Goal: Information Seeking & Learning: Learn about a topic

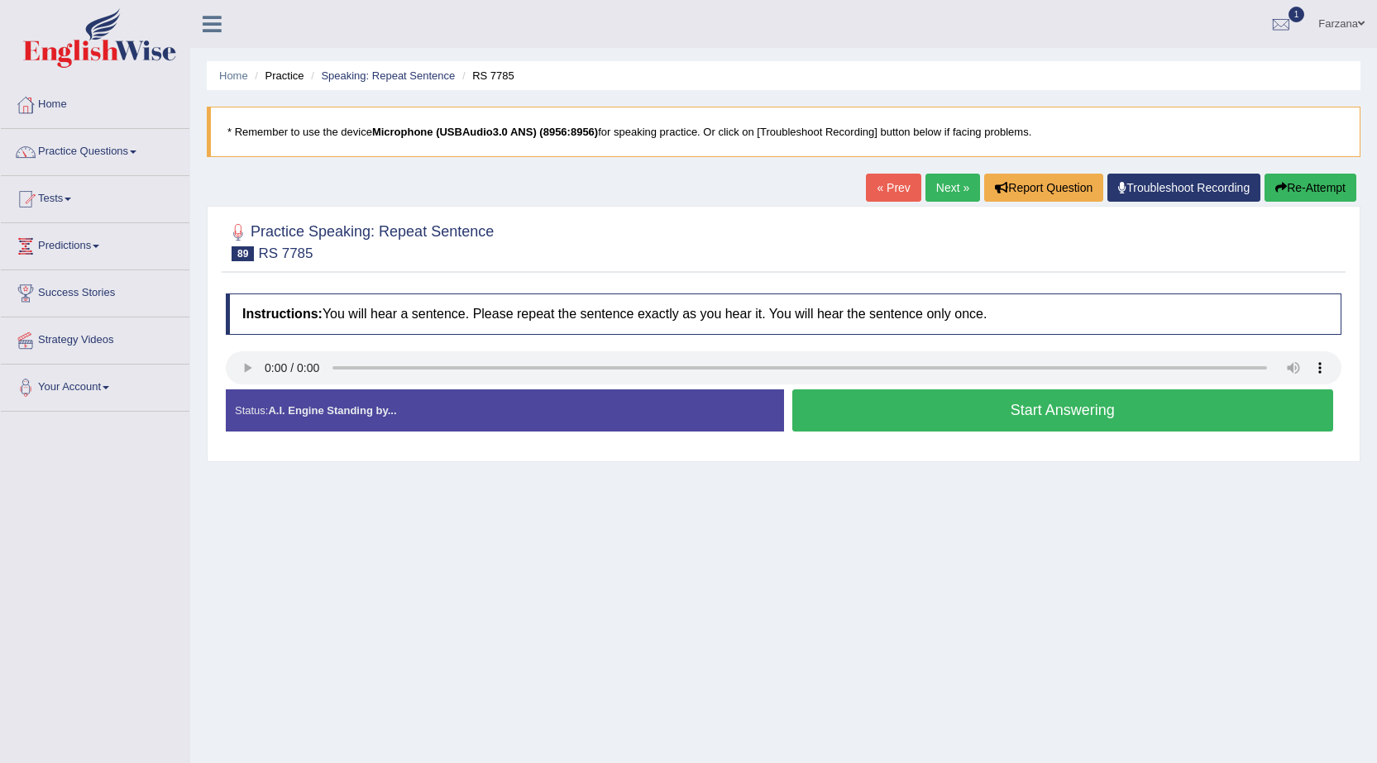
click at [835, 422] on button "Start Answering" at bounding box center [1063, 410] width 542 height 42
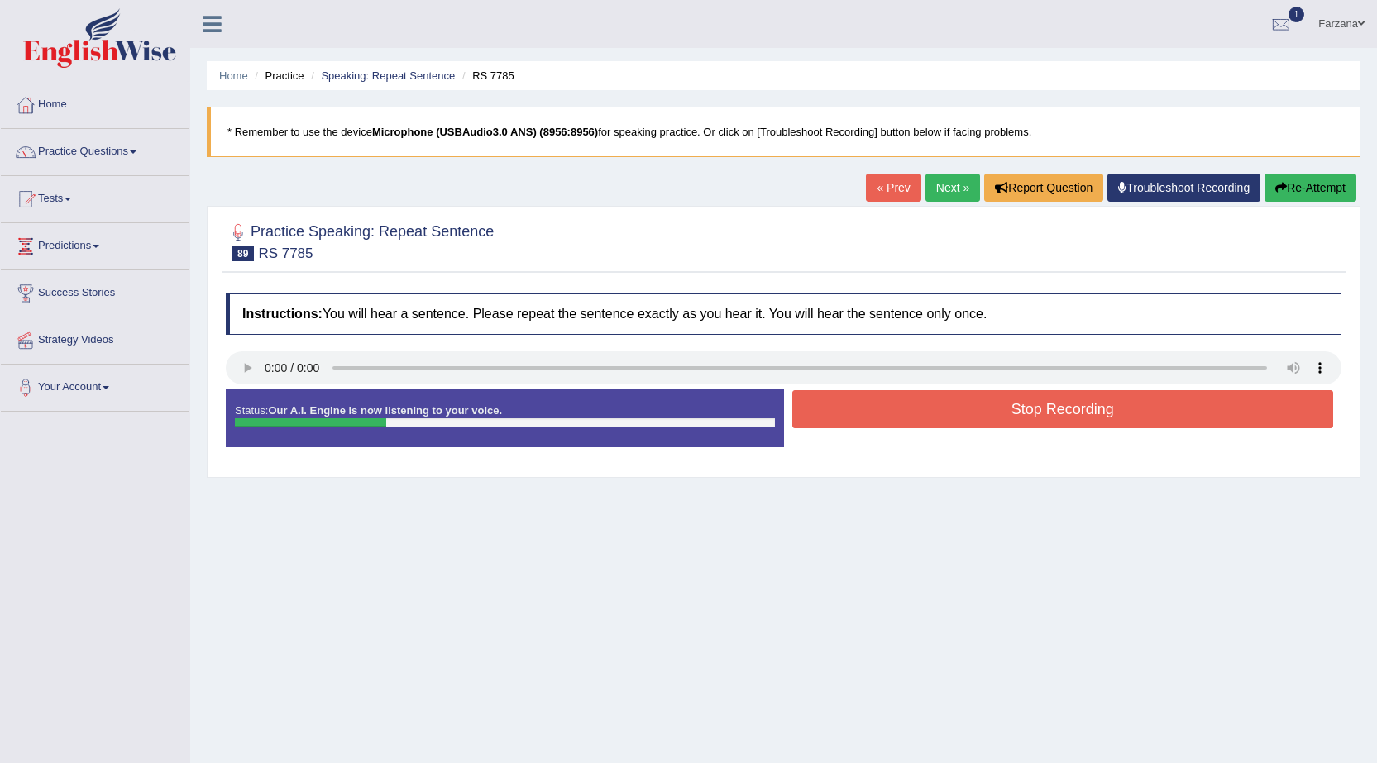
click at [835, 422] on button "Stop Recording" at bounding box center [1063, 409] width 542 height 38
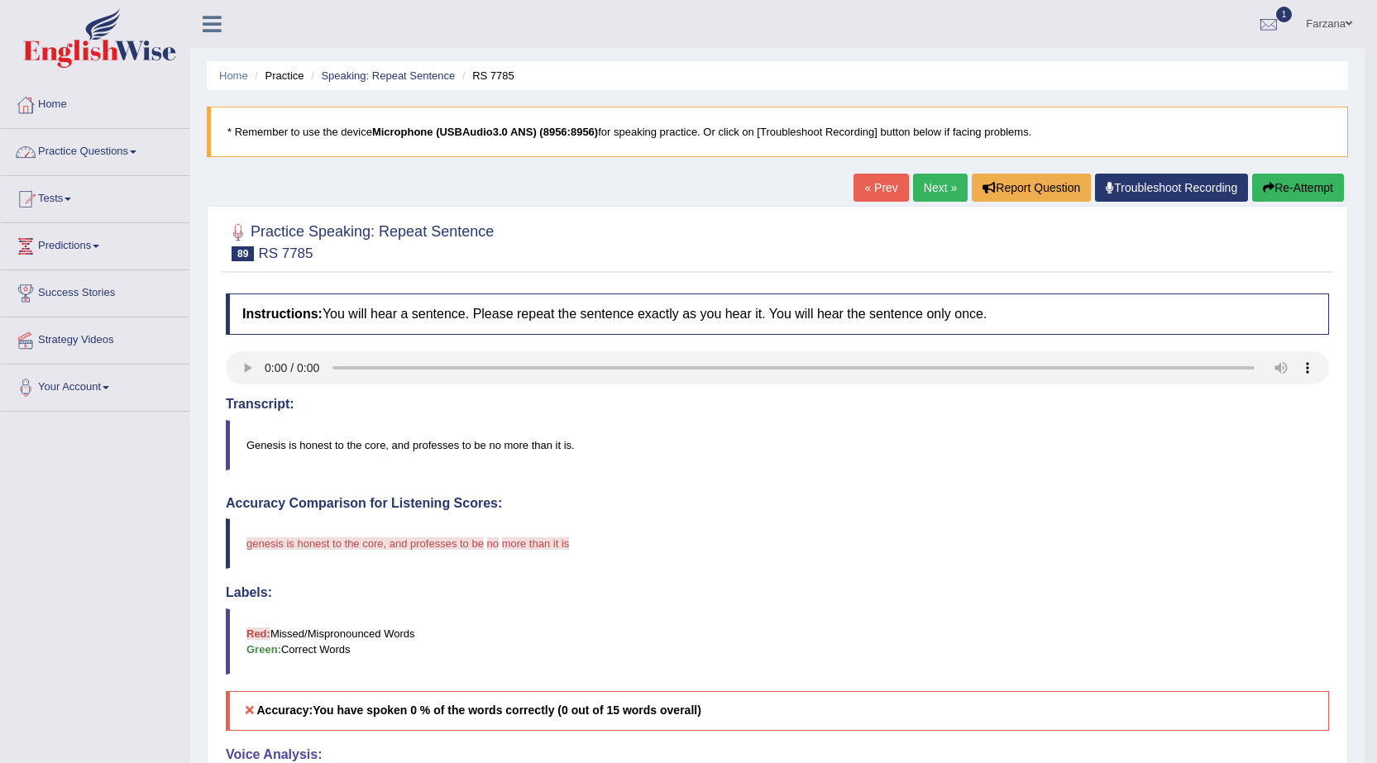
click at [83, 150] on link "Practice Questions" at bounding box center [95, 149] width 188 height 41
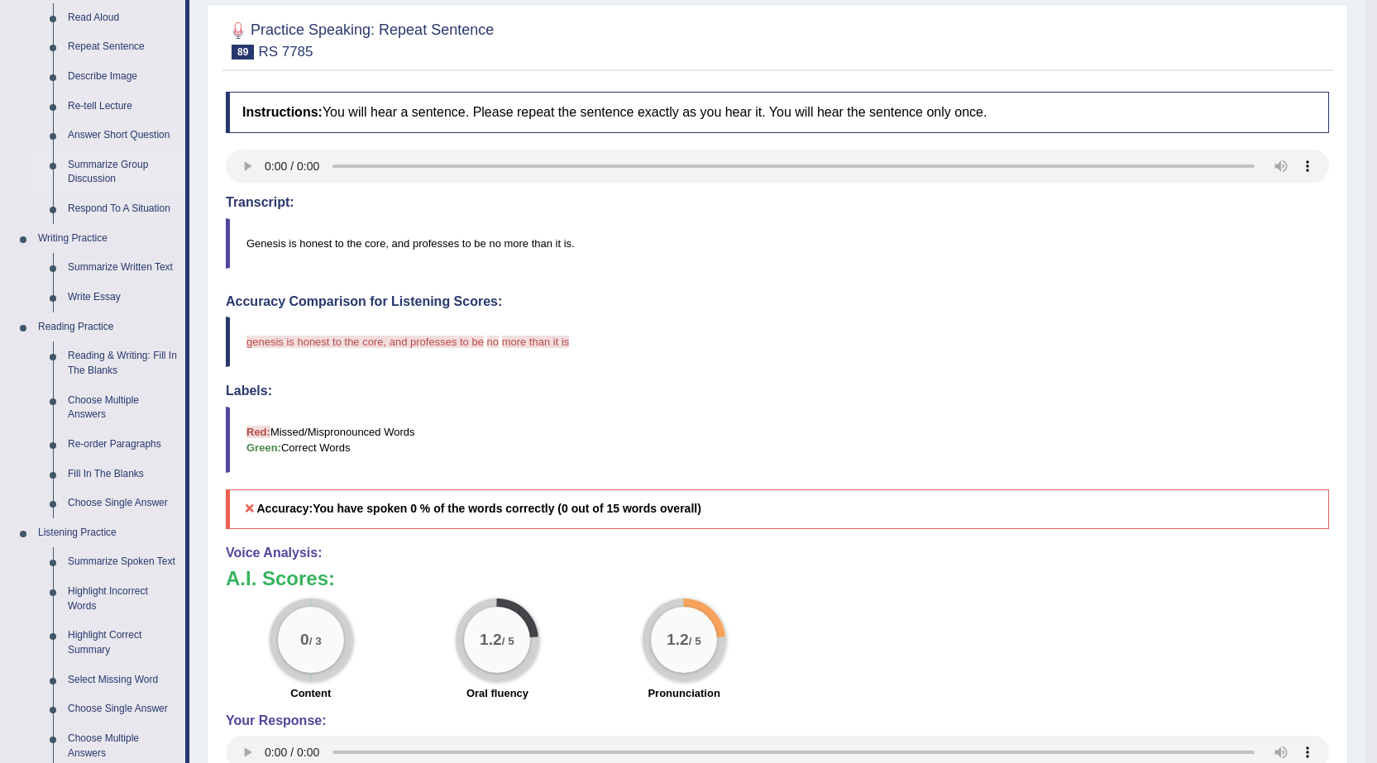
scroll to position [165, 0]
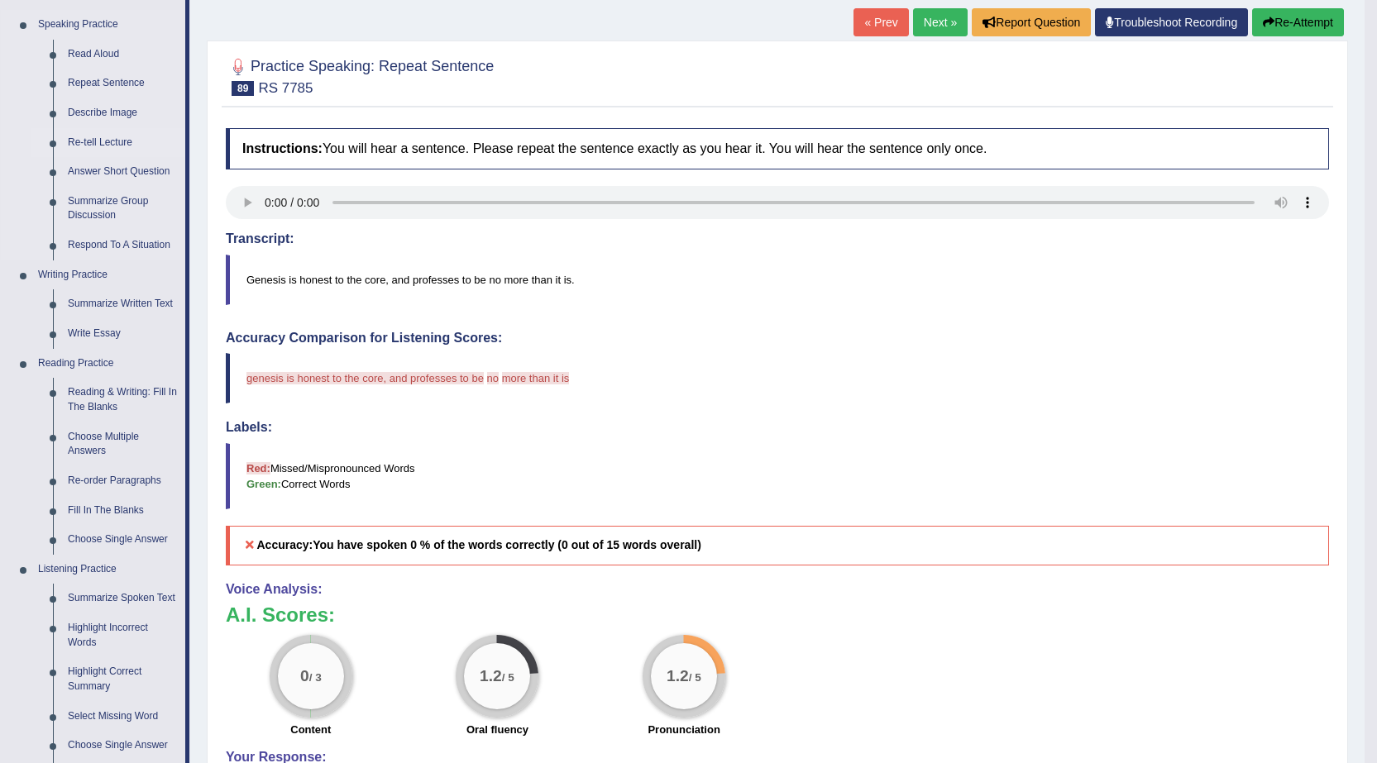
click at [107, 136] on link "Re-tell Lecture" at bounding box center [122, 143] width 125 height 30
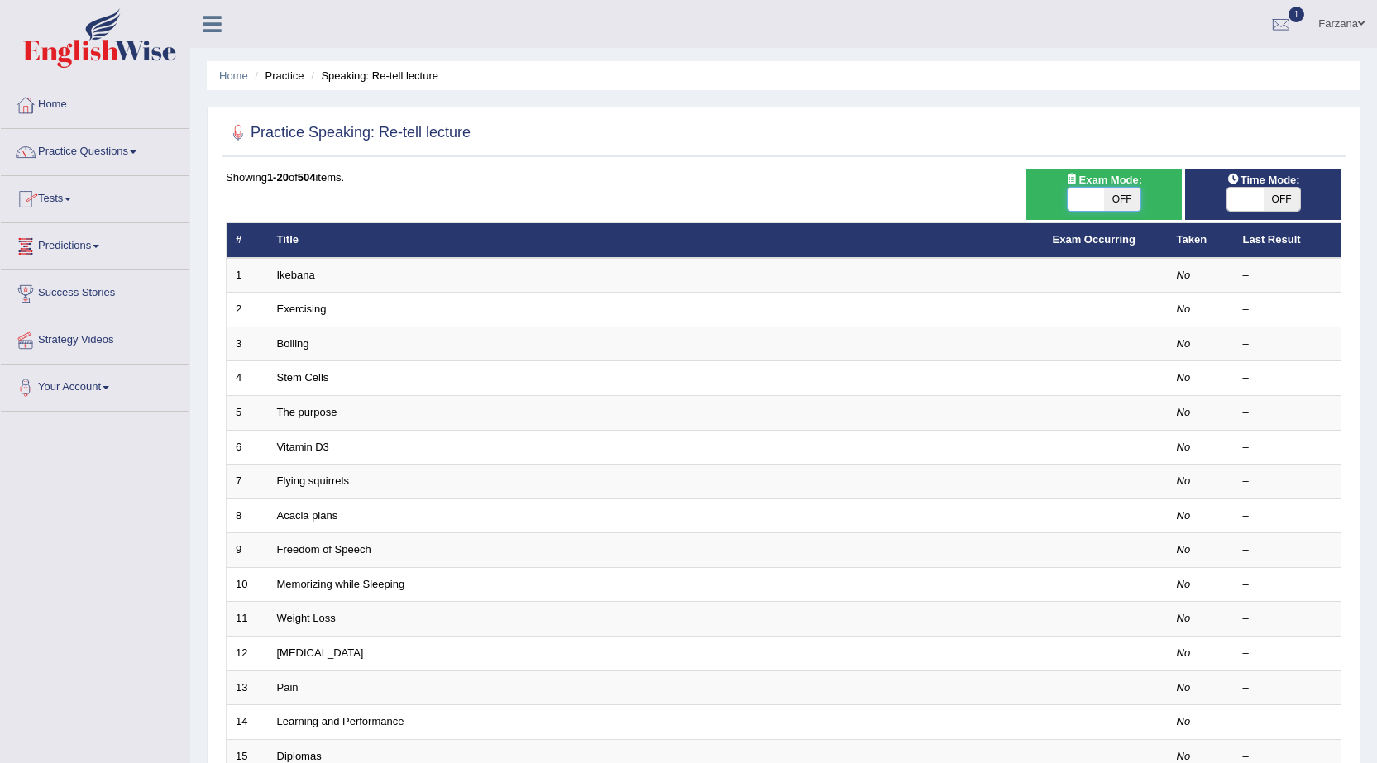
click at [1081, 206] on span at bounding box center [1085, 199] width 36 height 23
checkbox input "true"
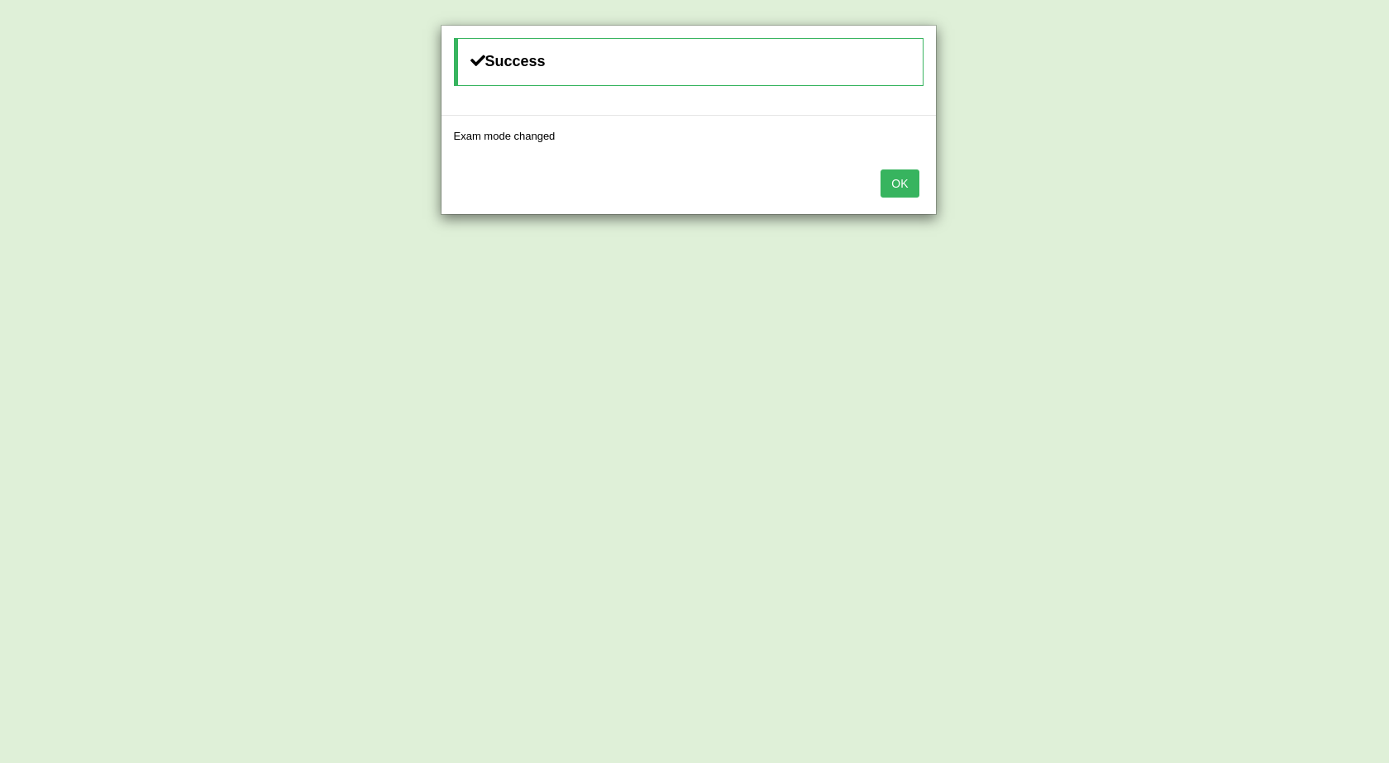
click at [911, 175] on button "OK" at bounding box center [899, 183] width 38 height 28
click at [903, 177] on button "OK" at bounding box center [899, 183] width 38 height 28
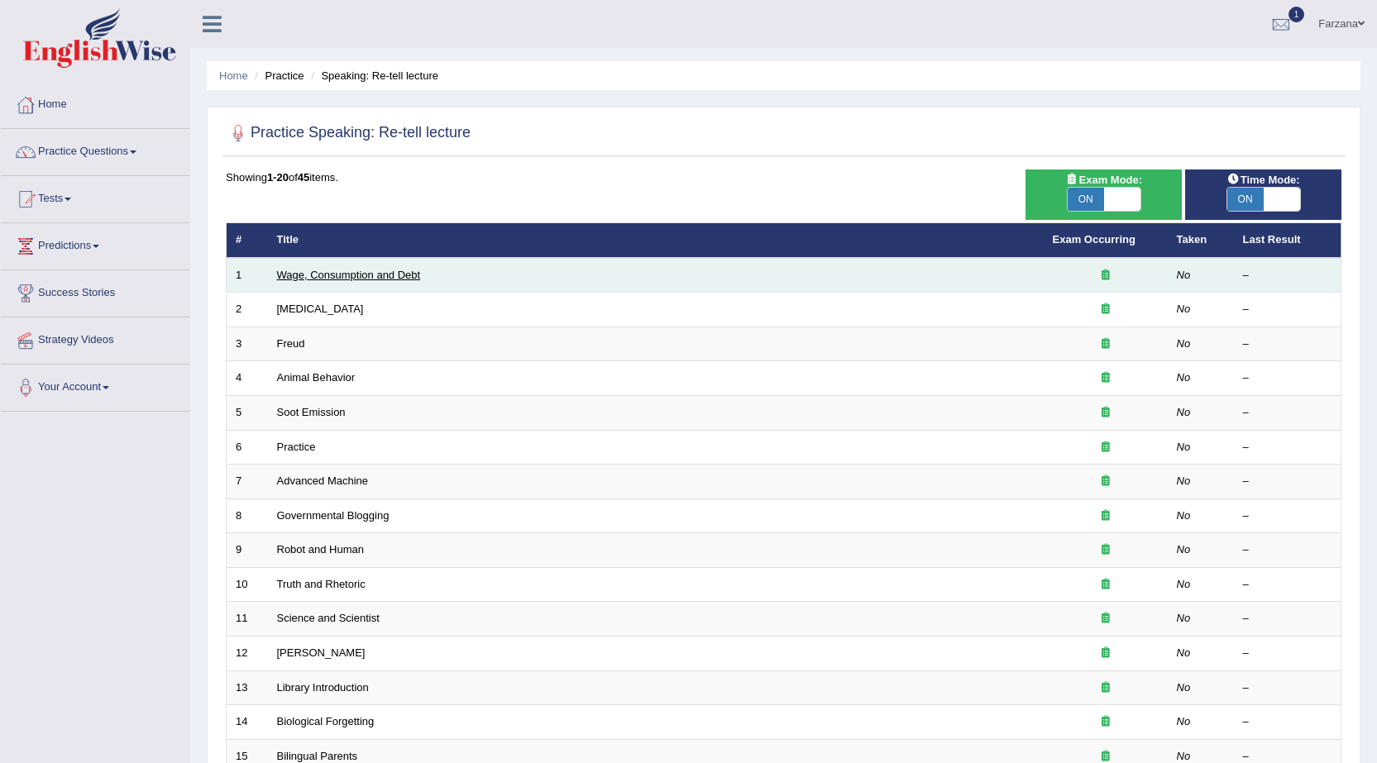
click at [370, 278] on link "Wage, Consumption and Debt" at bounding box center [349, 275] width 144 height 12
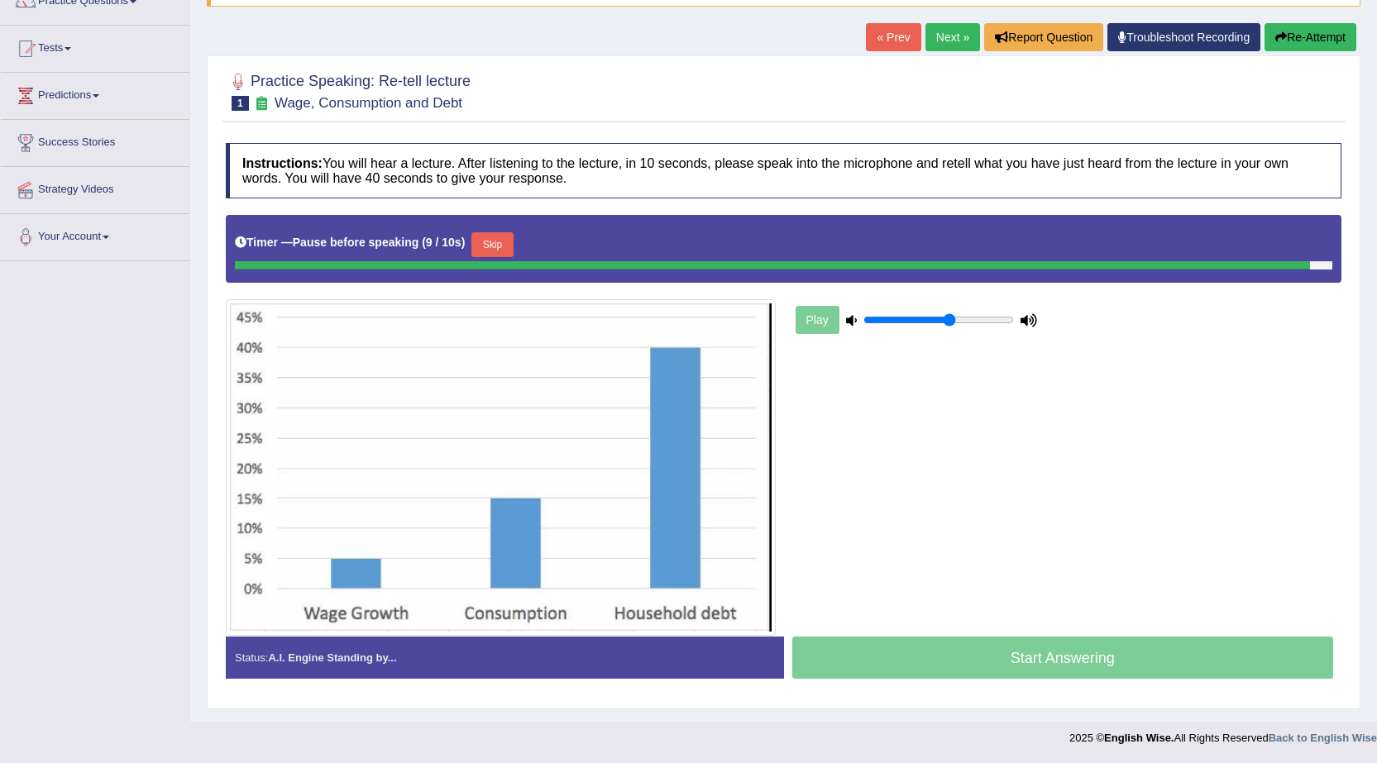
scroll to position [147, 0]
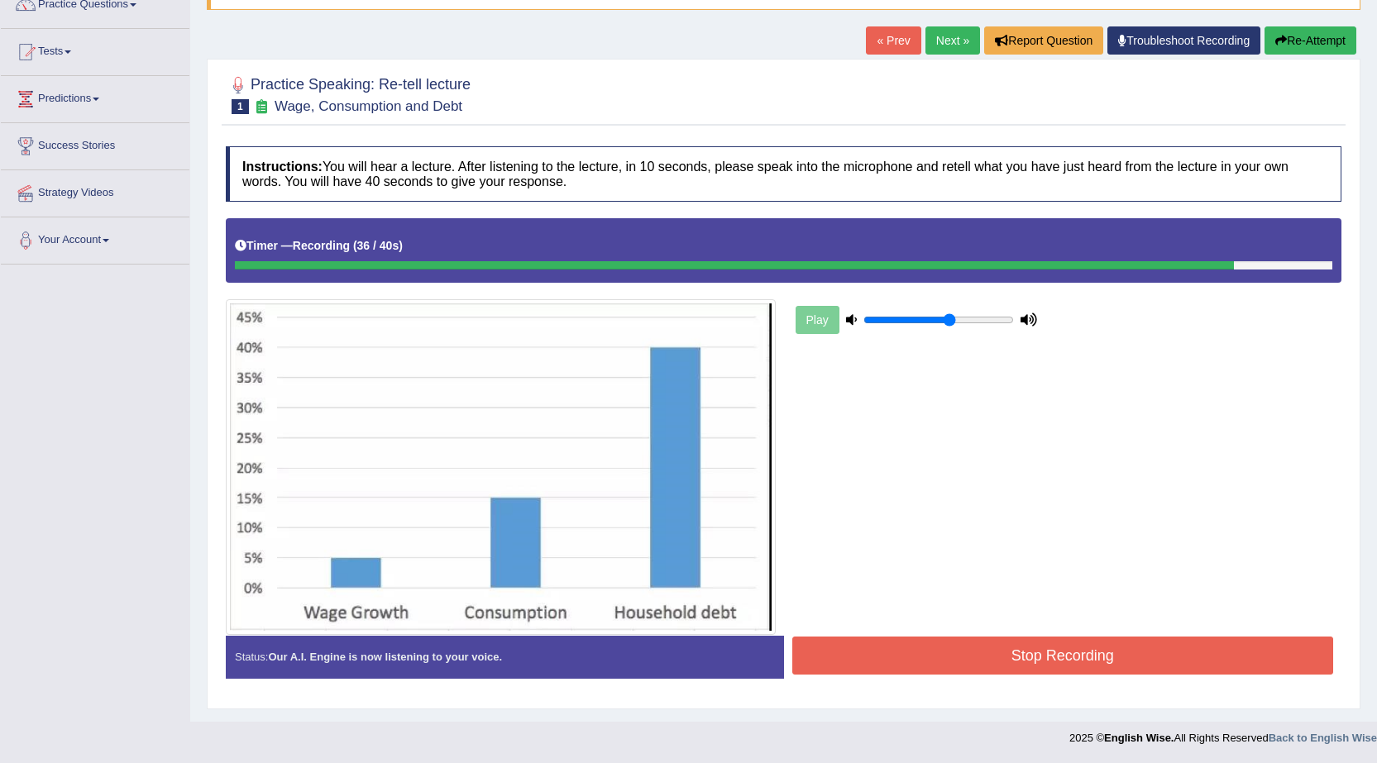
click at [966, 661] on button "Stop Recording" at bounding box center [1063, 656] width 542 height 38
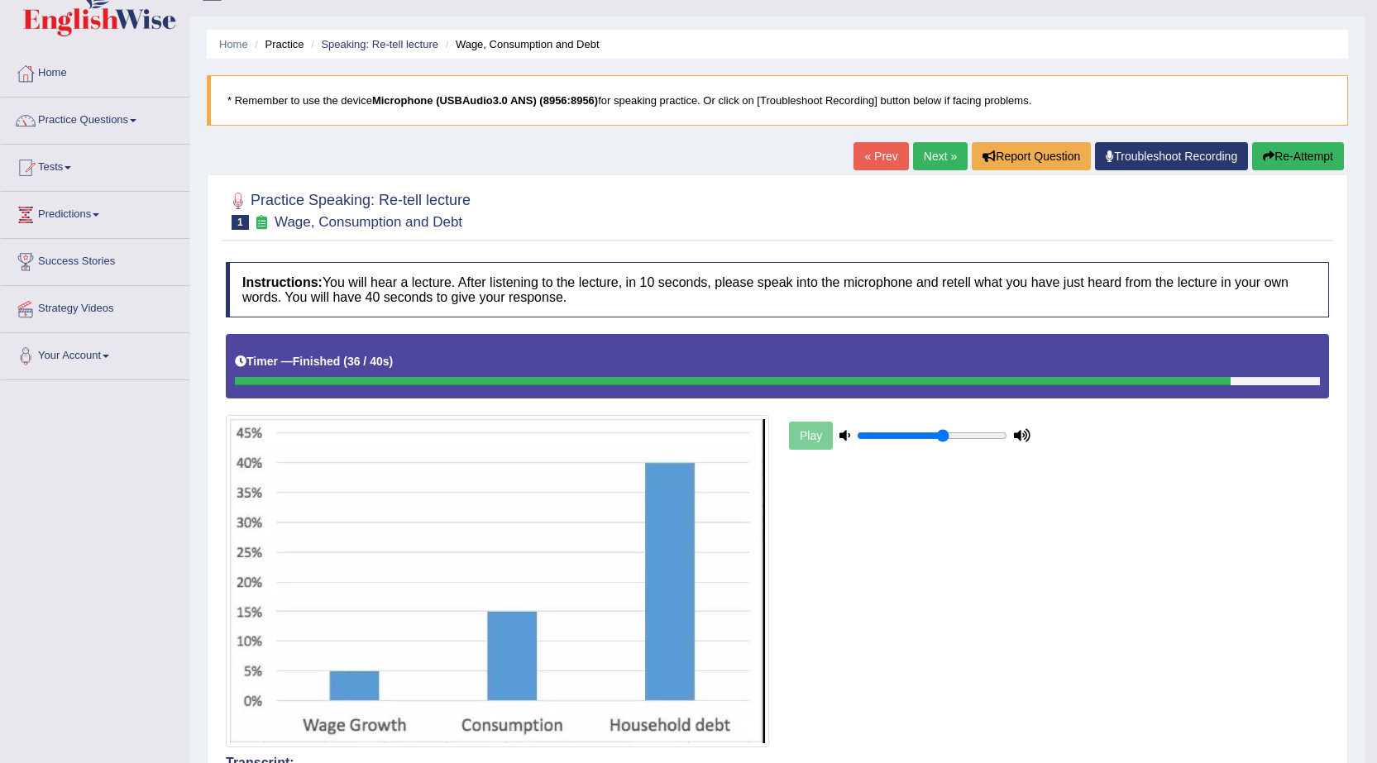
scroll to position [0, 0]
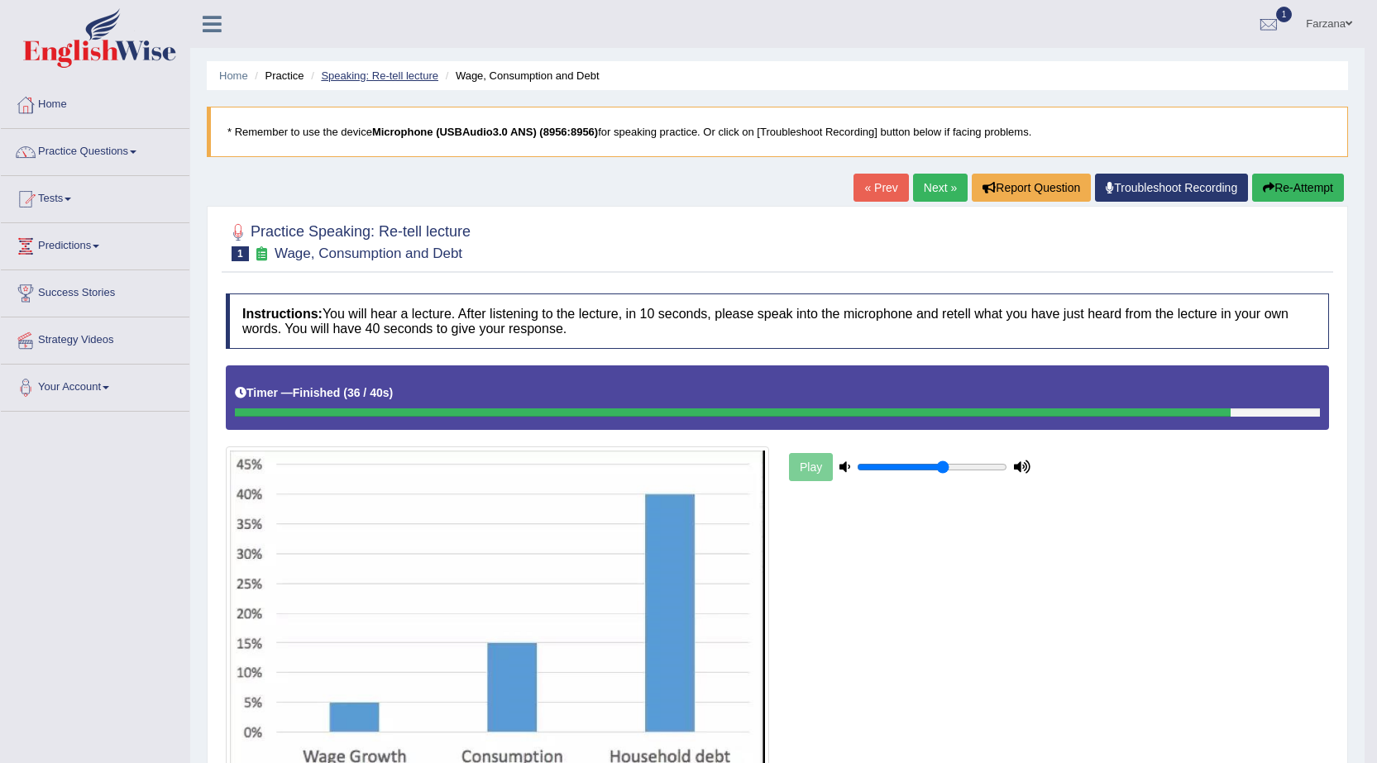
click at [370, 71] on link "Speaking: Re-tell lecture" at bounding box center [379, 75] width 117 height 12
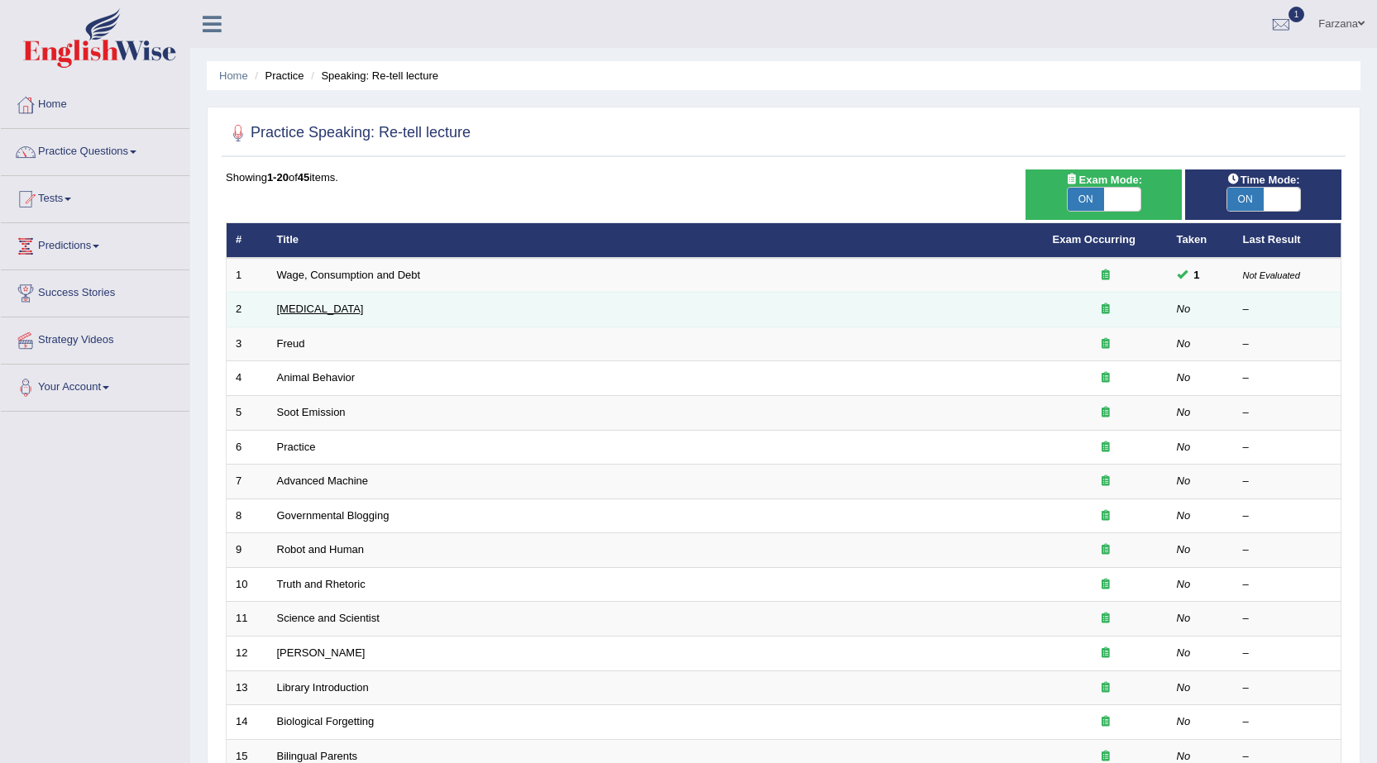
click at [286, 313] on link "[MEDICAL_DATA]" at bounding box center [320, 309] width 87 height 12
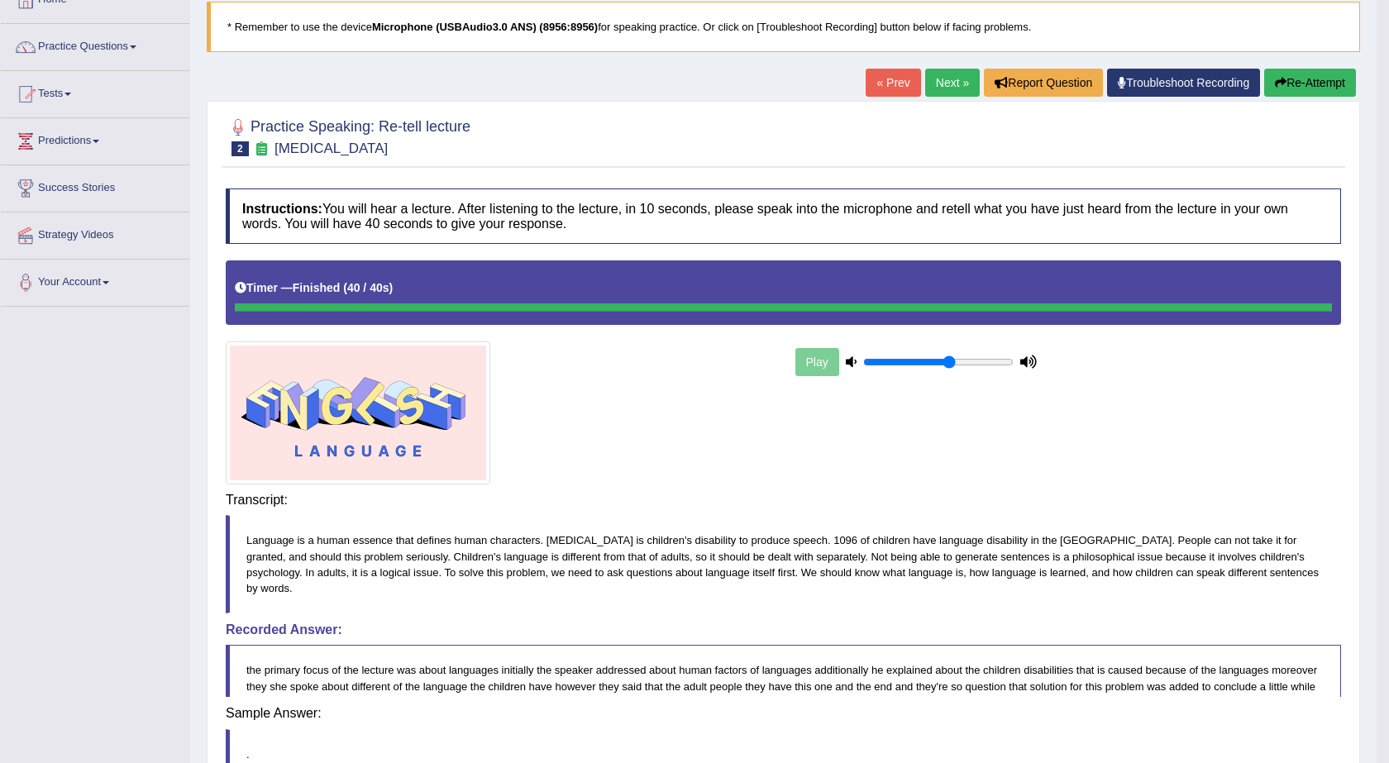
click at [863, 500] on body "Toggle navigation Home Practice Questions Speaking Practice Read Aloud Repeat S…" at bounding box center [694, 276] width 1389 height 763
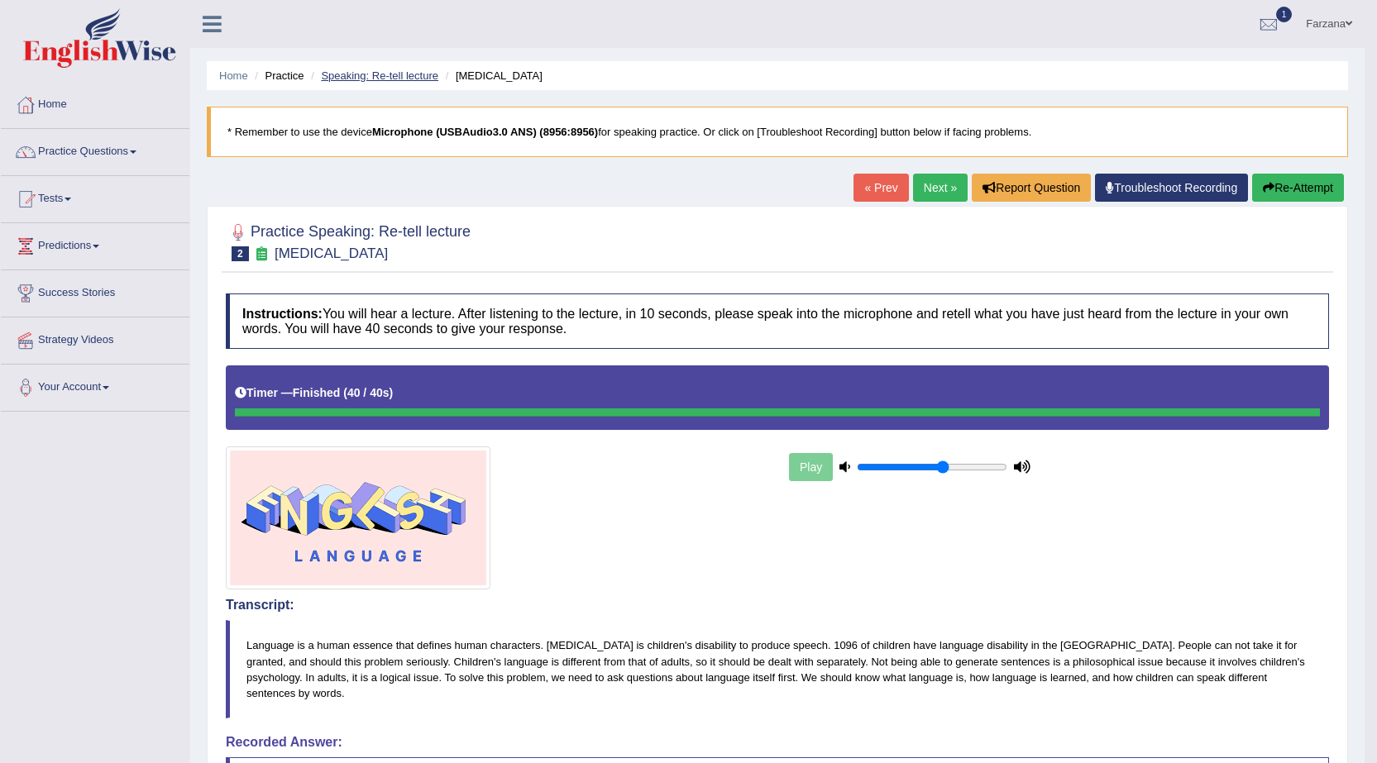
click at [394, 76] on link "Speaking: Re-tell lecture" at bounding box center [379, 75] width 117 height 12
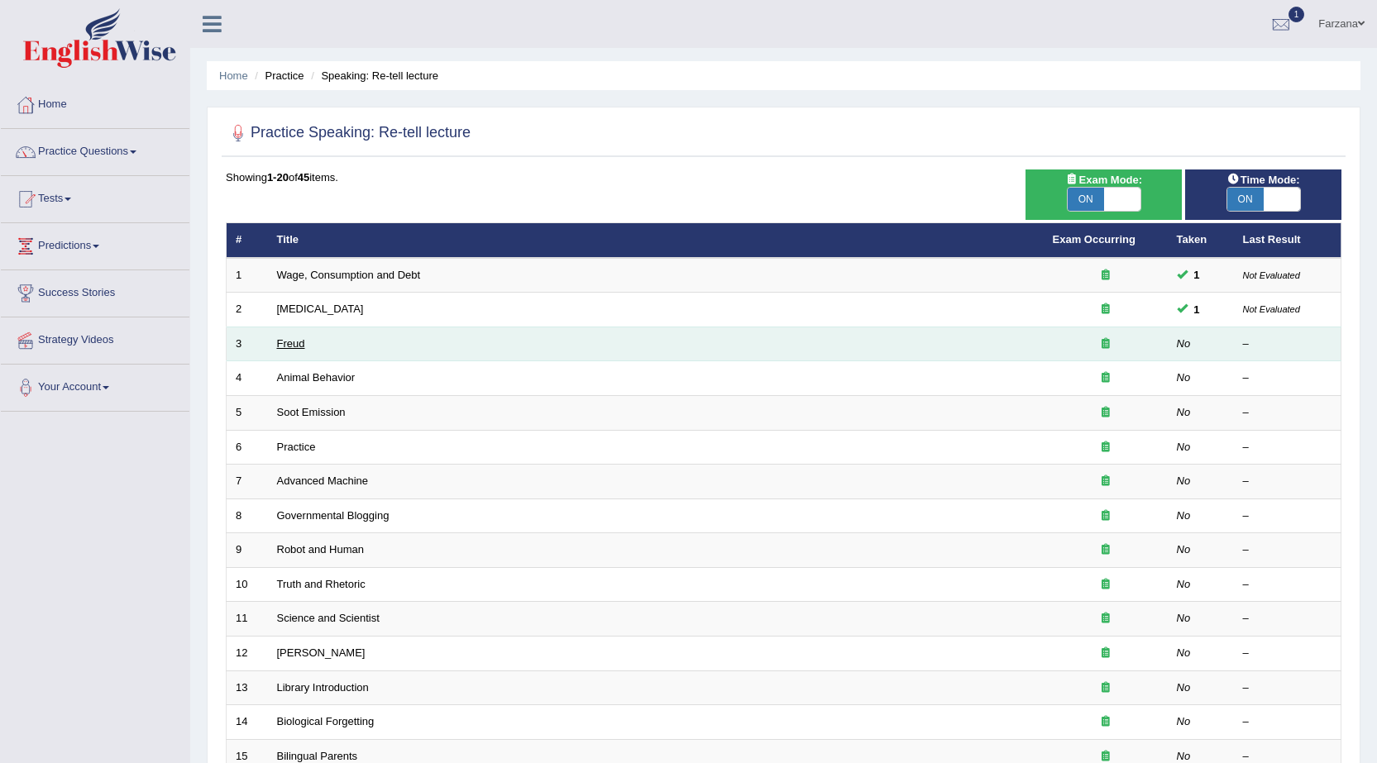
click at [293, 342] on link "Freud" at bounding box center [291, 343] width 28 height 12
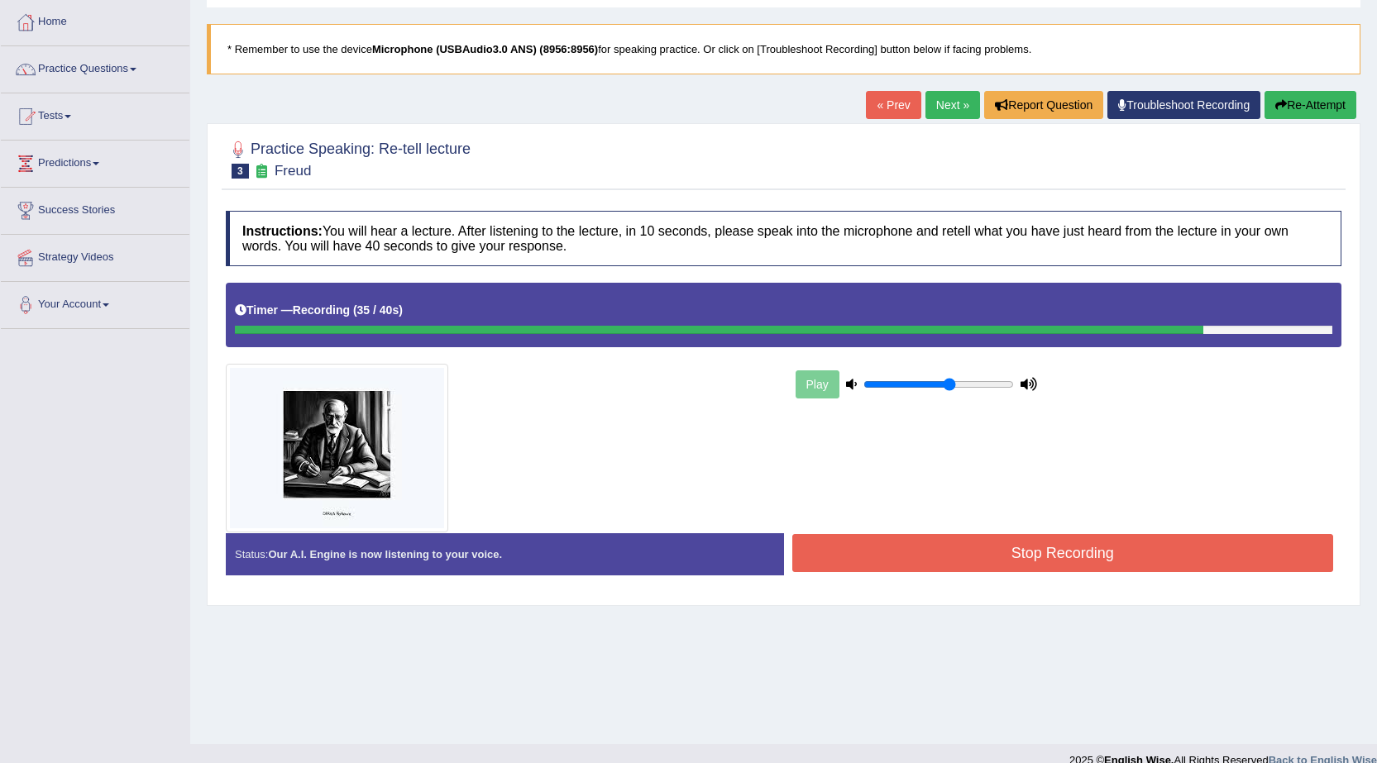
click at [929, 555] on button "Stop Recording" at bounding box center [1063, 553] width 542 height 38
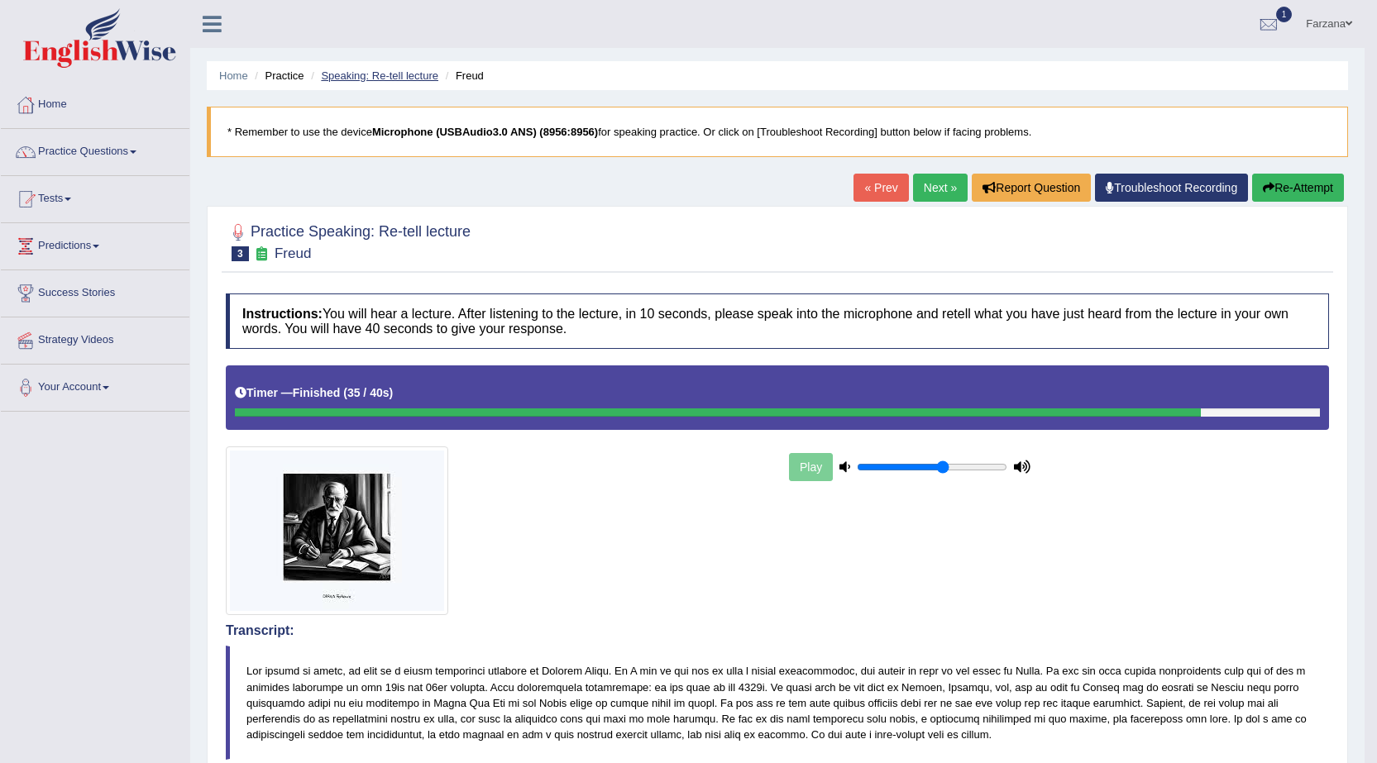
click at [367, 71] on link "Speaking: Re-tell lecture" at bounding box center [379, 75] width 117 height 12
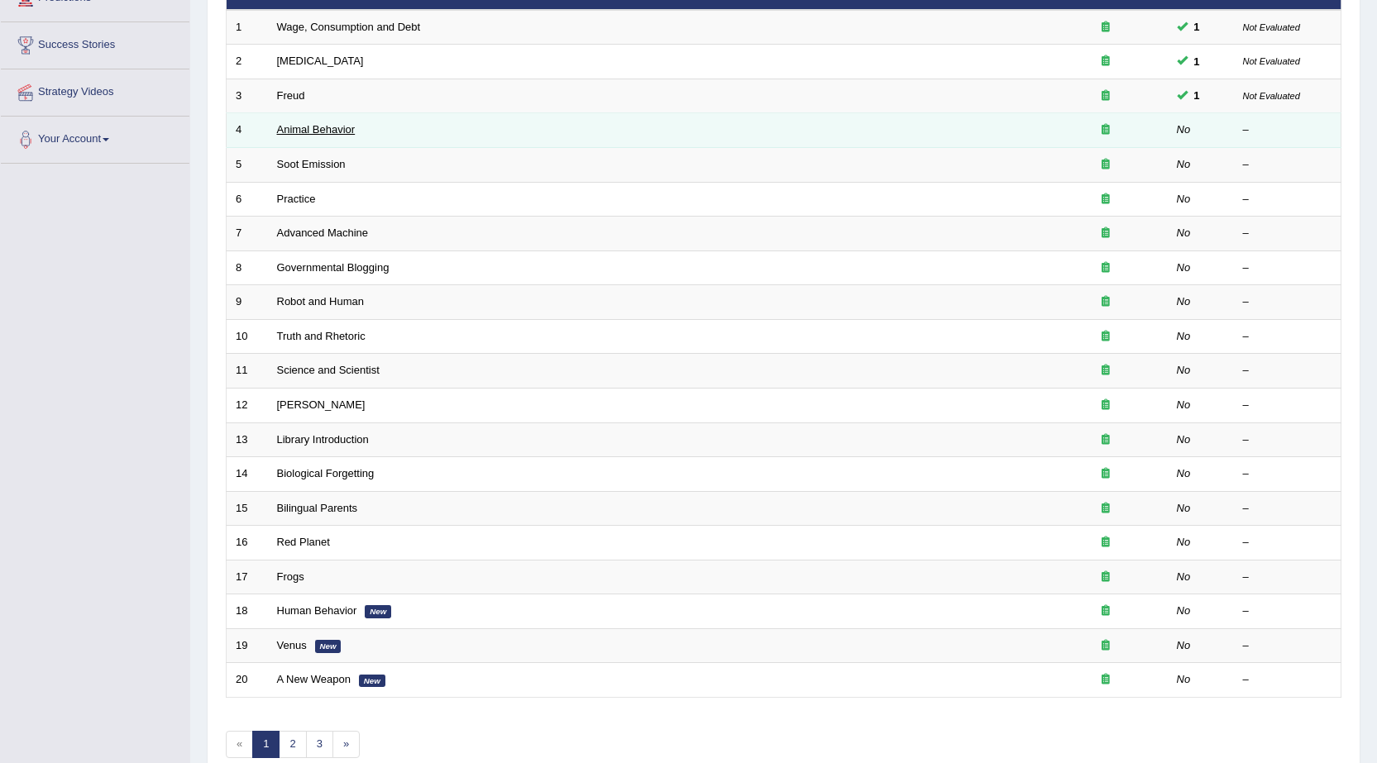
click at [315, 128] on link "Animal Behavior" at bounding box center [316, 129] width 79 height 12
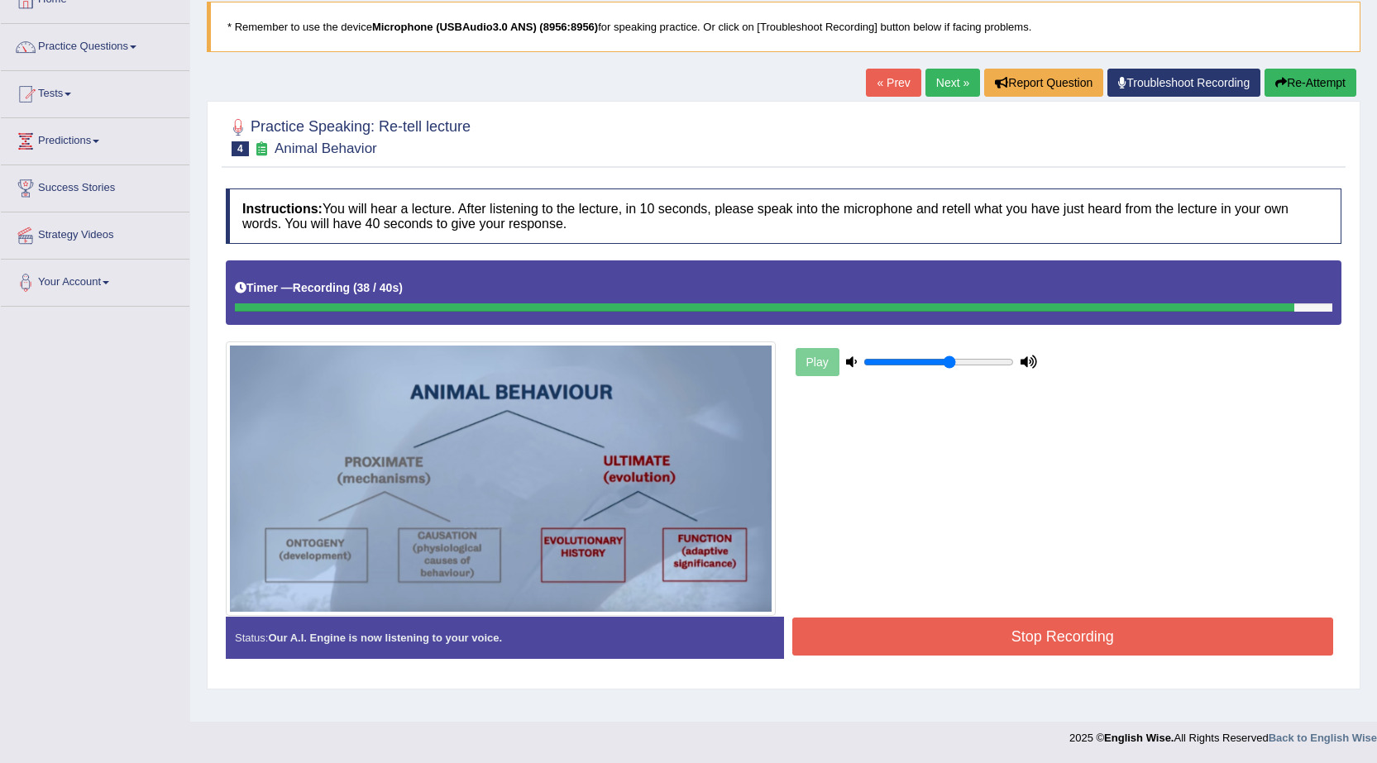
click at [901, 637] on button "Stop Recording" at bounding box center [1063, 637] width 542 height 38
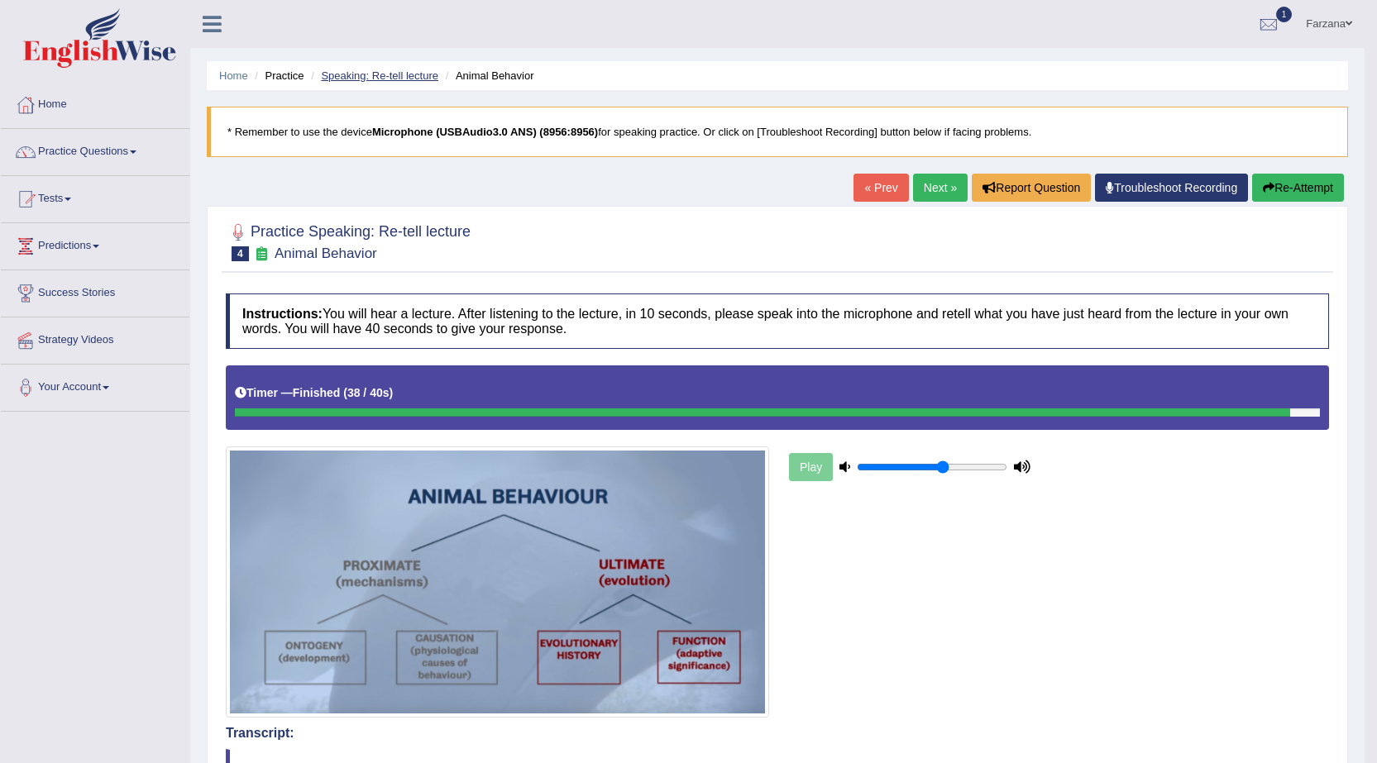
click at [368, 76] on link "Speaking: Re-tell lecture" at bounding box center [379, 75] width 117 height 12
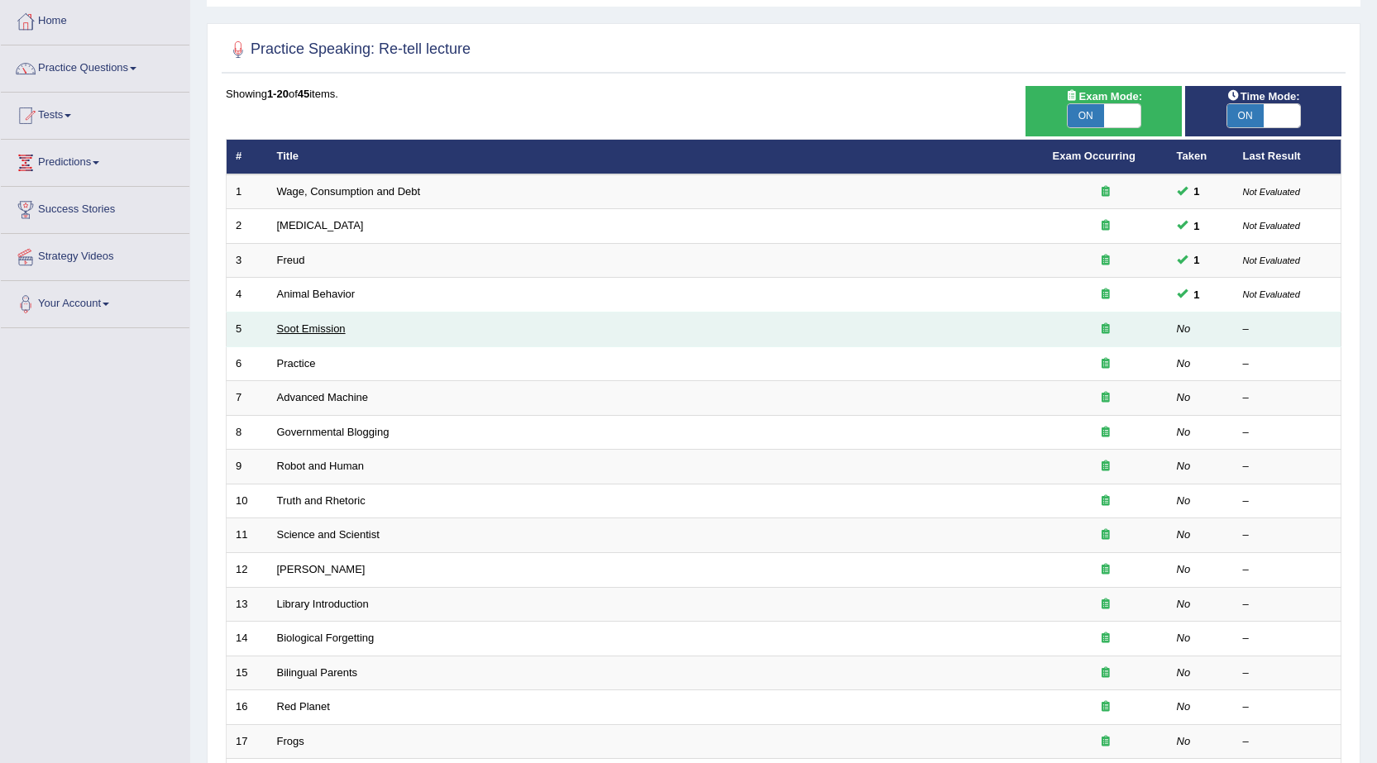
click at [326, 332] on link "Soot Emission" at bounding box center [311, 328] width 69 height 12
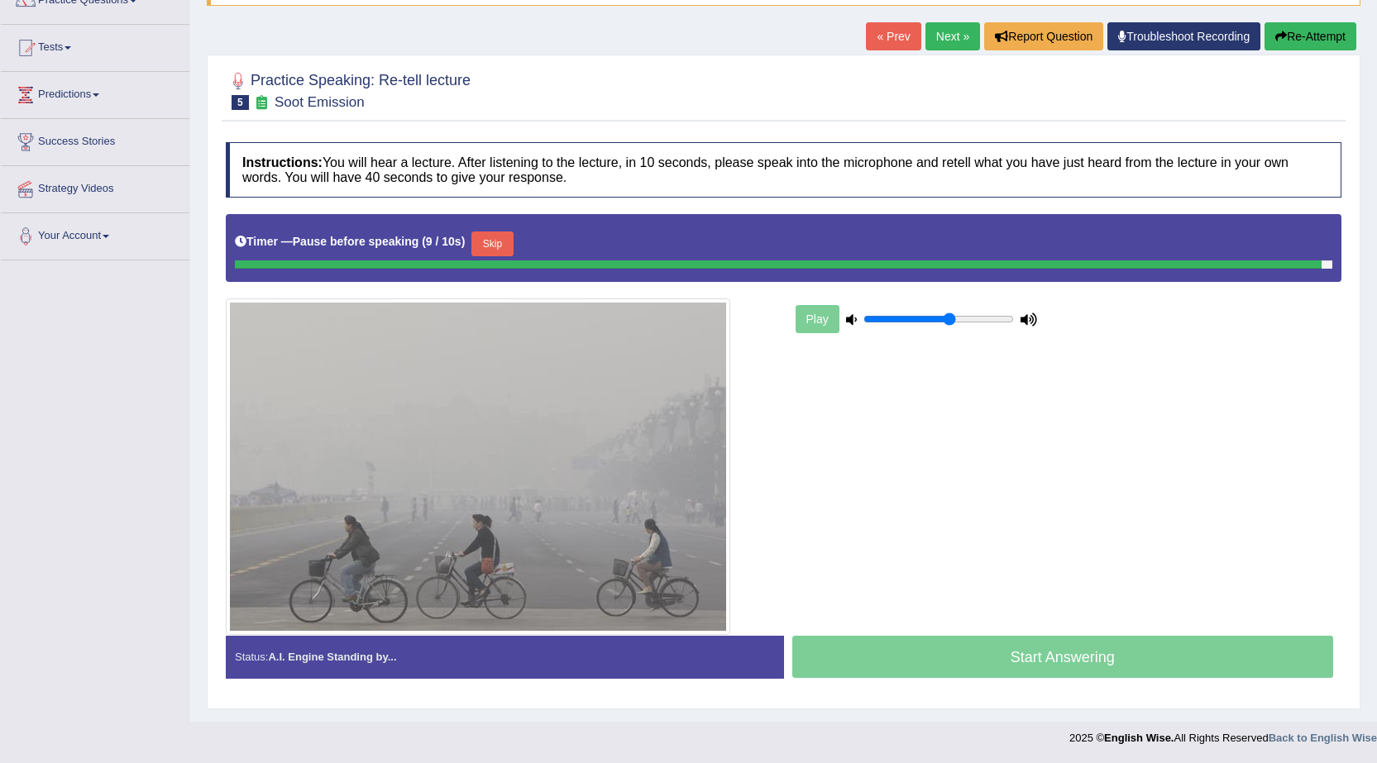
scroll to position [147, 0]
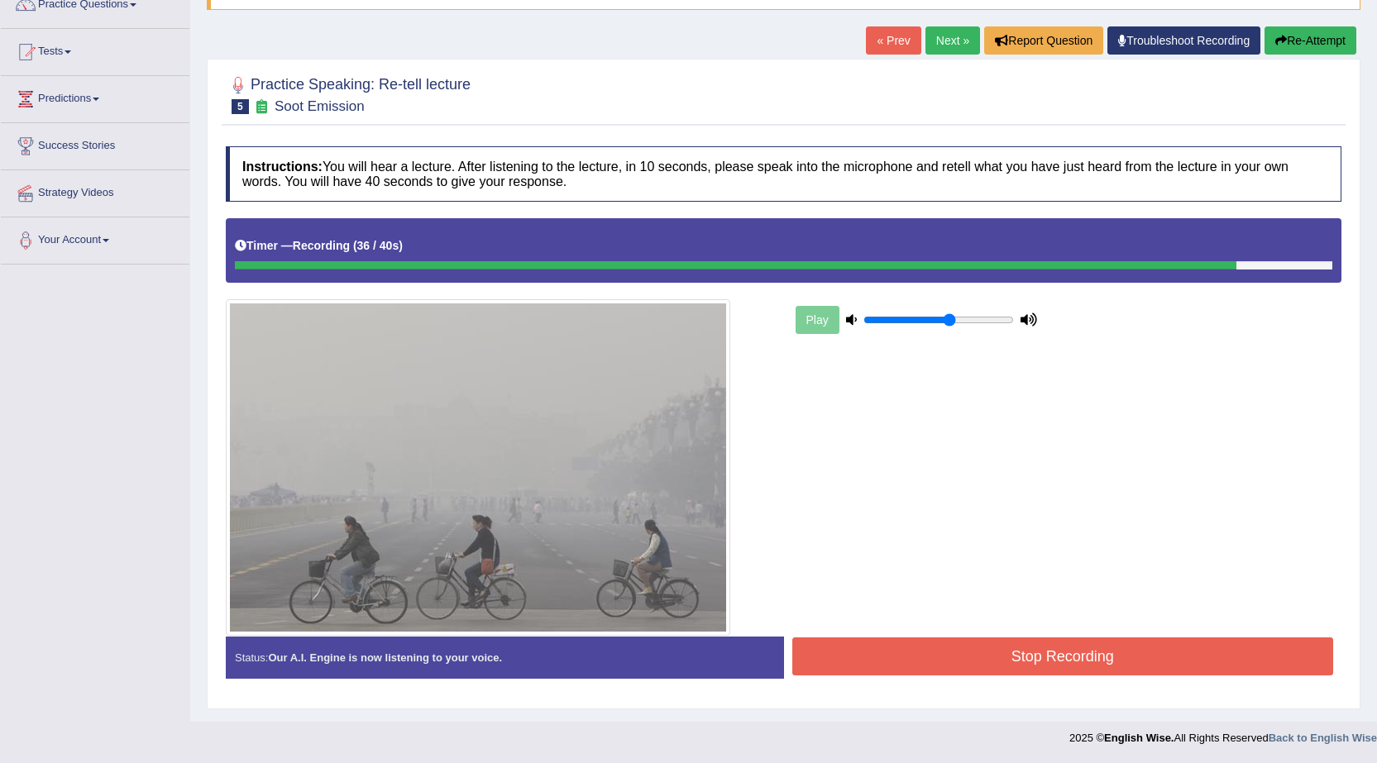
click at [915, 661] on button "Stop Recording" at bounding box center [1063, 656] width 542 height 38
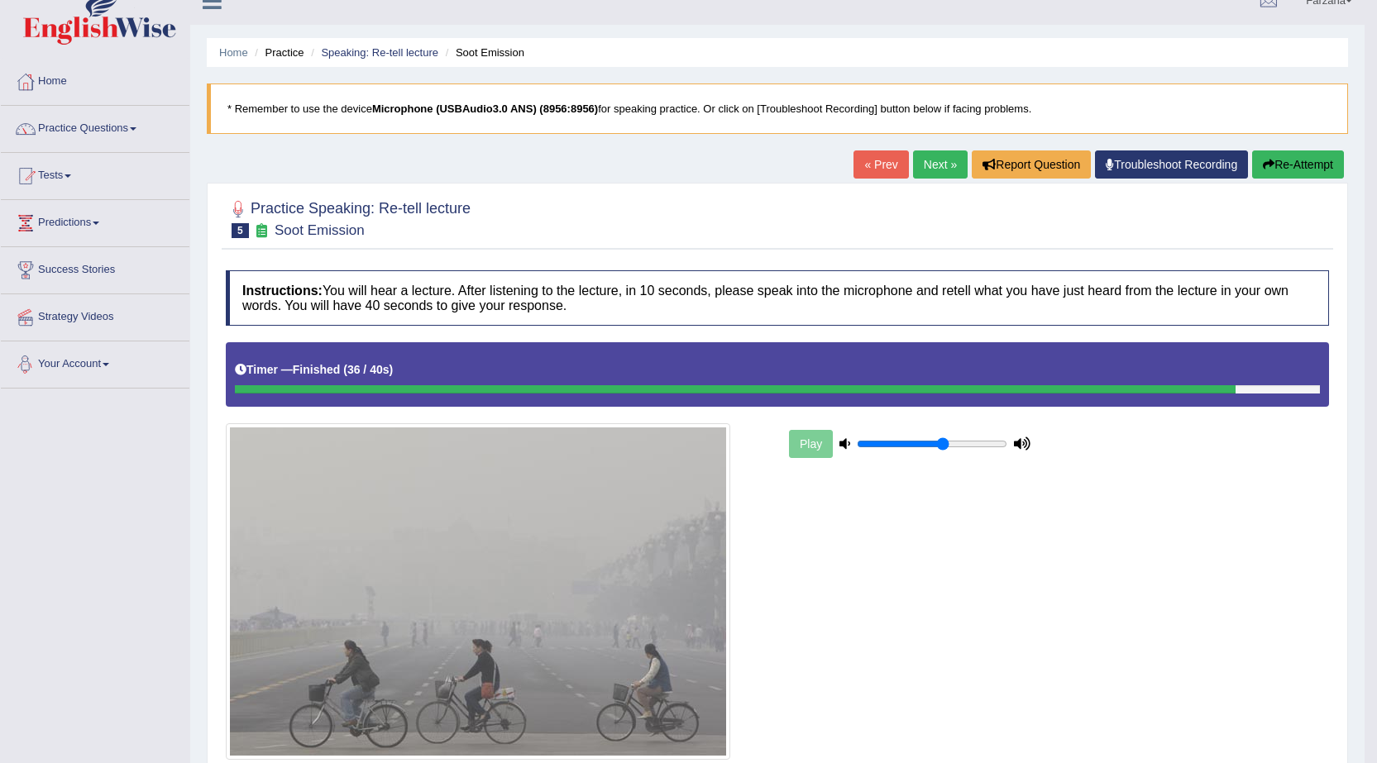
scroll to position [0, 0]
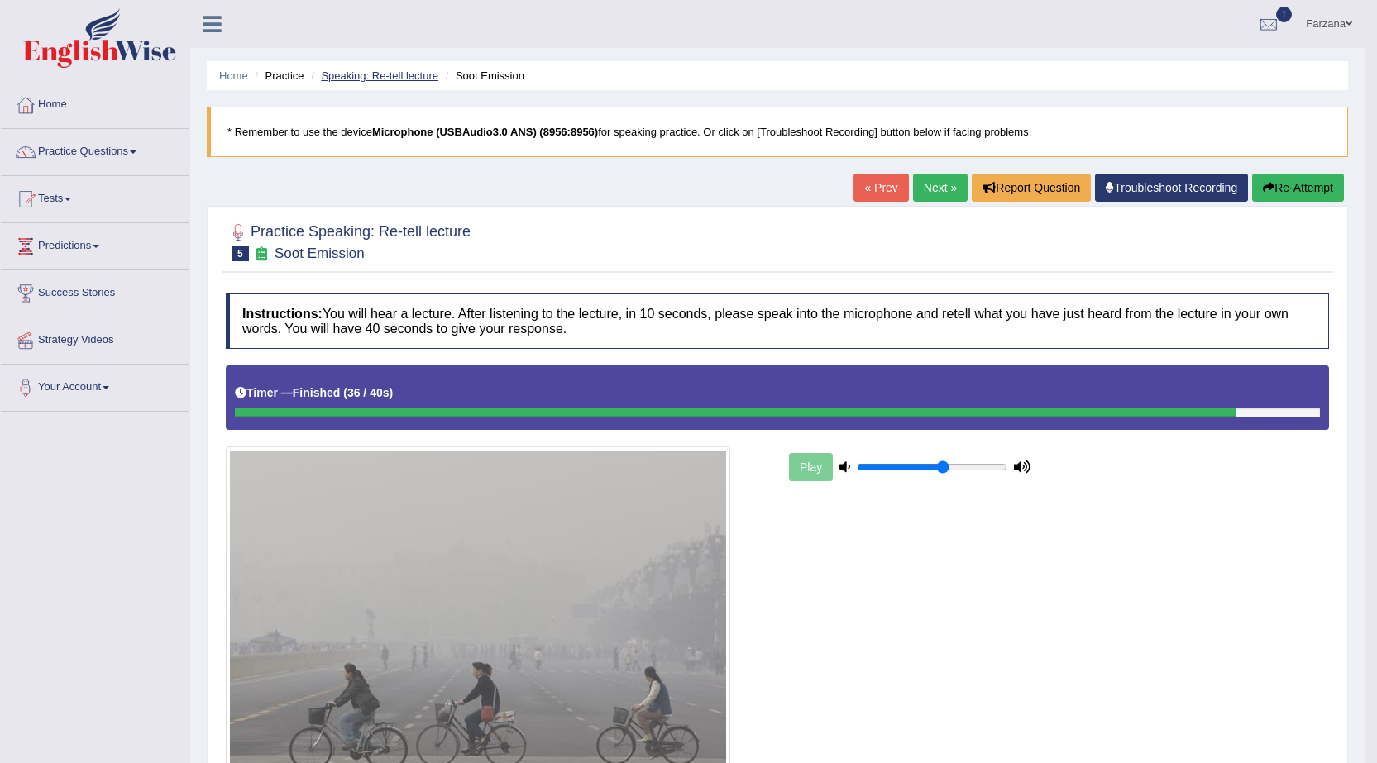
click at [359, 76] on link "Speaking: Re-tell lecture" at bounding box center [379, 75] width 117 height 12
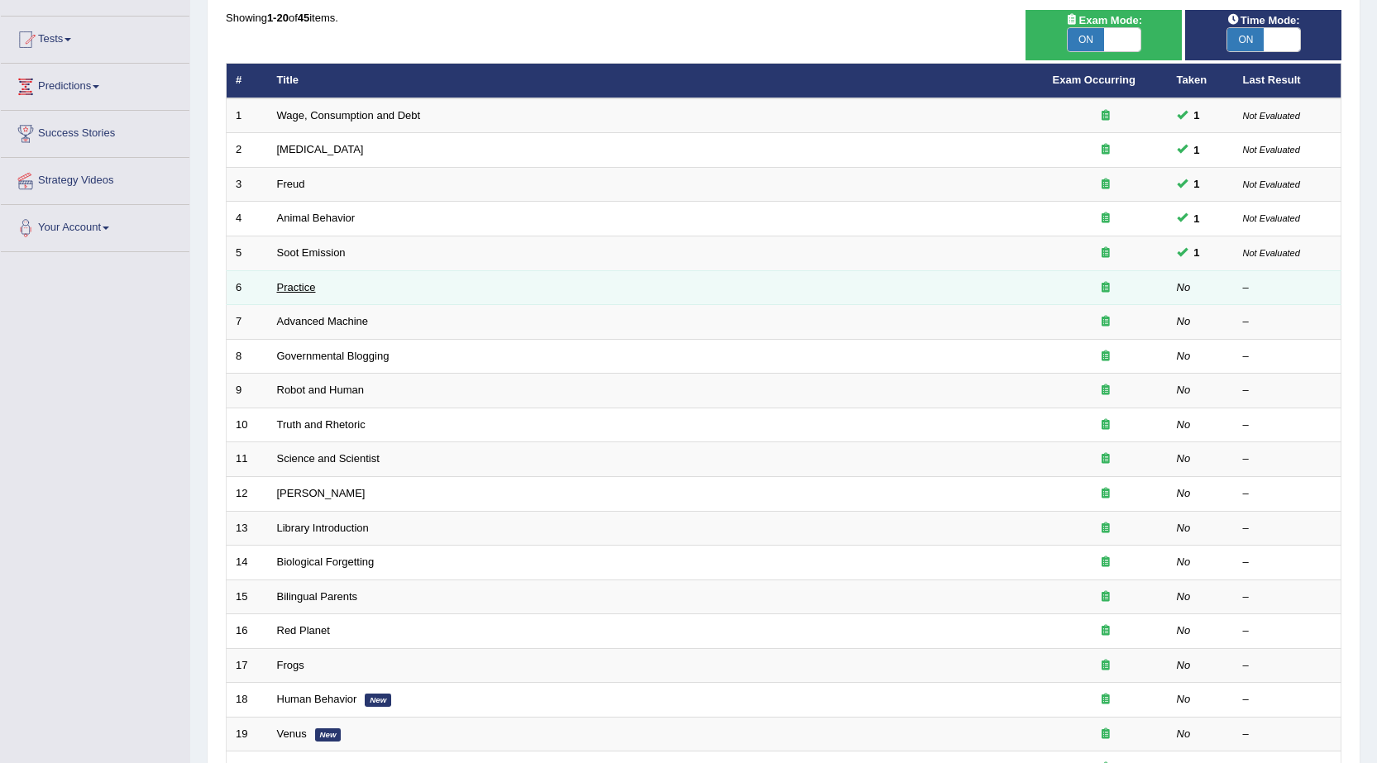
click at [297, 281] on link "Practice" at bounding box center [296, 287] width 39 height 12
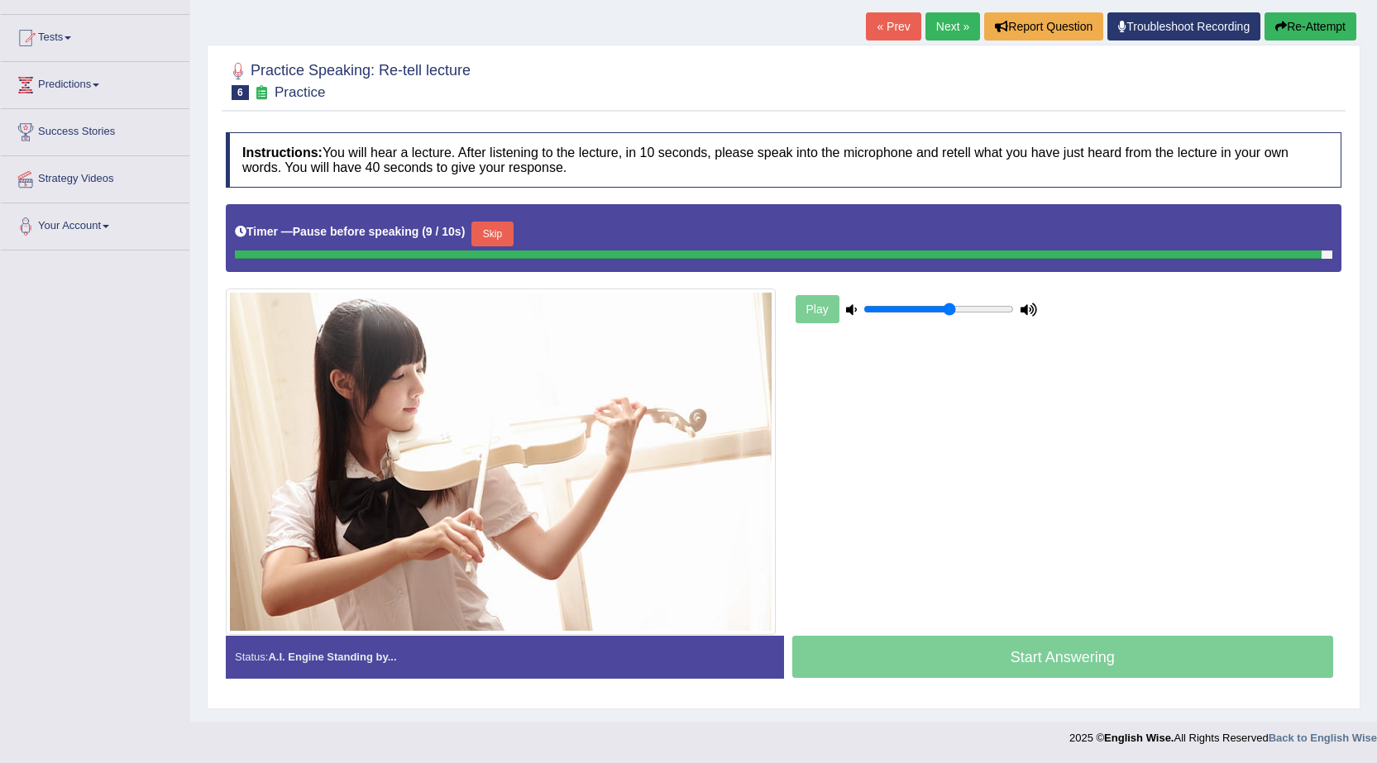
scroll to position [157, 0]
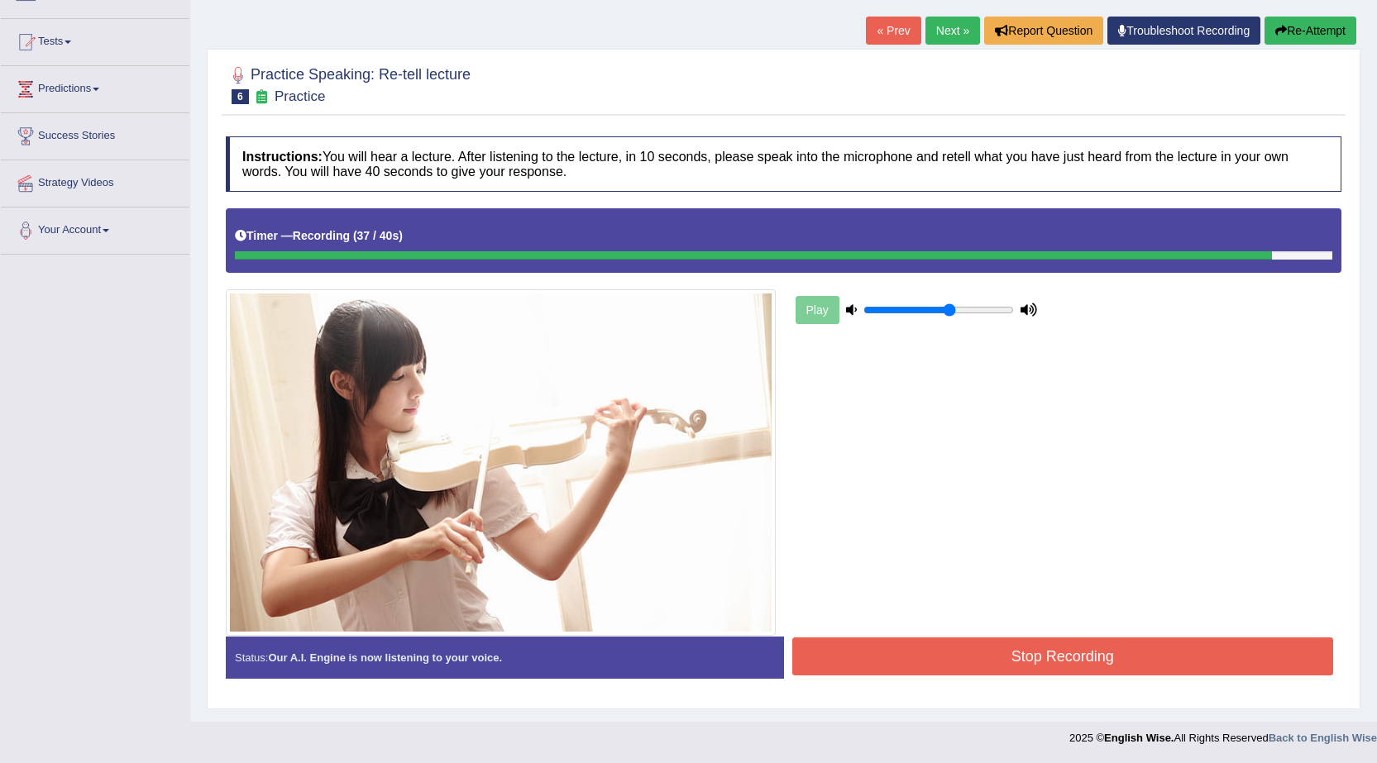
click at [883, 661] on button "Stop Recording" at bounding box center [1063, 656] width 542 height 38
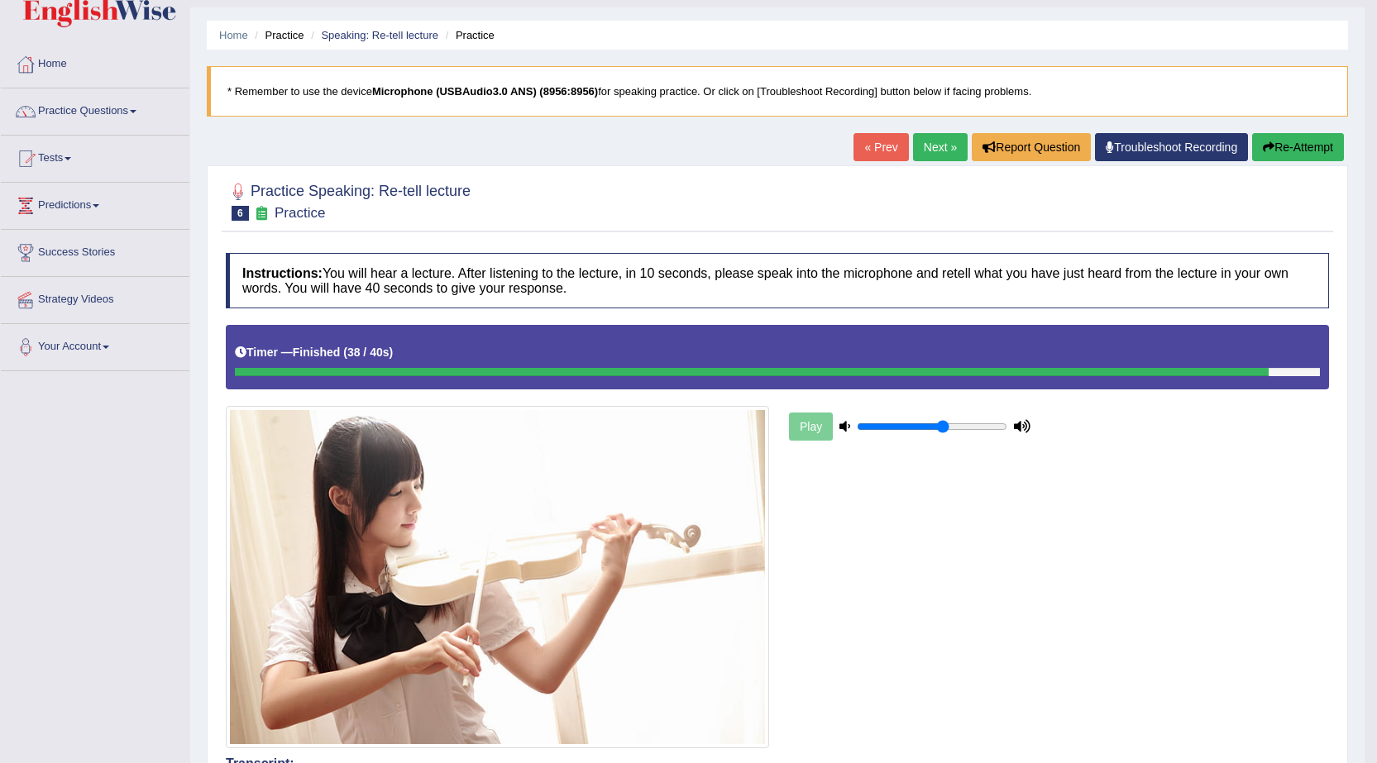
scroll to position [0, 0]
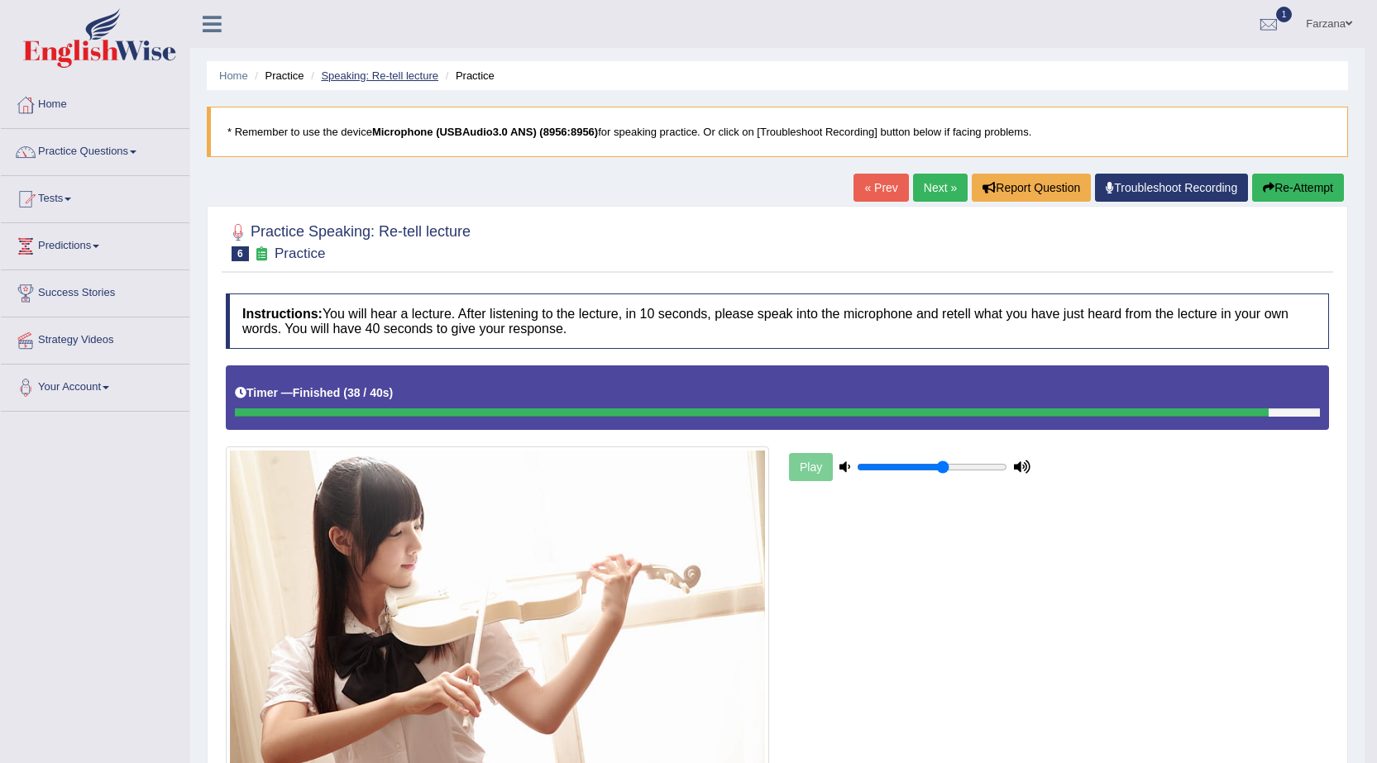
click at [396, 79] on link "Speaking: Re-tell lecture" at bounding box center [379, 75] width 117 height 12
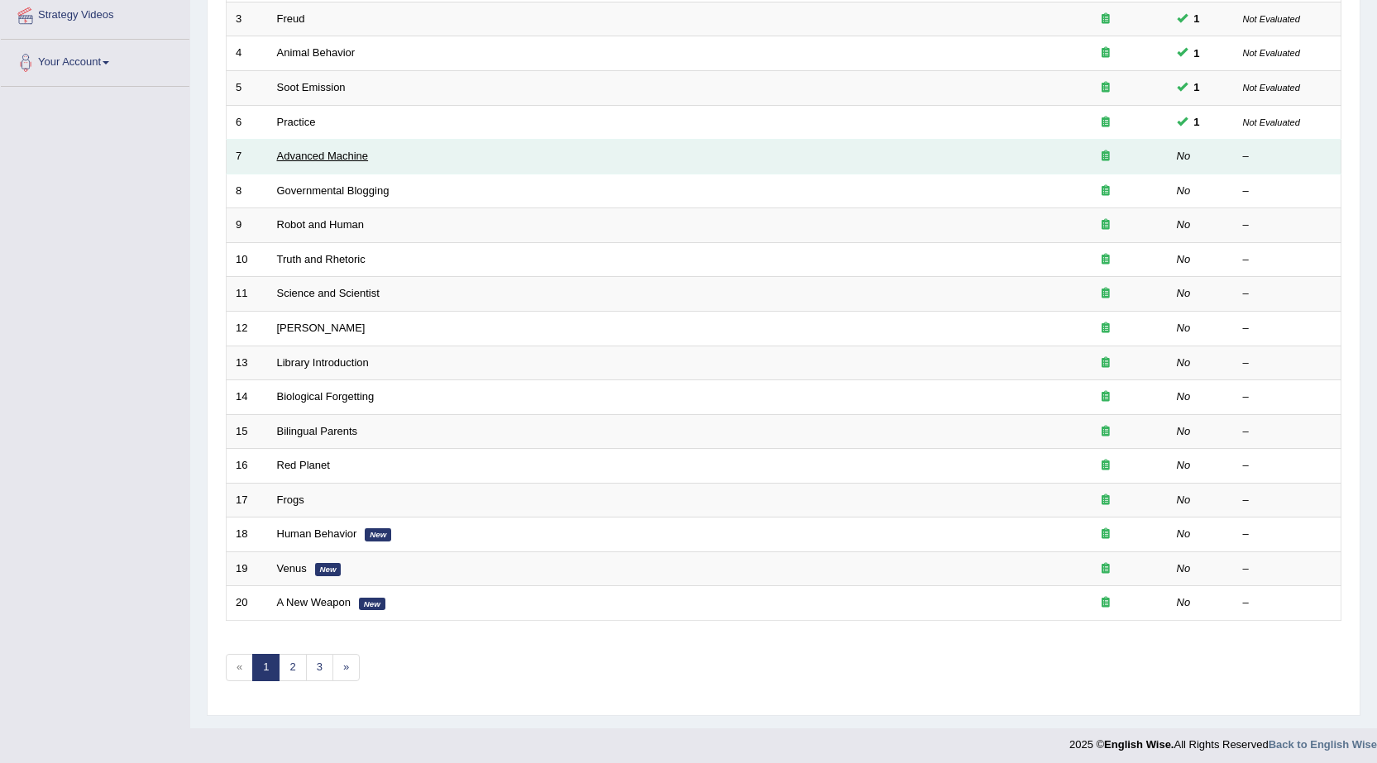
click at [341, 154] on link "Advanced Machine" at bounding box center [323, 156] width 92 height 12
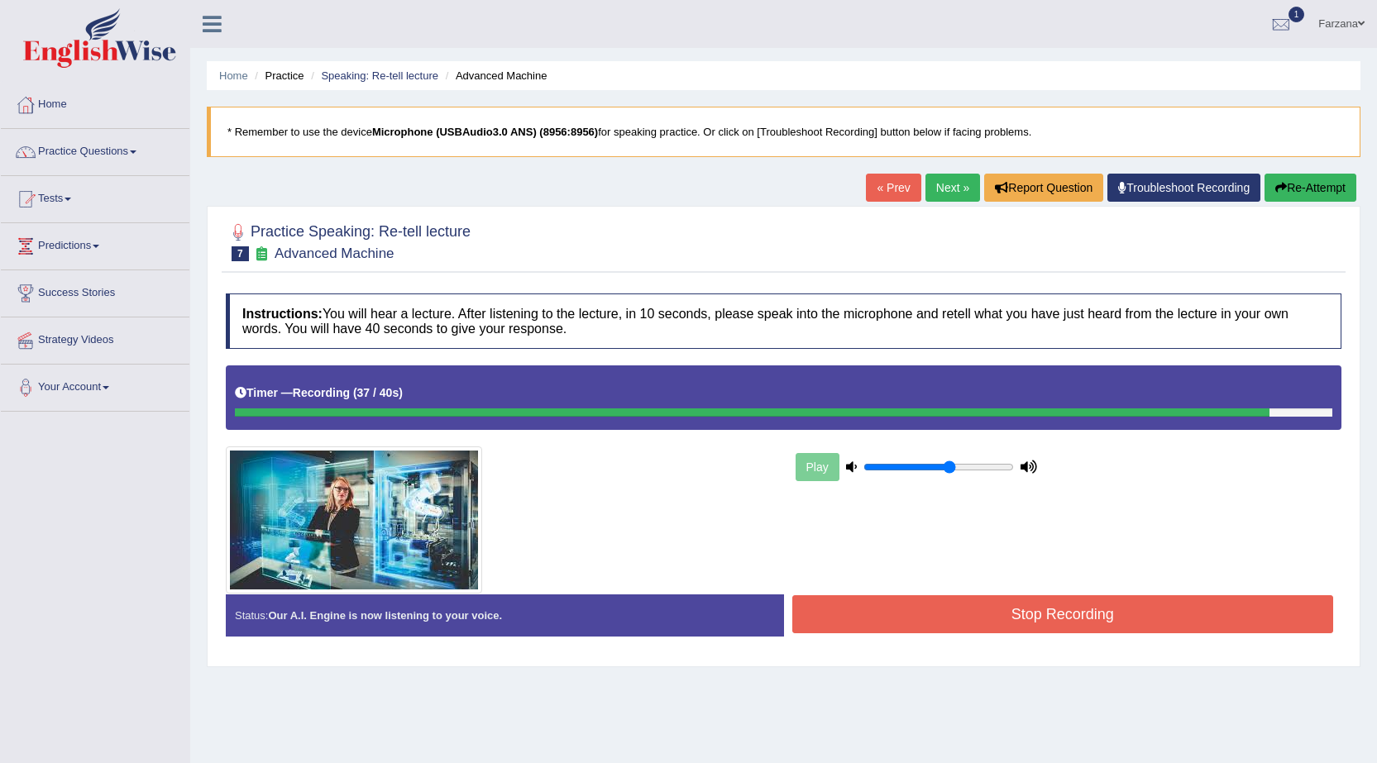
click at [862, 619] on button "Stop Recording" at bounding box center [1063, 614] width 542 height 38
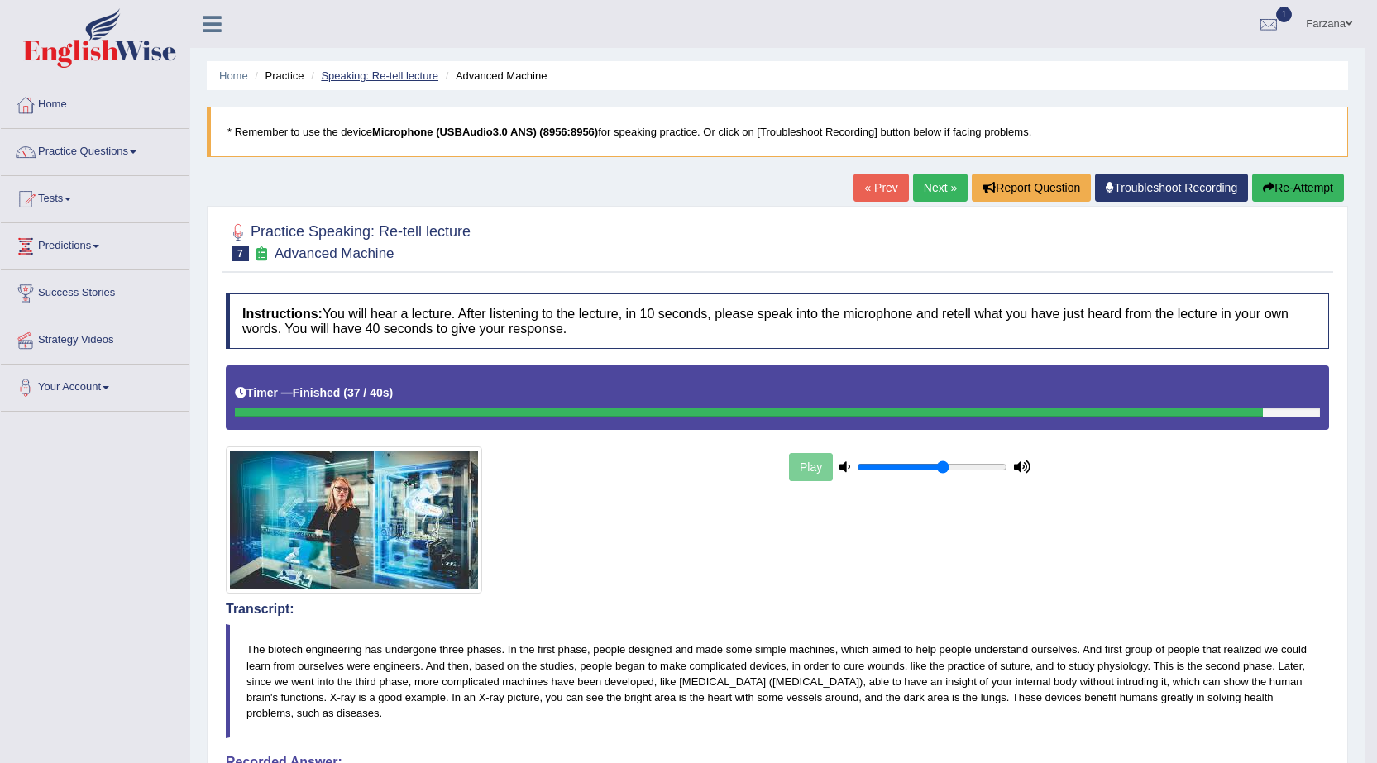
click at [398, 74] on link "Speaking: Re-tell lecture" at bounding box center [379, 75] width 117 height 12
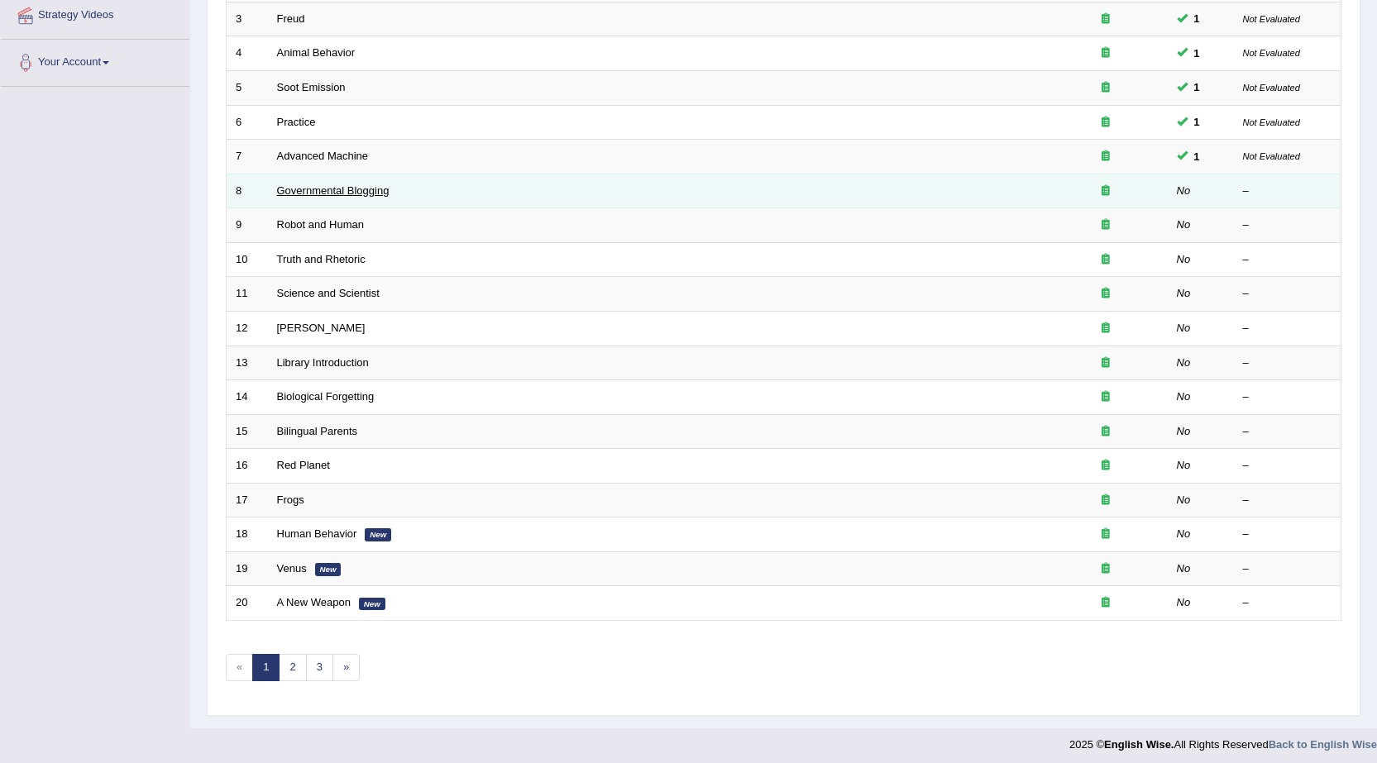
click at [310, 193] on link "Governmental Blogging" at bounding box center [333, 190] width 112 height 12
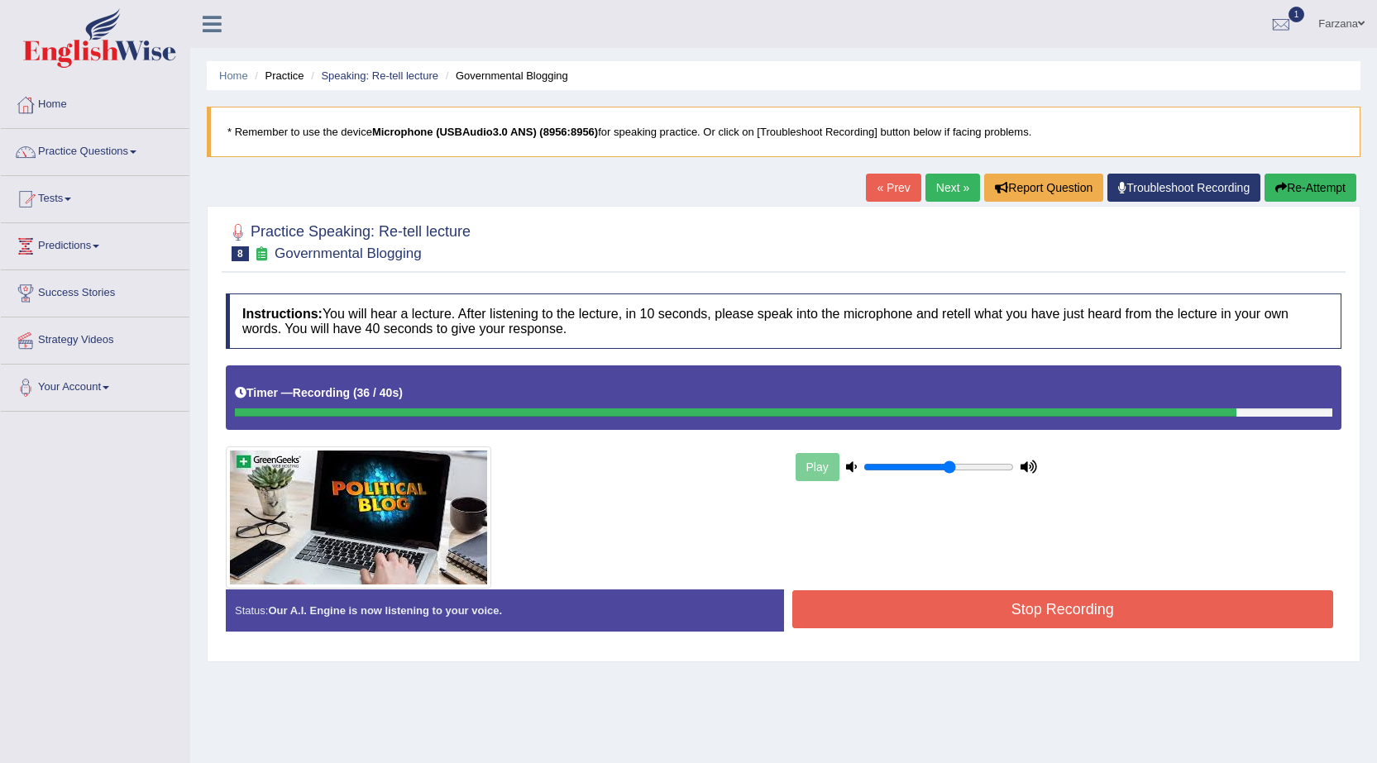
click at [881, 614] on button "Stop Recording" at bounding box center [1063, 609] width 542 height 38
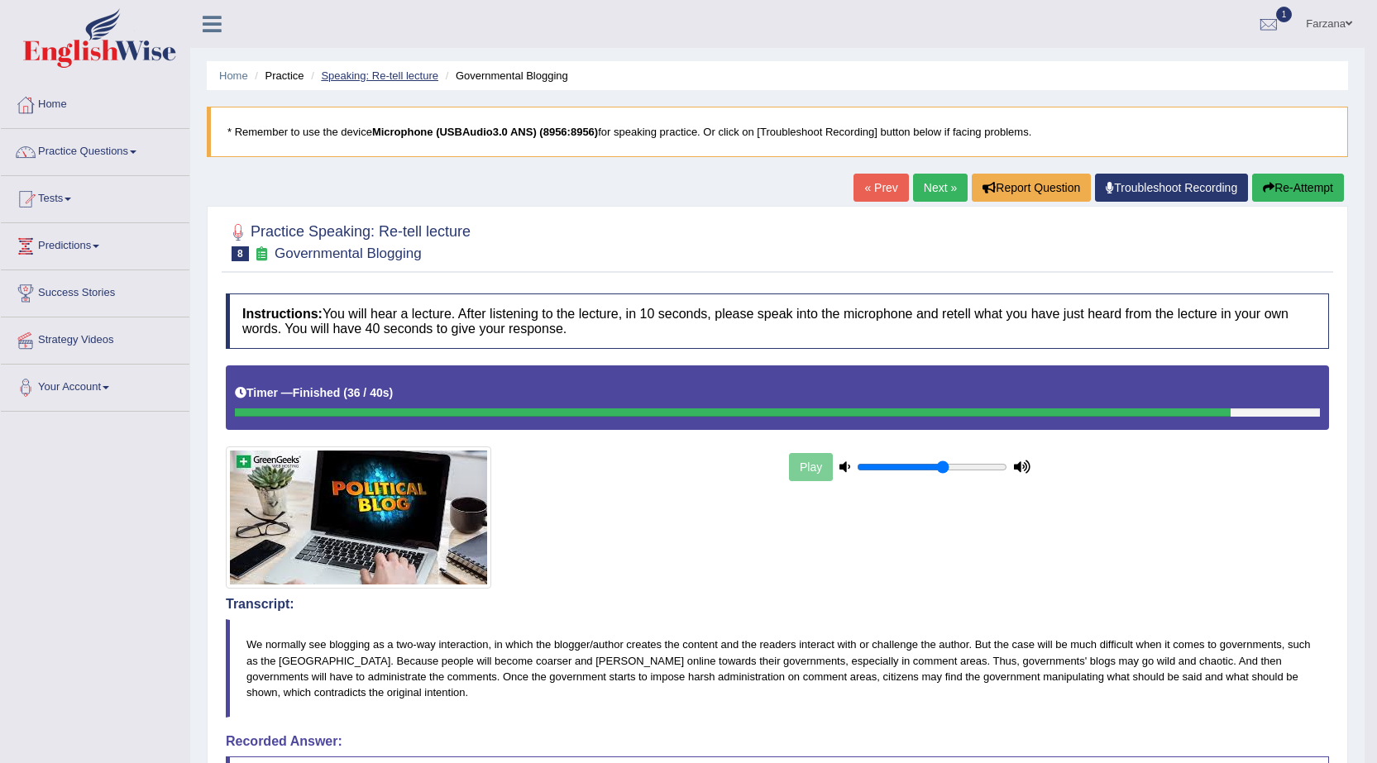
click at [409, 71] on link "Speaking: Re-tell lecture" at bounding box center [379, 75] width 117 height 12
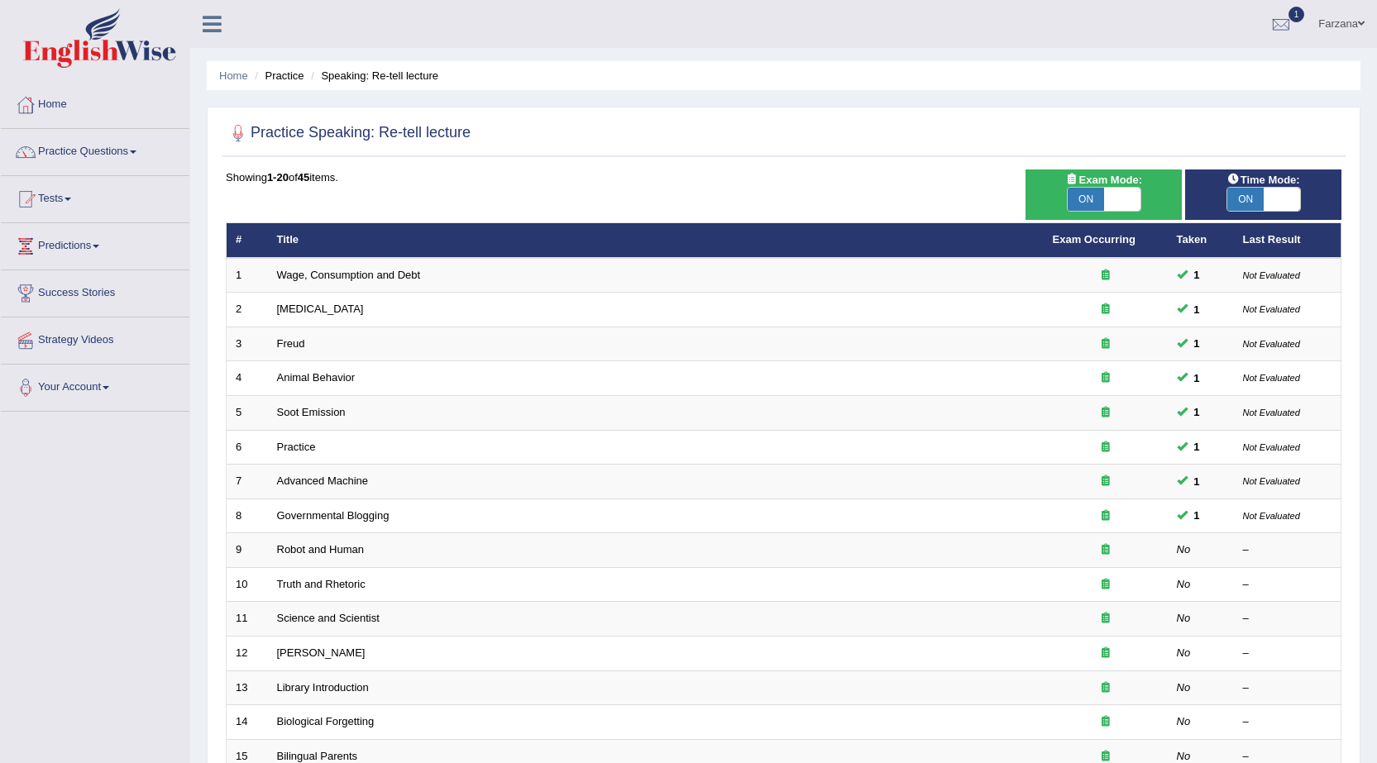
scroll to position [325, 0]
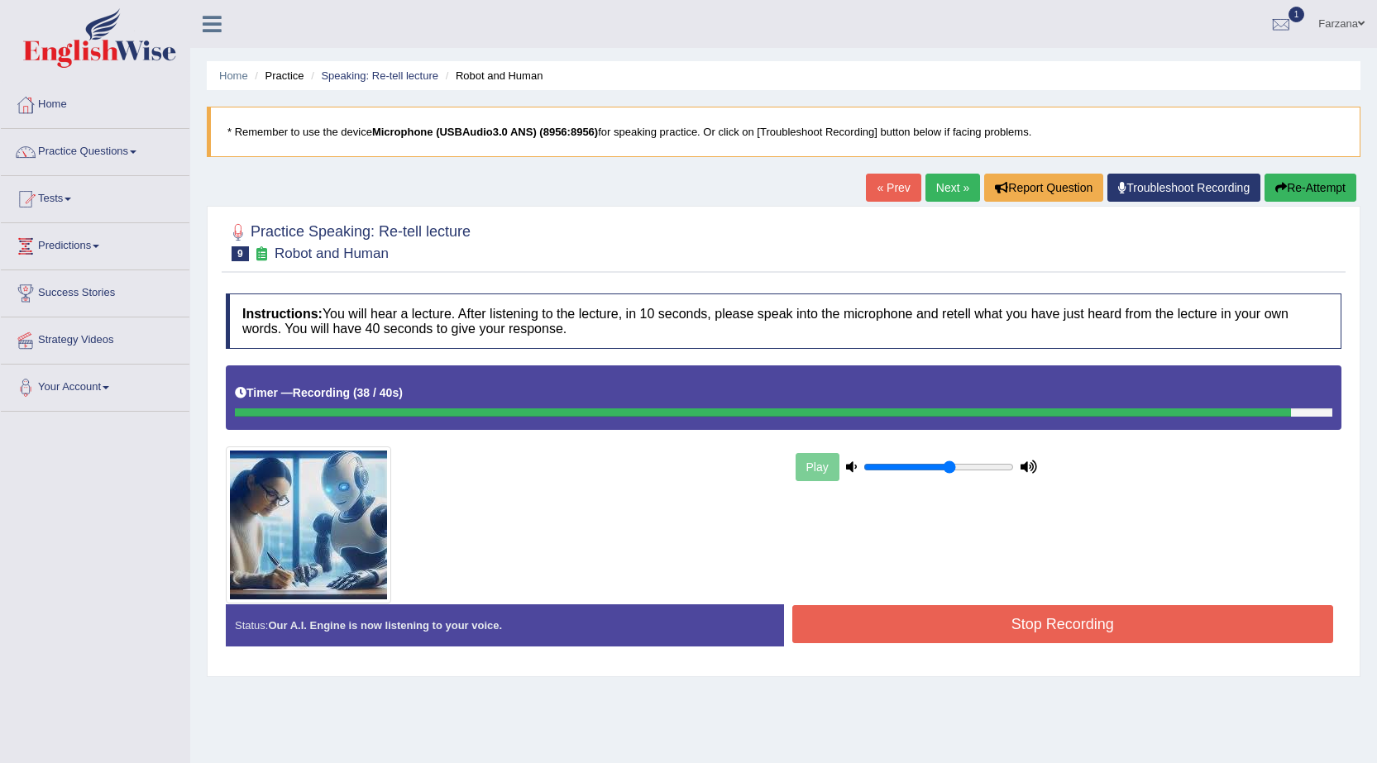
click at [879, 627] on button "Stop Recording" at bounding box center [1063, 624] width 542 height 38
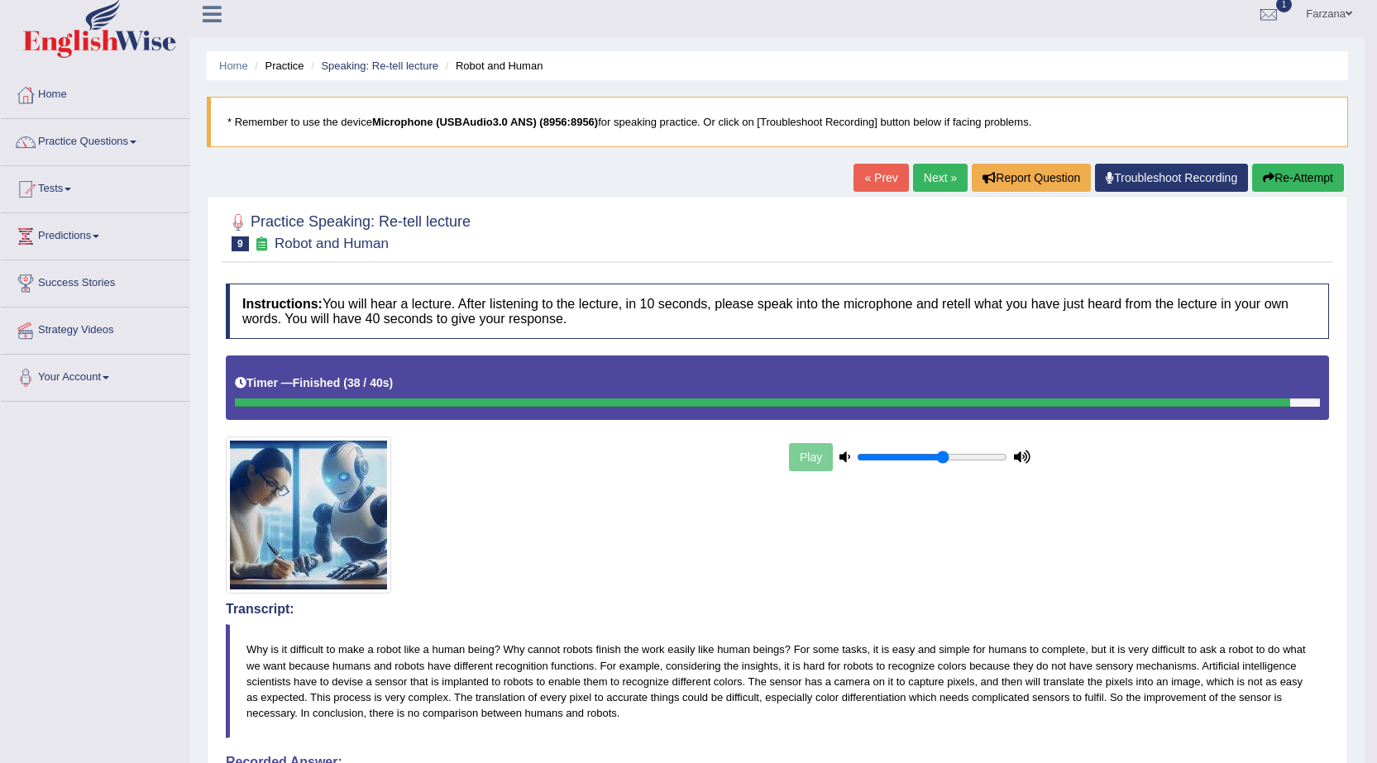
scroll to position [7, 0]
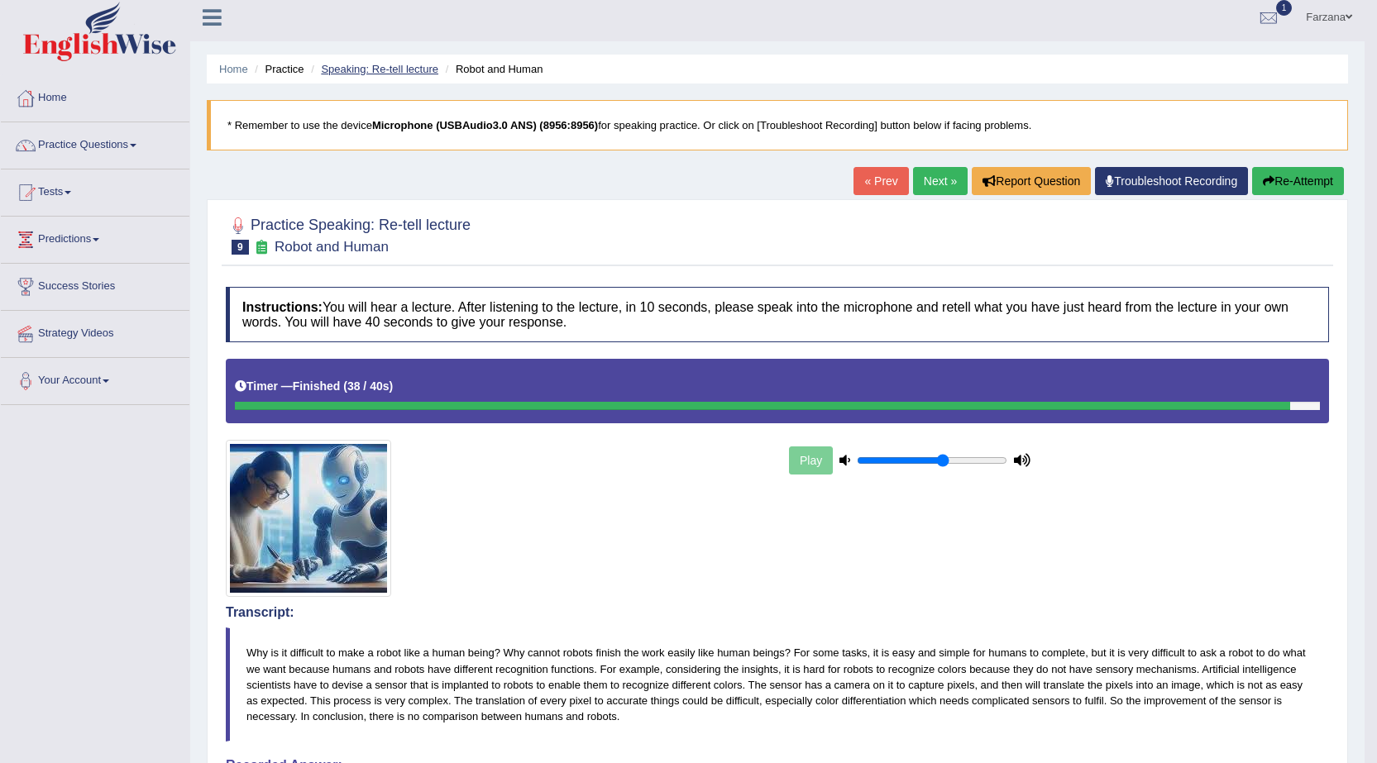
click at [402, 69] on link "Speaking: Re-tell lecture" at bounding box center [379, 69] width 117 height 12
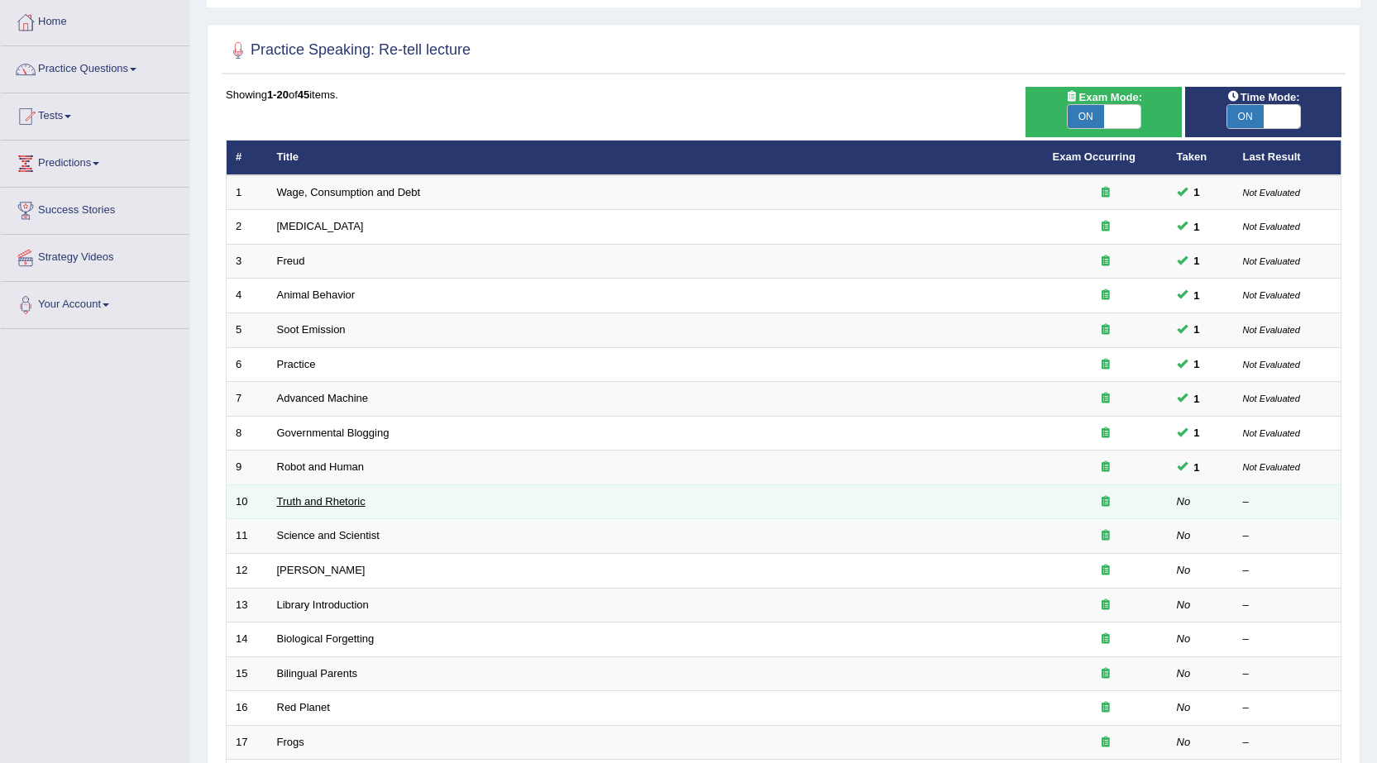
click at [327, 498] on link "Truth and Rhetoric" at bounding box center [321, 501] width 88 height 12
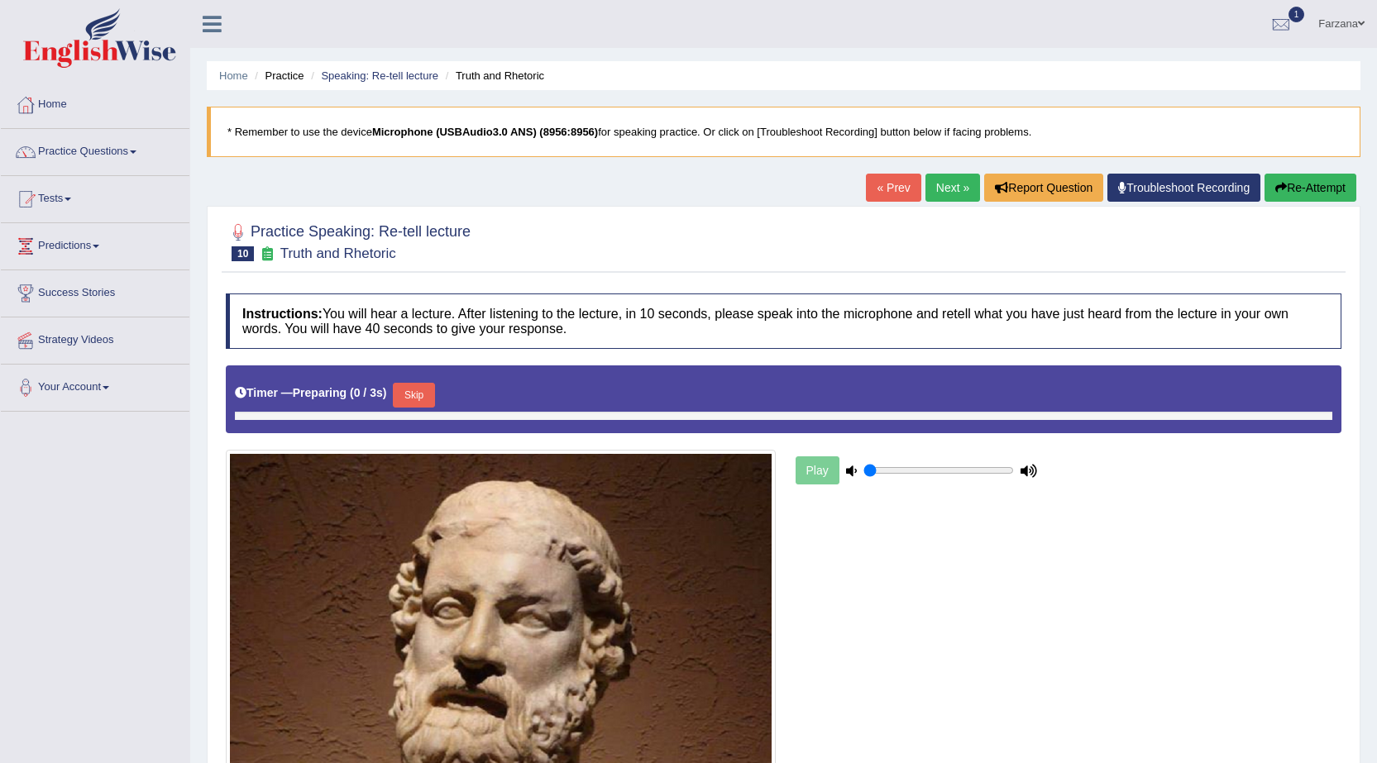
type input "0.6"
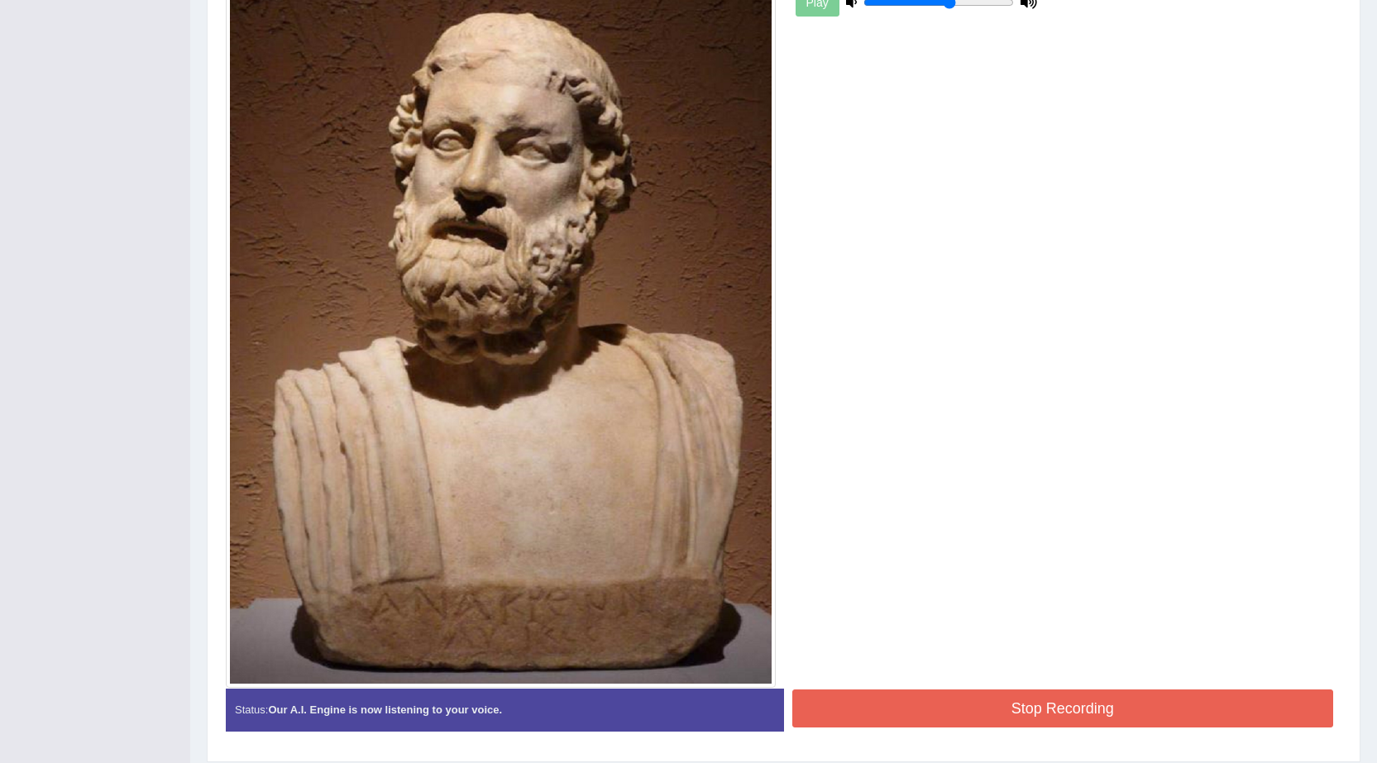
scroll to position [518, 0]
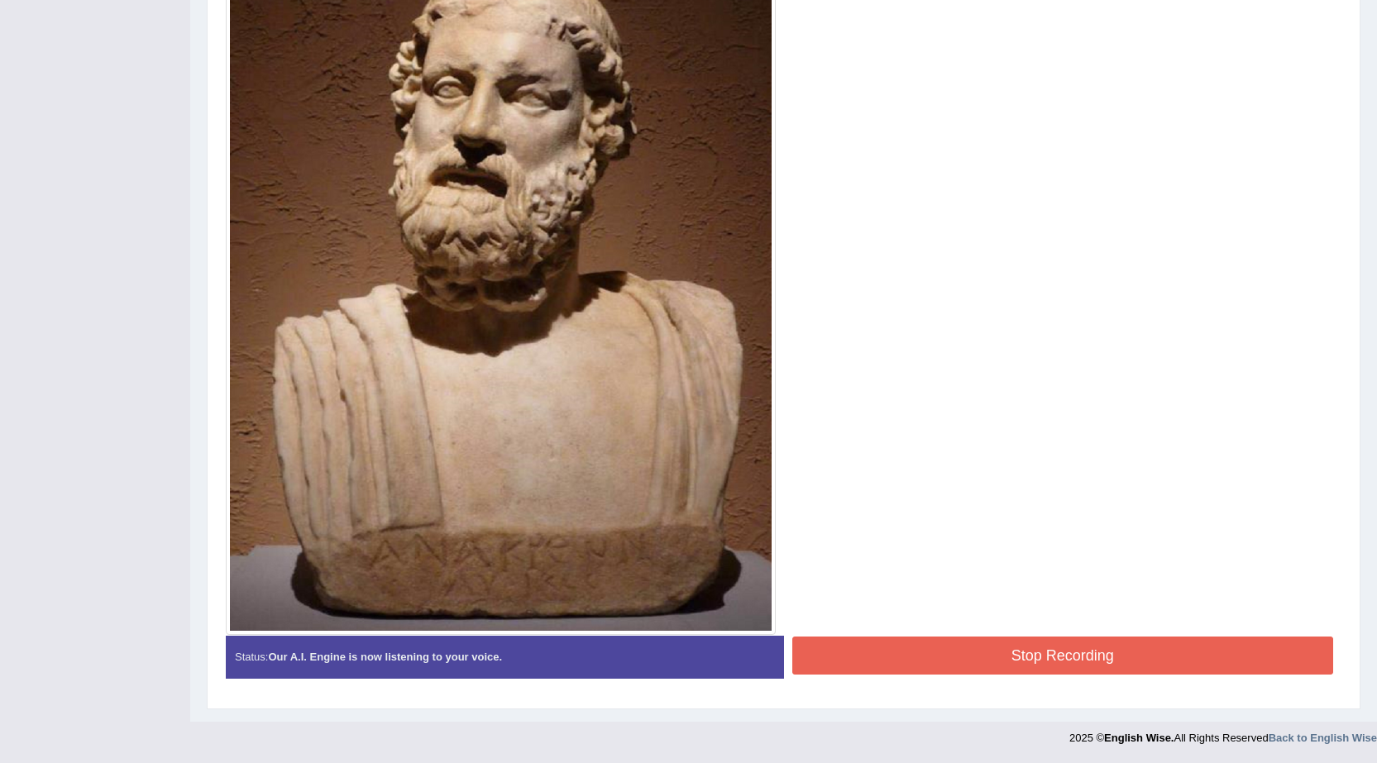
click at [922, 642] on button "Stop Recording" at bounding box center [1063, 656] width 542 height 38
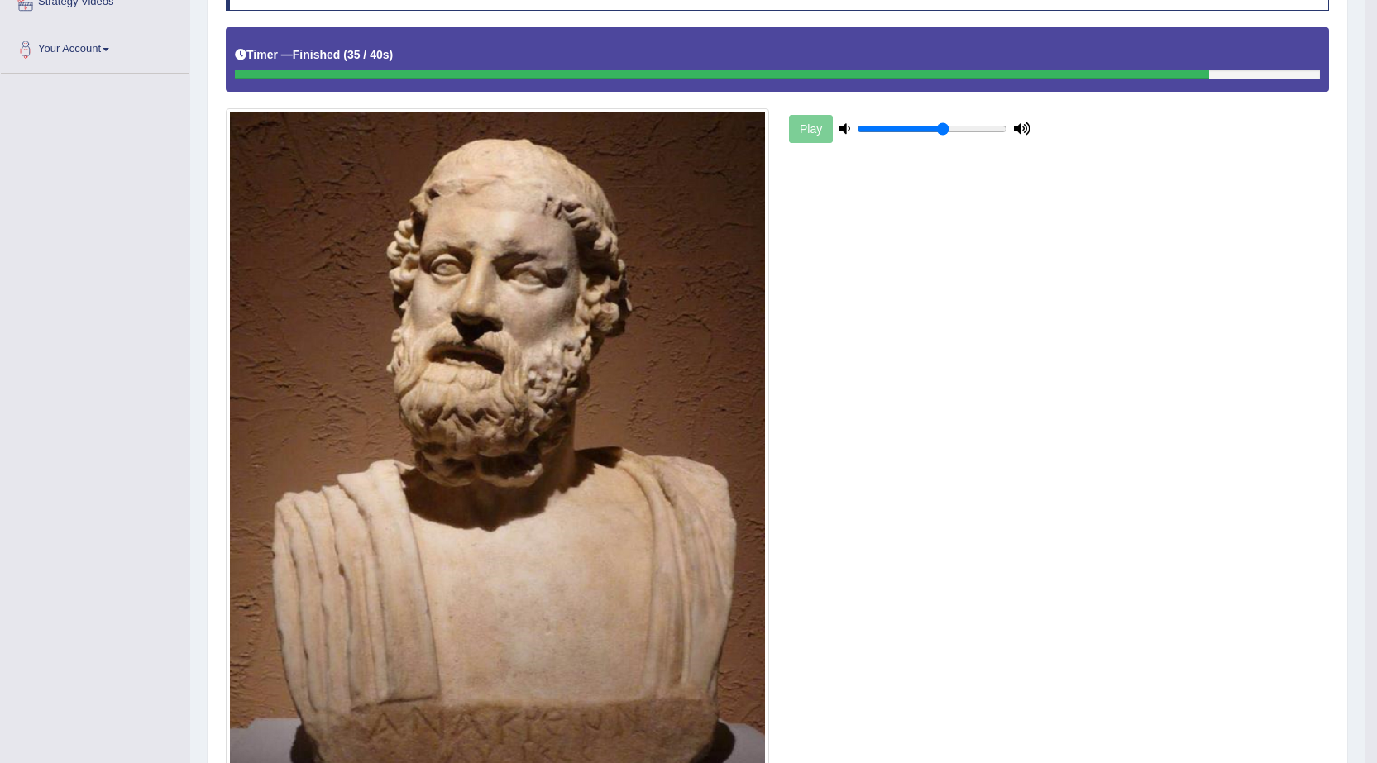
scroll to position [0, 0]
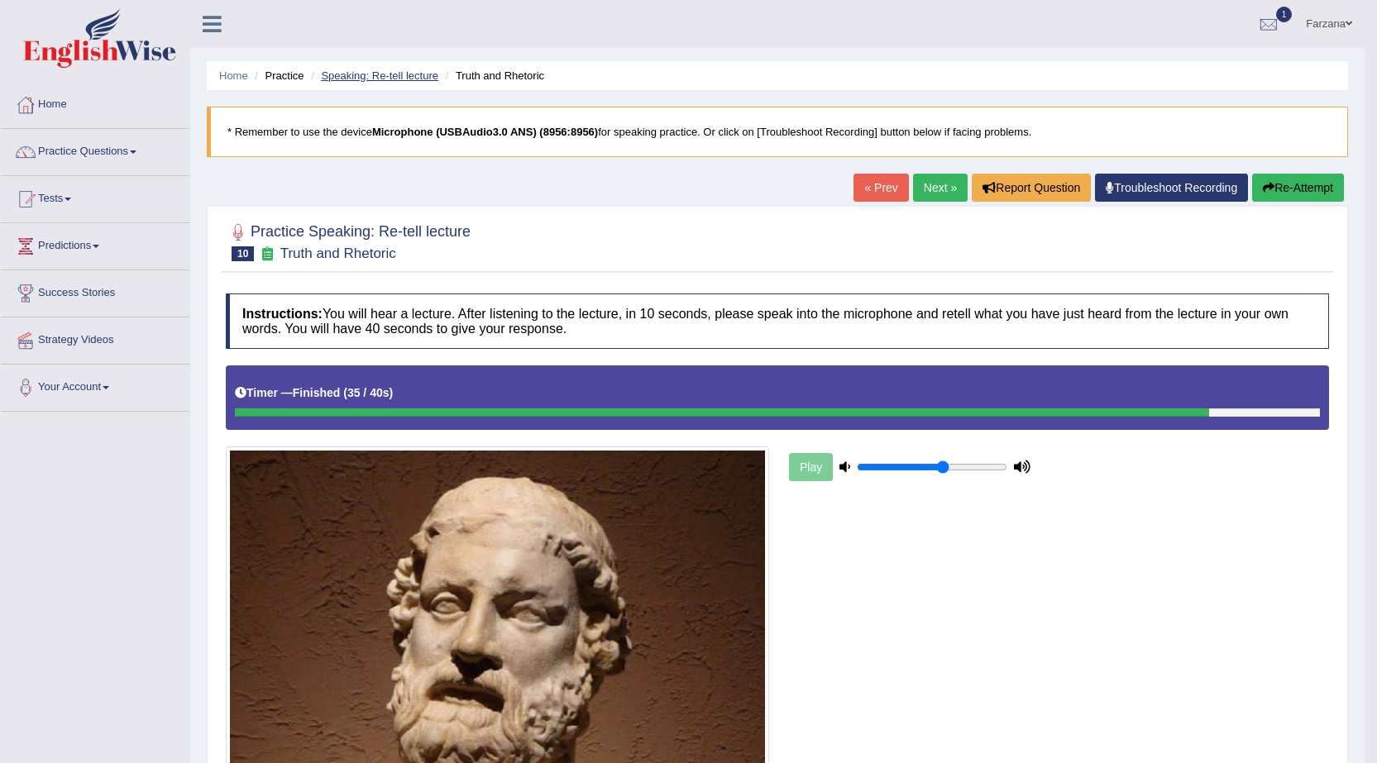
click at [379, 79] on link "Speaking: Re-tell lecture" at bounding box center [379, 75] width 117 height 12
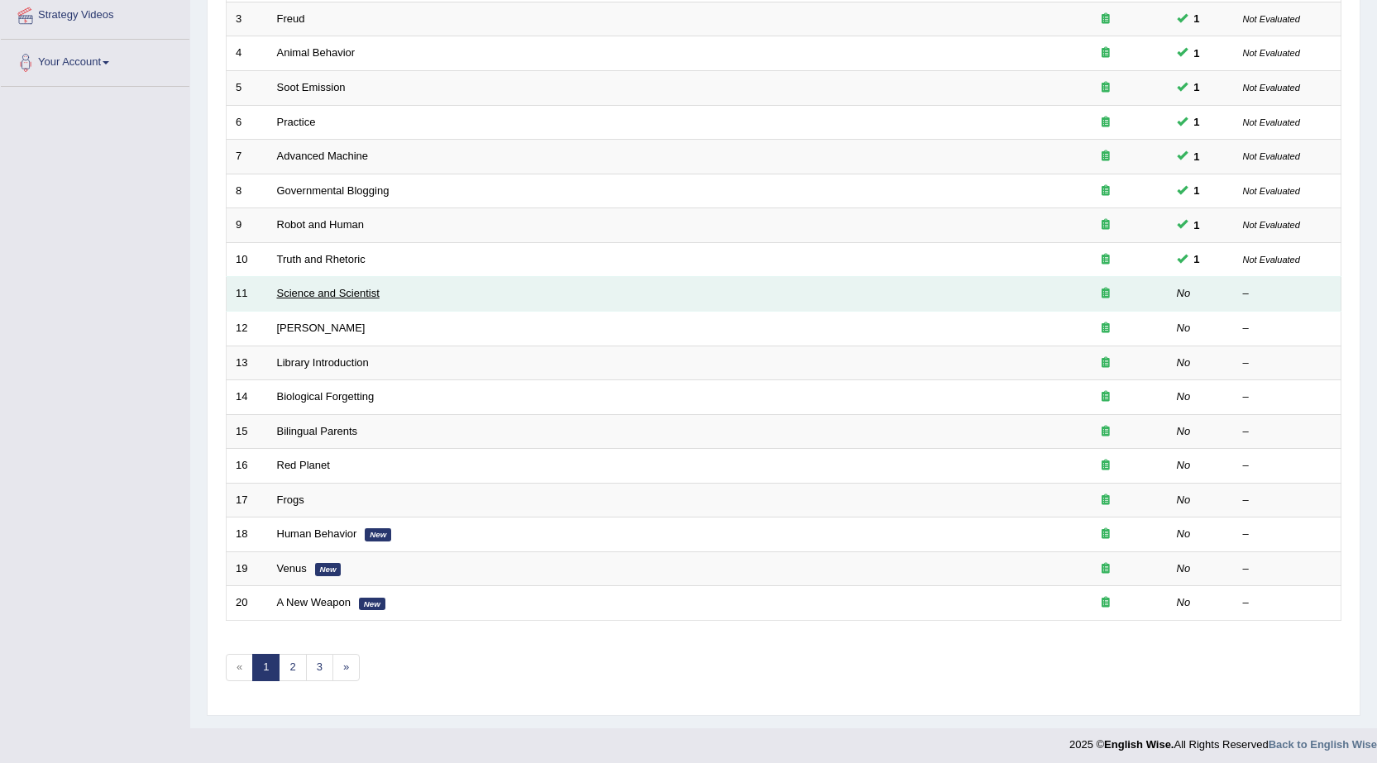
click at [314, 288] on link "Science and Scientist" at bounding box center [328, 293] width 103 height 12
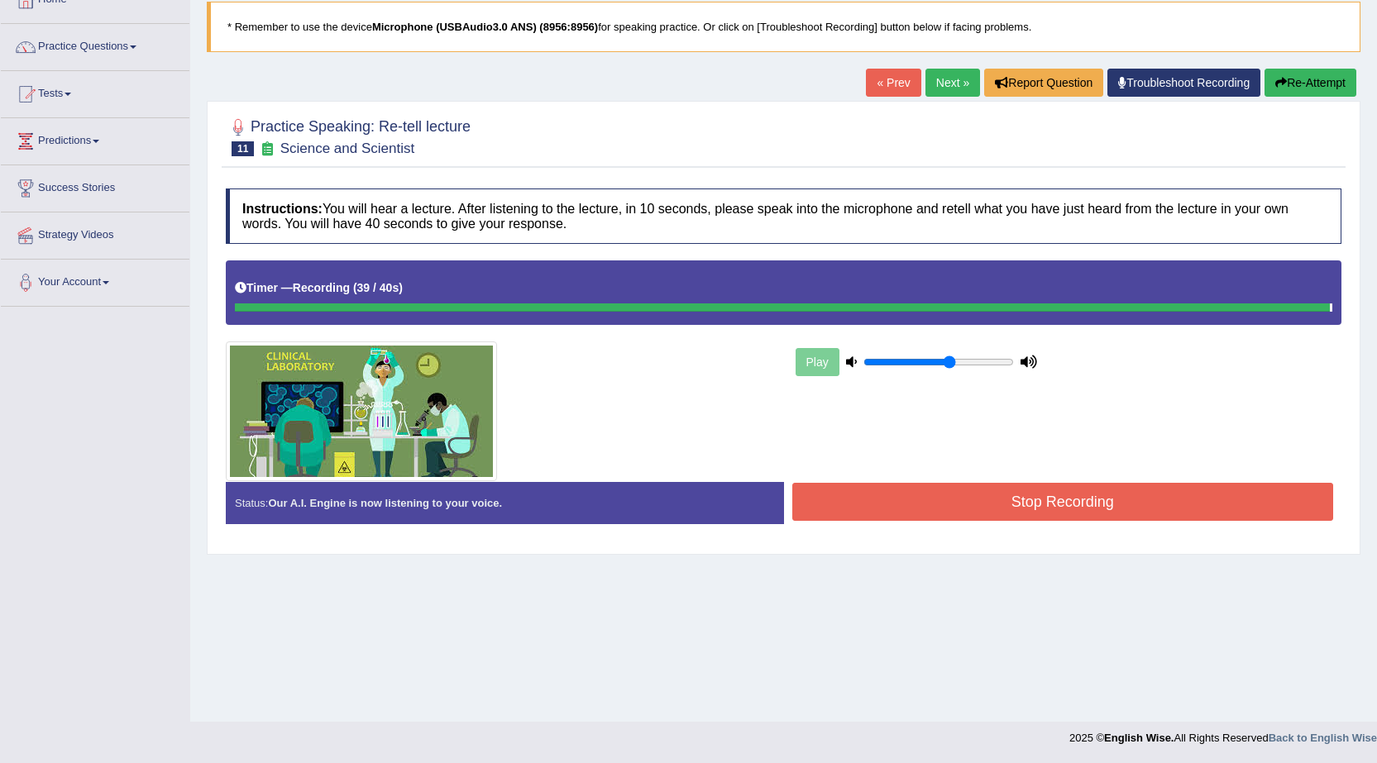
click at [0, 0] on blockquote "." at bounding box center [0, 0] width 0 height 0
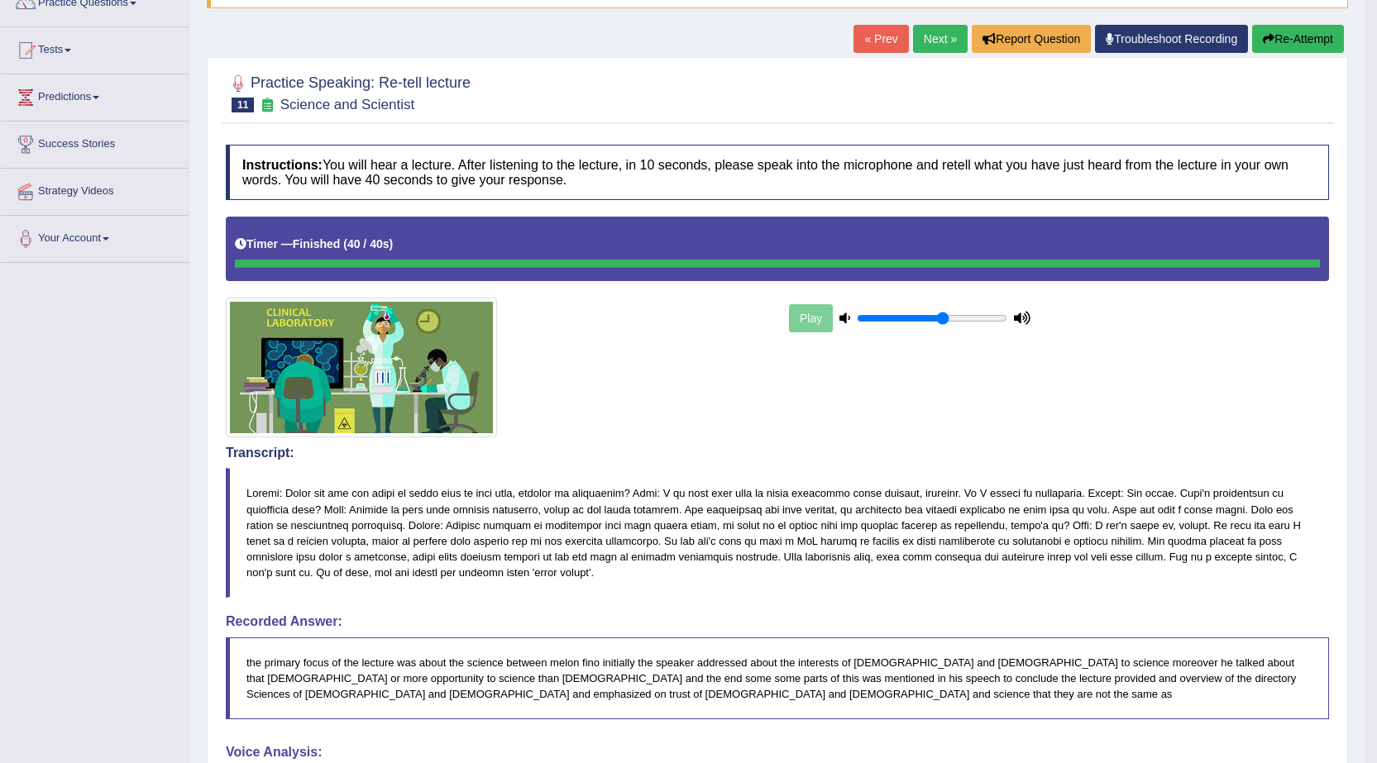
scroll to position [5, 0]
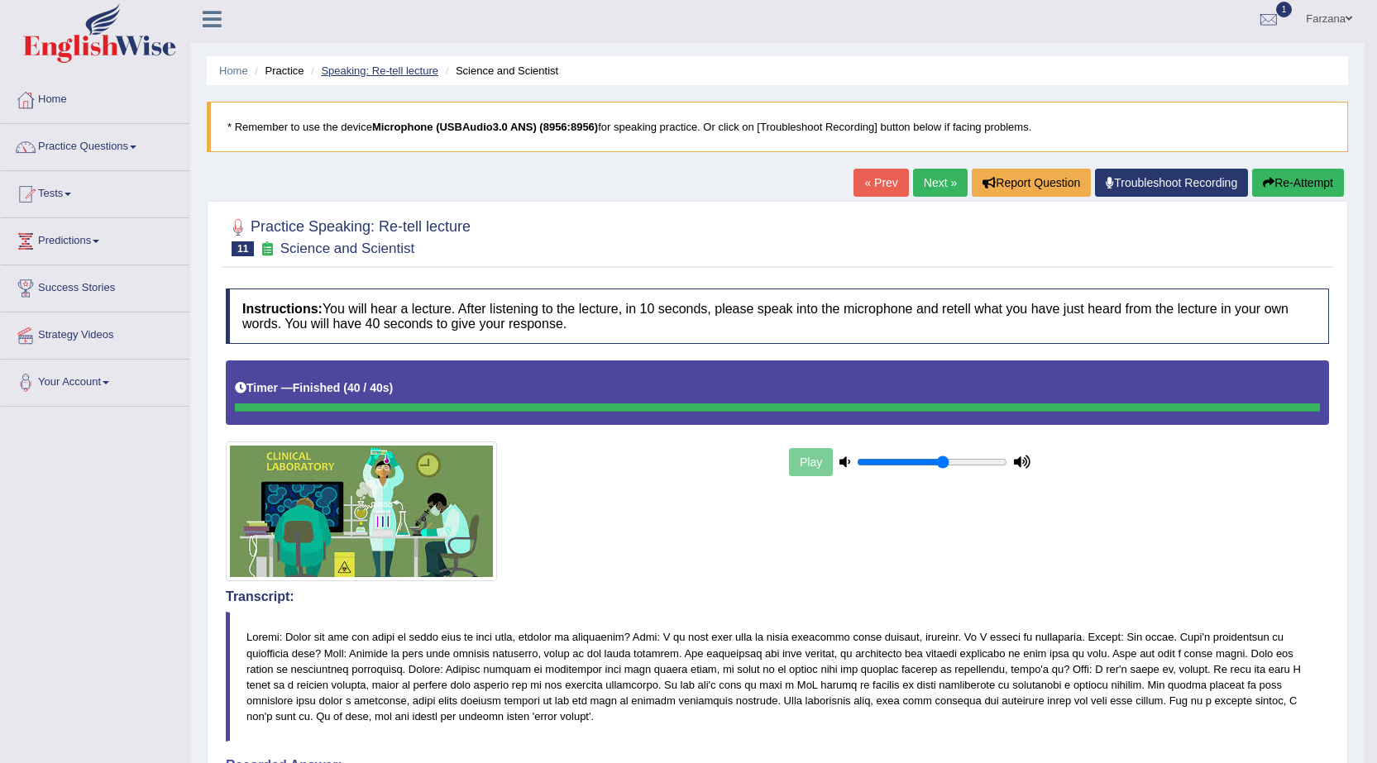
click at [419, 70] on link "Speaking: Re-tell lecture" at bounding box center [379, 70] width 117 height 12
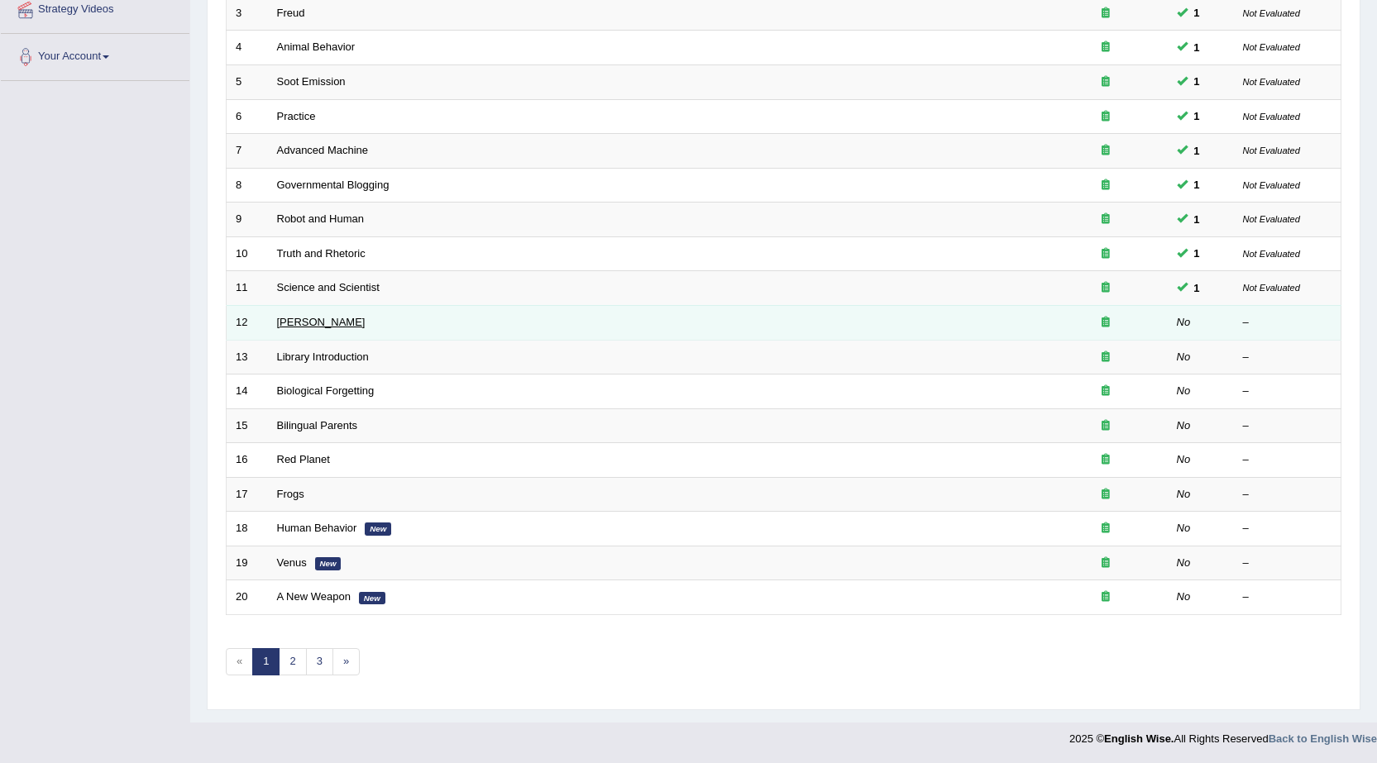
click at [347, 322] on link "[PERSON_NAME]" at bounding box center [321, 322] width 88 height 12
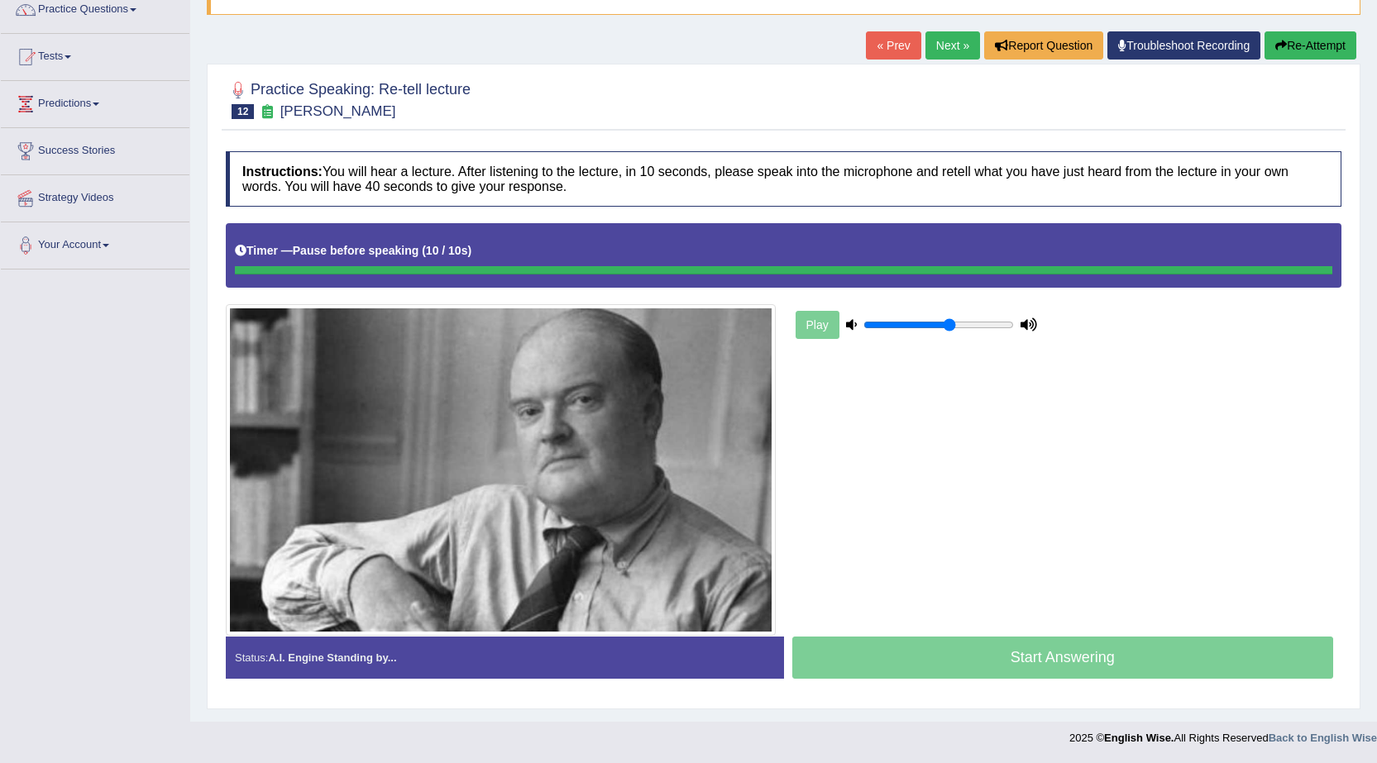
scroll to position [142, 0]
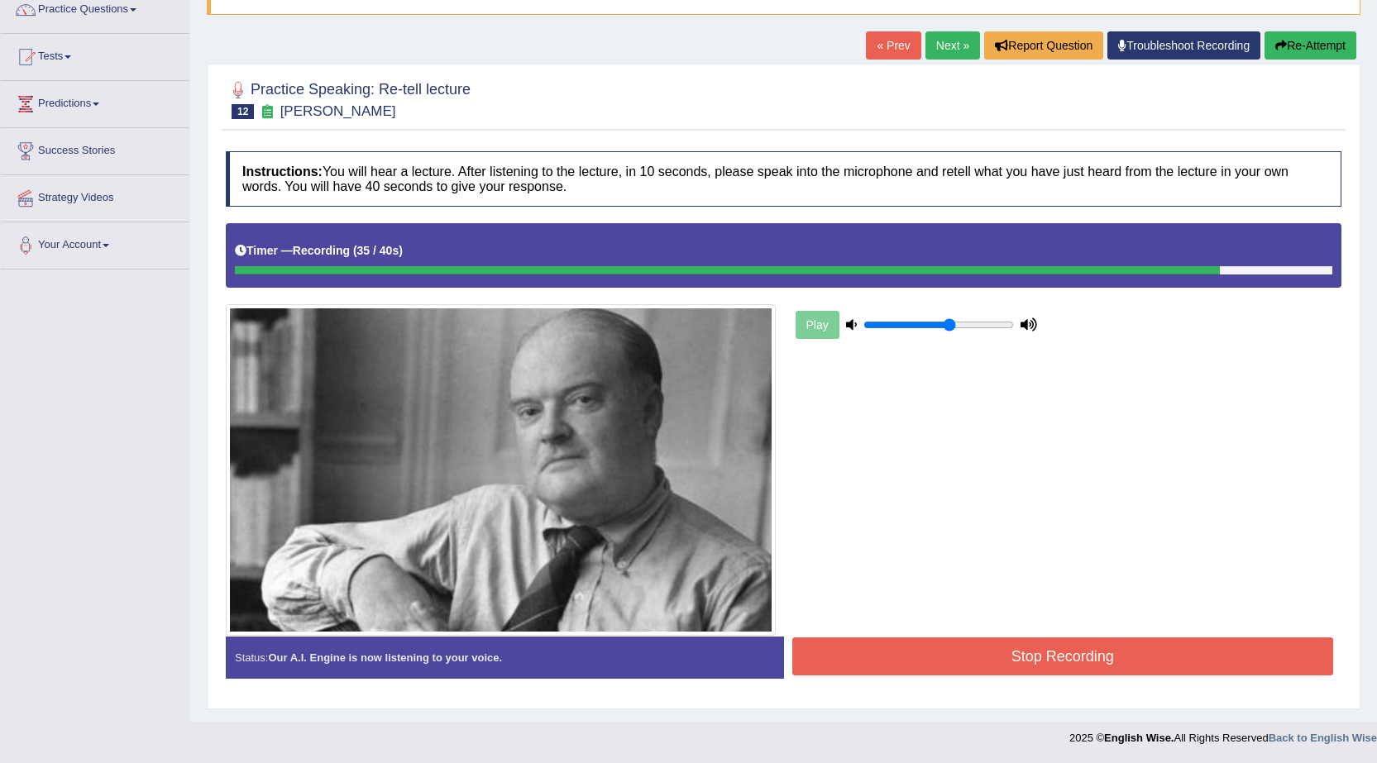
click at [848, 652] on button "Stop Recording" at bounding box center [1063, 656] width 542 height 38
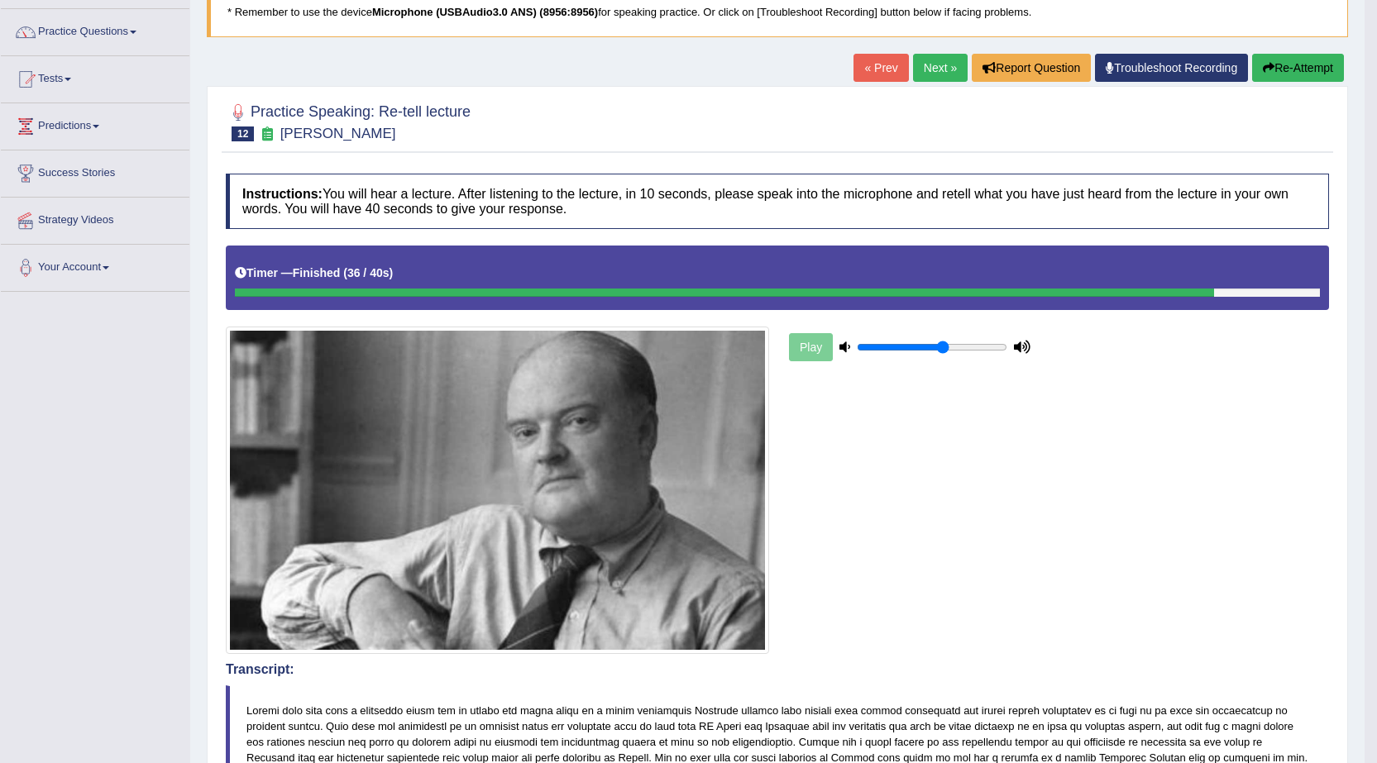
scroll to position [0, 0]
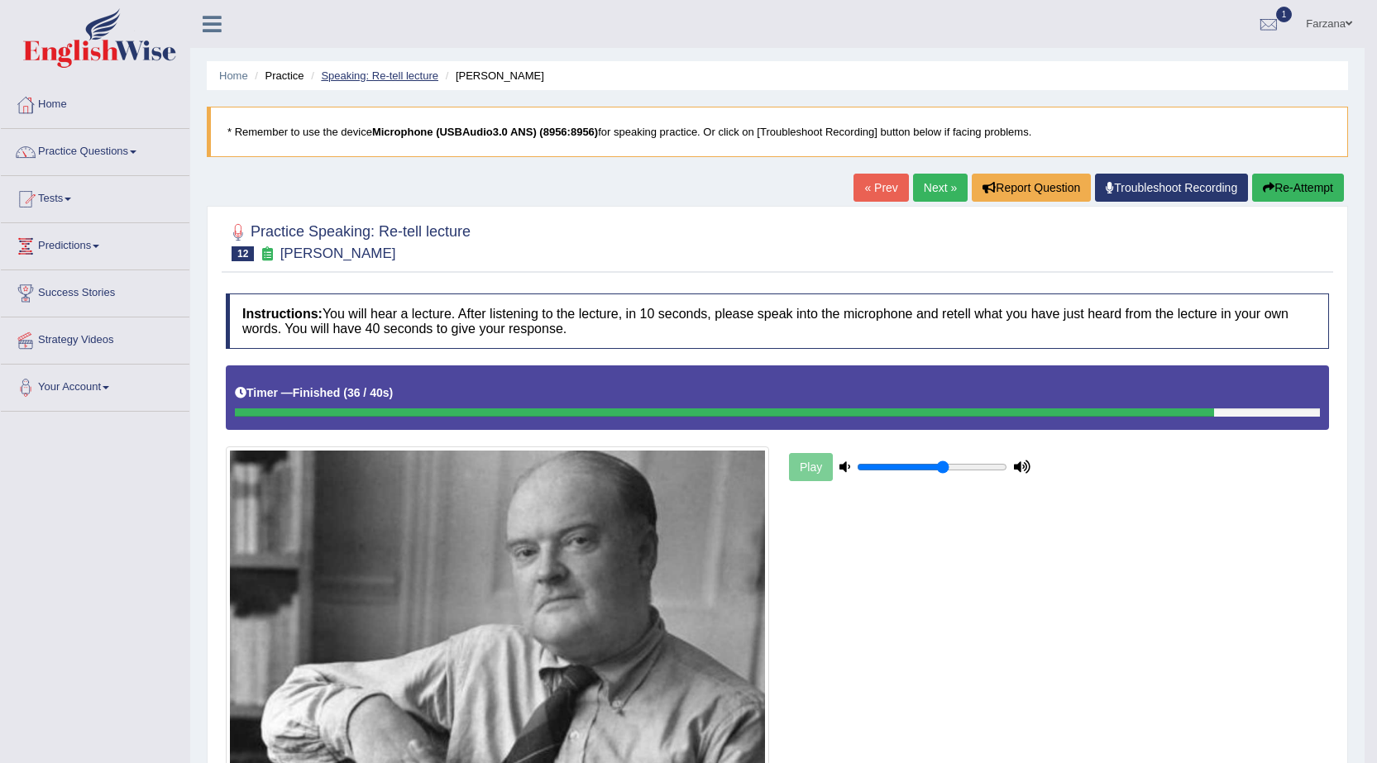
click at [383, 71] on link "Speaking: Re-tell lecture" at bounding box center [379, 75] width 117 height 12
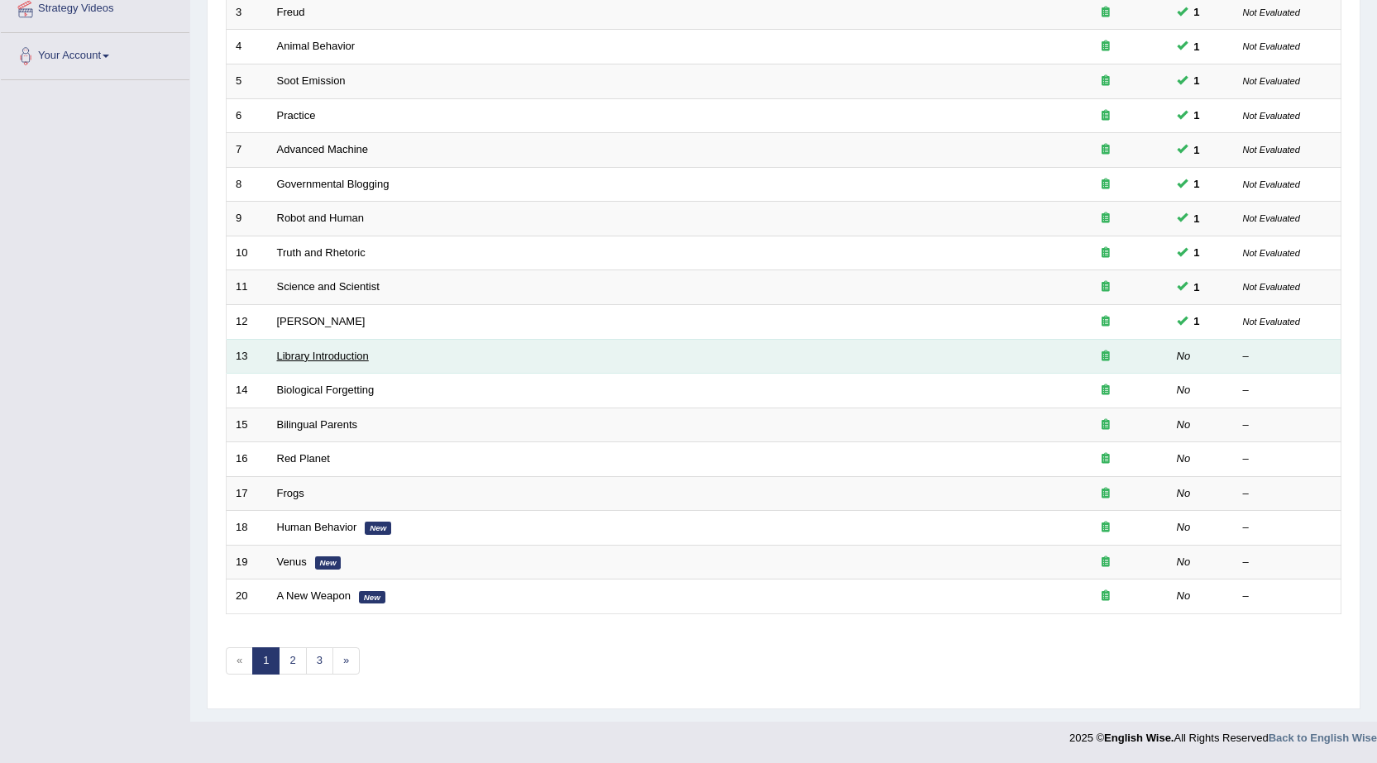
click at [321, 356] on link "Library Introduction" at bounding box center [323, 356] width 92 height 12
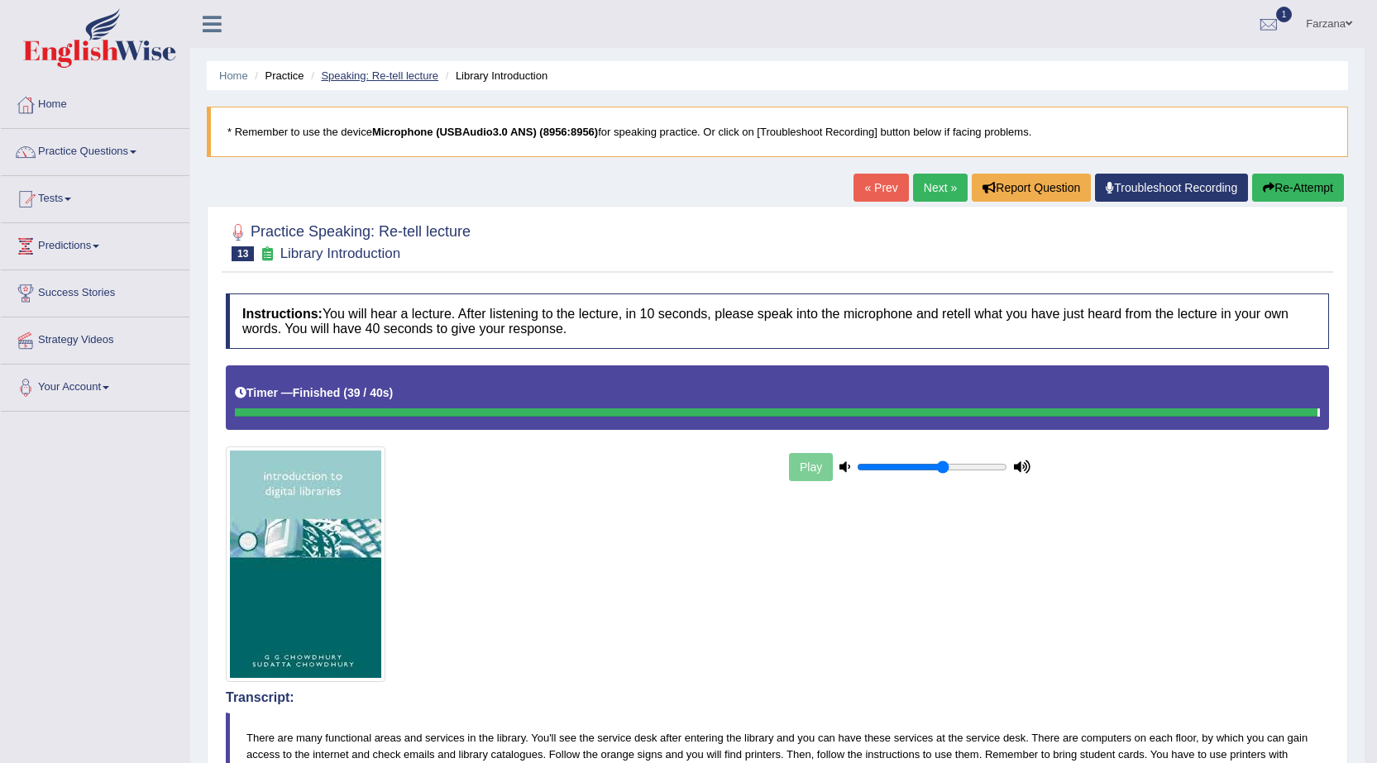
click at [385, 77] on link "Speaking: Re-tell lecture" at bounding box center [379, 75] width 117 height 12
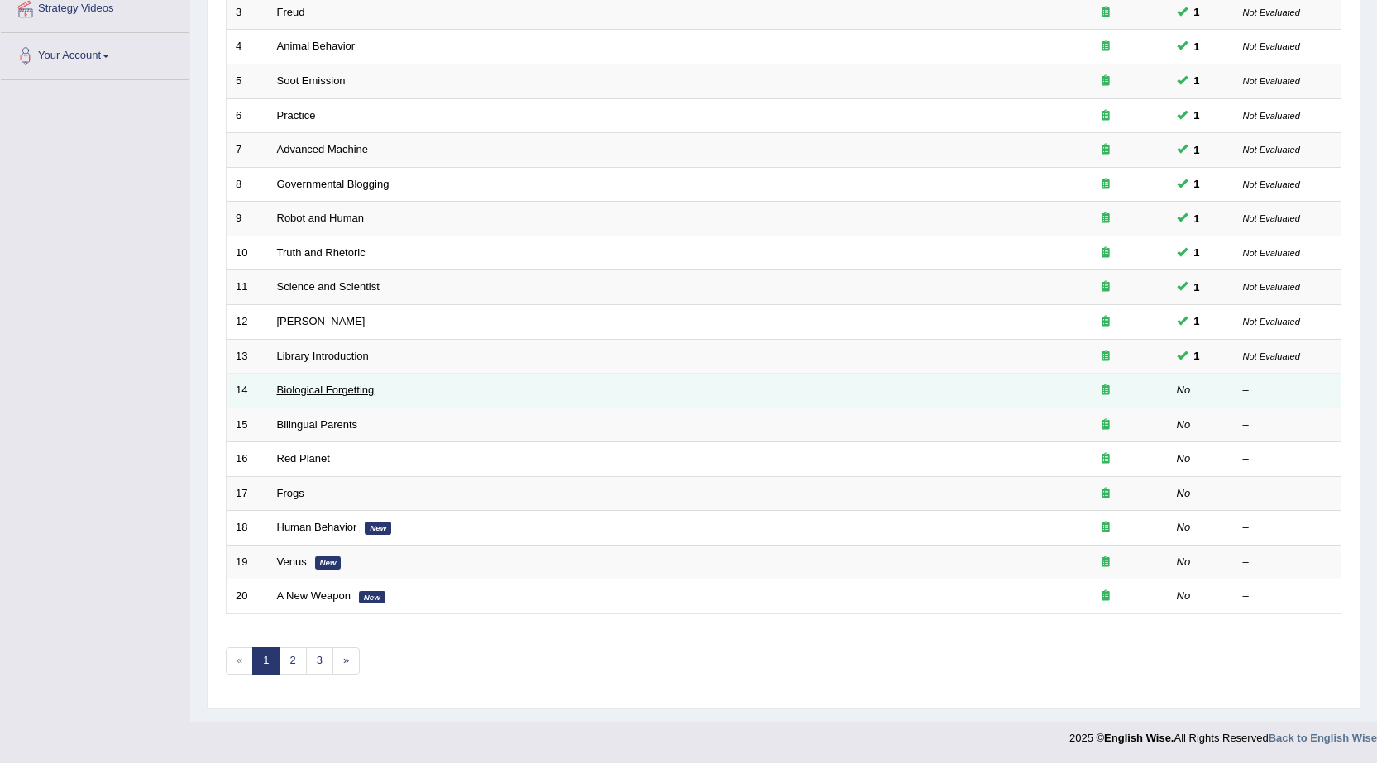
click at [329, 389] on link "Biological Forgetting" at bounding box center [326, 390] width 98 height 12
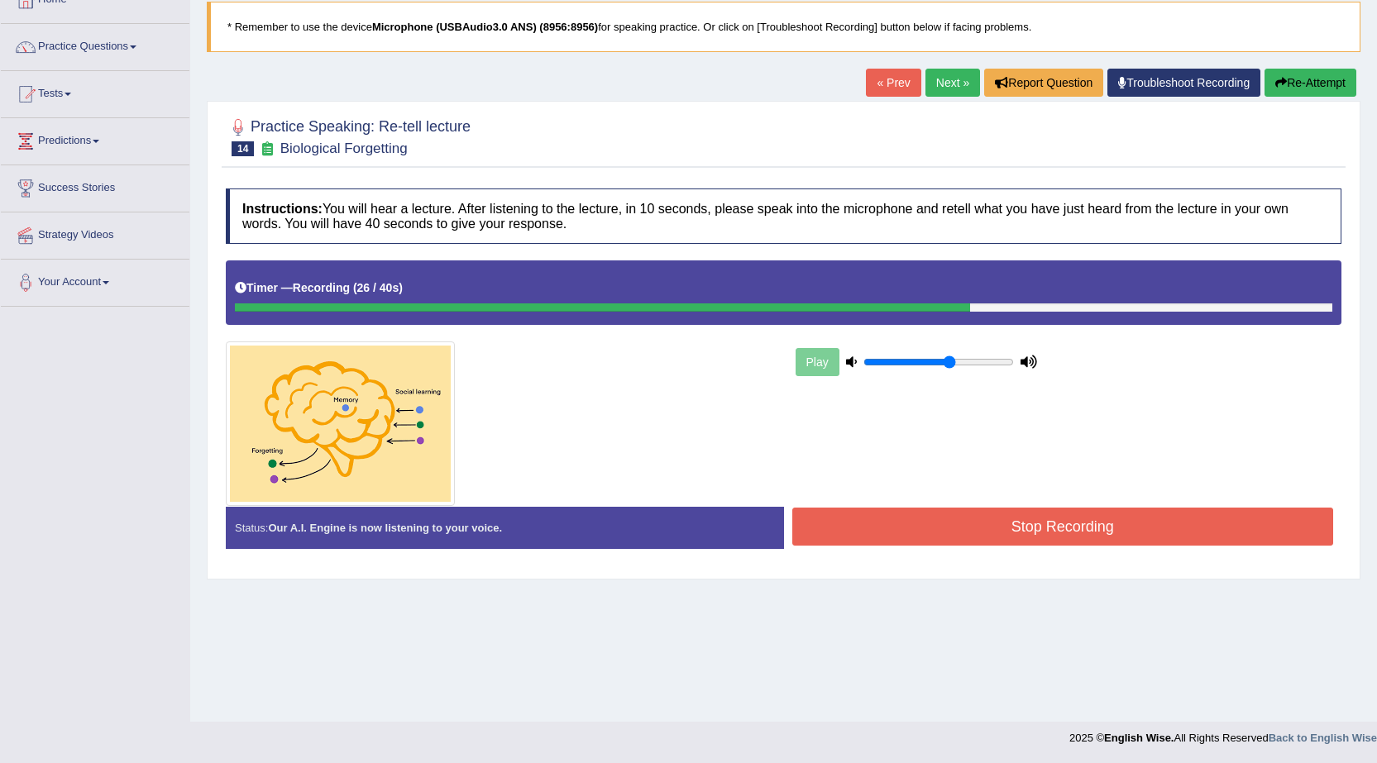
click at [890, 530] on button "Stop Recording" at bounding box center [1063, 527] width 542 height 38
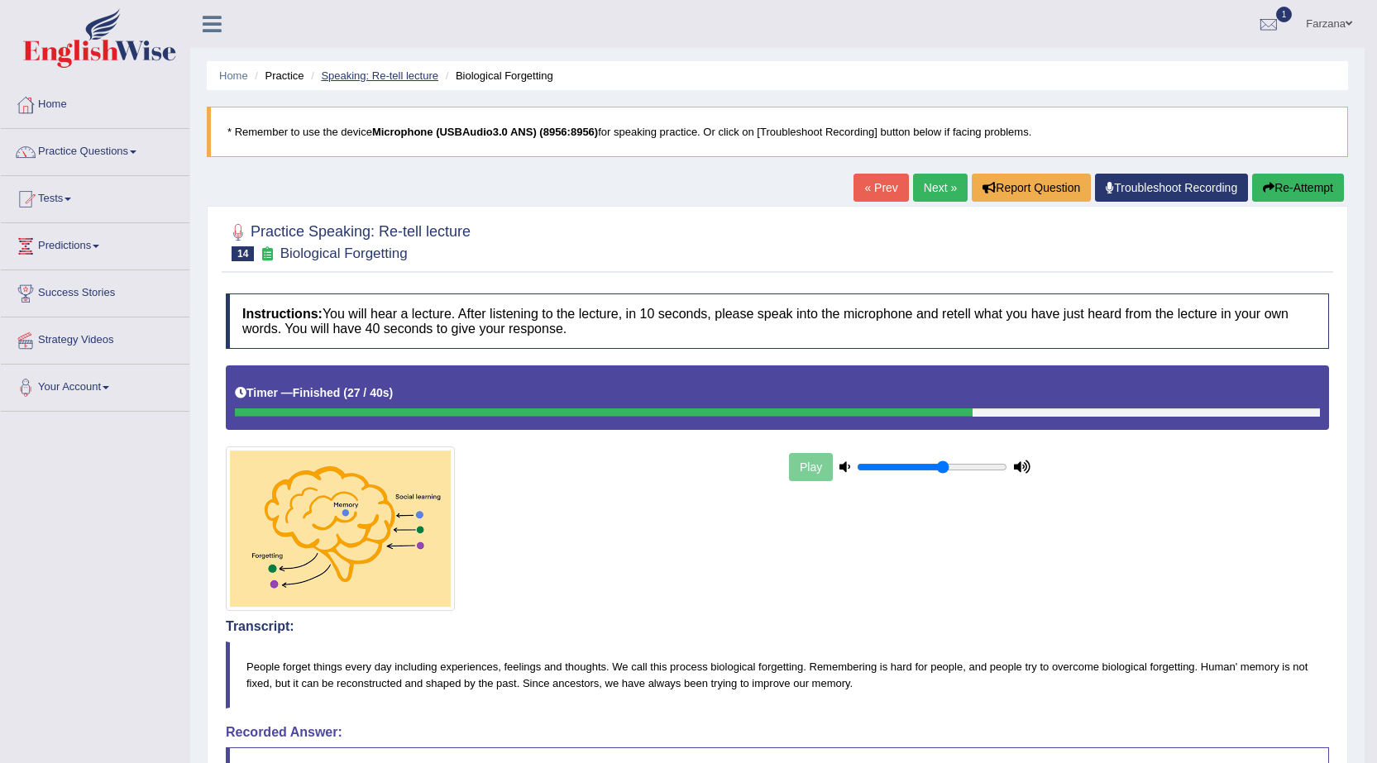
click at [402, 79] on link "Speaking: Re-tell lecture" at bounding box center [379, 75] width 117 height 12
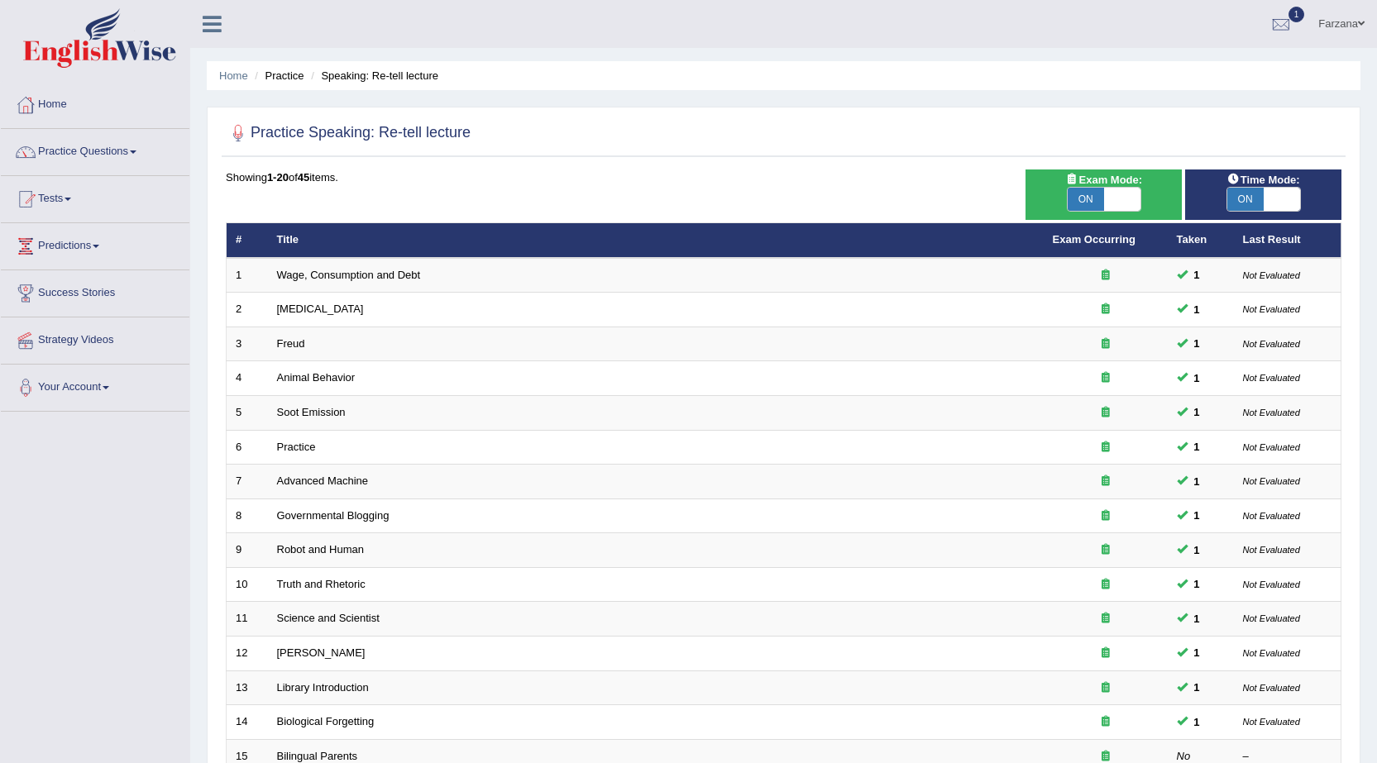
click at [332, 750] on link "Bilingual Parents" at bounding box center [317, 756] width 81 height 12
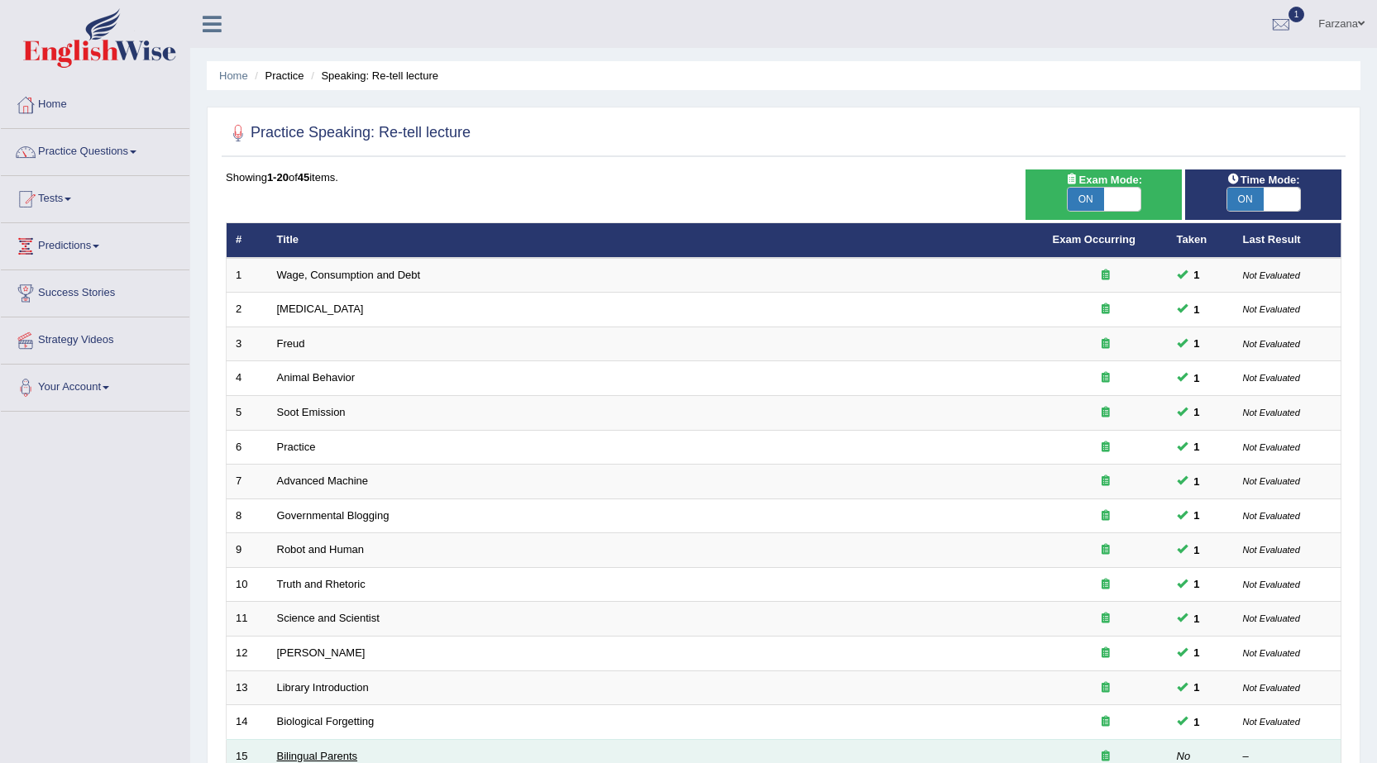
scroll to position [325, 0]
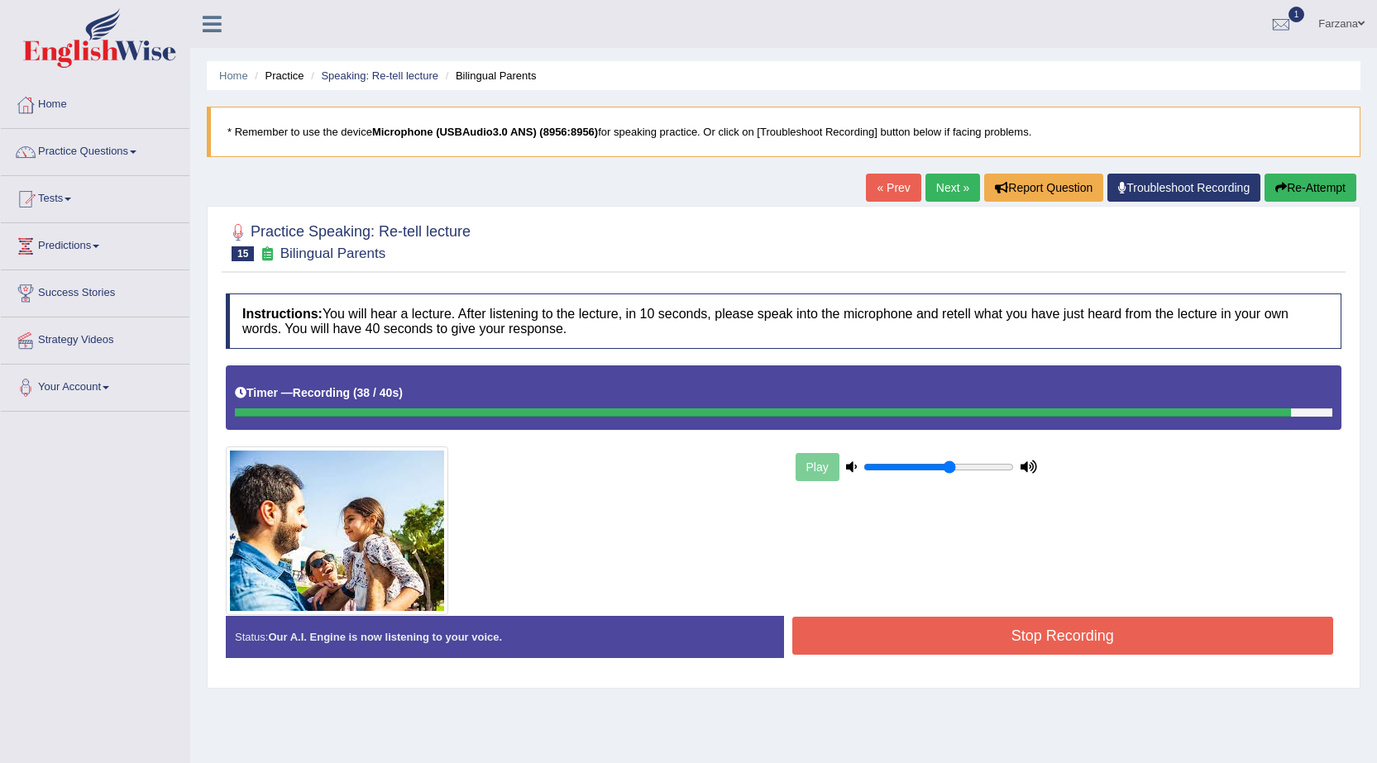
click at [942, 641] on button "Stop Recording" at bounding box center [1063, 636] width 542 height 38
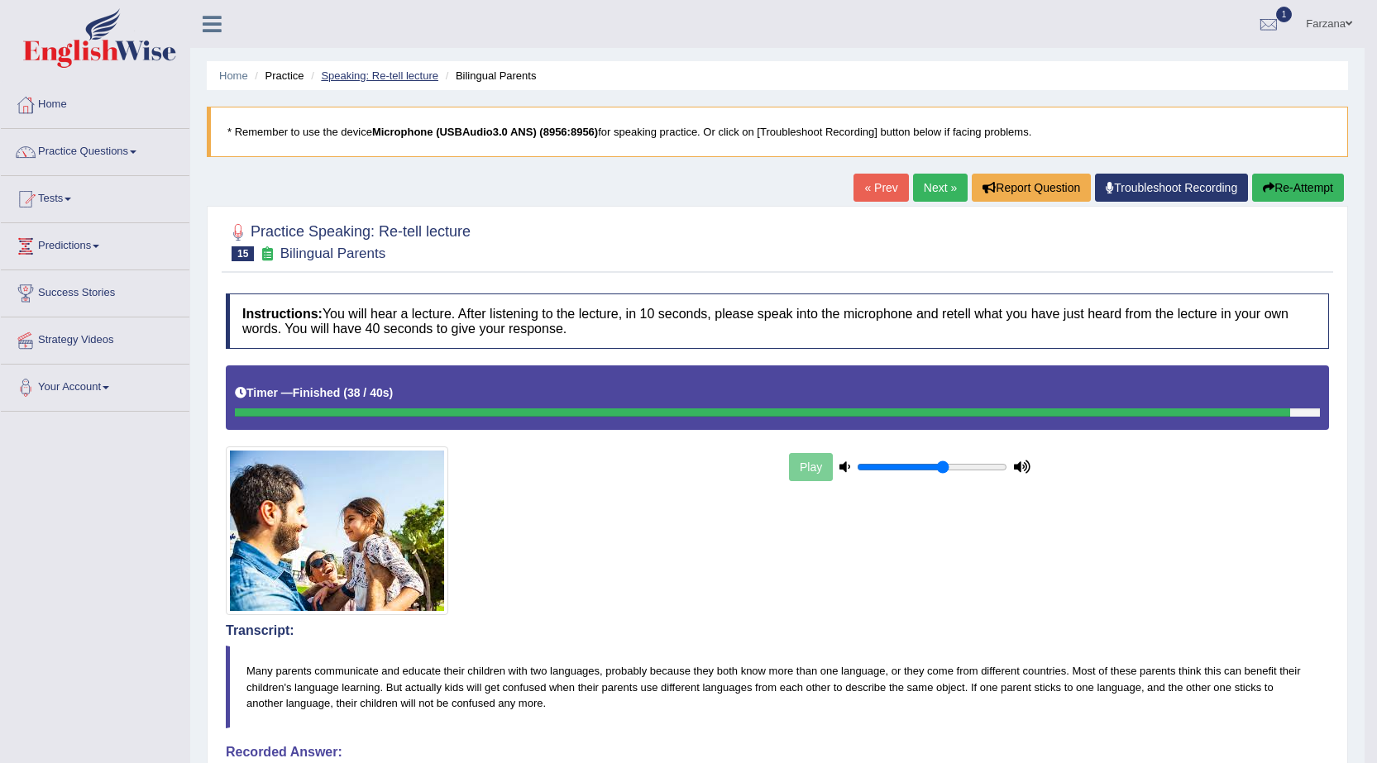
click at [394, 73] on link "Speaking: Re-tell lecture" at bounding box center [379, 75] width 117 height 12
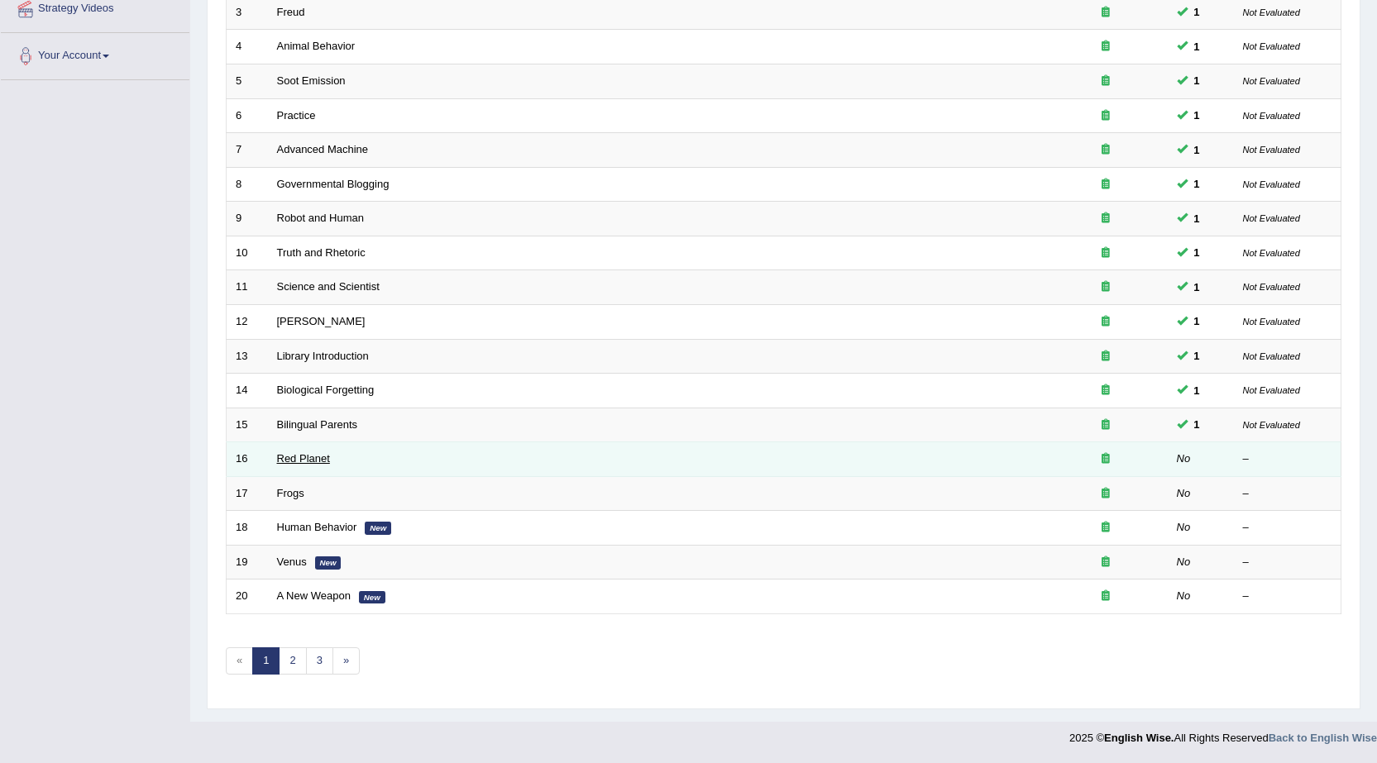
click at [313, 459] on link "Red Planet" at bounding box center [303, 458] width 53 height 12
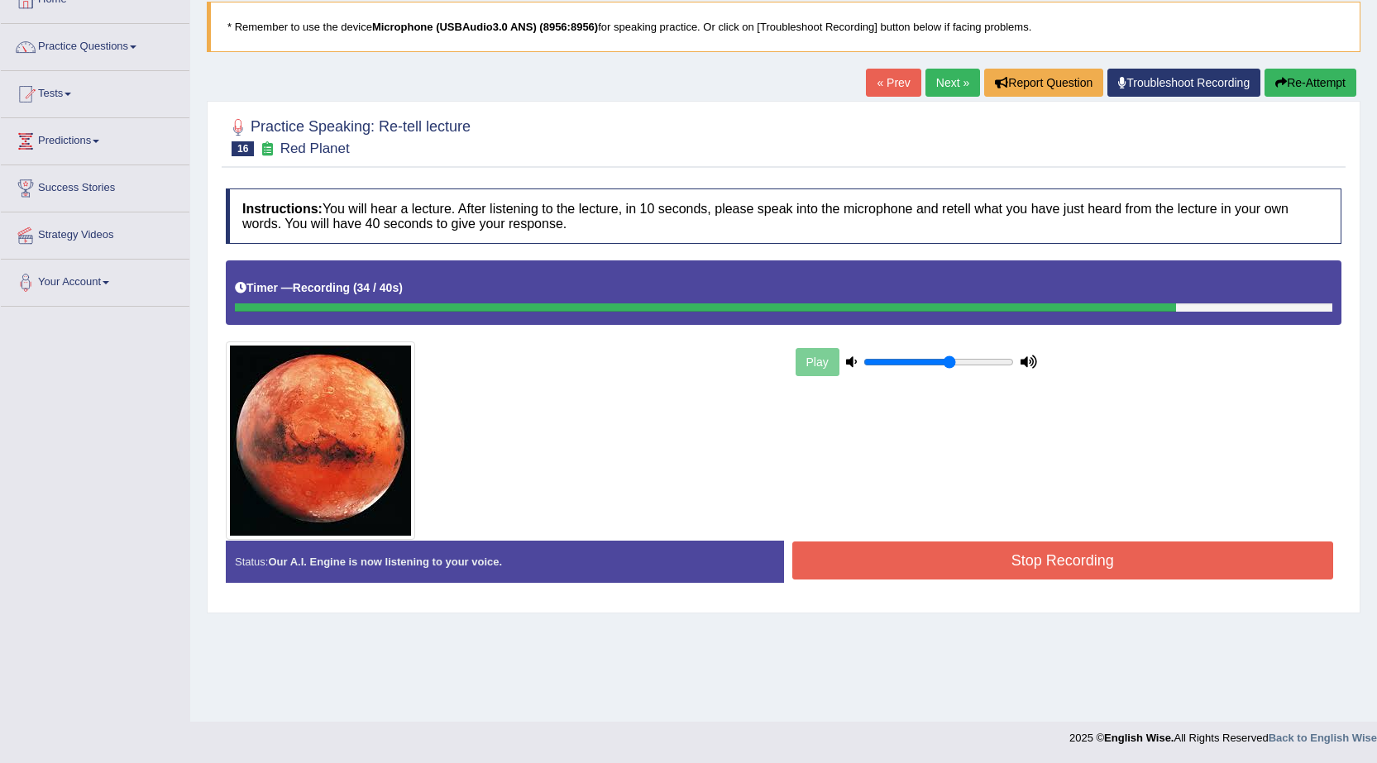
click at [966, 565] on button "Stop Recording" at bounding box center [1063, 561] width 542 height 38
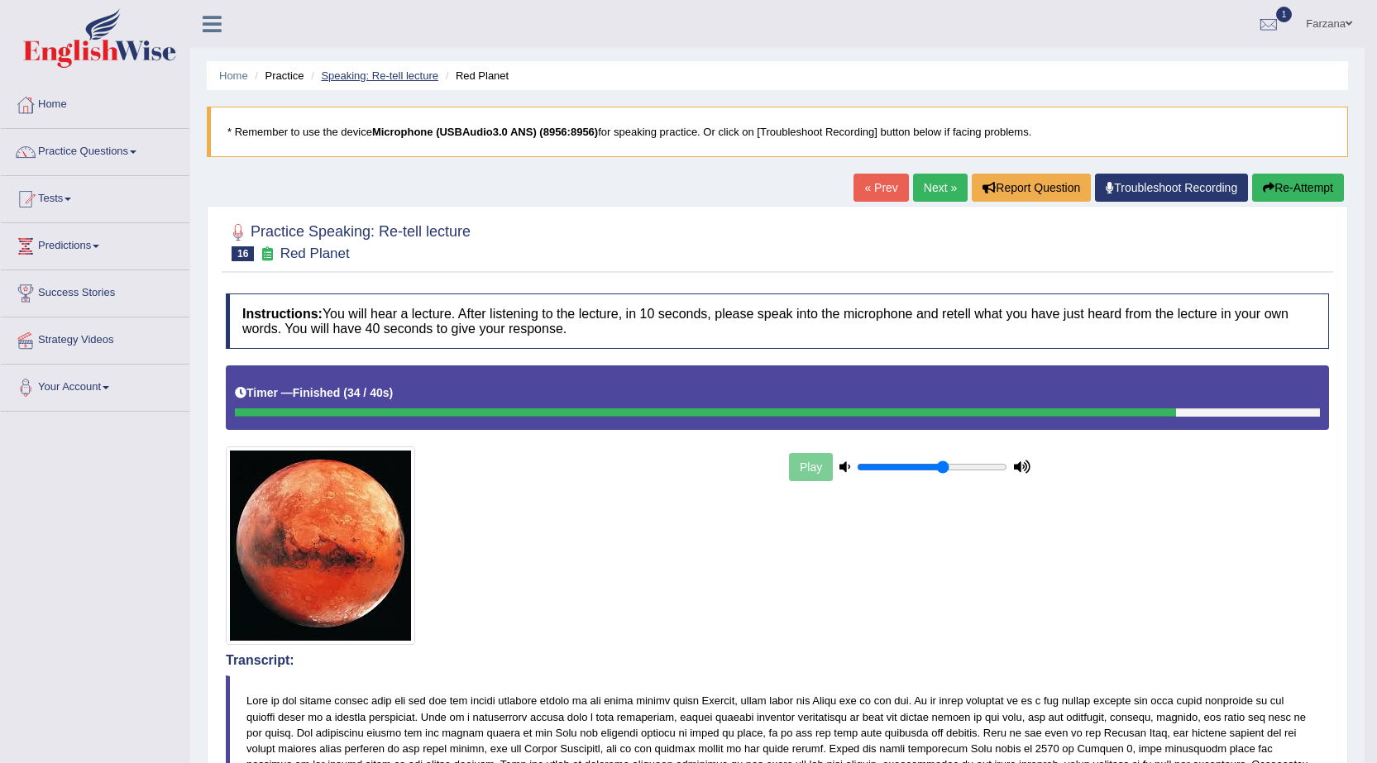
click at [393, 70] on link "Speaking: Re-tell lecture" at bounding box center [379, 75] width 117 height 12
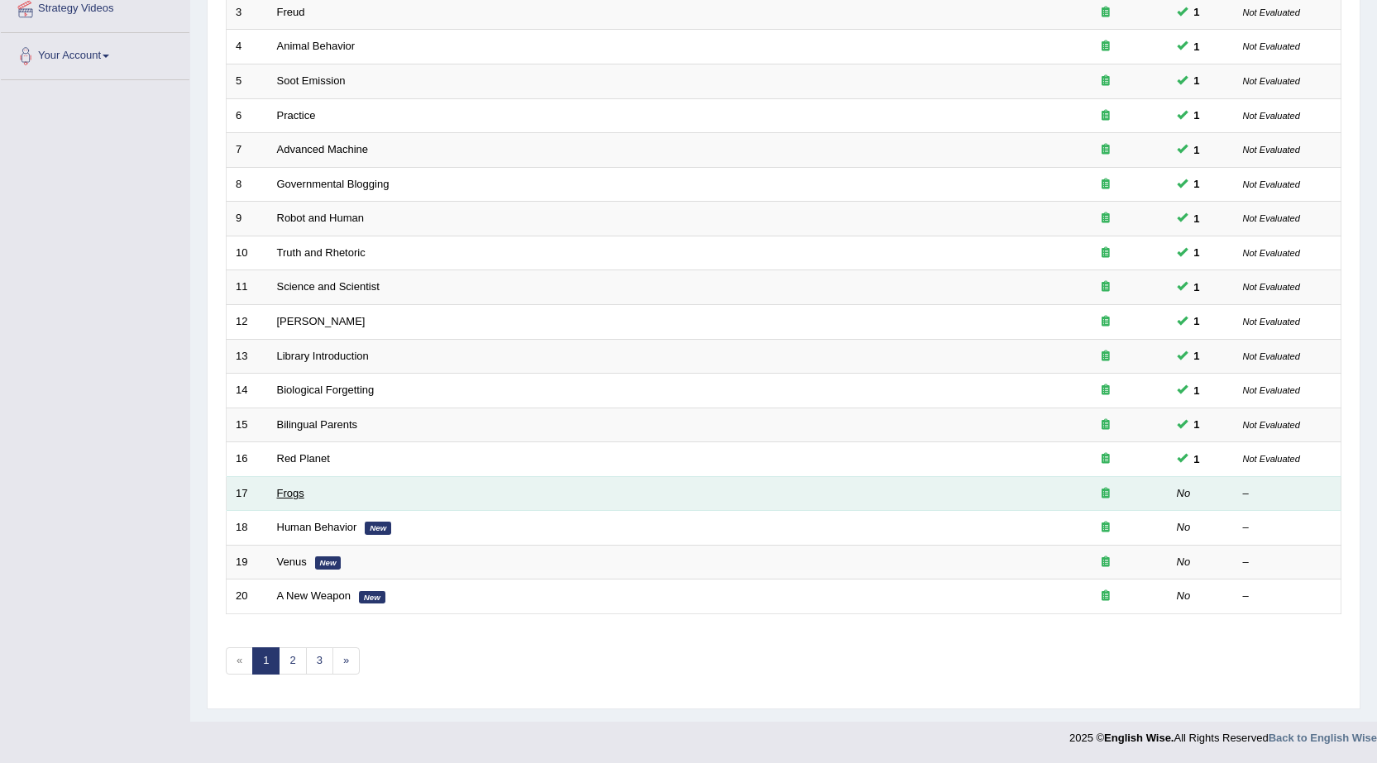
click at [301, 491] on link "Frogs" at bounding box center [290, 493] width 27 height 12
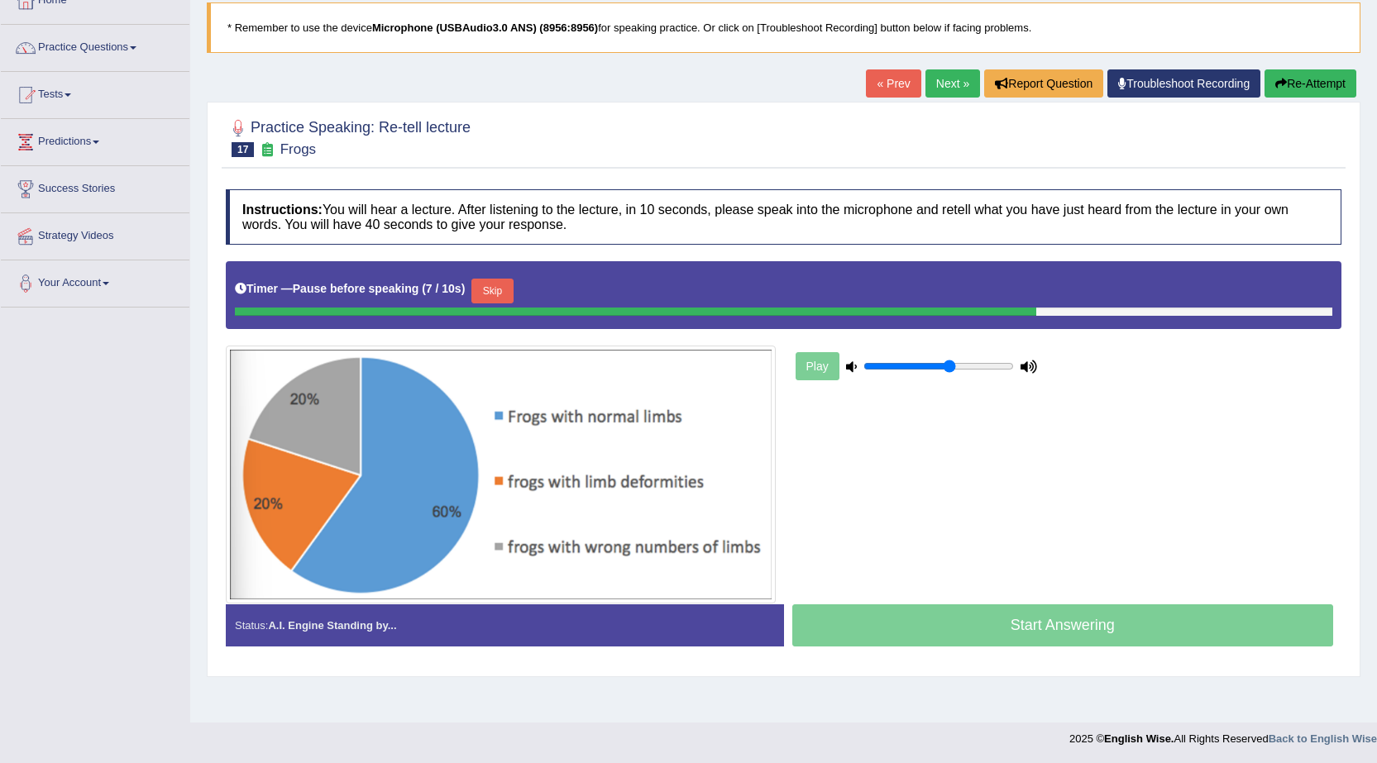
scroll to position [105, 0]
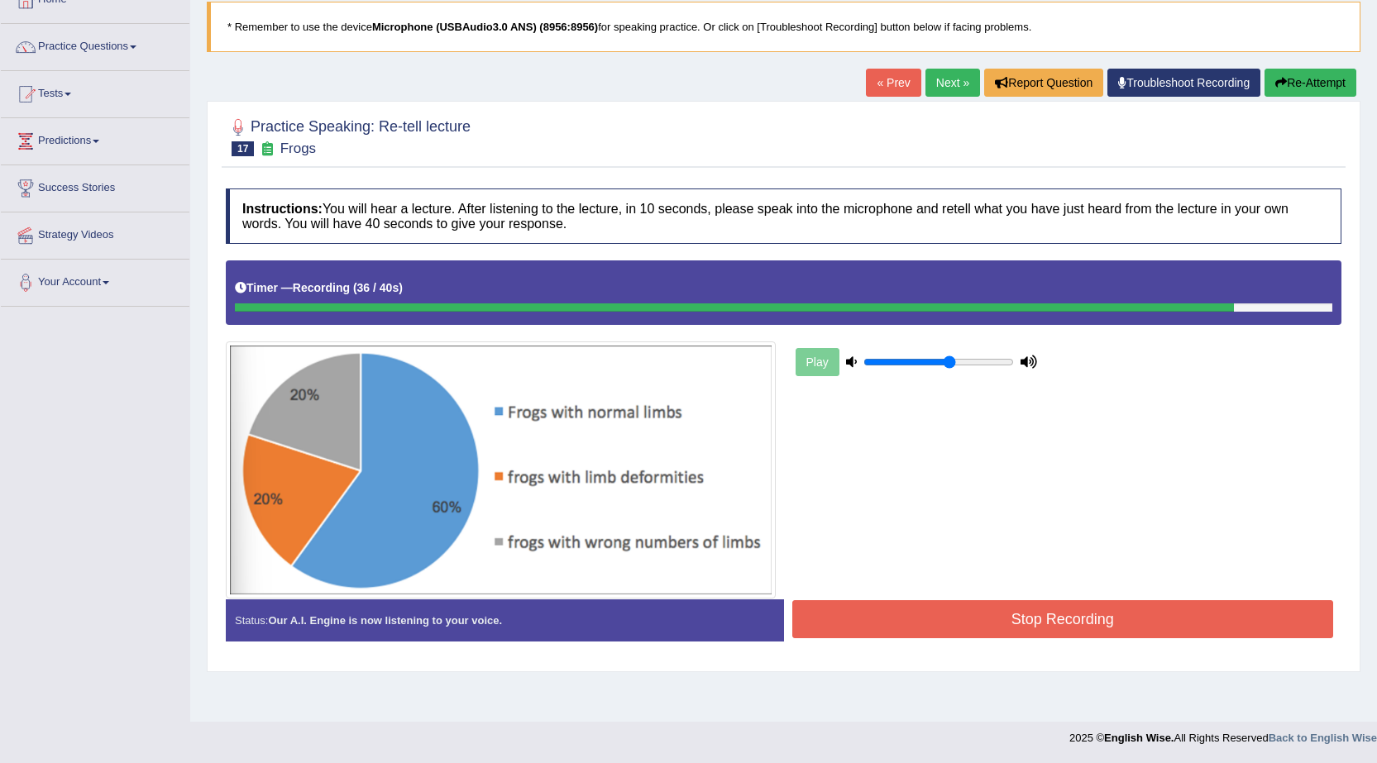
click at [884, 618] on button "Stop Recording" at bounding box center [1063, 619] width 542 height 38
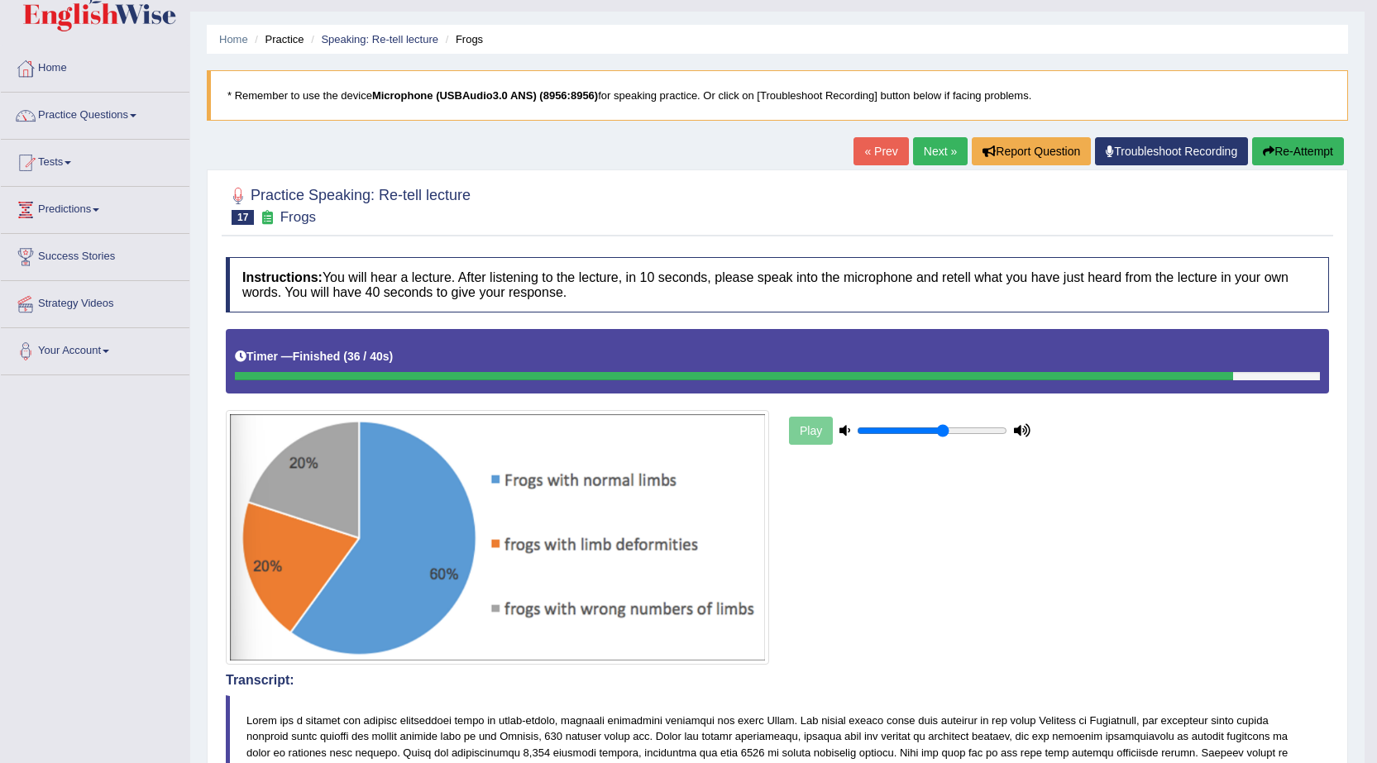
scroll to position [0, 0]
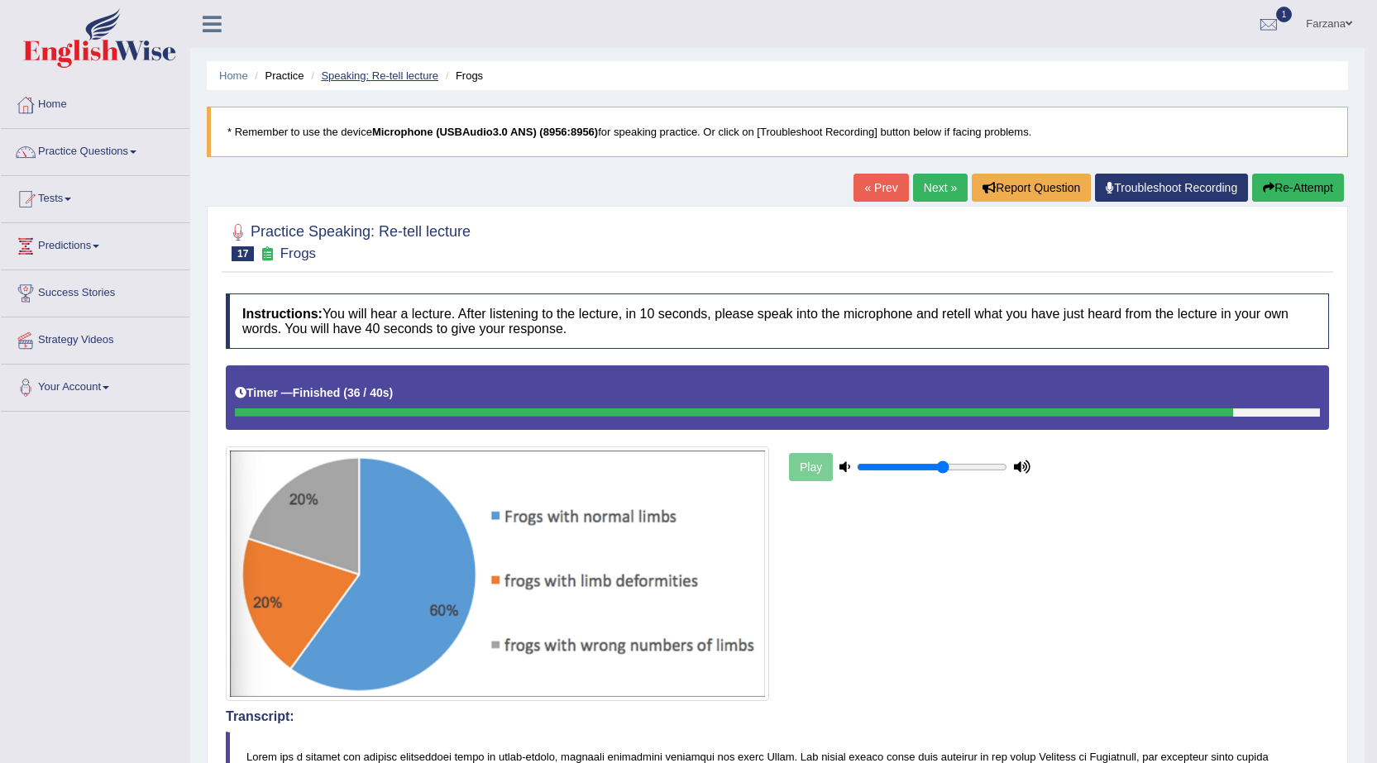
click at [368, 72] on link "Speaking: Re-tell lecture" at bounding box center [379, 75] width 117 height 12
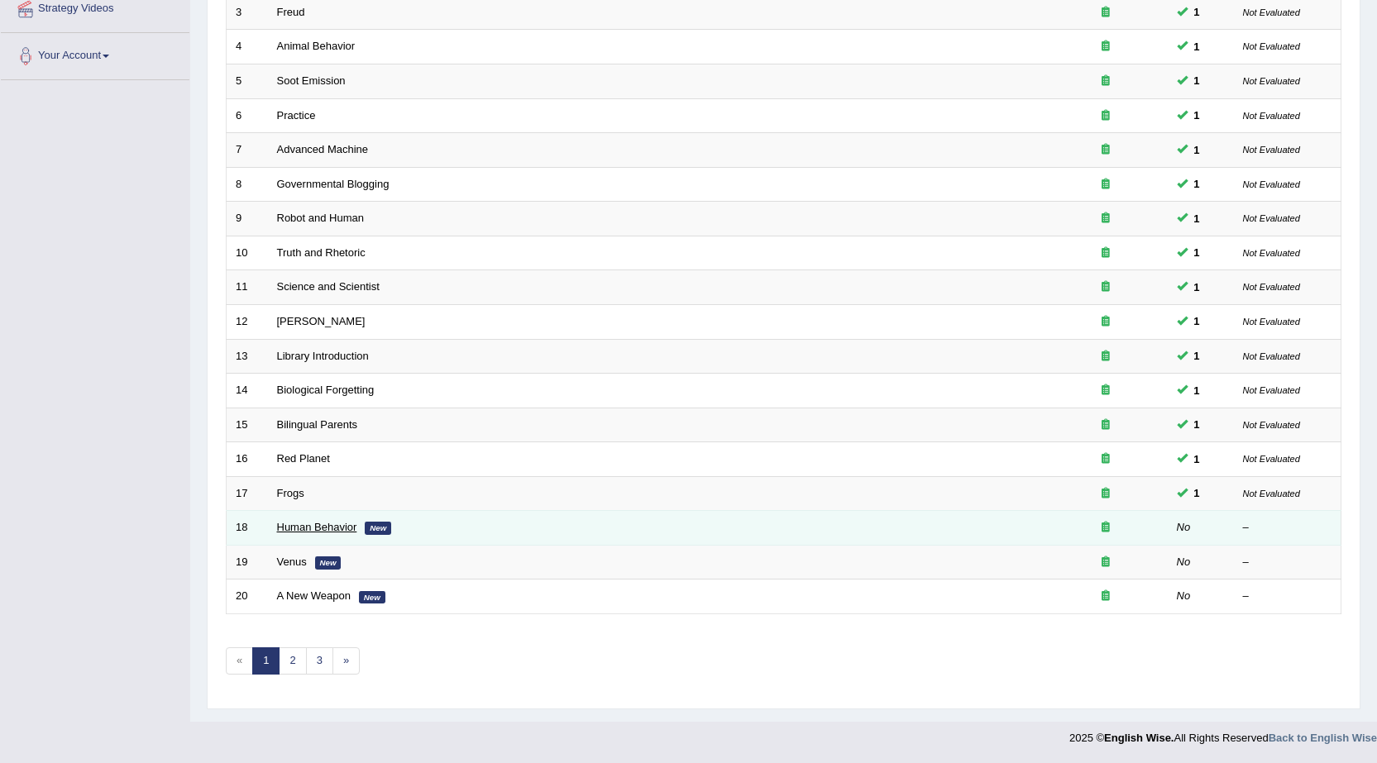
click at [338, 525] on link "Human Behavior" at bounding box center [317, 527] width 80 height 12
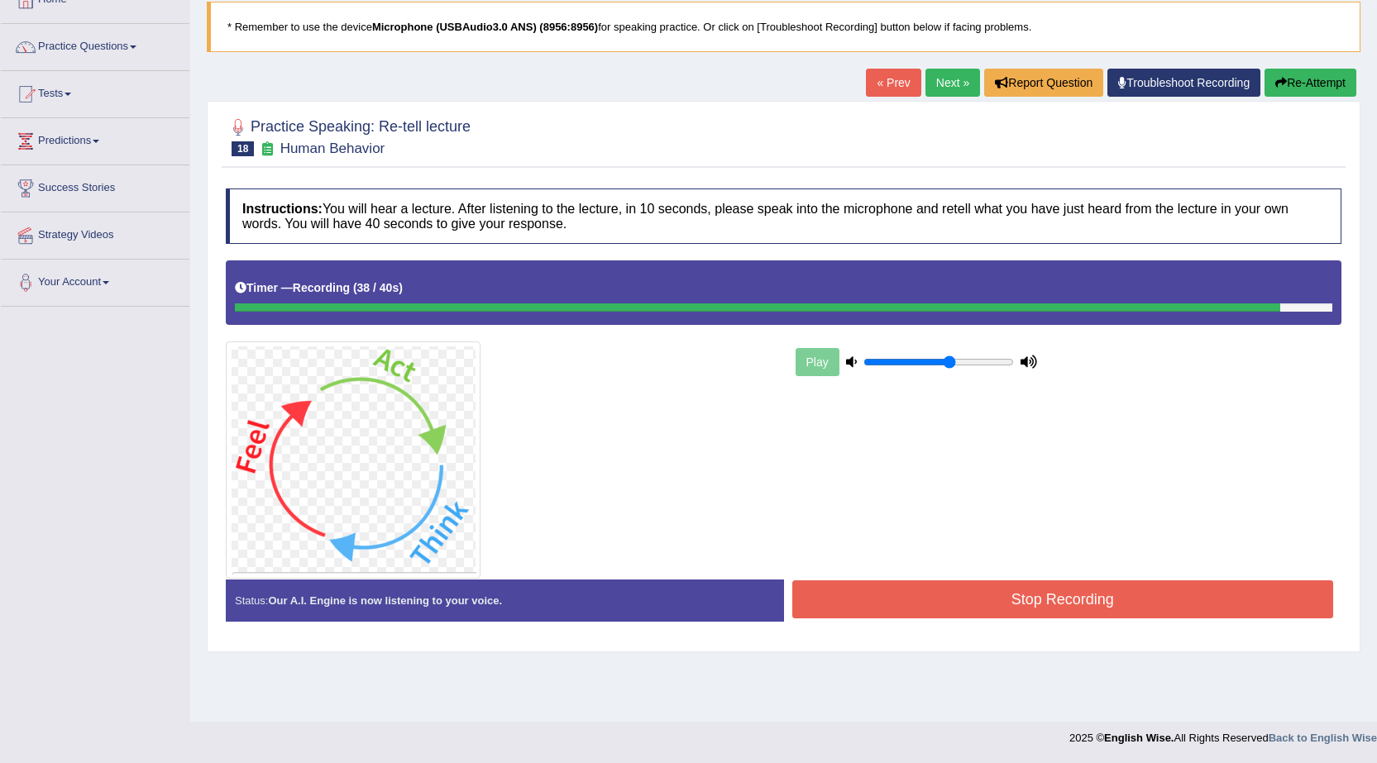
click at [924, 605] on button "Stop Recording" at bounding box center [1063, 599] width 542 height 38
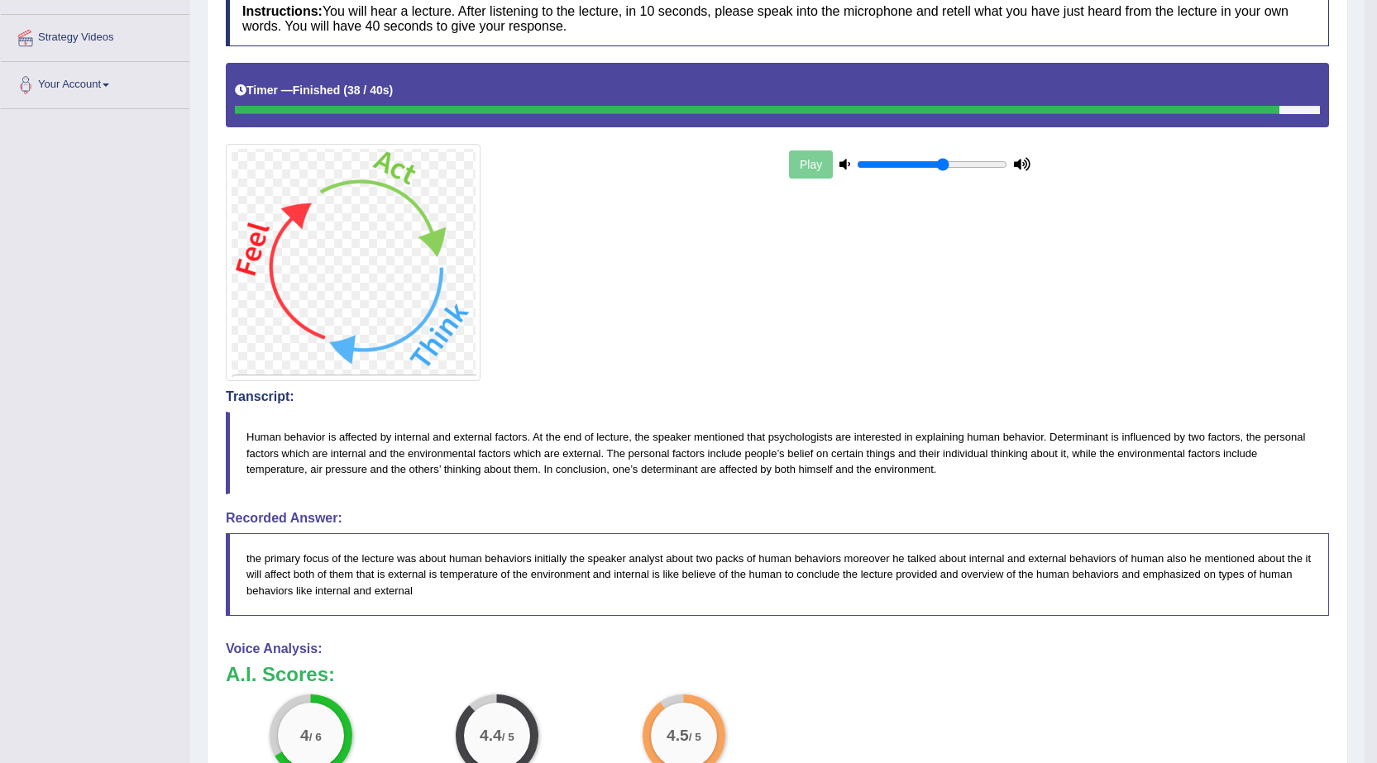
scroll to position [55, 0]
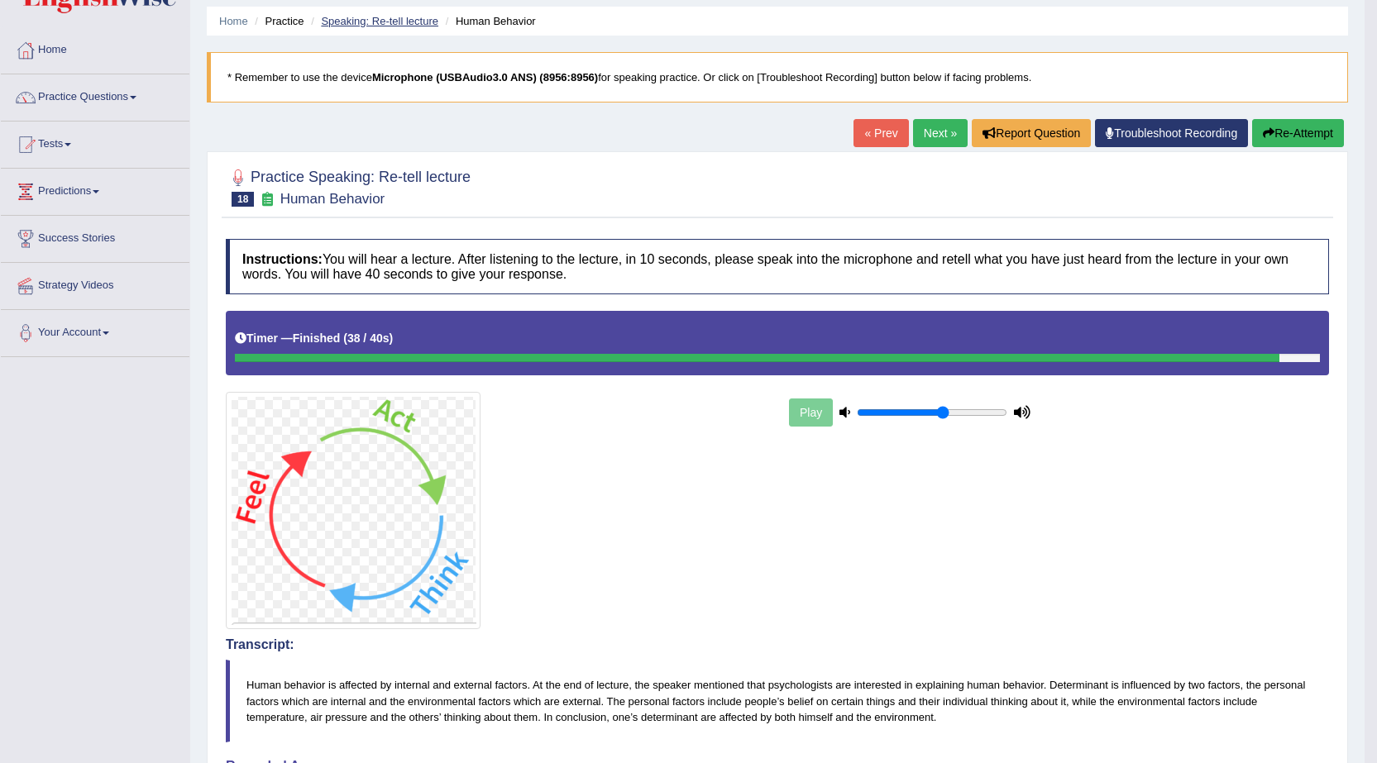
click at [420, 24] on link "Speaking: Re-tell lecture" at bounding box center [379, 21] width 117 height 12
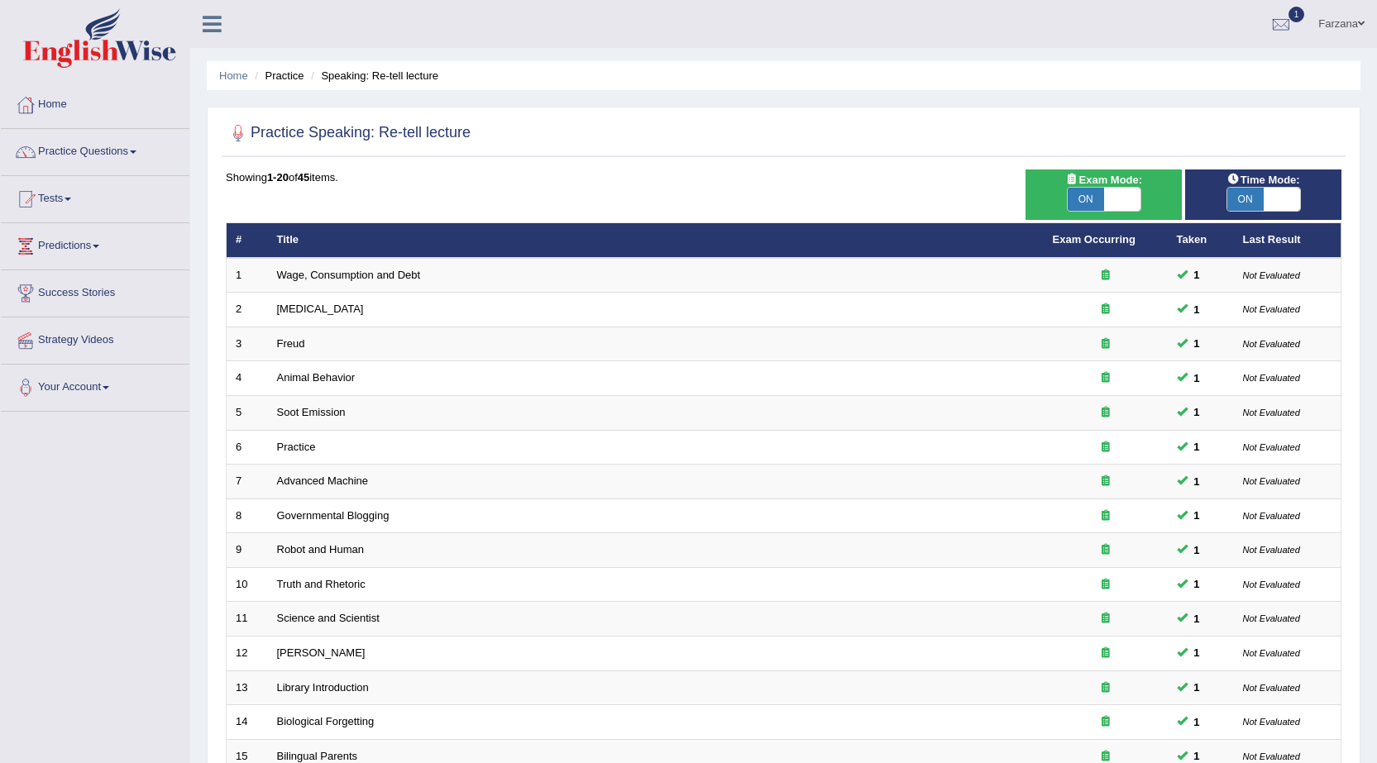
click at [125, 151] on link "Practice Questions" at bounding box center [95, 149] width 188 height 41
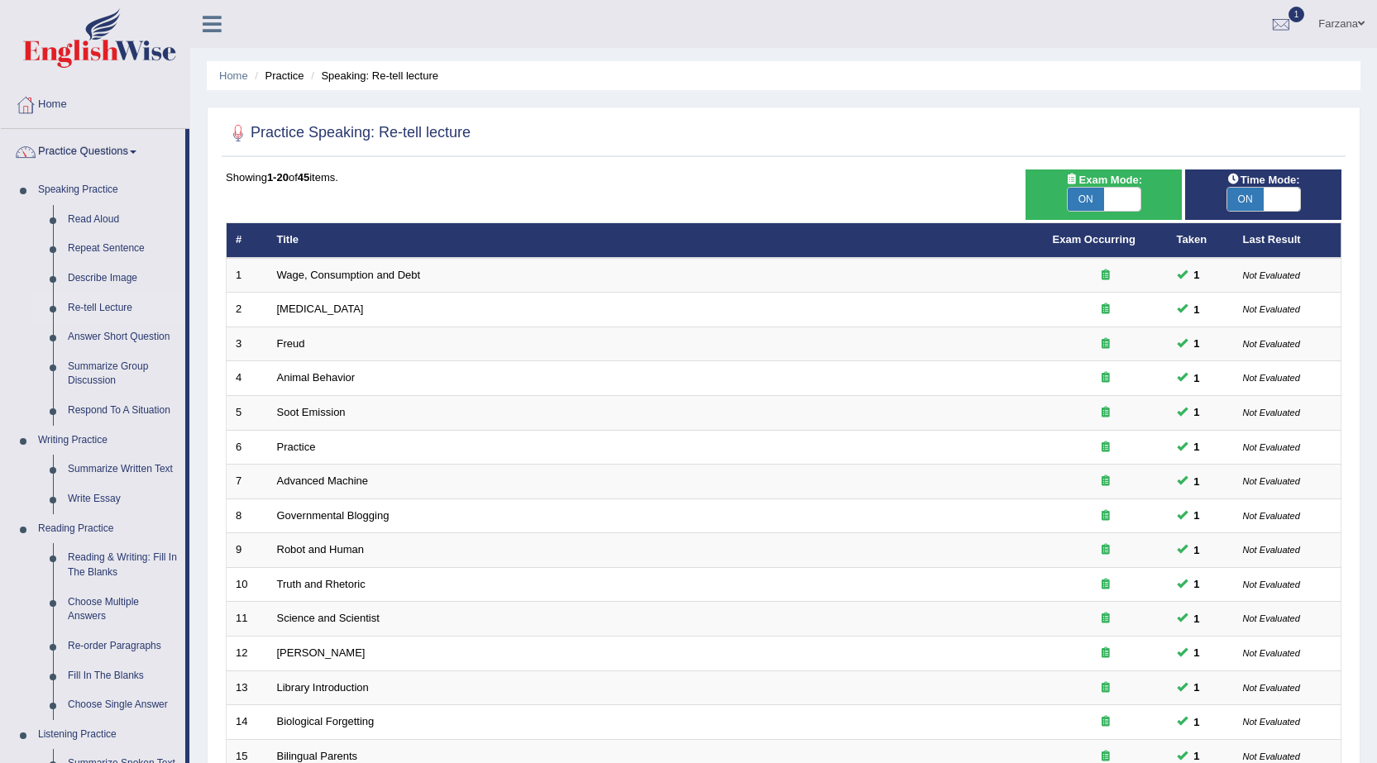
click at [125, 151] on link "Practice Questions" at bounding box center [93, 149] width 184 height 41
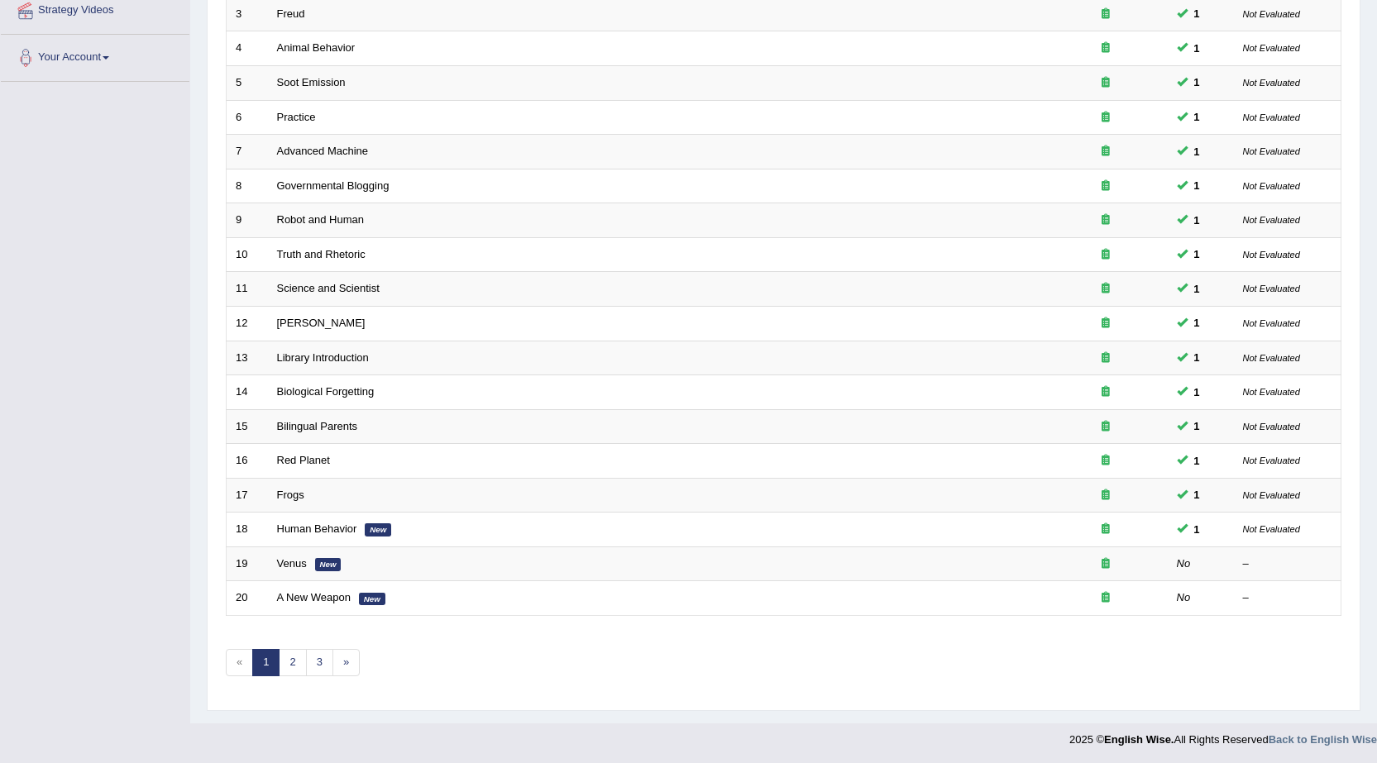
scroll to position [332, 0]
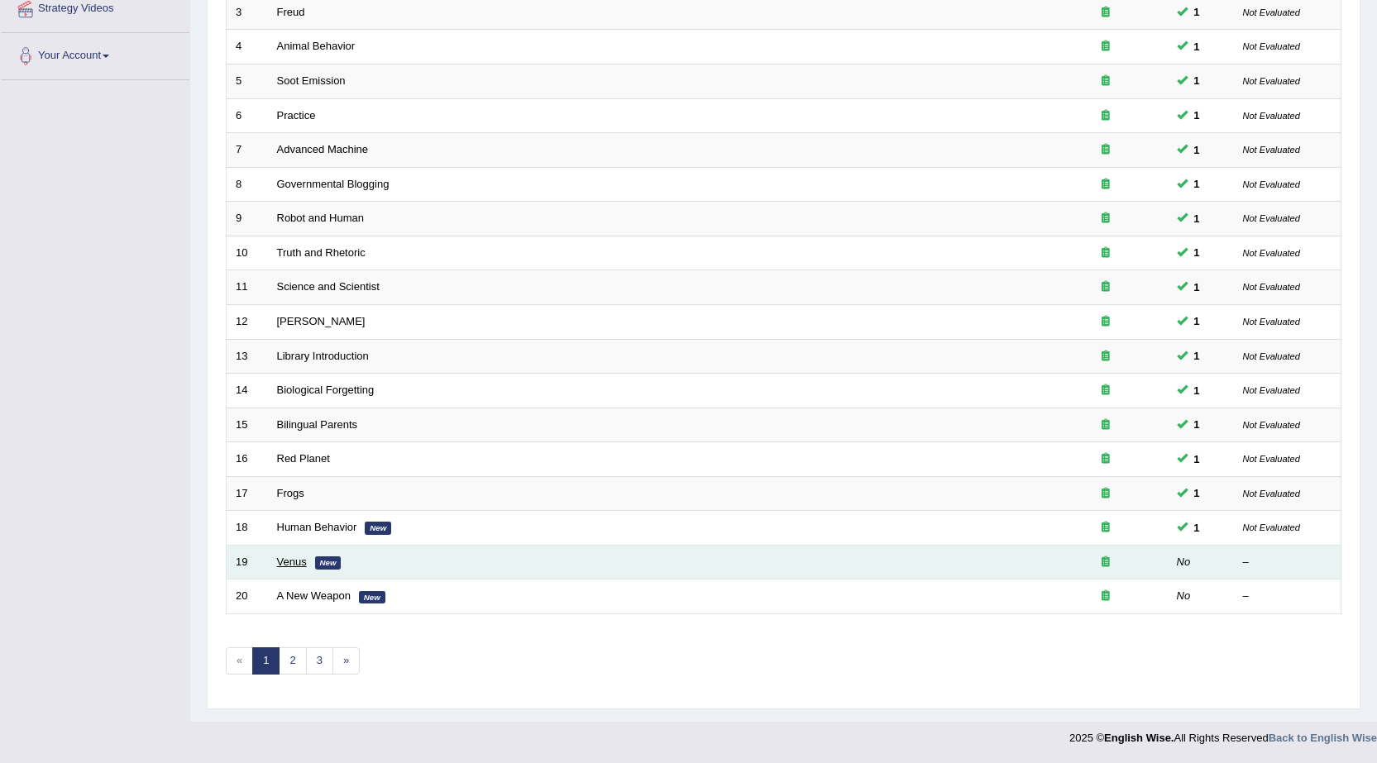
click at [289, 560] on link "Venus" at bounding box center [292, 562] width 30 height 12
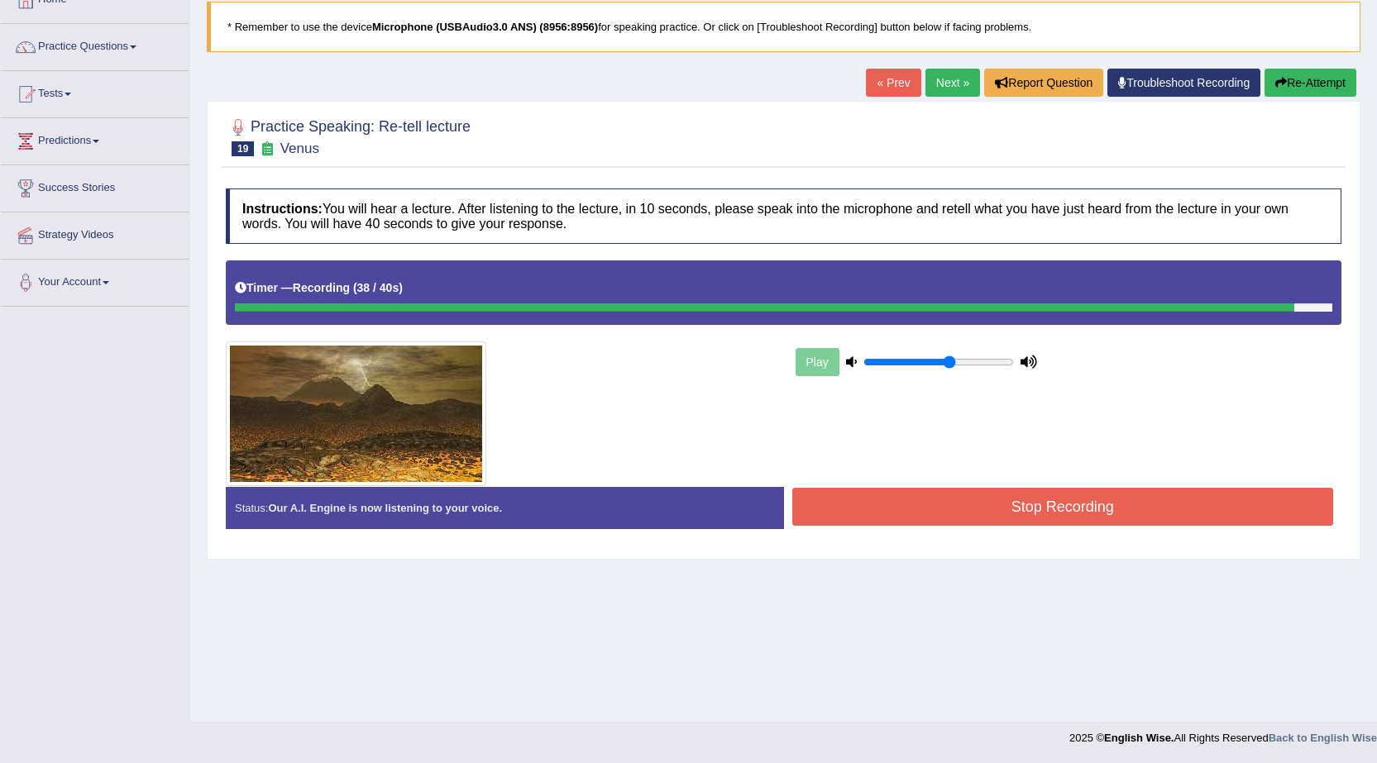
click at [919, 523] on button "Stop Recording" at bounding box center [1063, 507] width 542 height 38
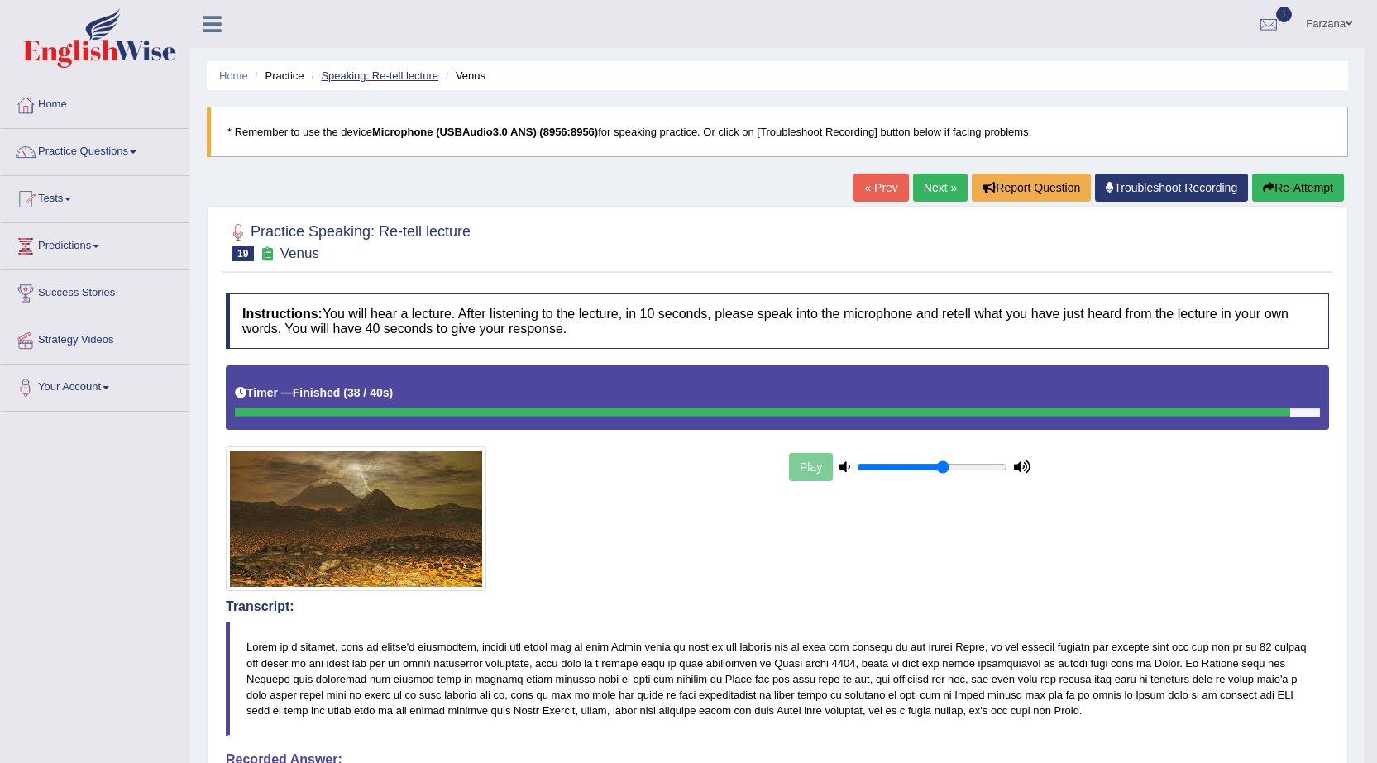
click at [353, 74] on link "Speaking: Re-tell lecture" at bounding box center [379, 75] width 117 height 12
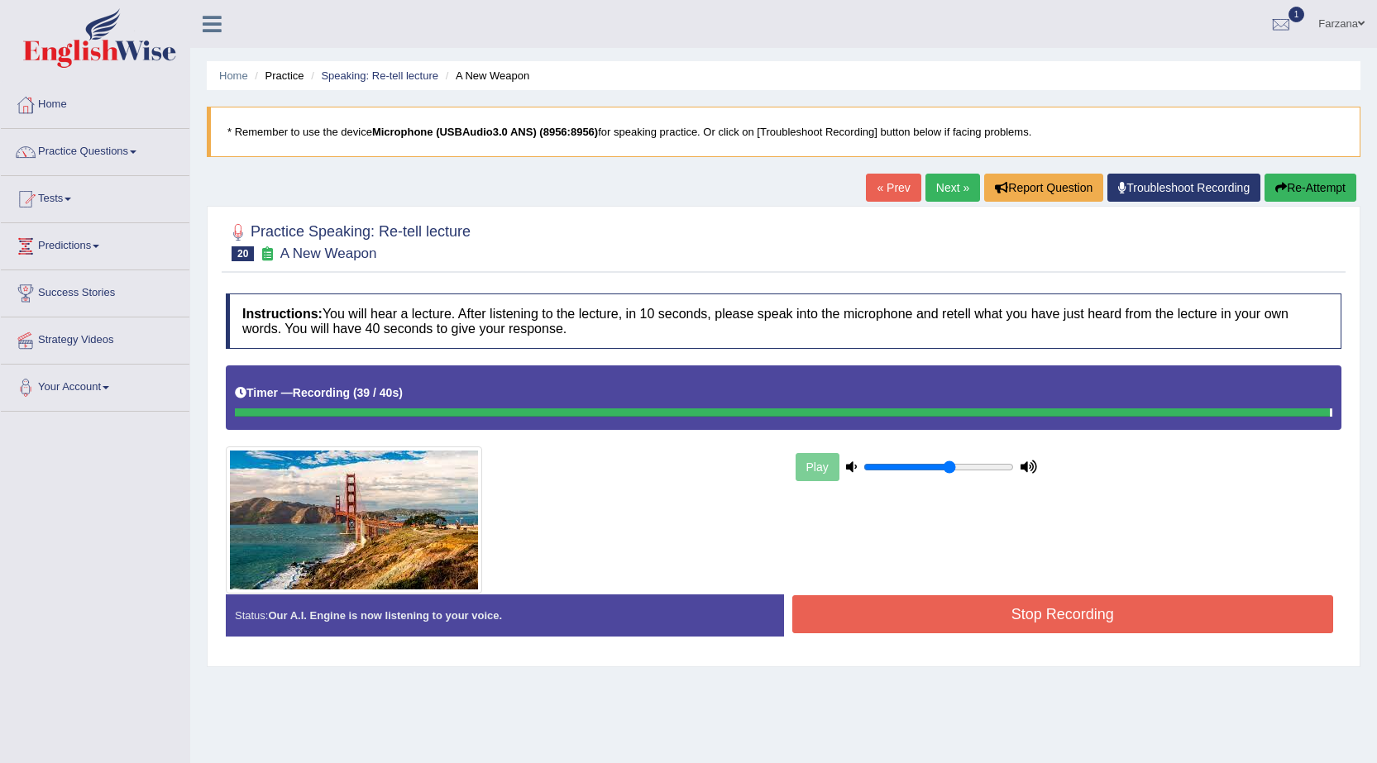
click at [915, 613] on button "Stop Recording" at bounding box center [1063, 614] width 542 height 38
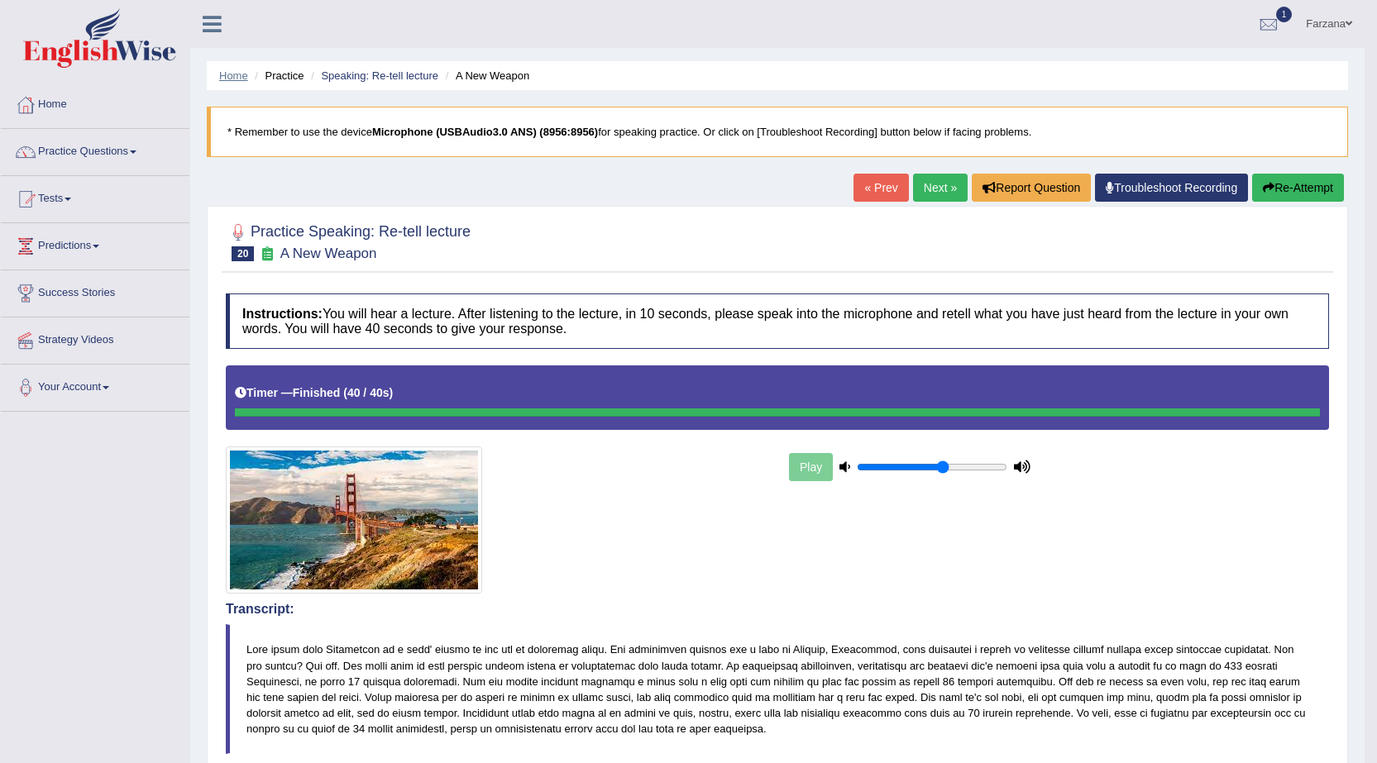
click at [237, 77] on link "Home" at bounding box center [233, 75] width 29 height 12
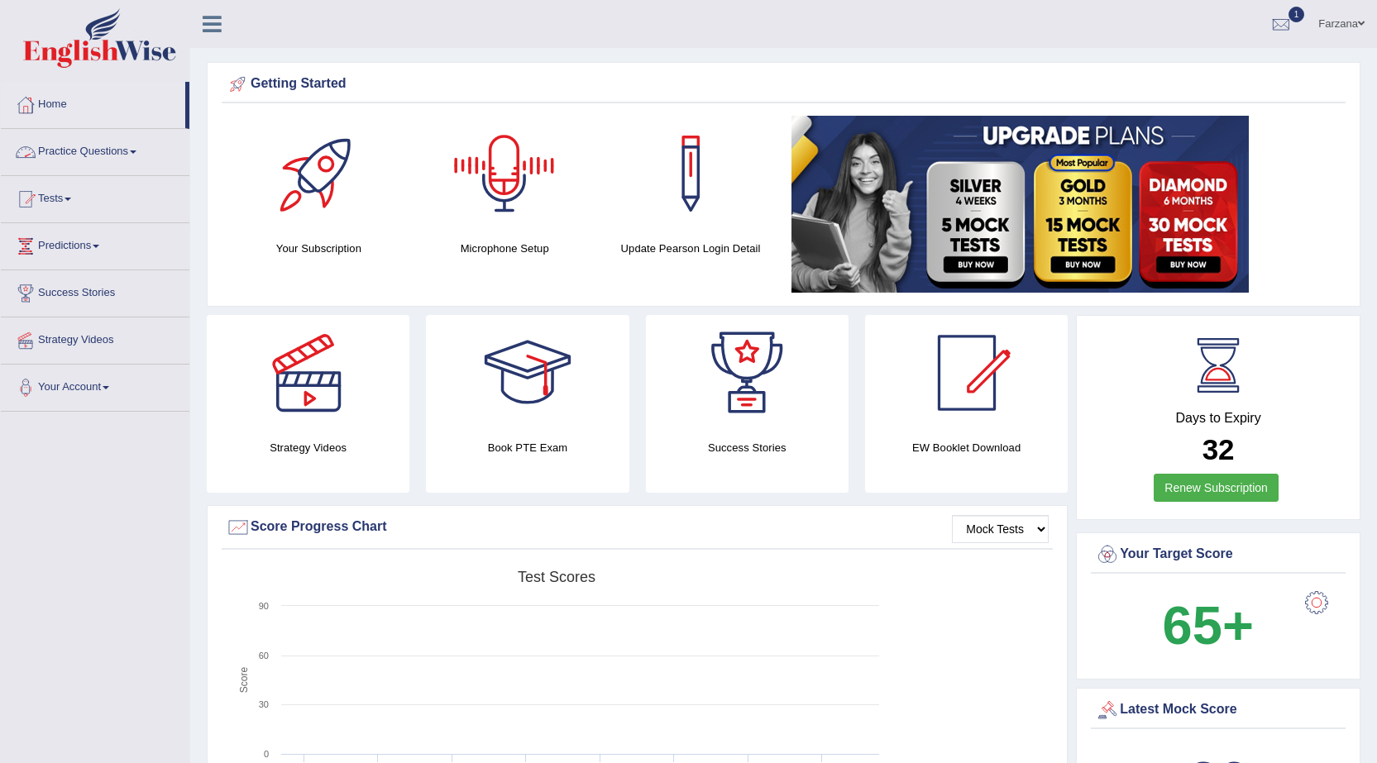
click at [125, 150] on link "Practice Questions" at bounding box center [95, 149] width 188 height 41
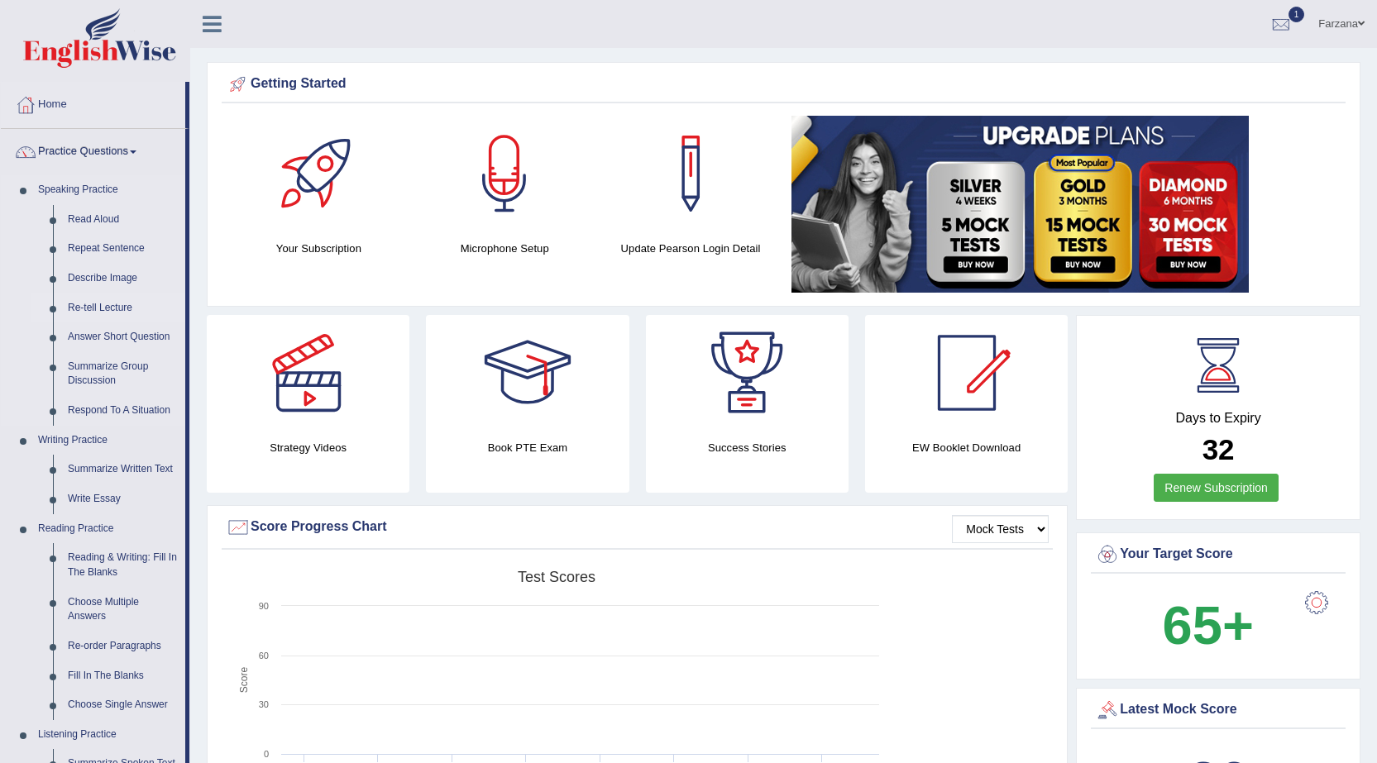
click at [113, 304] on link "Re-tell Lecture" at bounding box center [122, 308] width 125 height 30
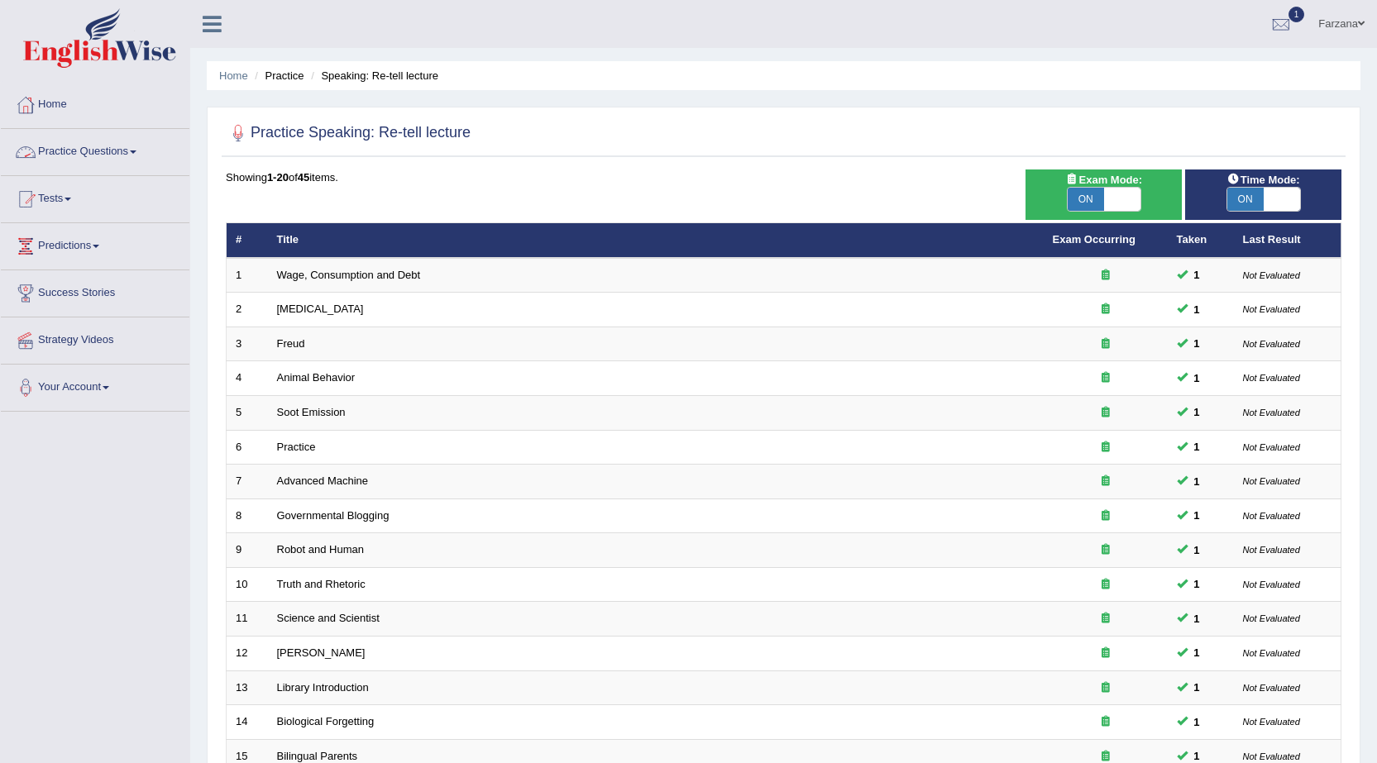
click at [92, 151] on link "Practice Questions" at bounding box center [95, 149] width 188 height 41
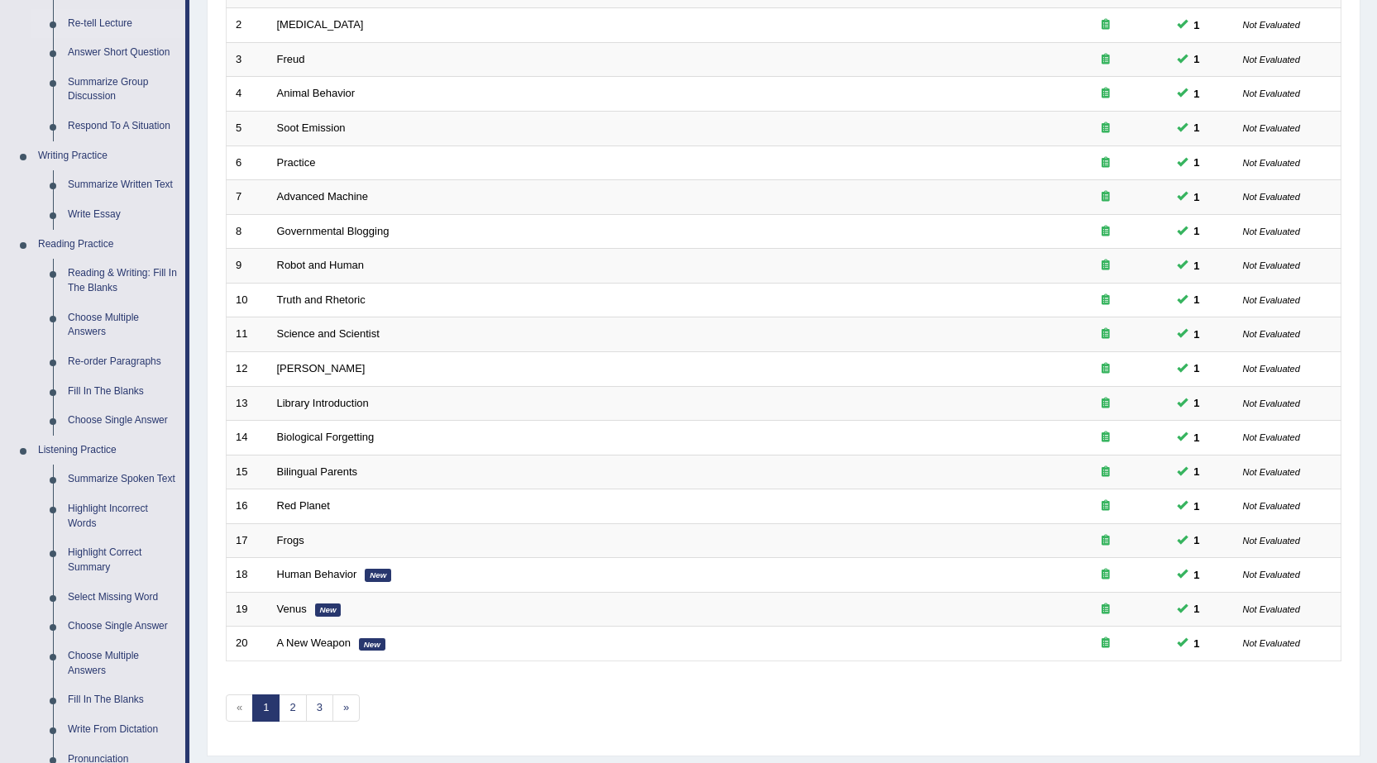
scroll to position [367, 0]
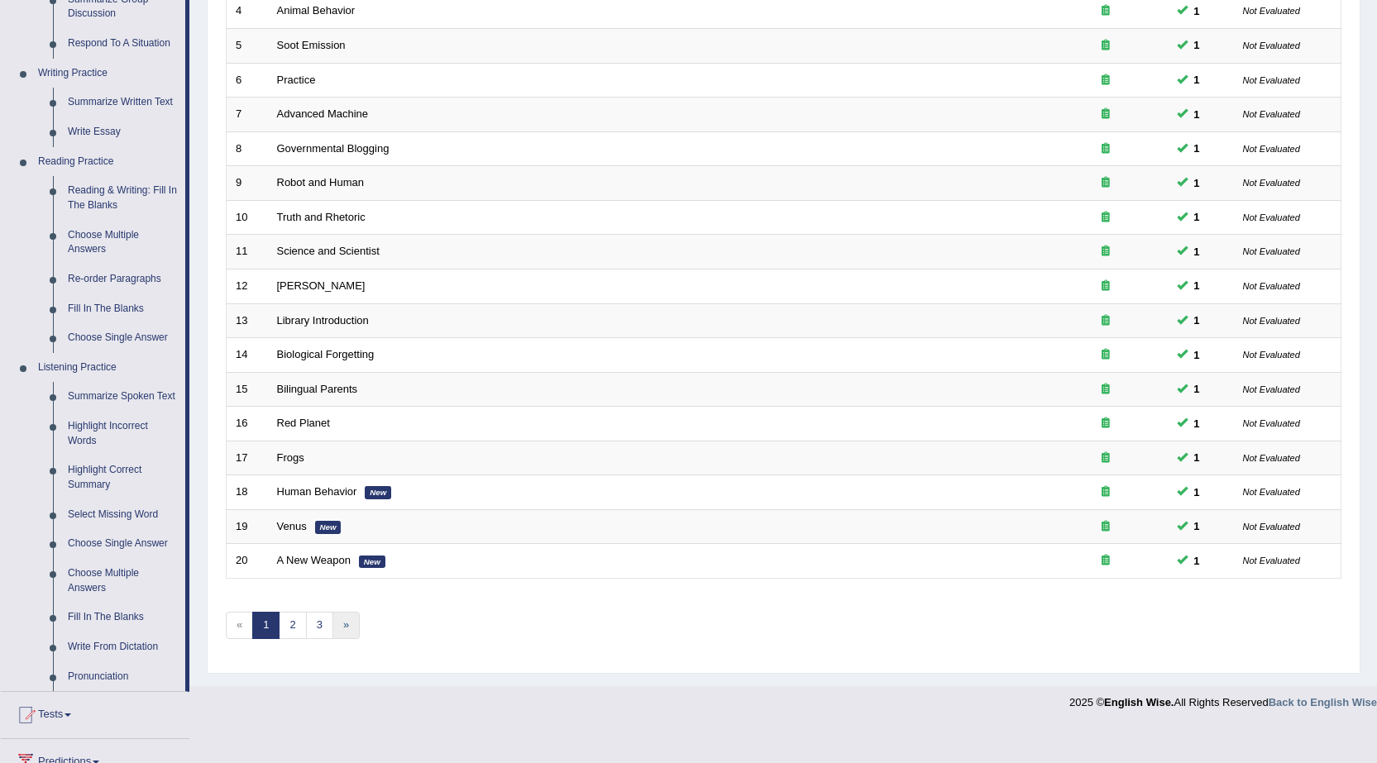
click at [359, 631] on link "»" at bounding box center [345, 625] width 27 height 27
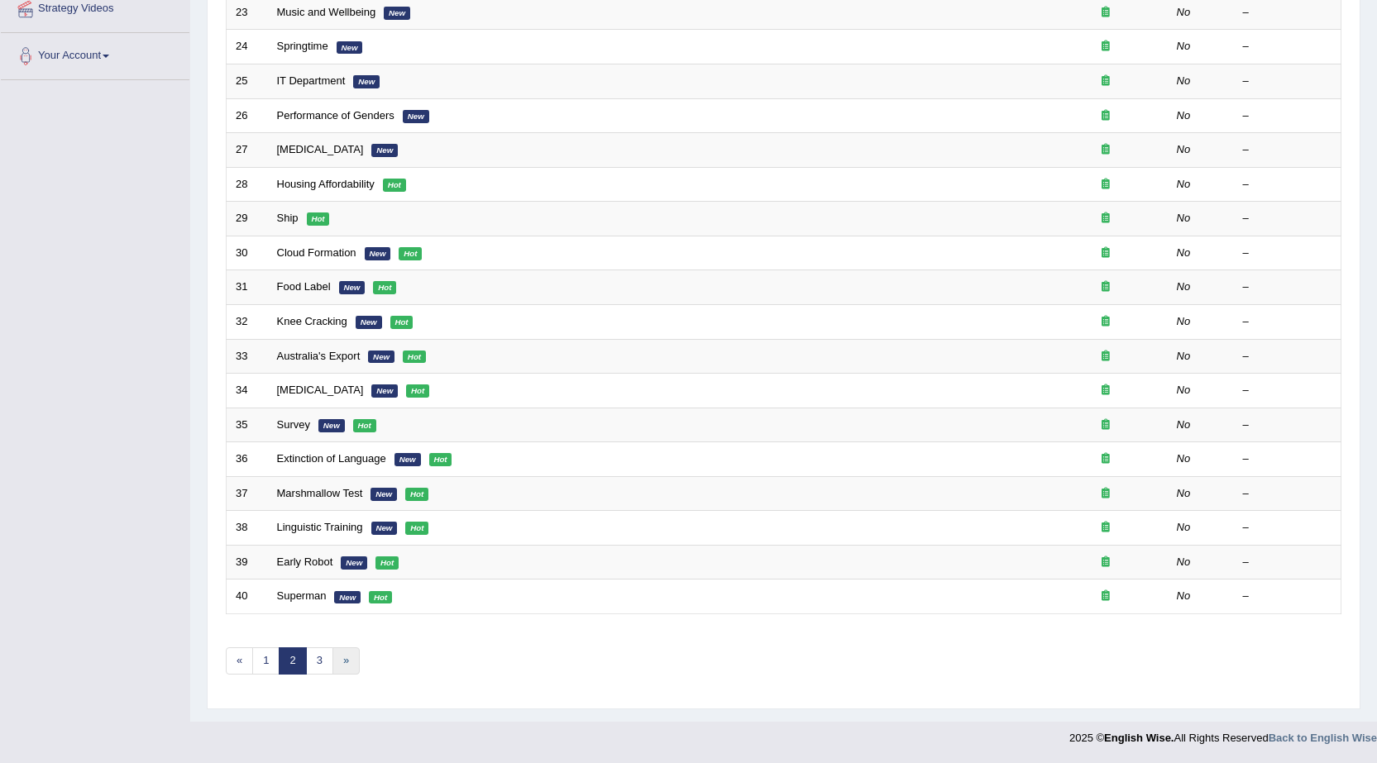
click at [348, 661] on link "»" at bounding box center [345, 660] width 27 height 27
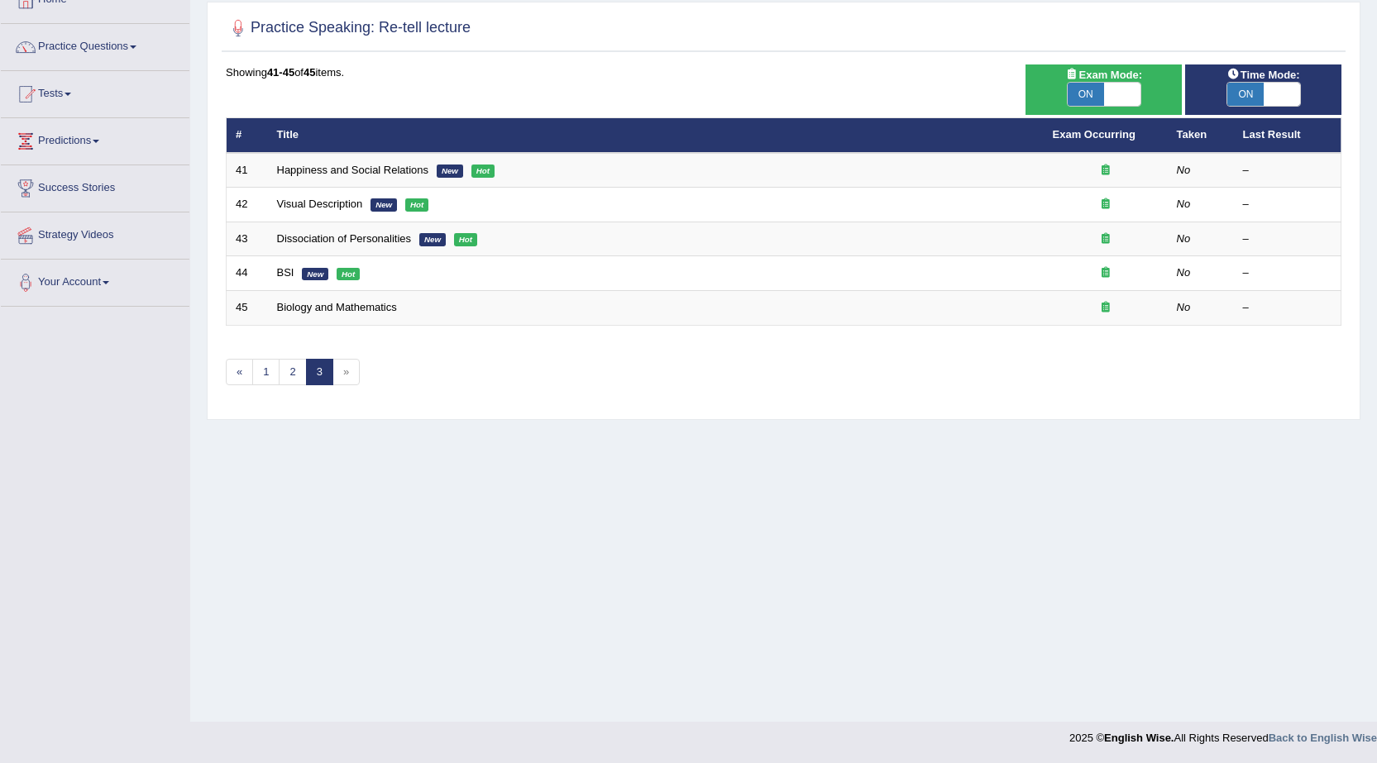
click at [343, 372] on span "»" at bounding box center [345, 372] width 27 height 27
click at [346, 373] on span "»" at bounding box center [345, 372] width 27 height 27
click at [256, 374] on link "1" at bounding box center [265, 372] width 27 height 27
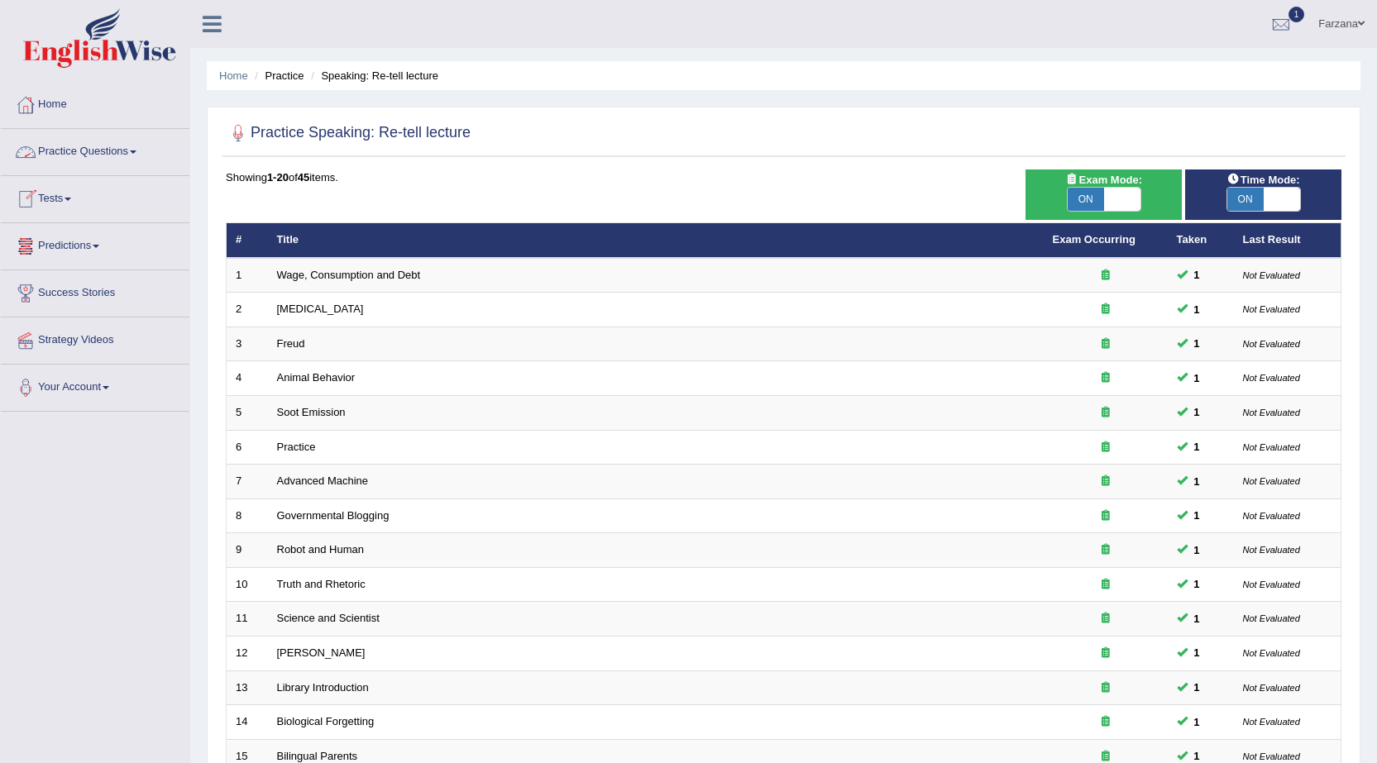
click at [135, 155] on link "Practice Questions" at bounding box center [95, 149] width 188 height 41
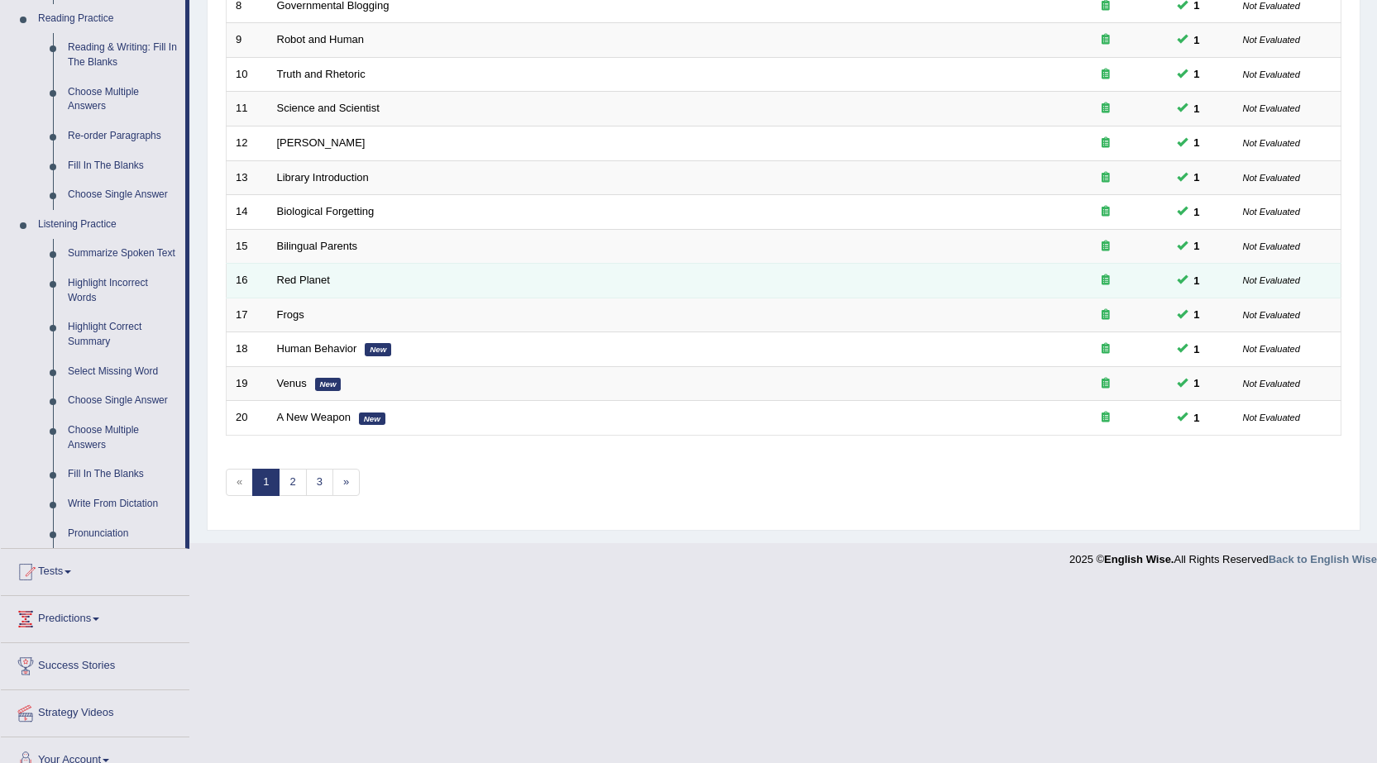
scroll to position [532, 0]
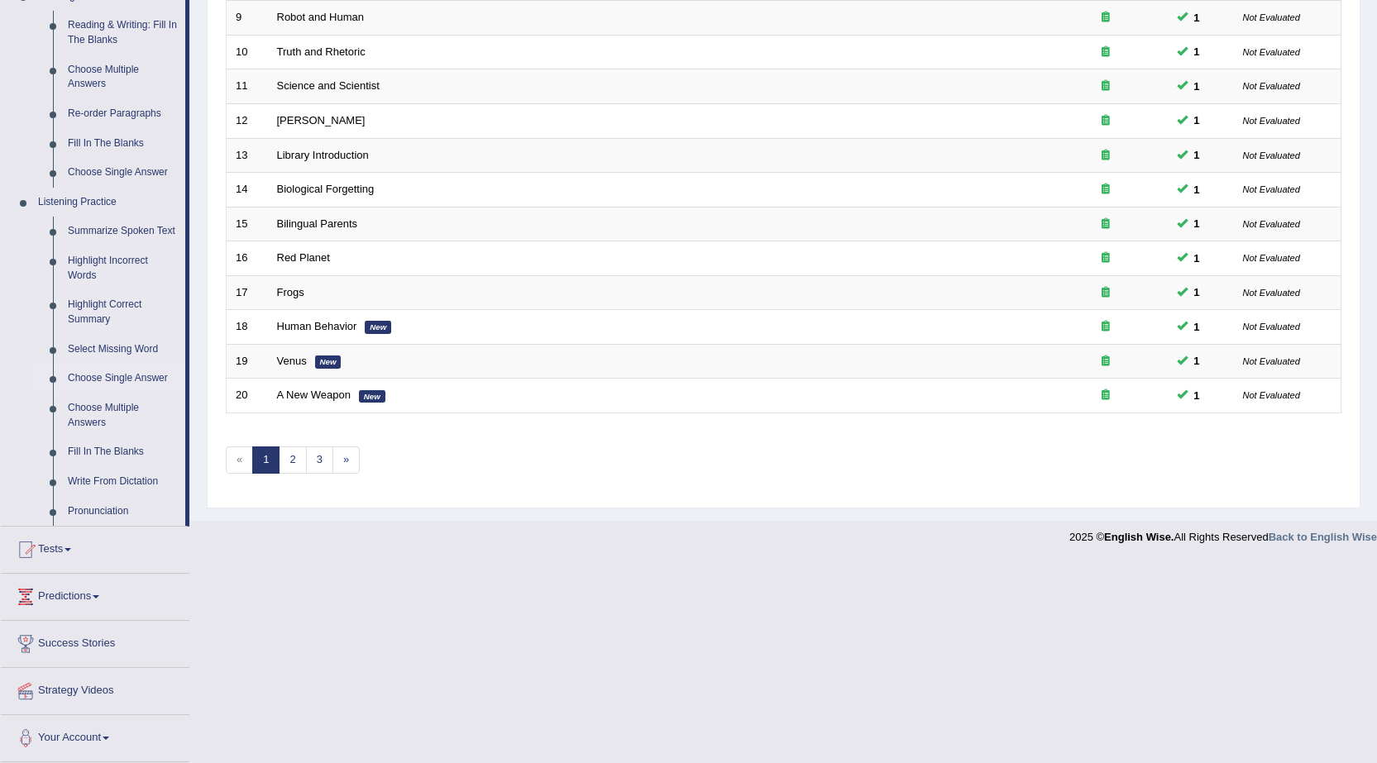
click at [128, 379] on link "Choose Single Answer" at bounding box center [122, 379] width 125 height 30
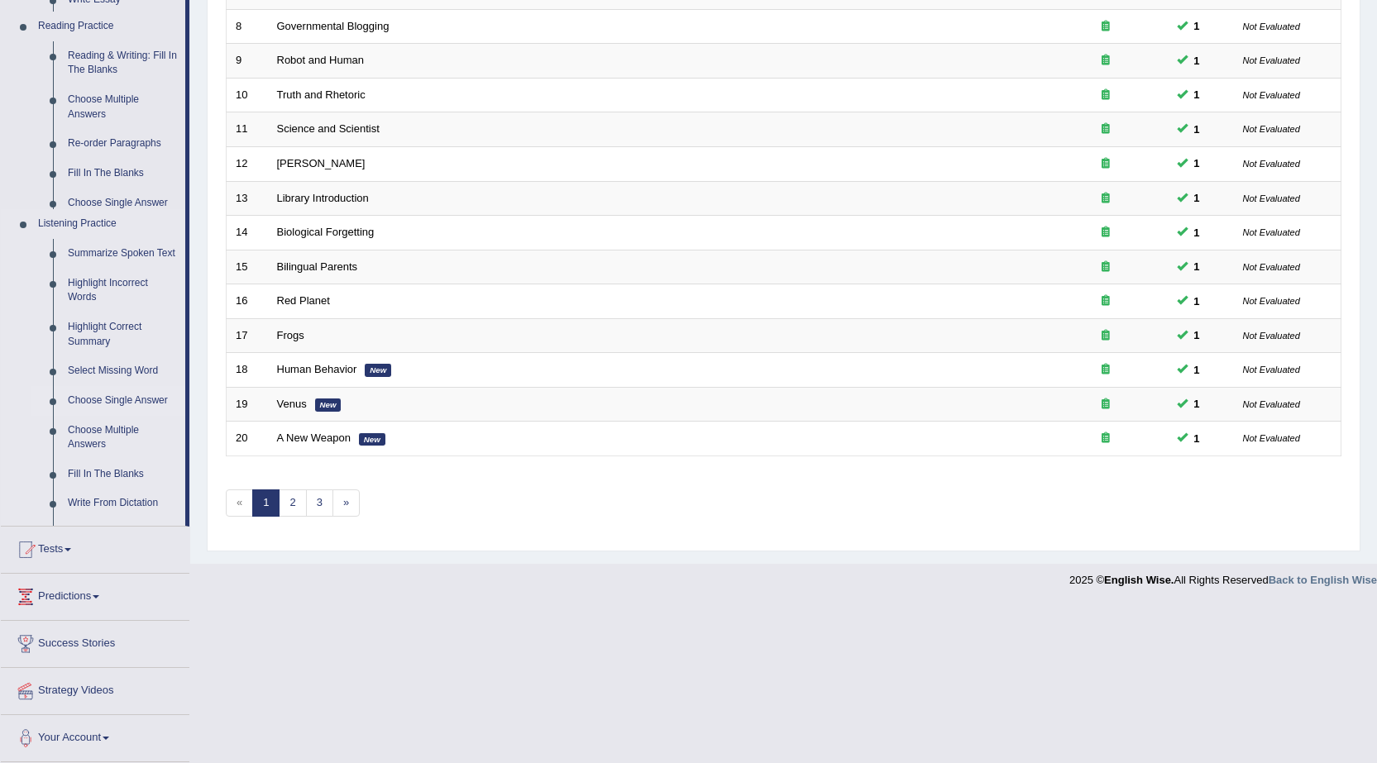
scroll to position [332, 0]
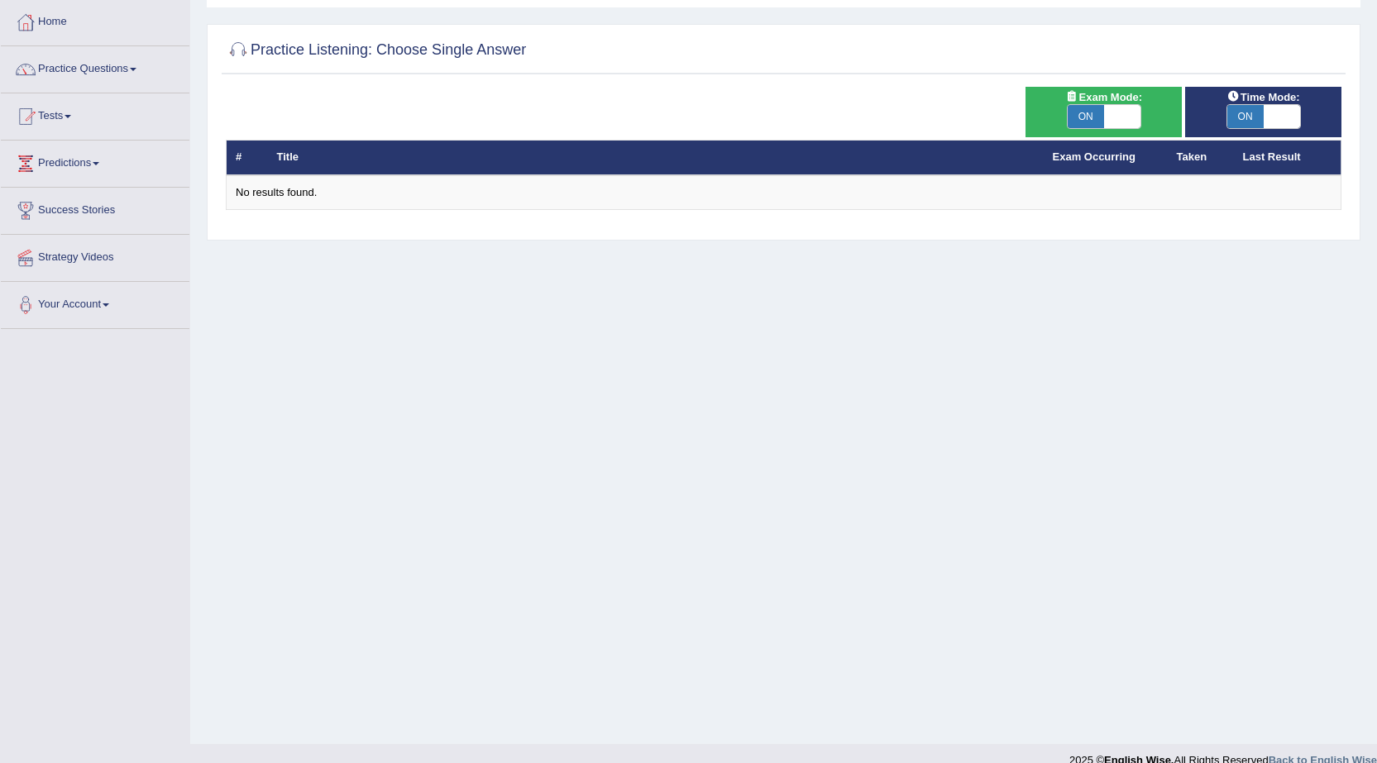
click at [1097, 118] on span "ON" at bounding box center [1085, 116] width 36 height 23
checkbox input "false"
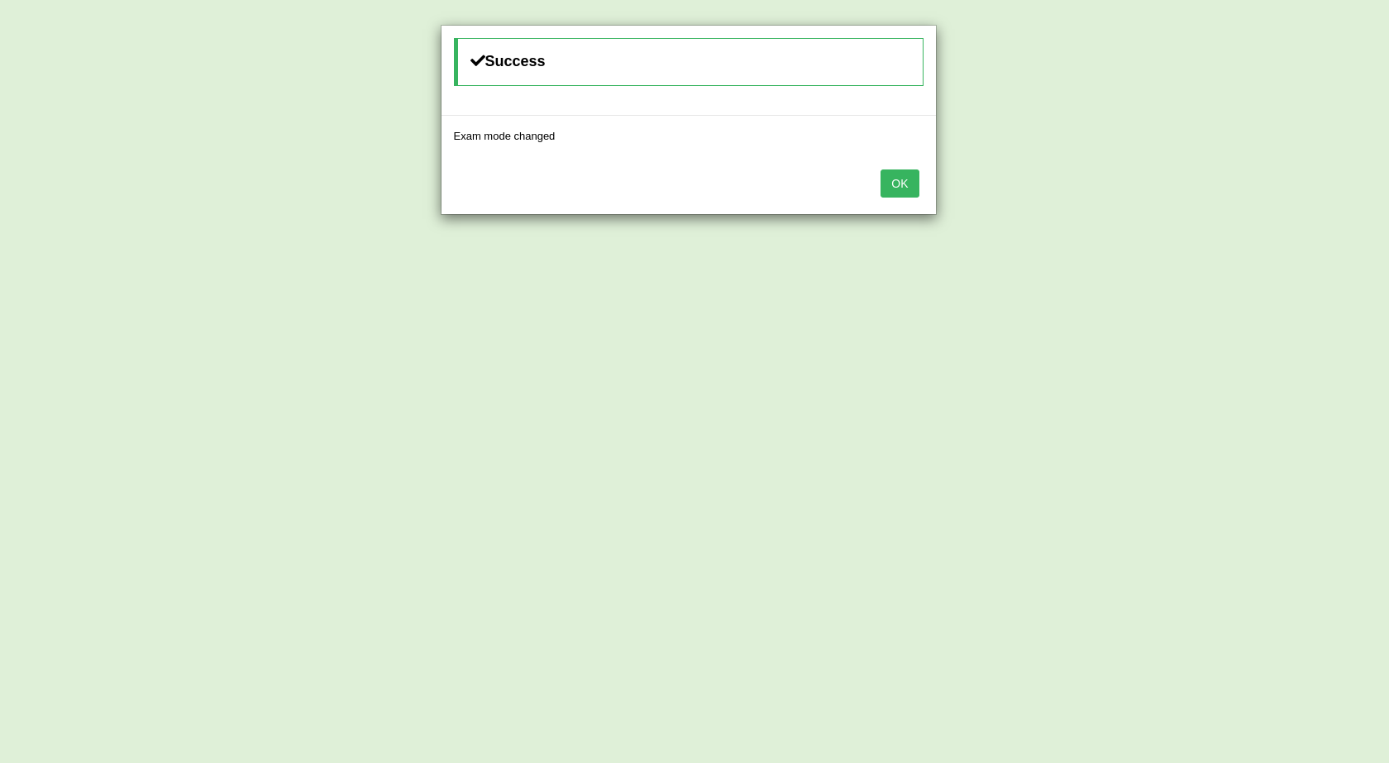
click at [879, 184] on div "OK" at bounding box center [688, 185] width 494 height 58
click at [890, 179] on button "OK" at bounding box center [899, 183] width 38 height 28
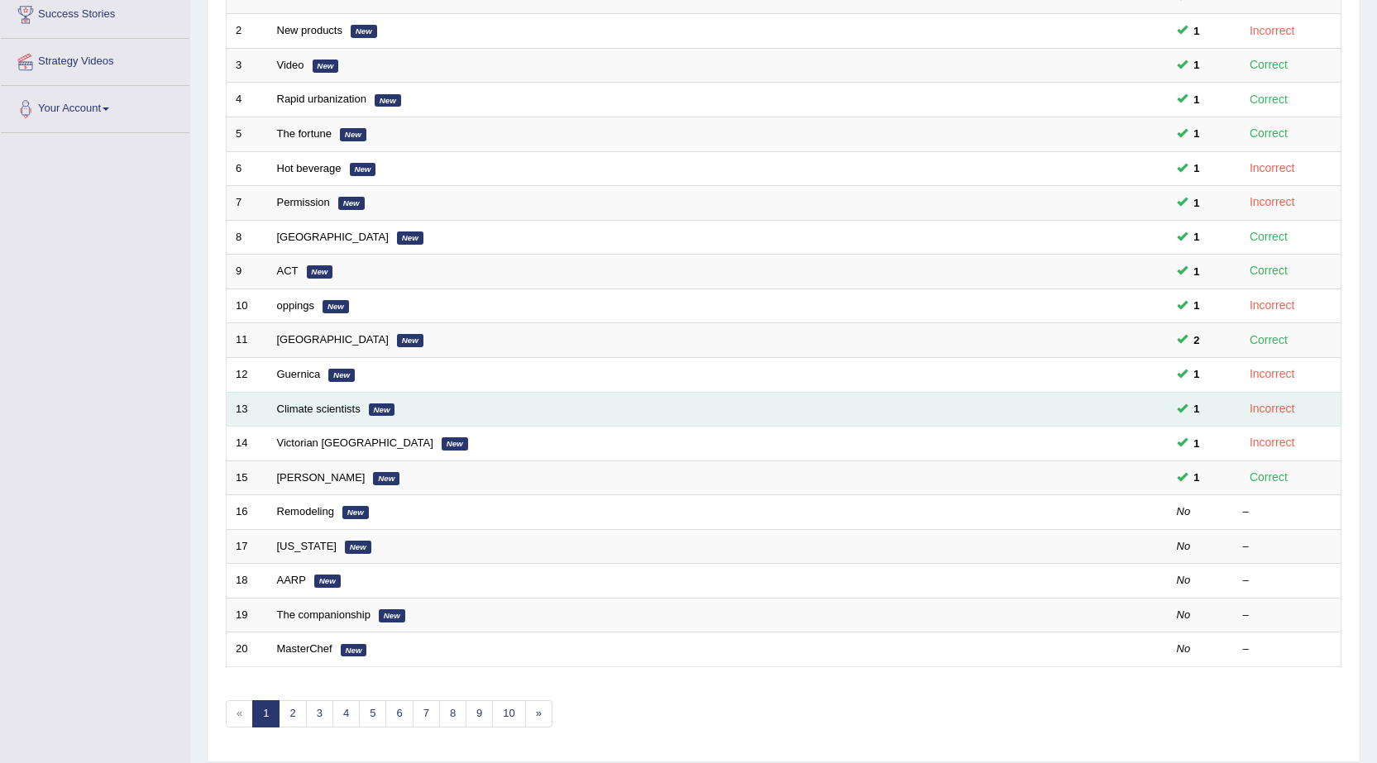
scroll to position [331, 0]
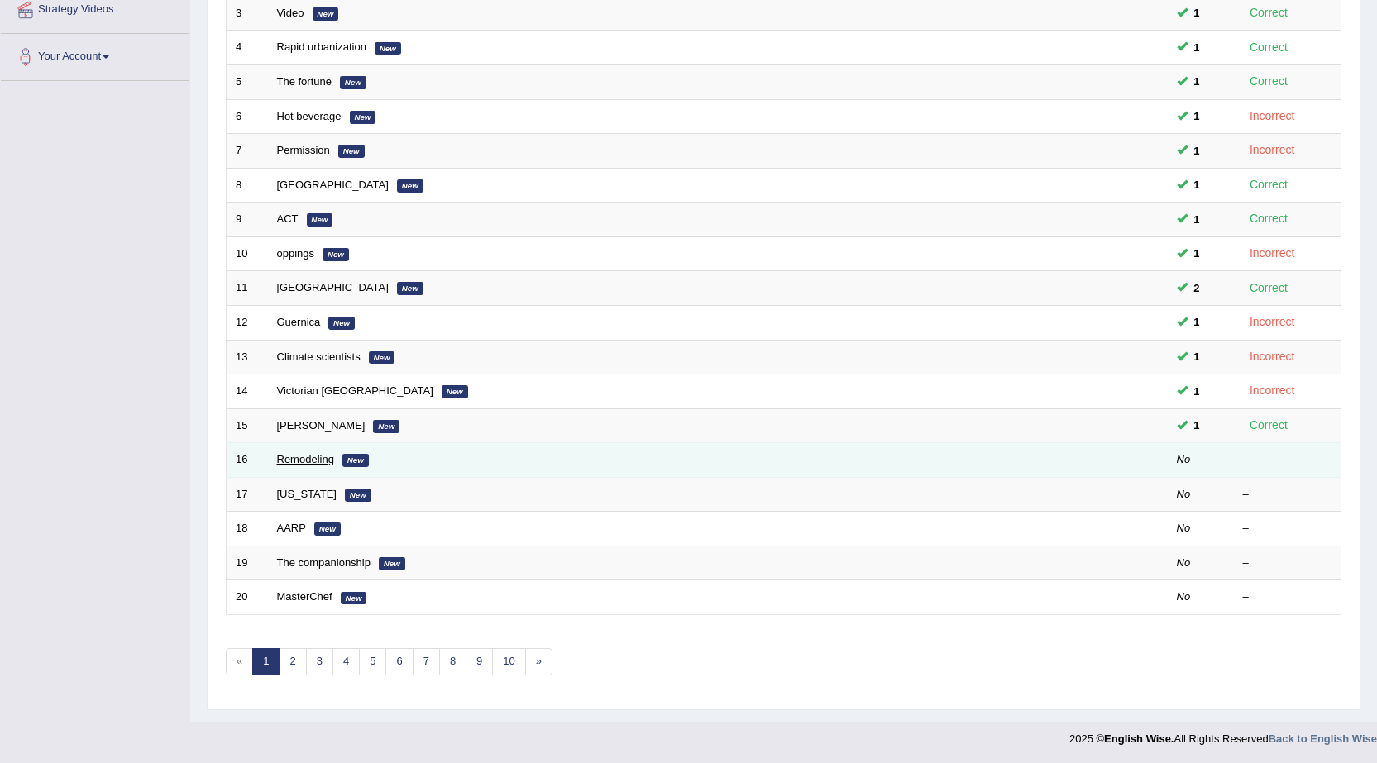
click at [315, 460] on link "Remodeling" at bounding box center [305, 459] width 57 height 12
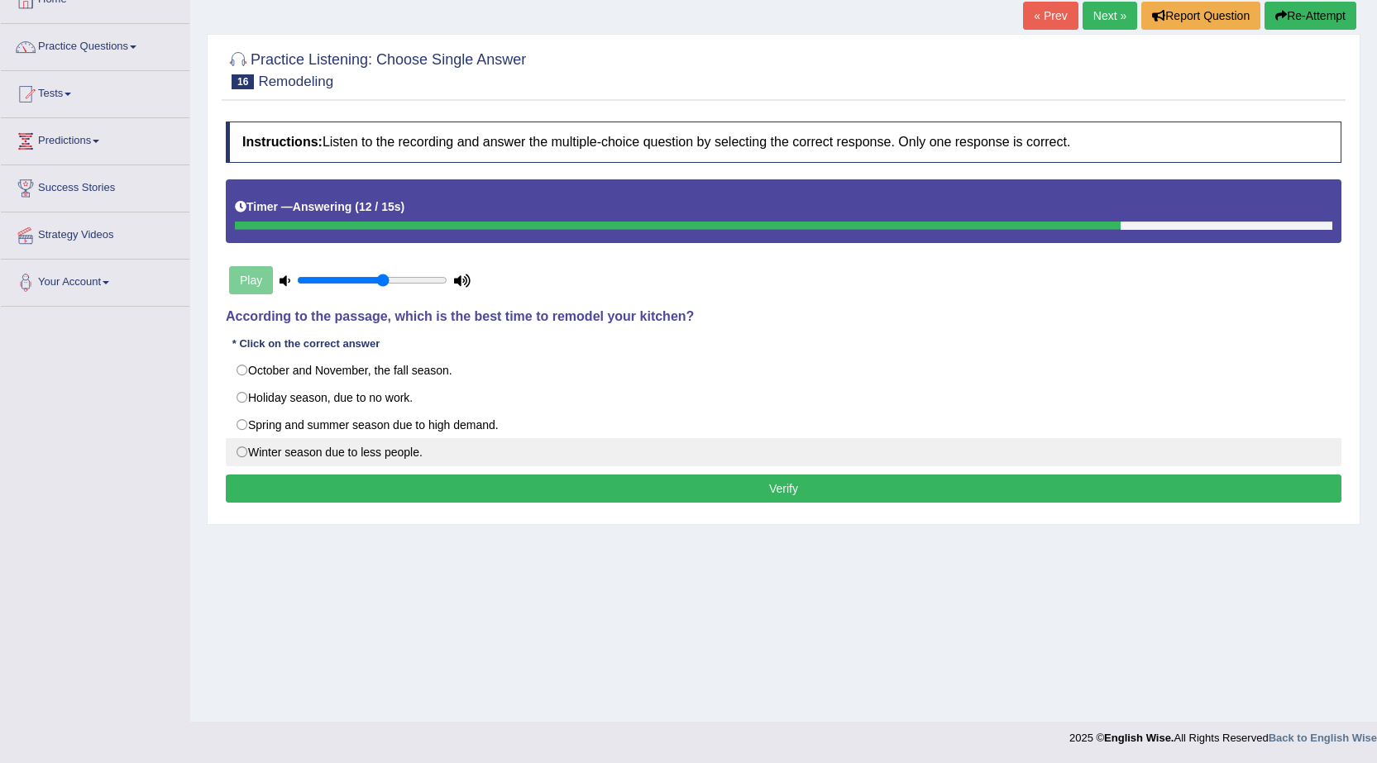
click at [412, 450] on label "Winter season due to less people." at bounding box center [783, 452] width 1115 height 28
radio input "true"
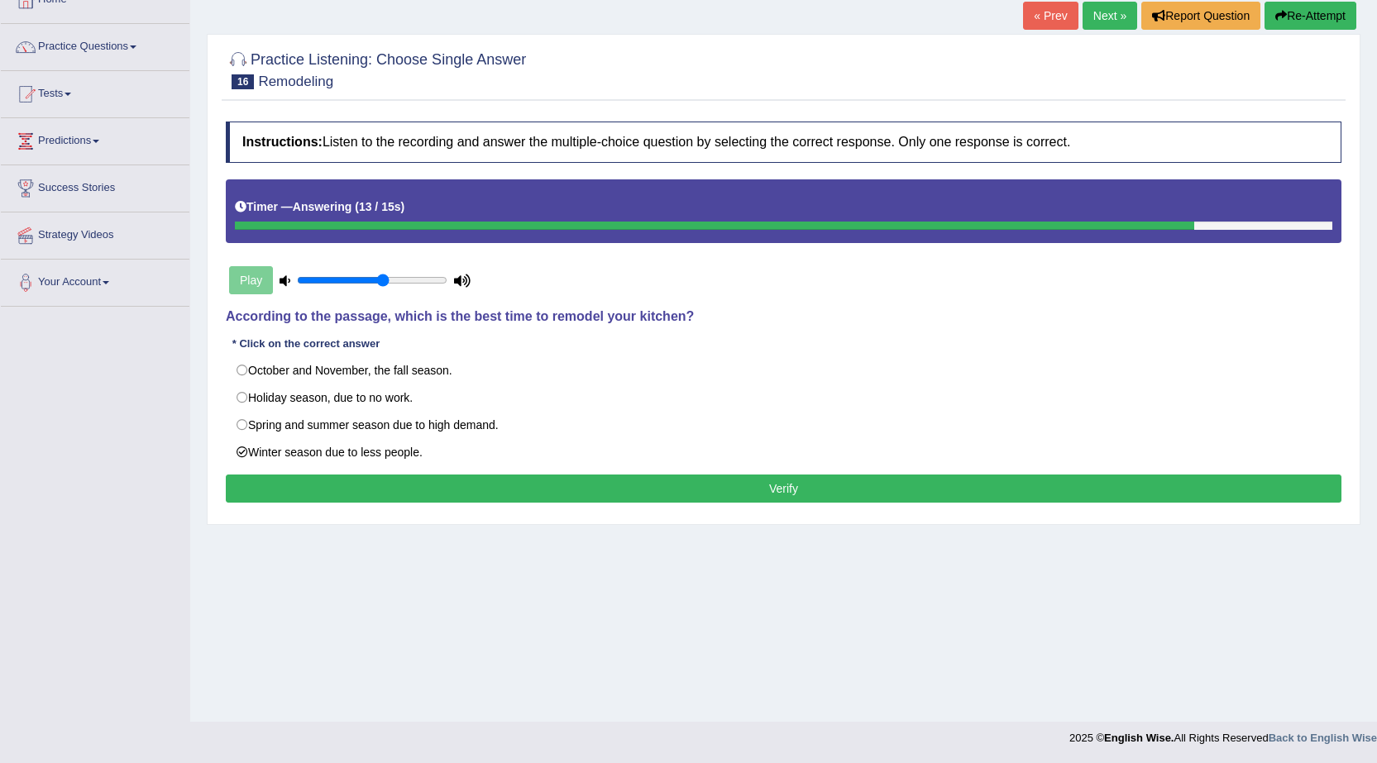
click at [406, 495] on button "Verify" at bounding box center [783, 489] width 1115 height 28
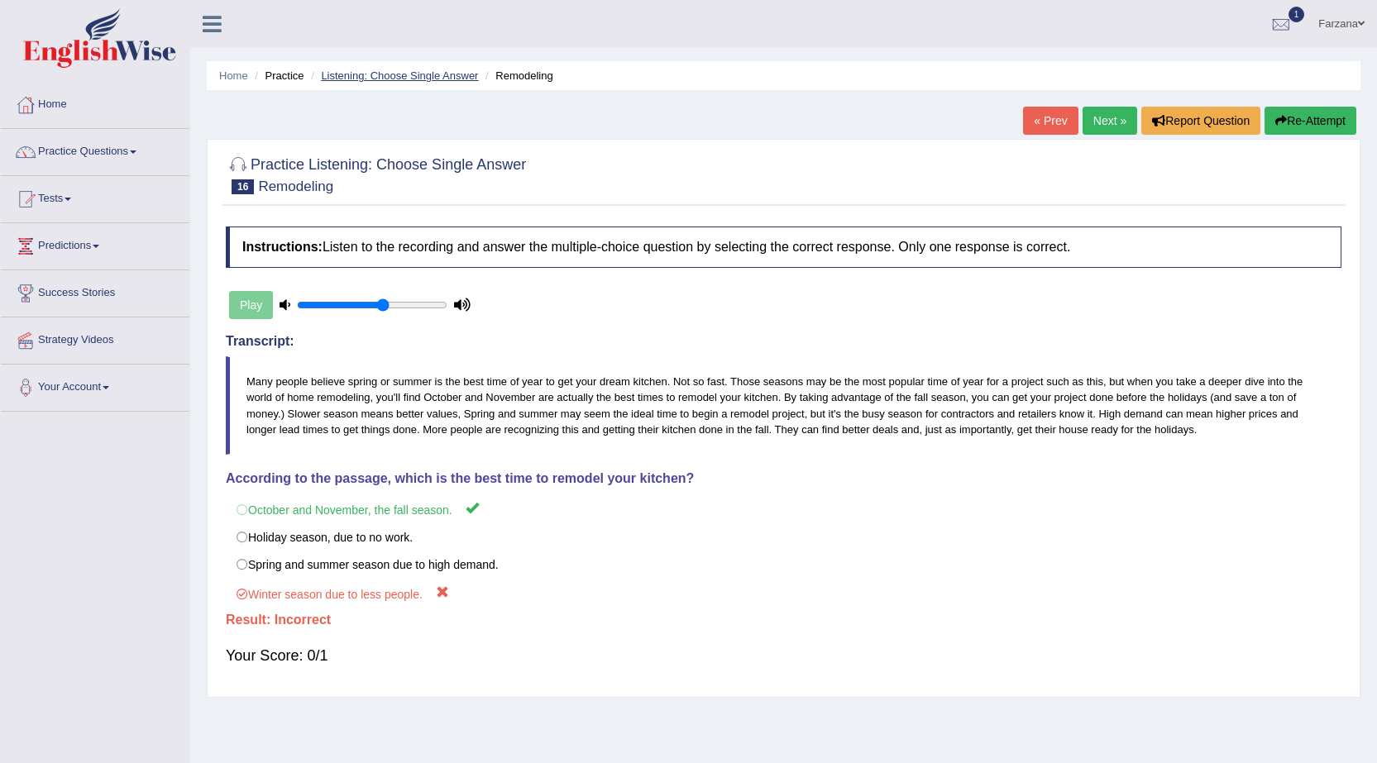
click at [443, 76] on link "Listening: Choose Single Answer" at bounding box center [399, 75] width 157 height 12
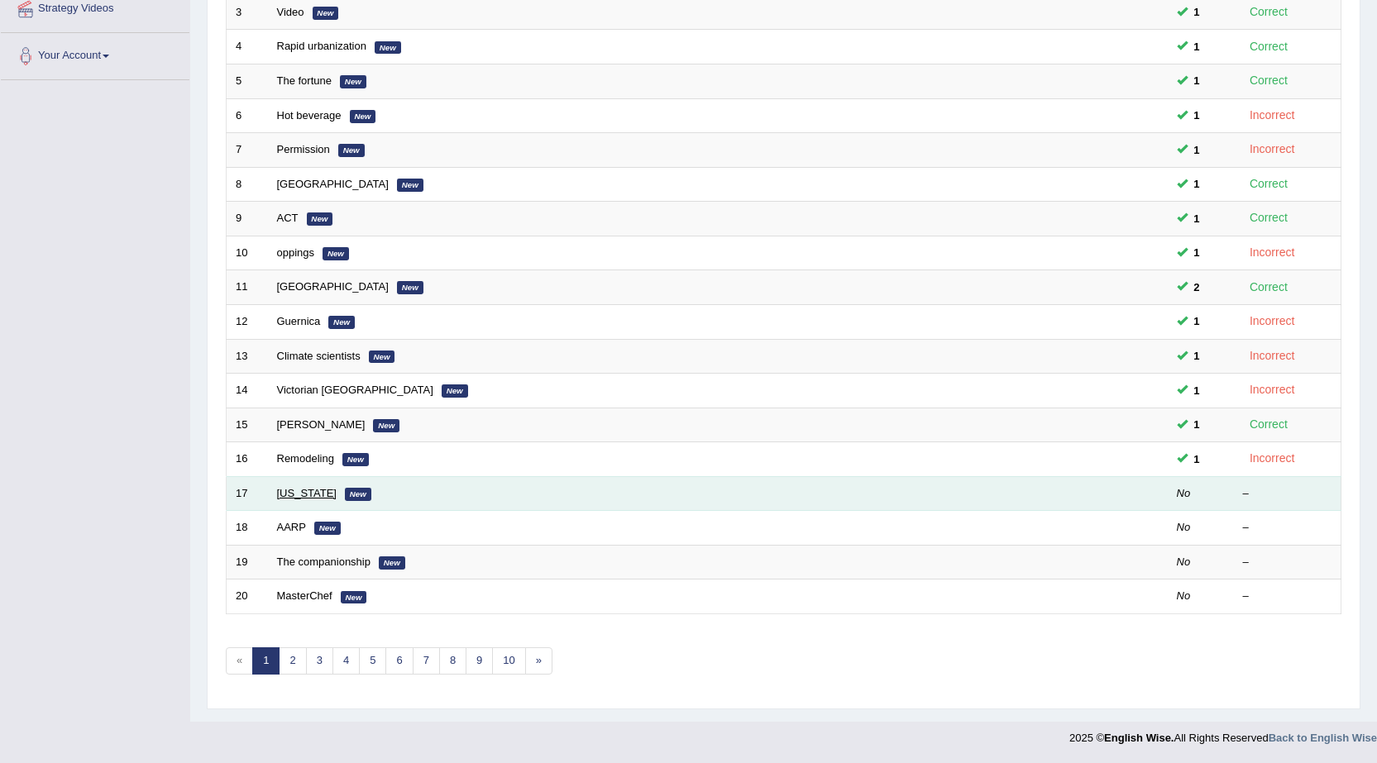
click at [297, 494] on link "[US_STATE]" at bounding box center [307, 493] width 60 height 12
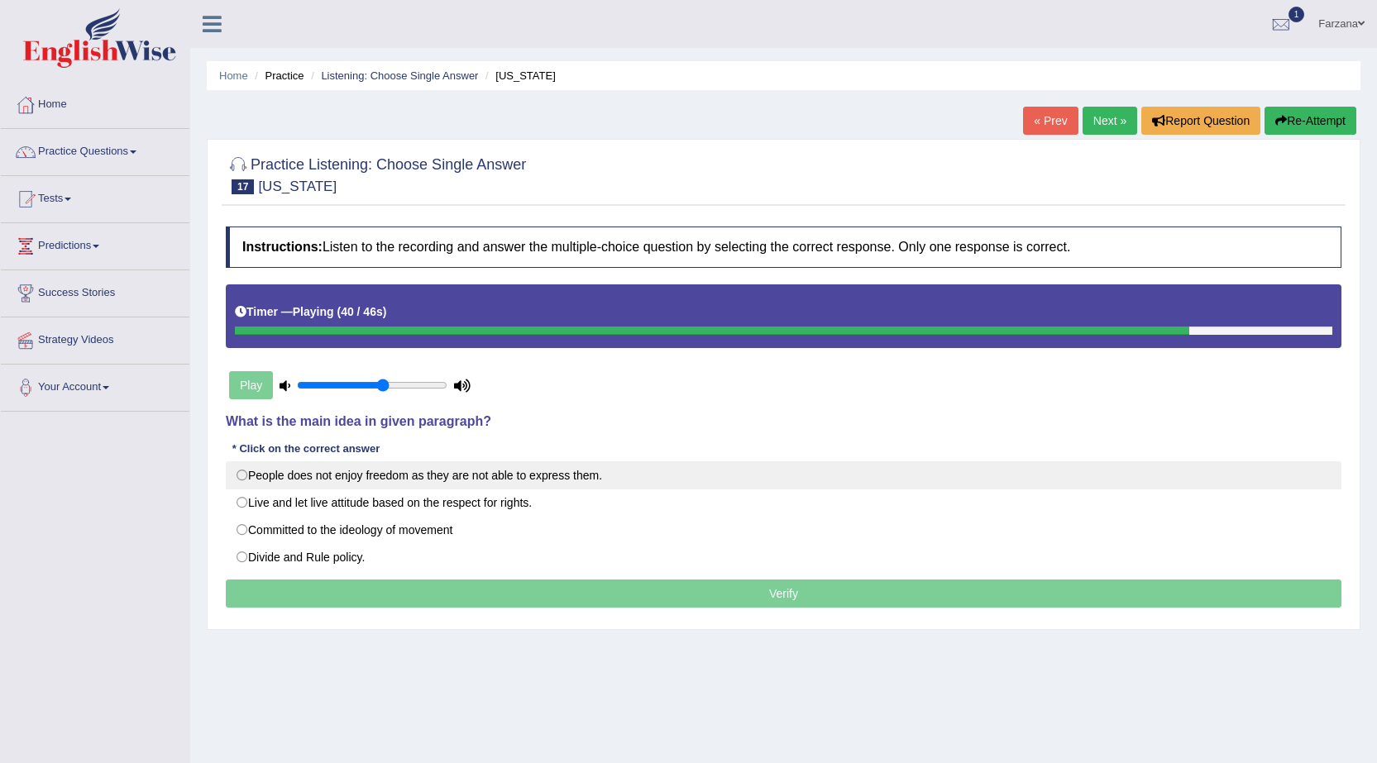
click at [241, 480] on label "People does not enjoy freedom as they are not able to express them." at bounding box center [783, 475] width 1115 height 28
radio input "true"
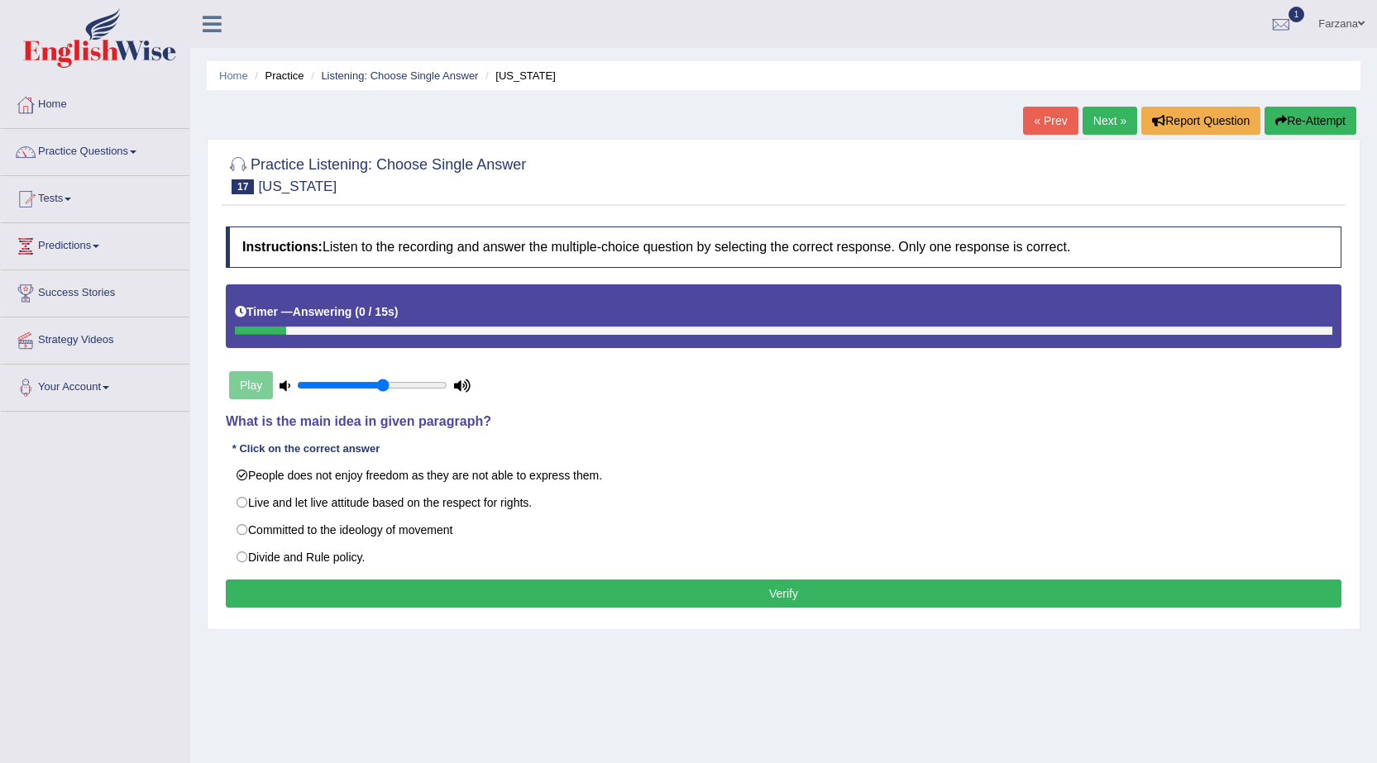
click at [920, 581] on button "Verify" at bounding box center [783, 594] width 1115 height 28
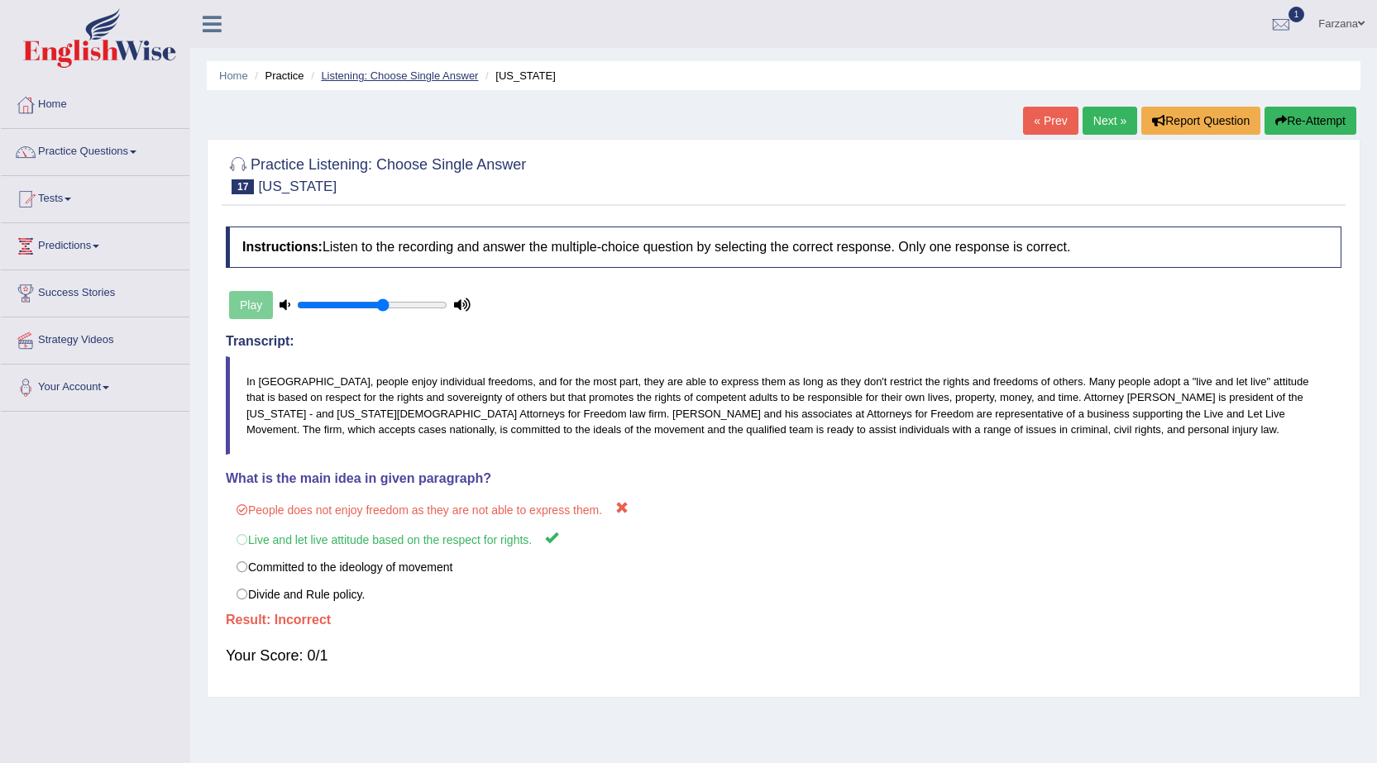
click at [390, 77] on link "Listening: Choose Single Answer" at bounding box center [399, 75] width 157 height 12
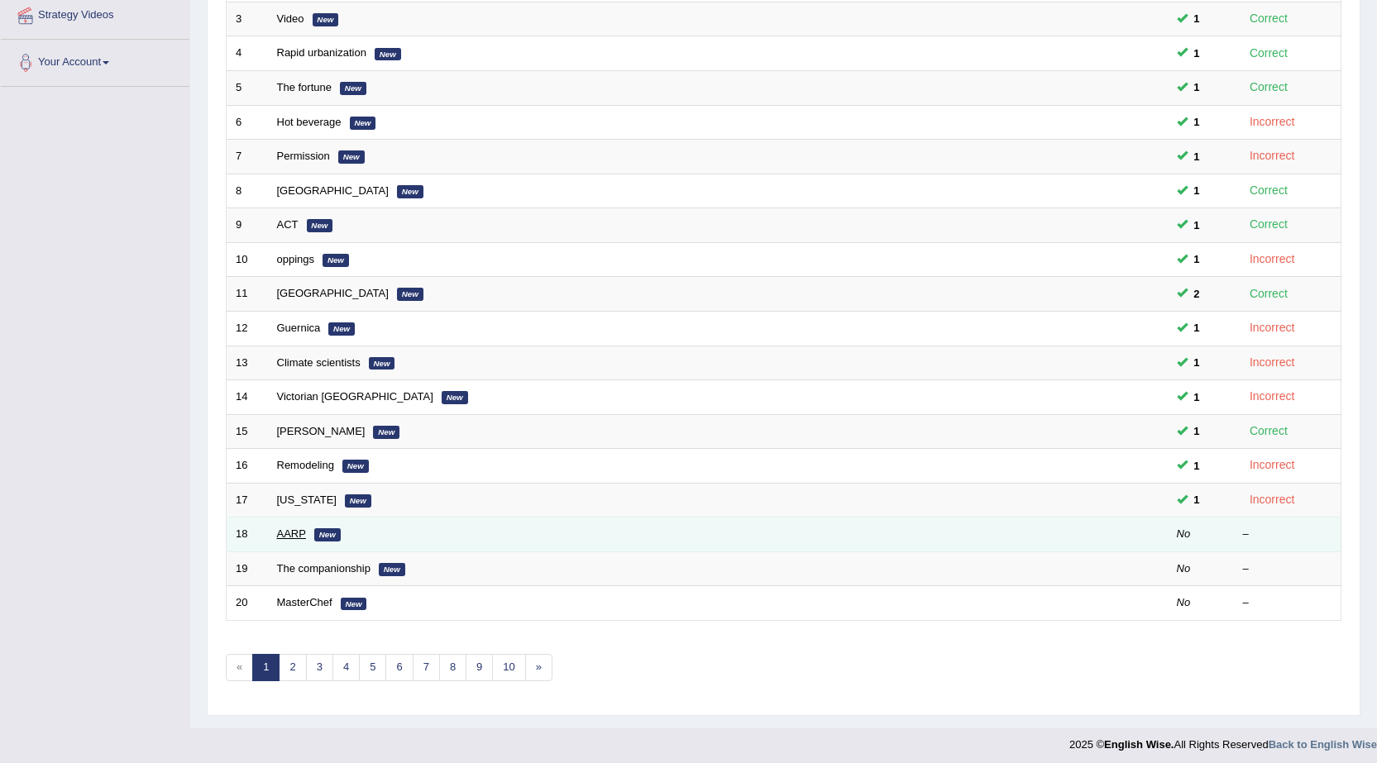
click at [300, 533] on link "AARP" at bounding box center [291, 533] width 29 height 12
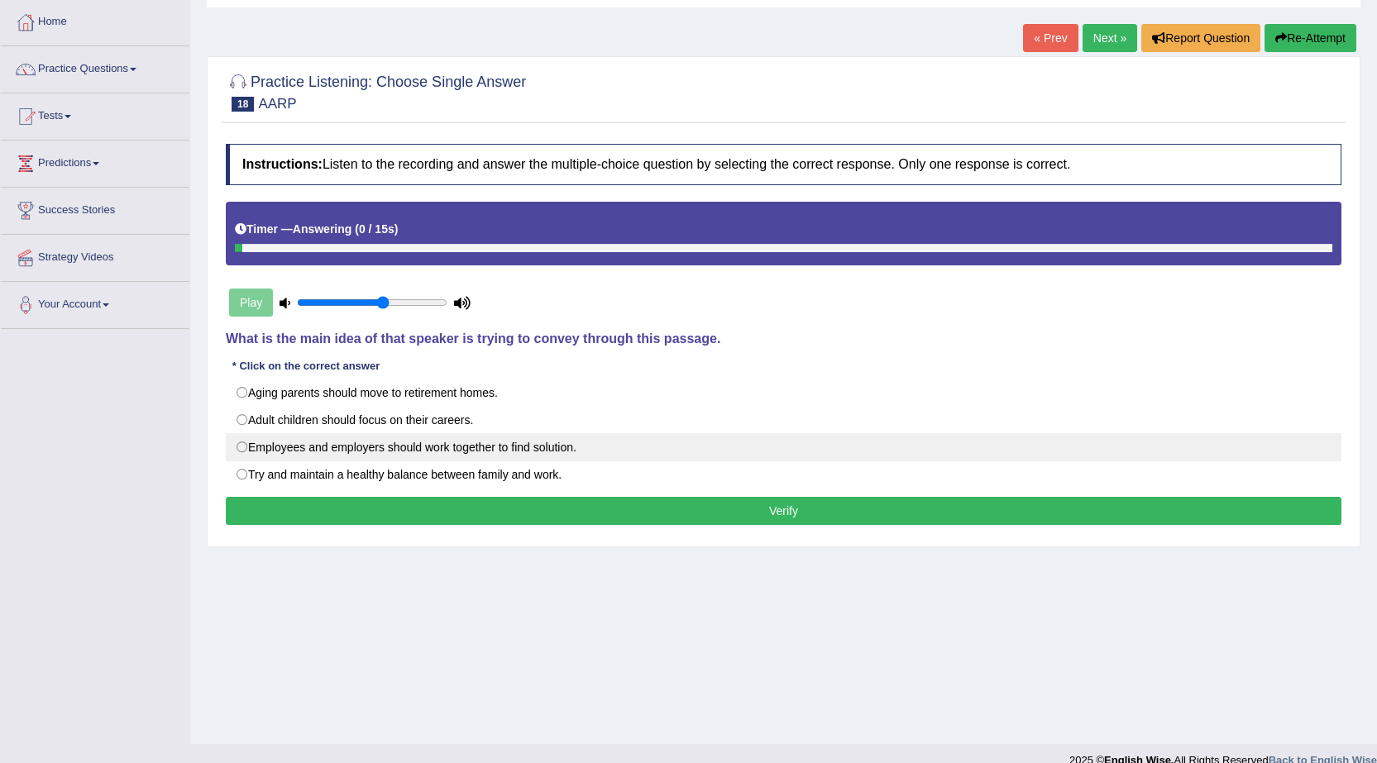
click at [409, 450] on label "Employees and employers should work together to find solution." at bounding box center [783, 447] width 1115 height 28
radio input "true"
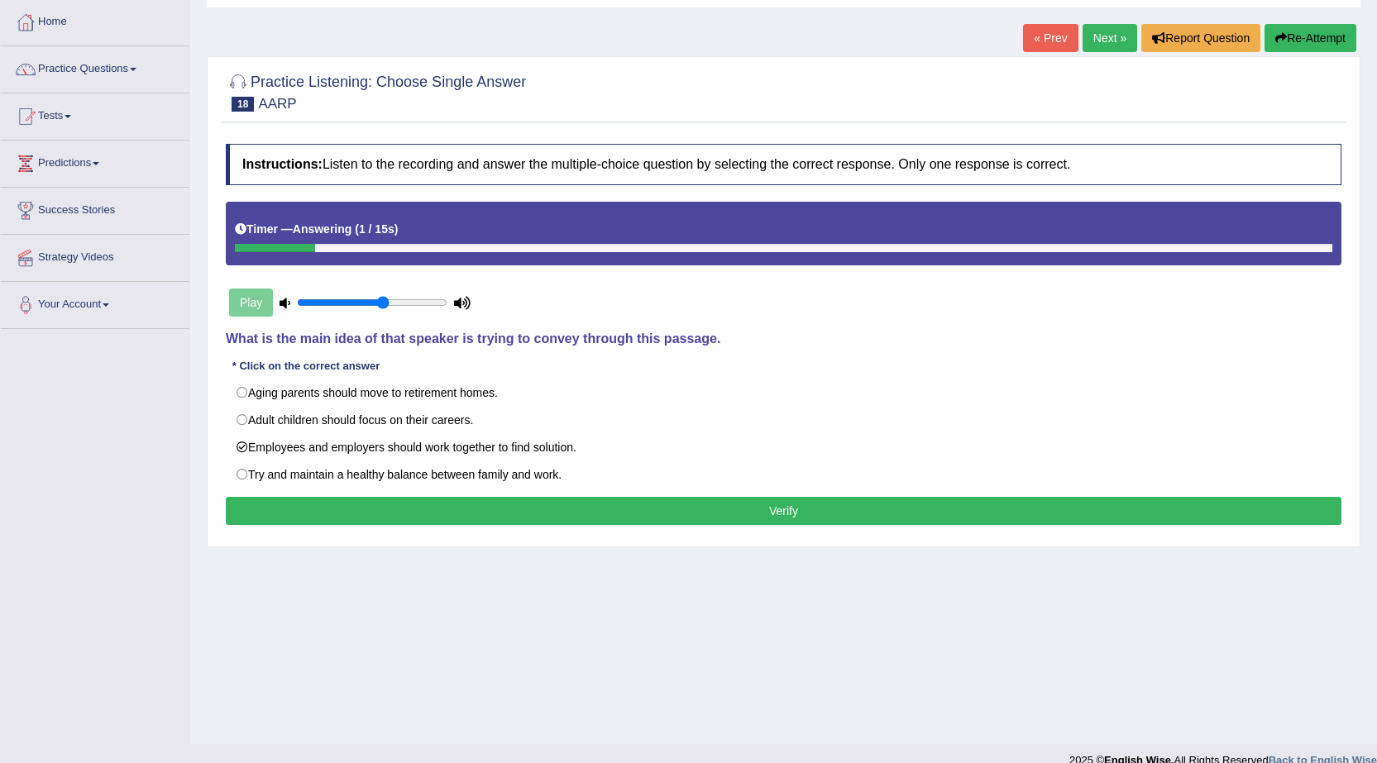
click at [403, 508] on button "Verify" at bounding box center [783, 511] width 1115 height 28
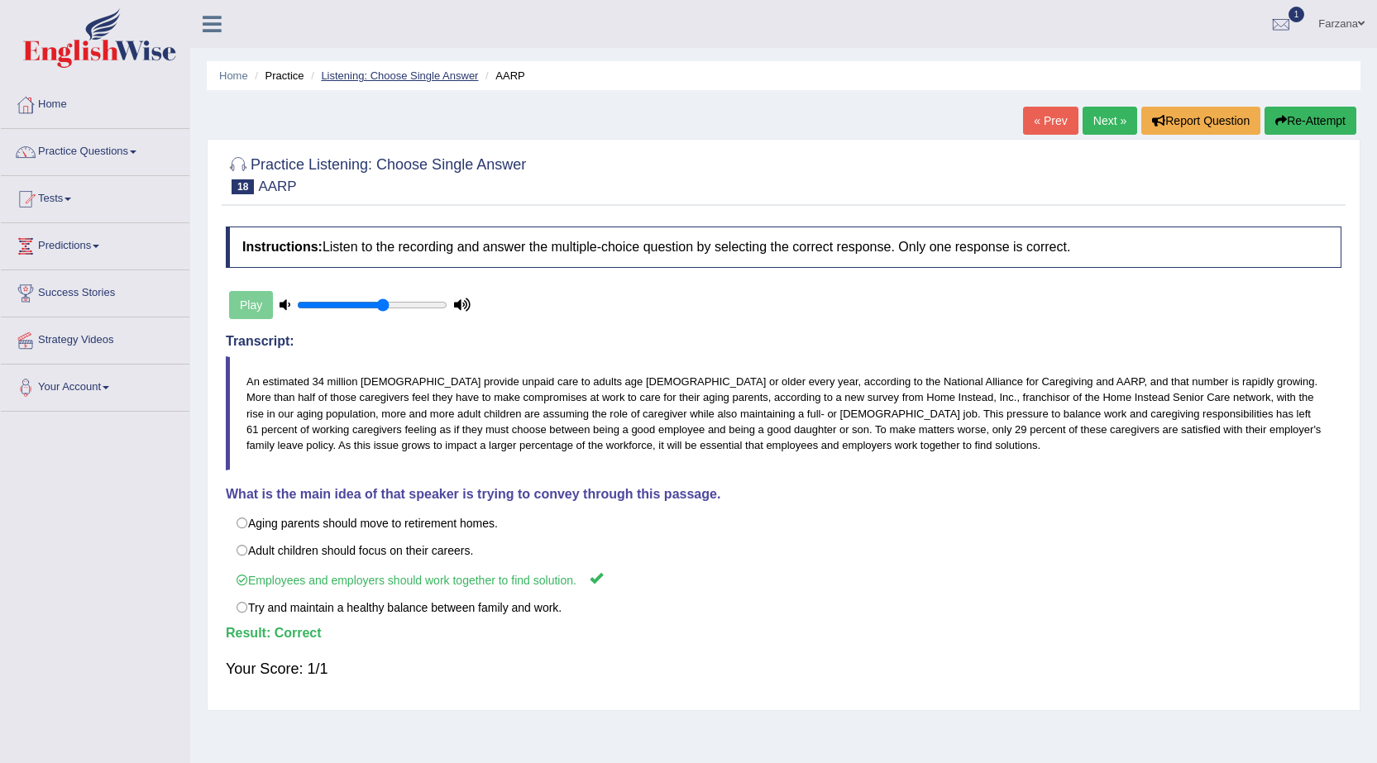
click at [399, 77] on link "Listening: Choose Single Answer" at bounding box center [399, 75] width 157 height 12
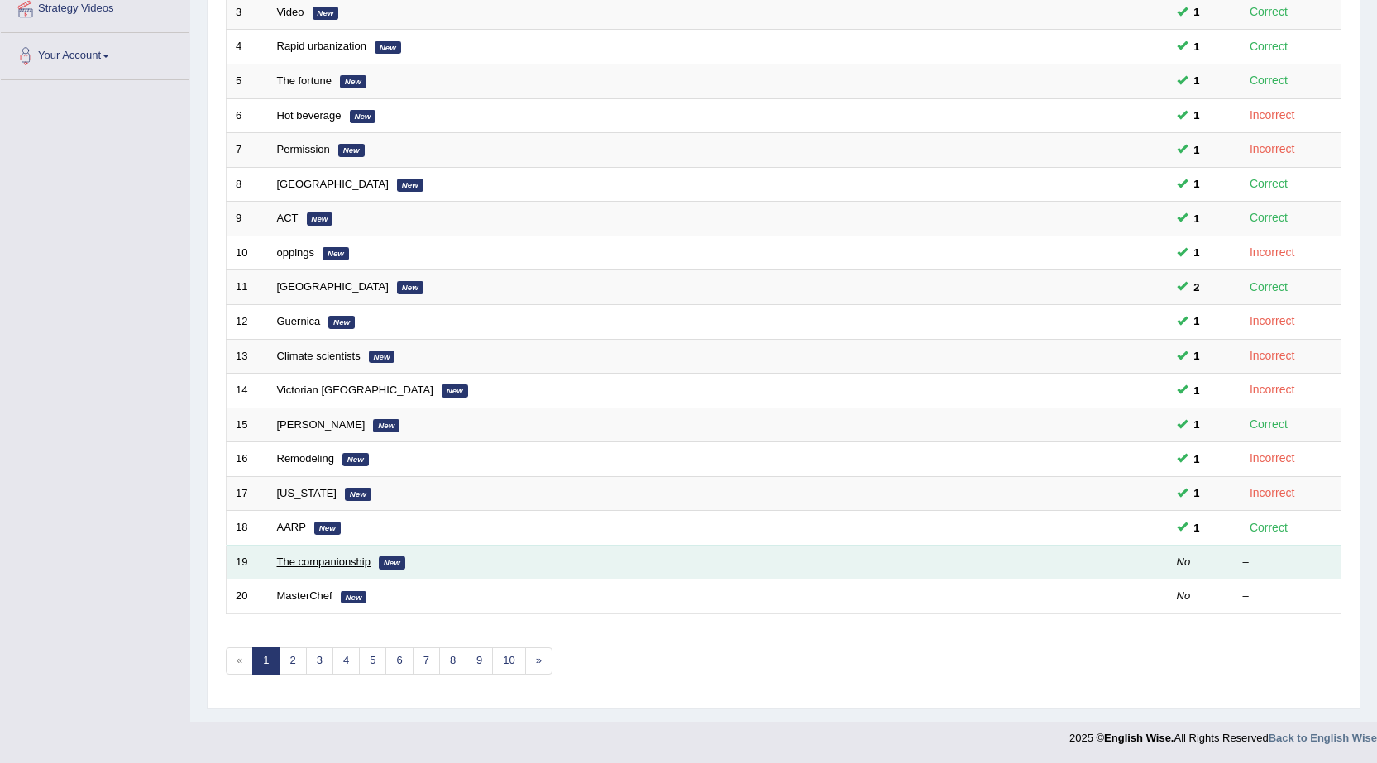
click at [296, 563] on link "The companionship" at bounding box center [323, 562] width 93 height 12
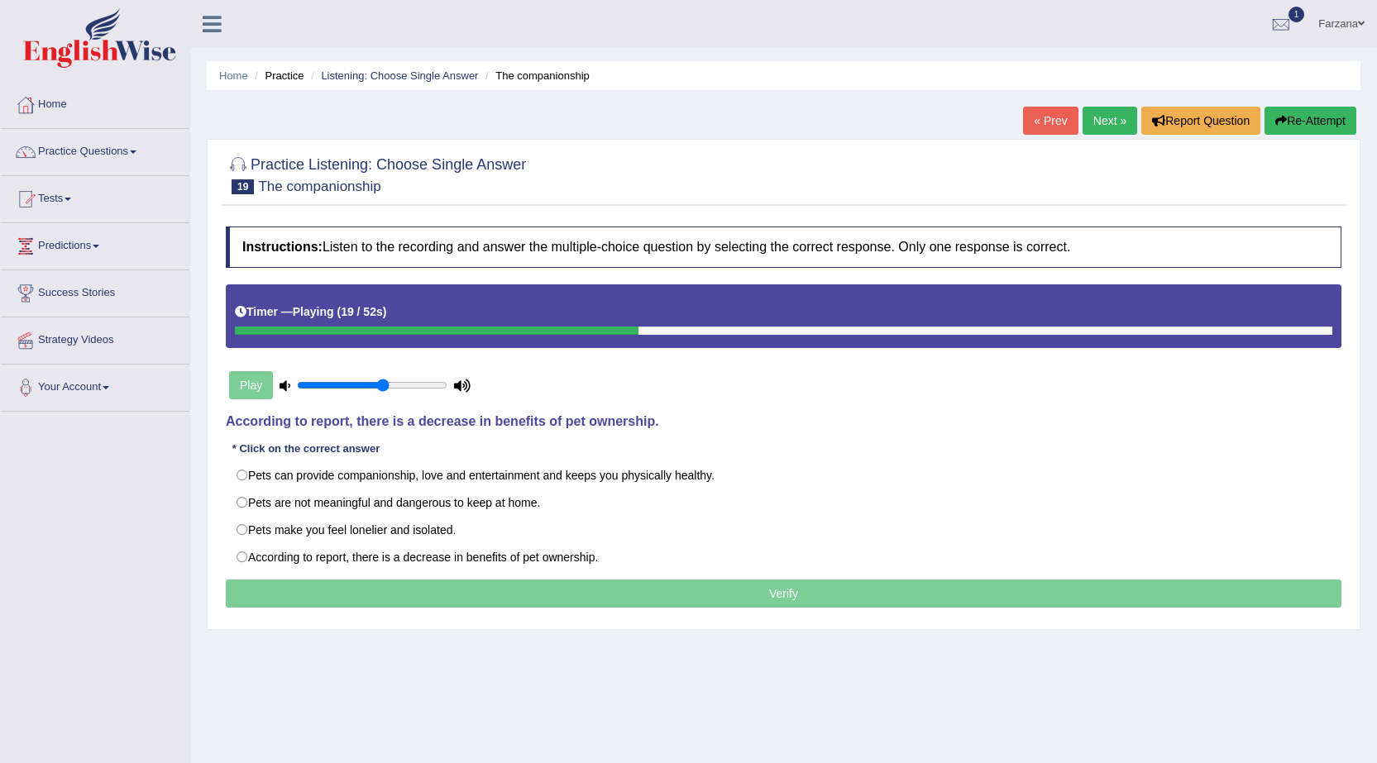
click at [255, 388] on div "Play" at bounding box center [350, 385] width 248 height 41
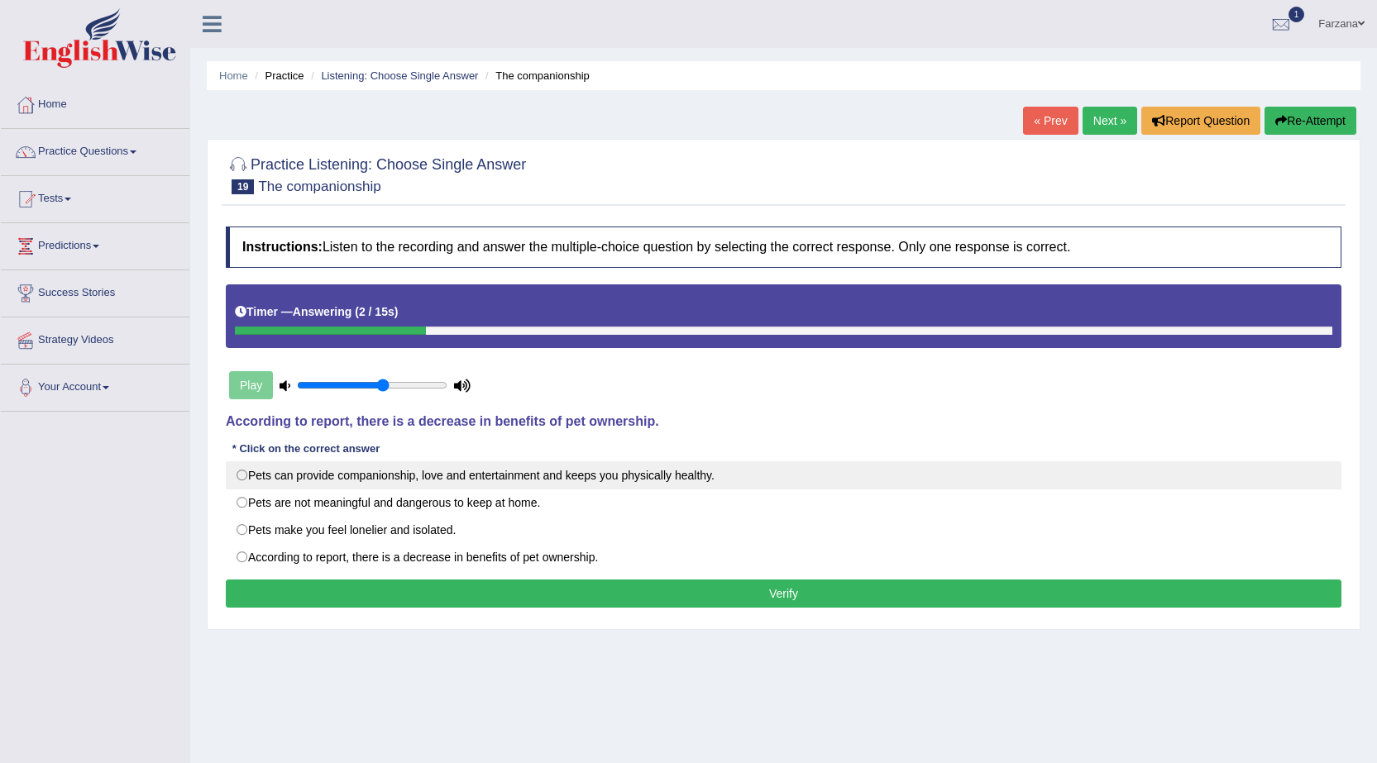
click at [528, 469] on label "Pets can provide companionship, love and entertainment and keeps you physically…" at bounding box center [783, 475] width 1115 height 28
radio input "true"
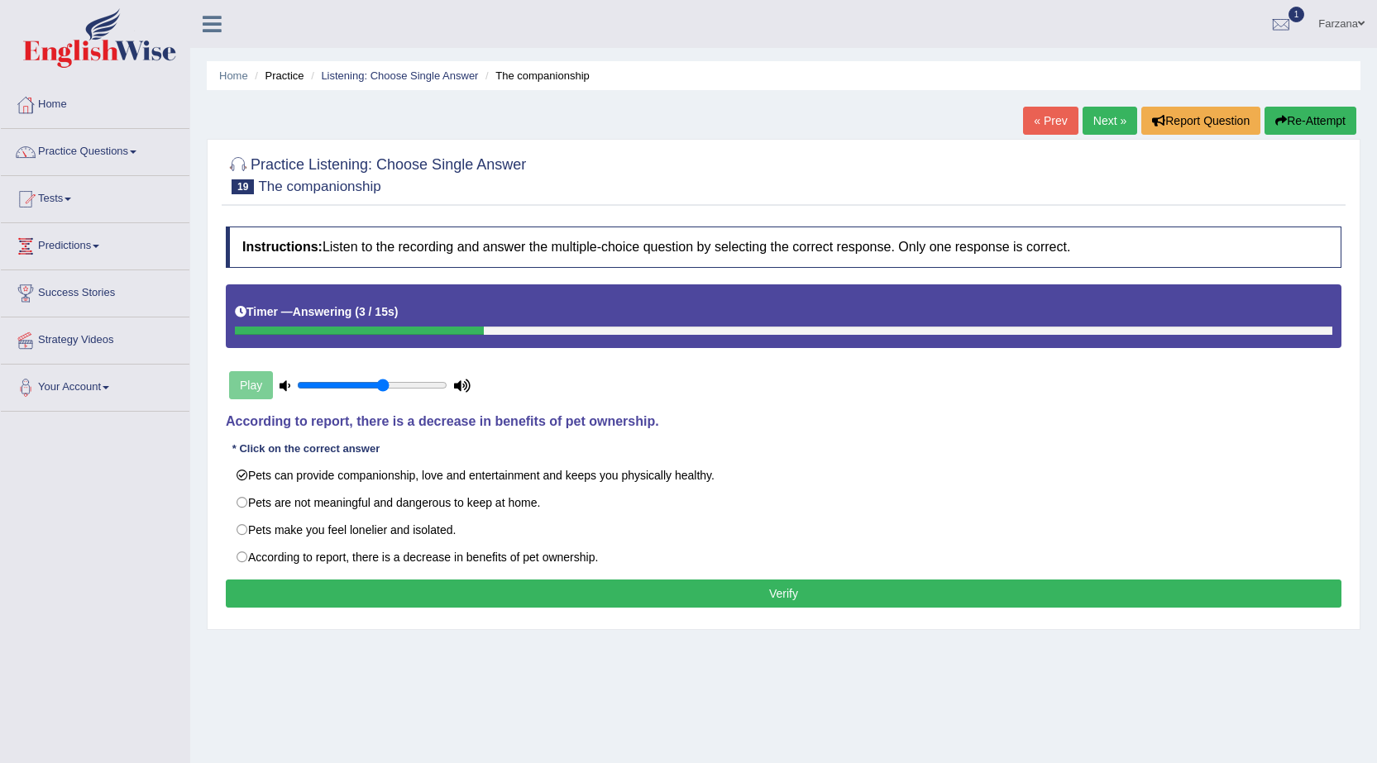
click at [482, 596] on button "Verify" at bounding box center [783, 594] width 1115 height 28
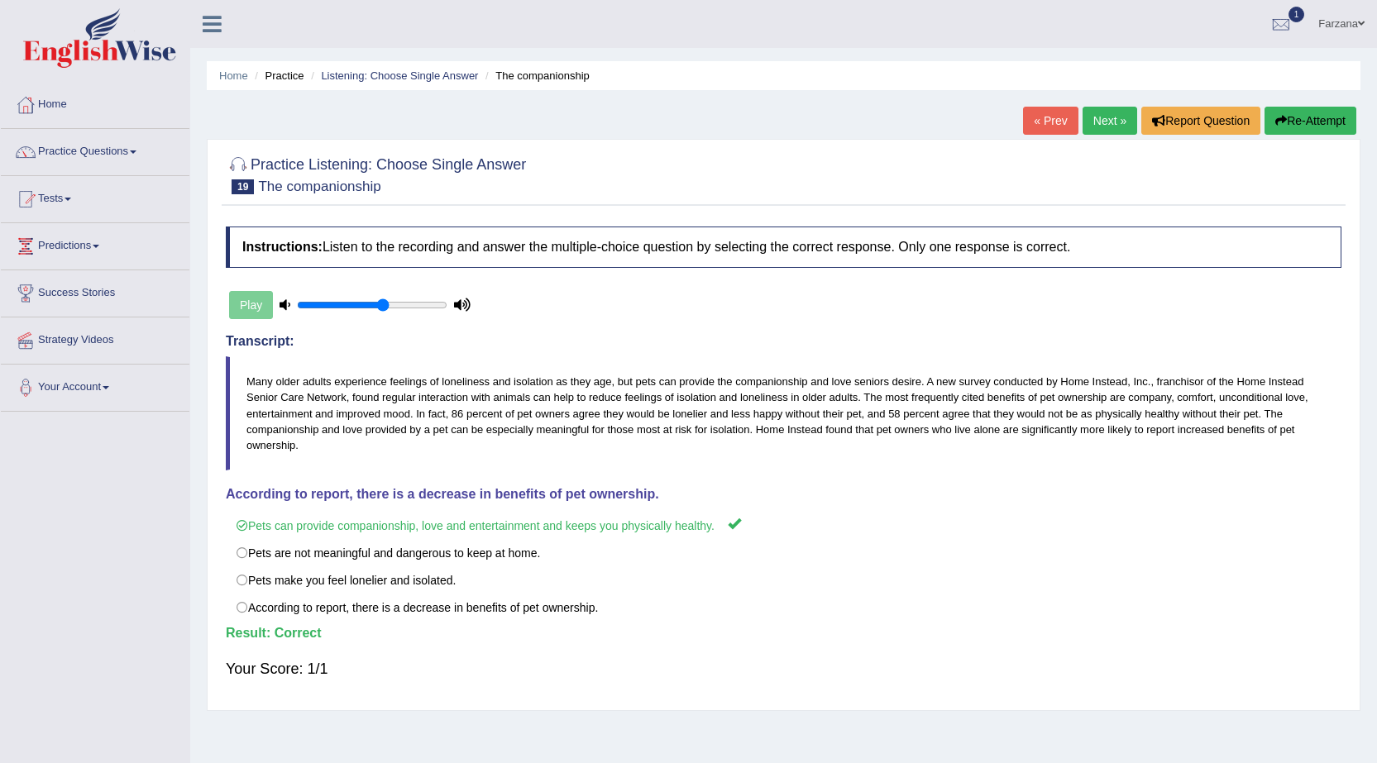
click at [296, 98] on div "Home Practice Listening: Choose Single Answer The companionship « Prev Next » R…" at bounding box center [783, 413] width 1186 height 827
drag, startPoint x: 479, startPoint y: 88, endPoint x: 468, endPoint y: 84, distance: 11.5
click at [467, 80] on div "Home Practice Listening: Choose Single Answer The companionship « Prev Next » R…" at bounding box center [783, 413] width 1186 height 827
drag, startPoint x: 308, startPoint y: 123, endPoint x: 1082, endPoint y: 222, distance: 781.0
click at [403, 122] on div "Home Practice Listening: Choose Single Answer The companionship « Prev Next » R…" at bounding box center [783, 413] width 1186 height 827
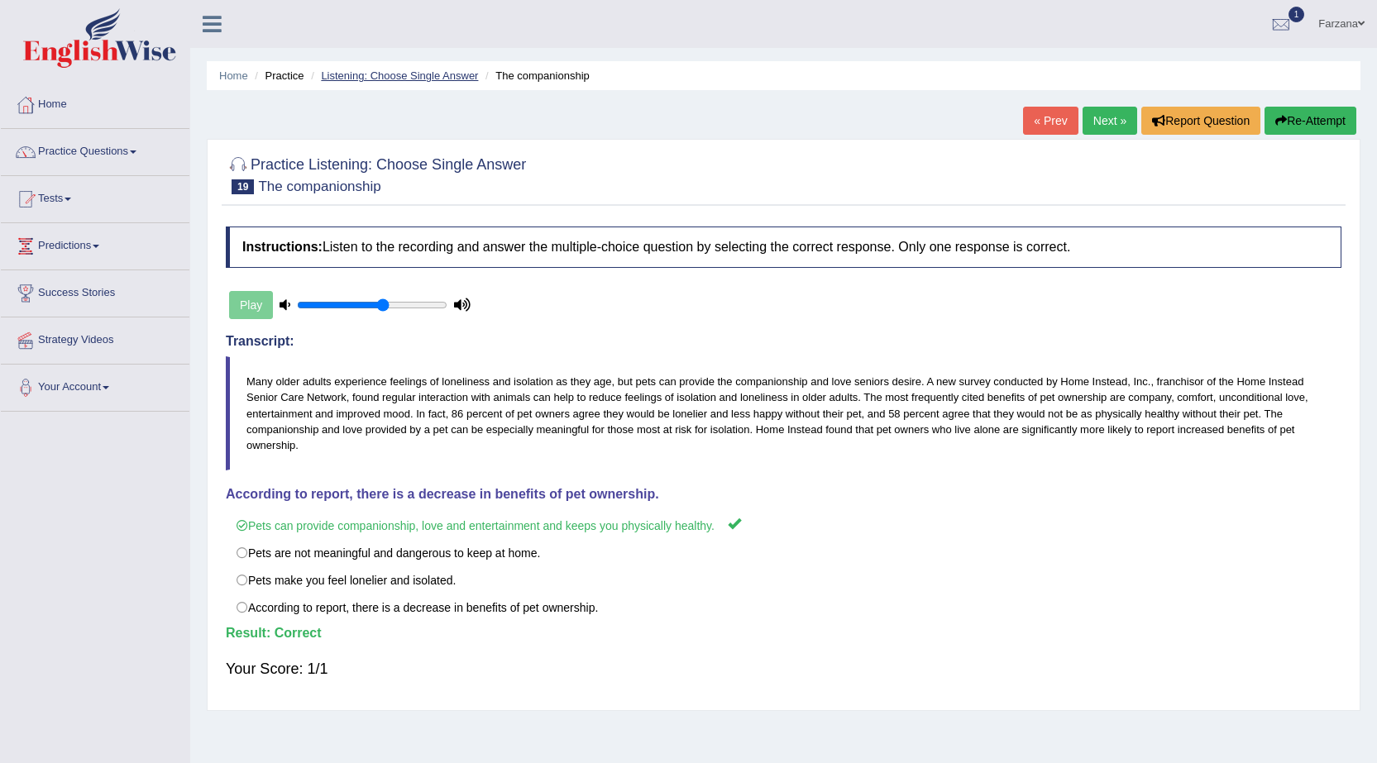
click at [377, 77] on link "Listening: Choose Single Answer" at bounding box center [399, 75] width 157 height 12
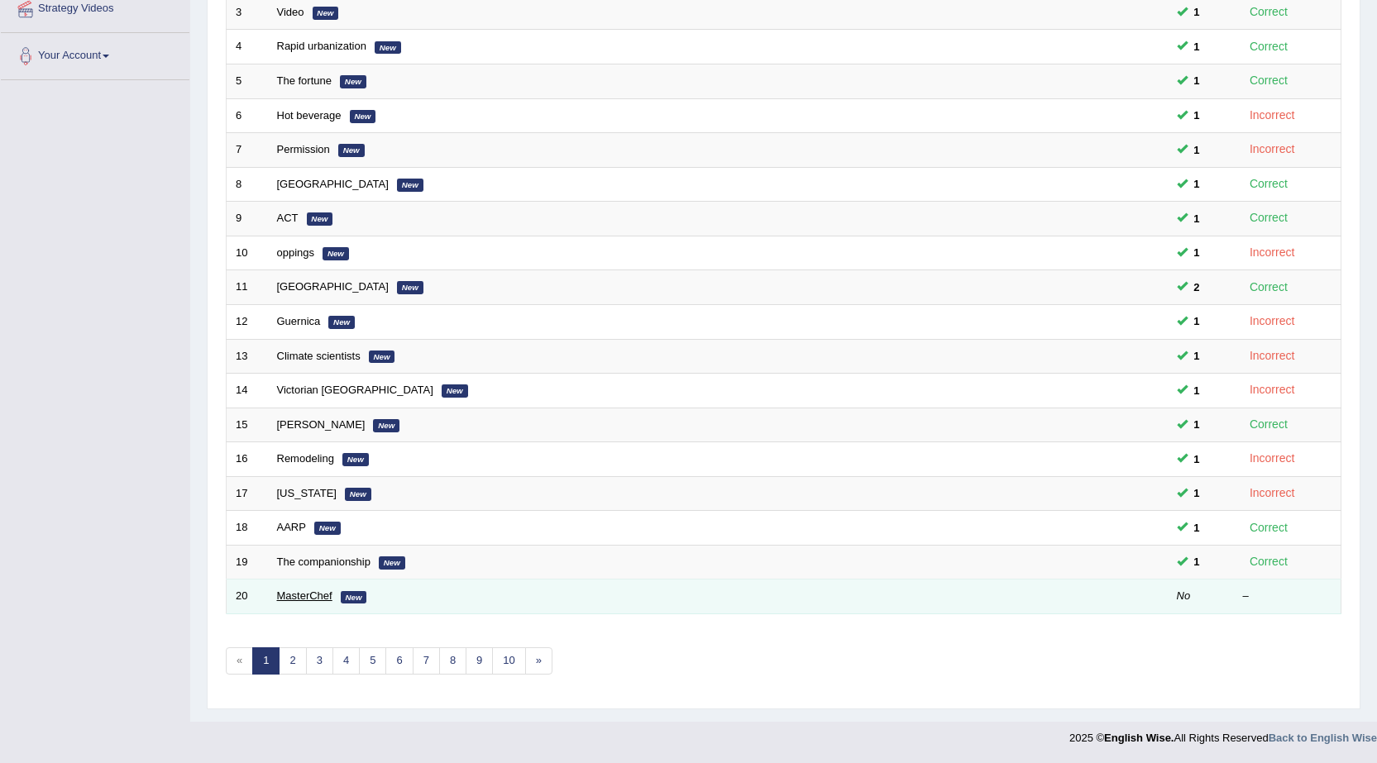
click at [308, 593] on link "MasterChef" at bounding box center [304, 595] width 55 height 12
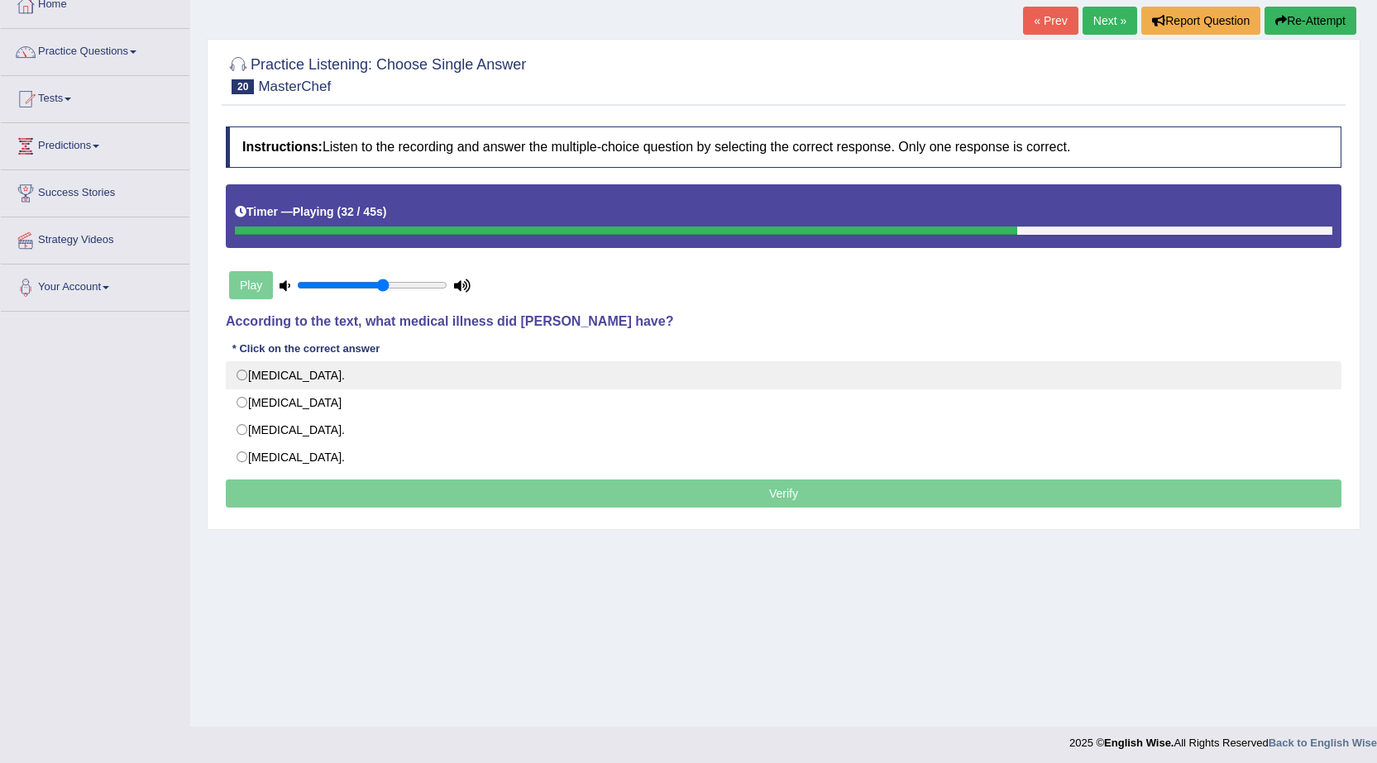
scroll to position [105, 0]
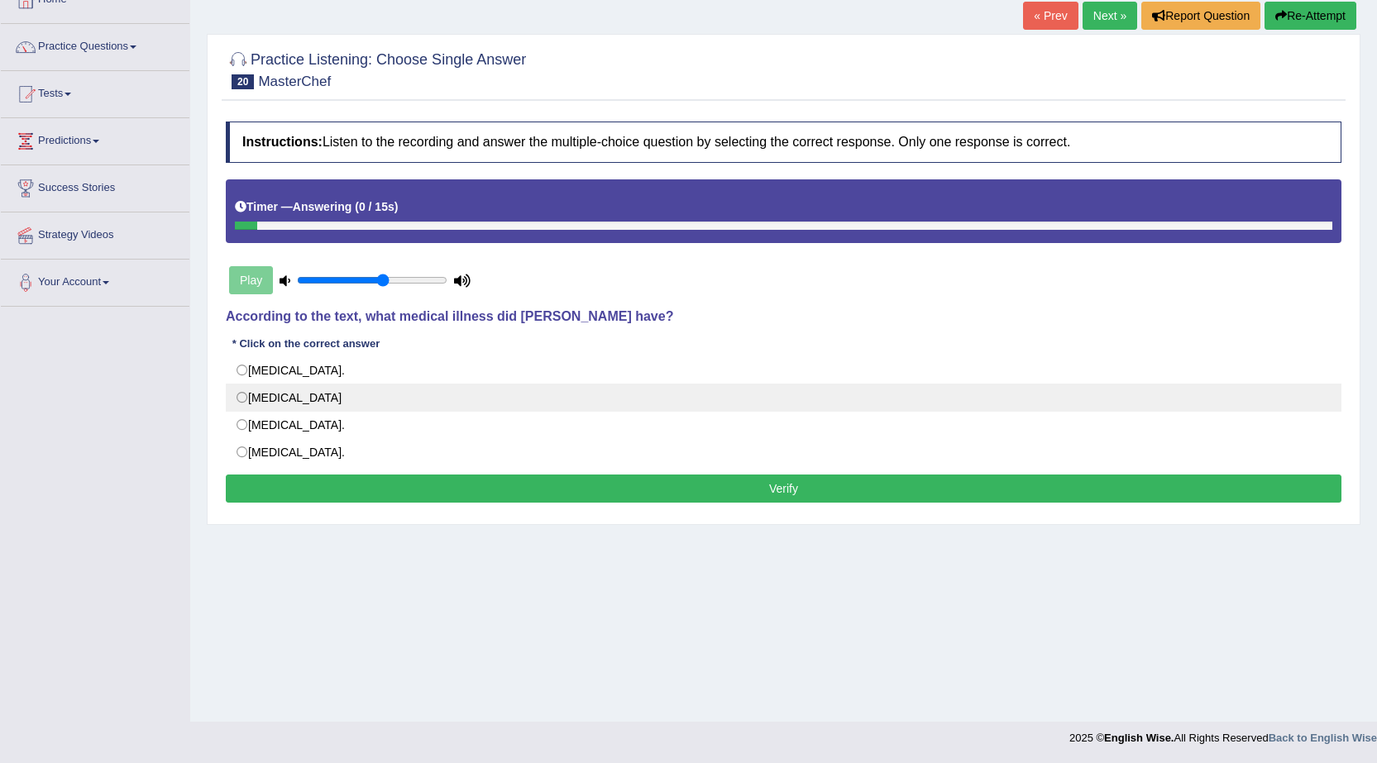
click at [380, 404] on label "Neuromyelitis optica" at bounding box center [783, 398] width 1115 height 28
radio input "true"
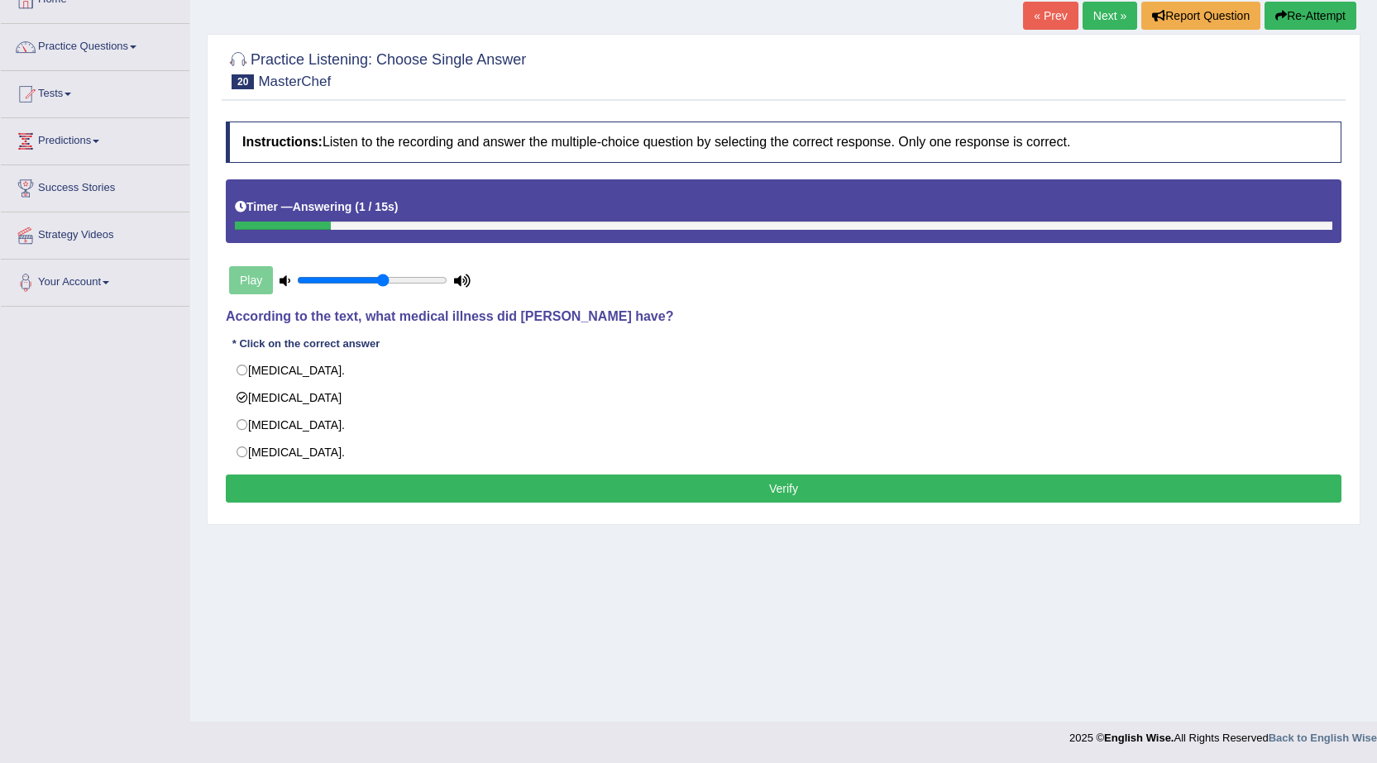
click at [403, 480] on button "Verify" at bounding box center [783, 489] width 1115 height 28
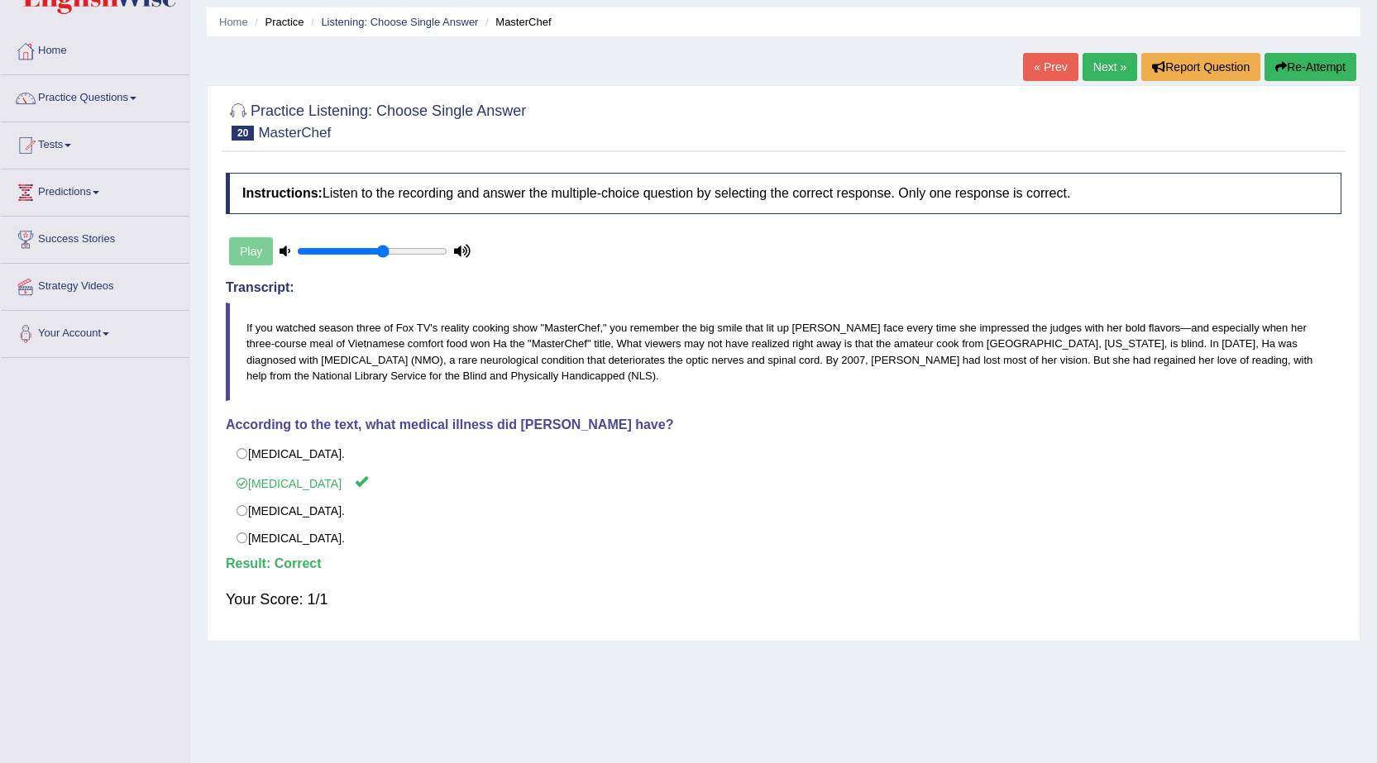
scroll to position [0, 0]
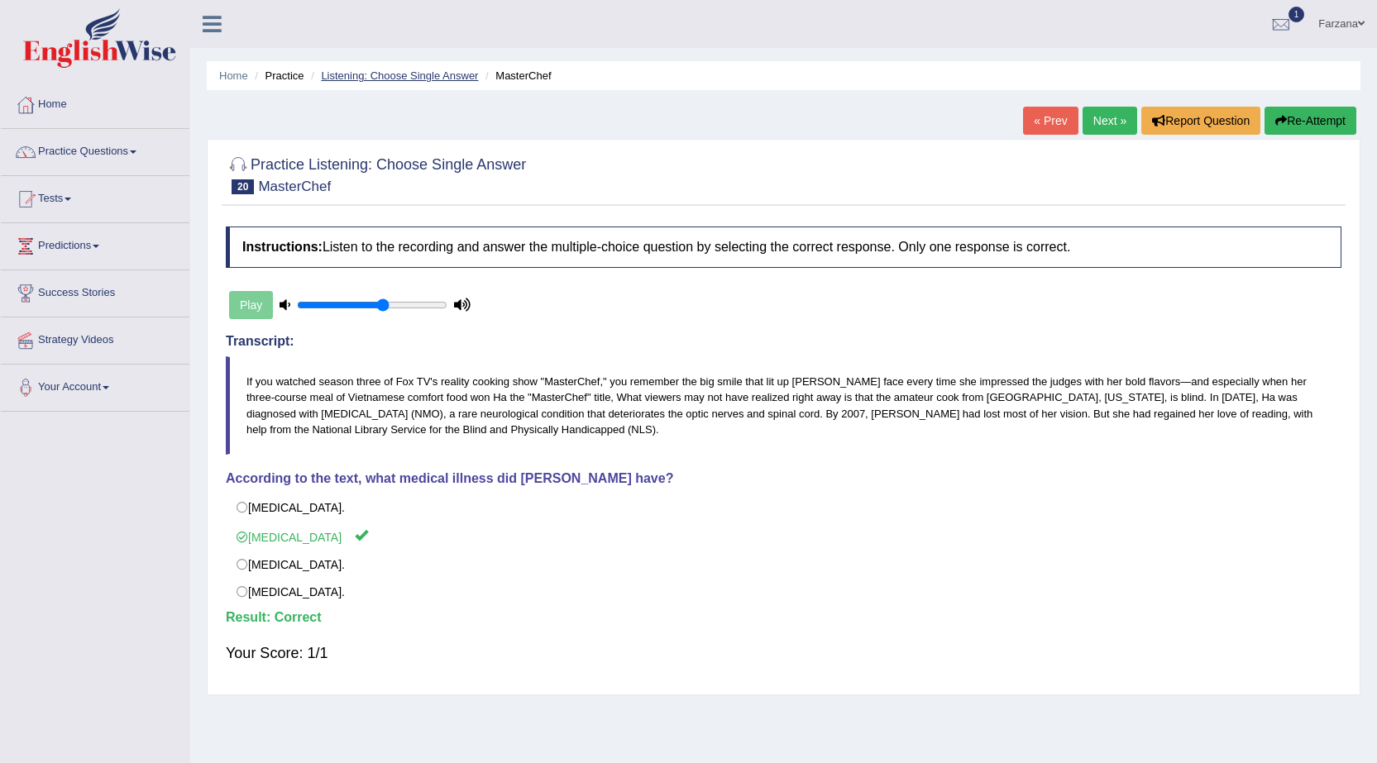
click at [398, 71] on link "Listening: Choose Single Answer" at bounding box center [399, 75] width 157 height 12
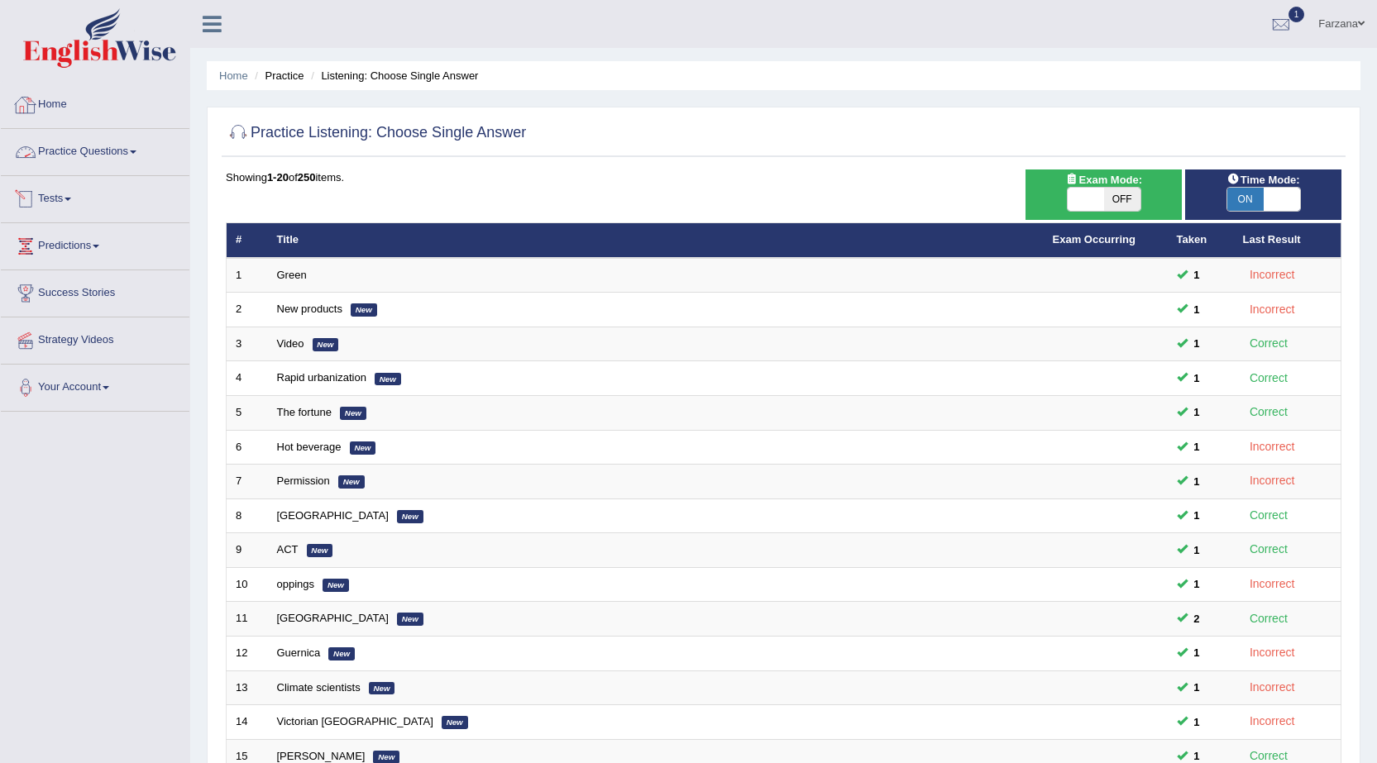
click at [121, 149] on link "Practice Questions" at bounding box center [95, 149] width 188 height 41
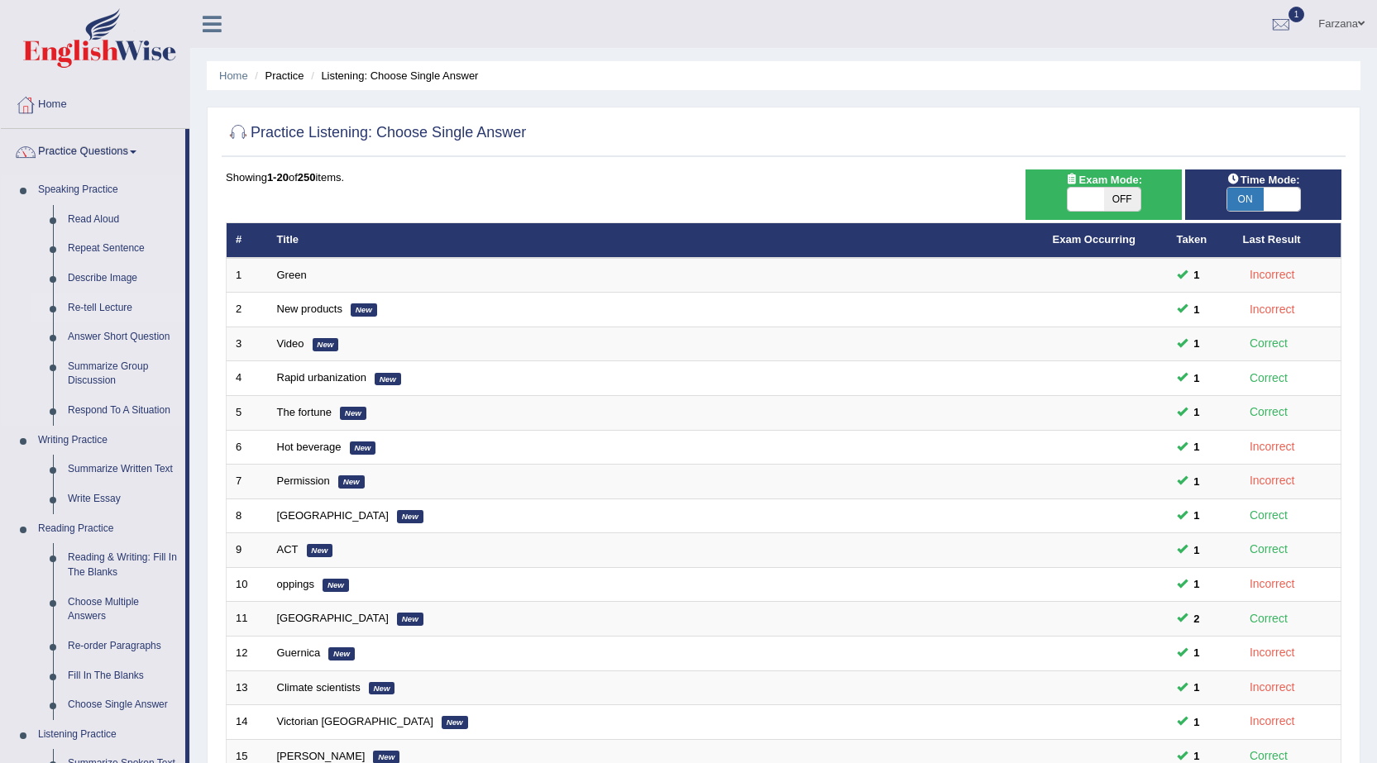
click at [116, 303] on link "Re-tell Lecture" at bounding box center [122, 308] width 125 height 30
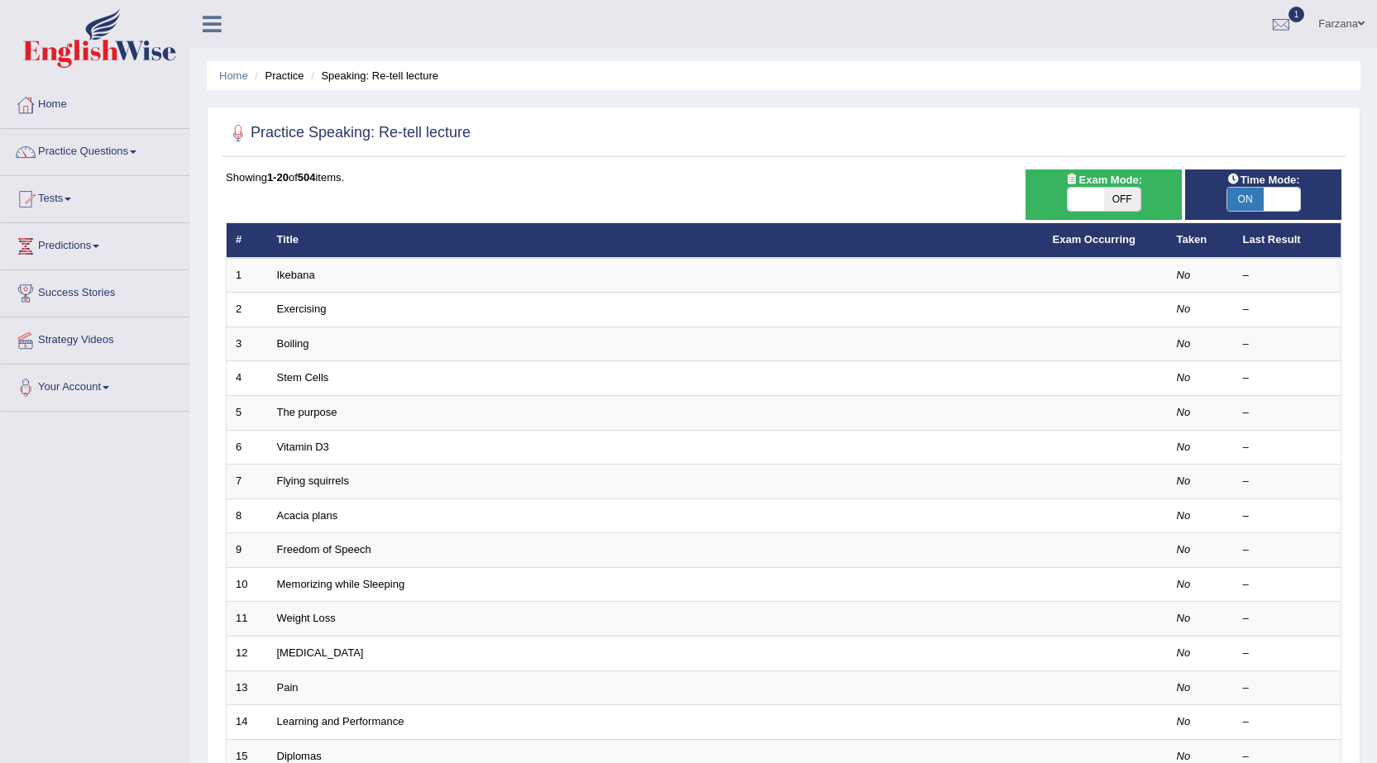
click at [1131, 194] on span "OFF" at bounding box center [1122, 199] width 36 height 23
checkbox input "true"
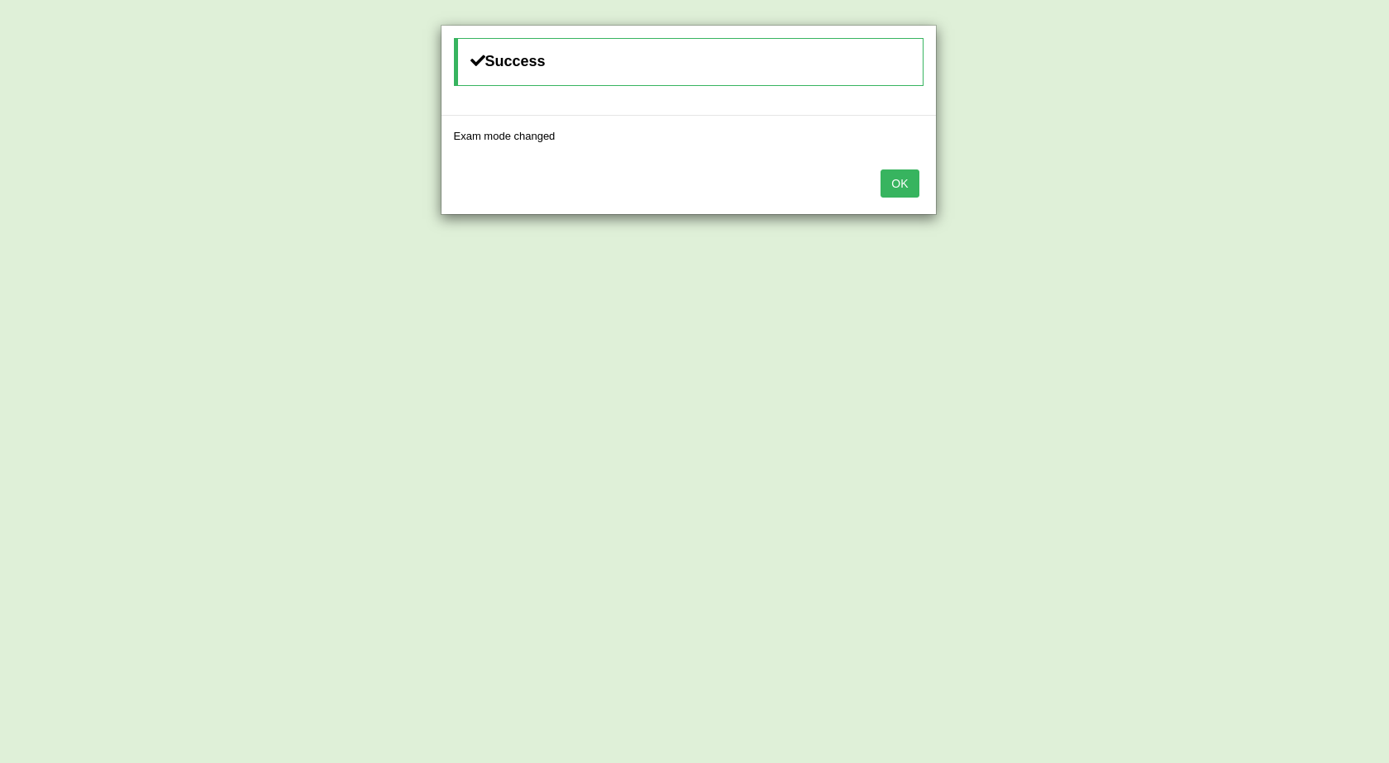
click at [911, 182] on button "OK" at bounding box center [899, 183] width 38 height 28
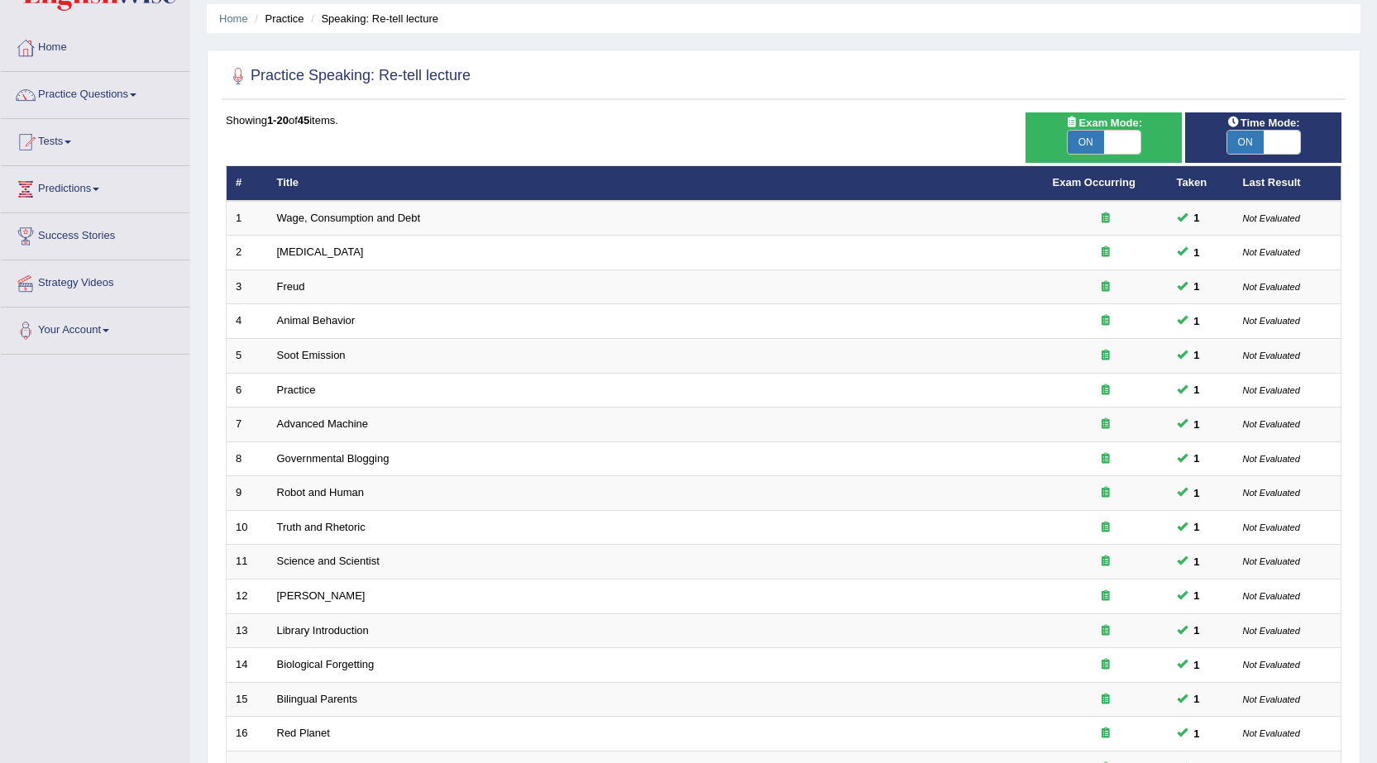
scroll to position [83, 0]
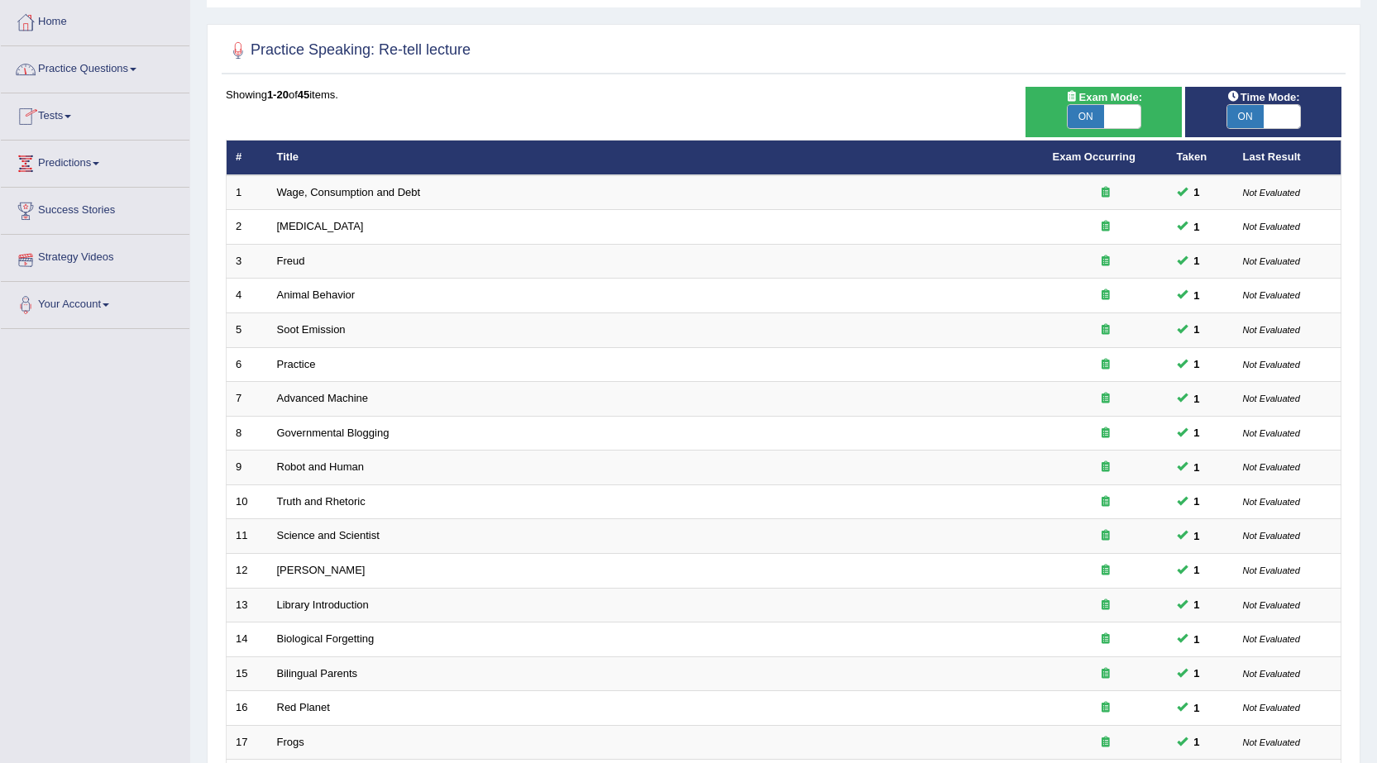
click at [91, 69] on link "Practice Questions" at bounding box center [95, 66] width 188 height 41
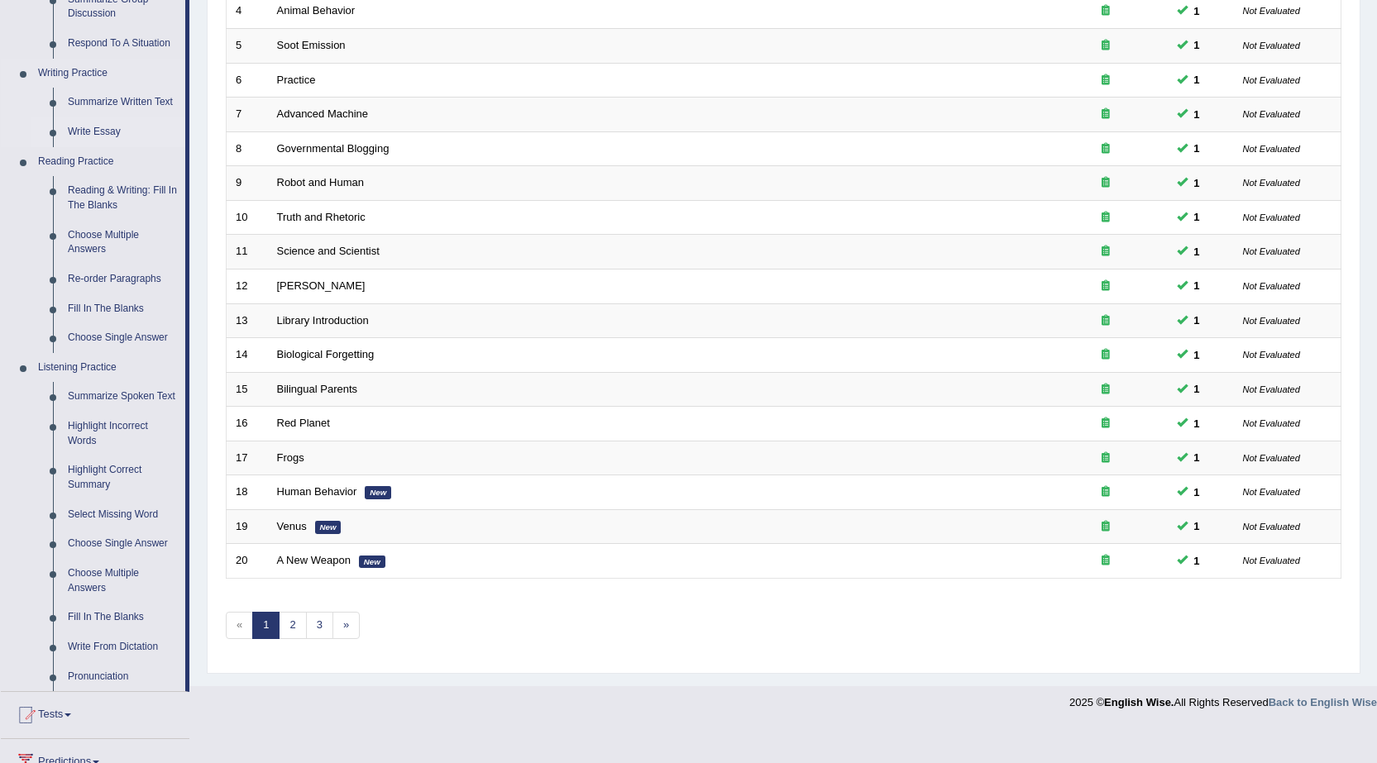
scroll to position [284, 0]
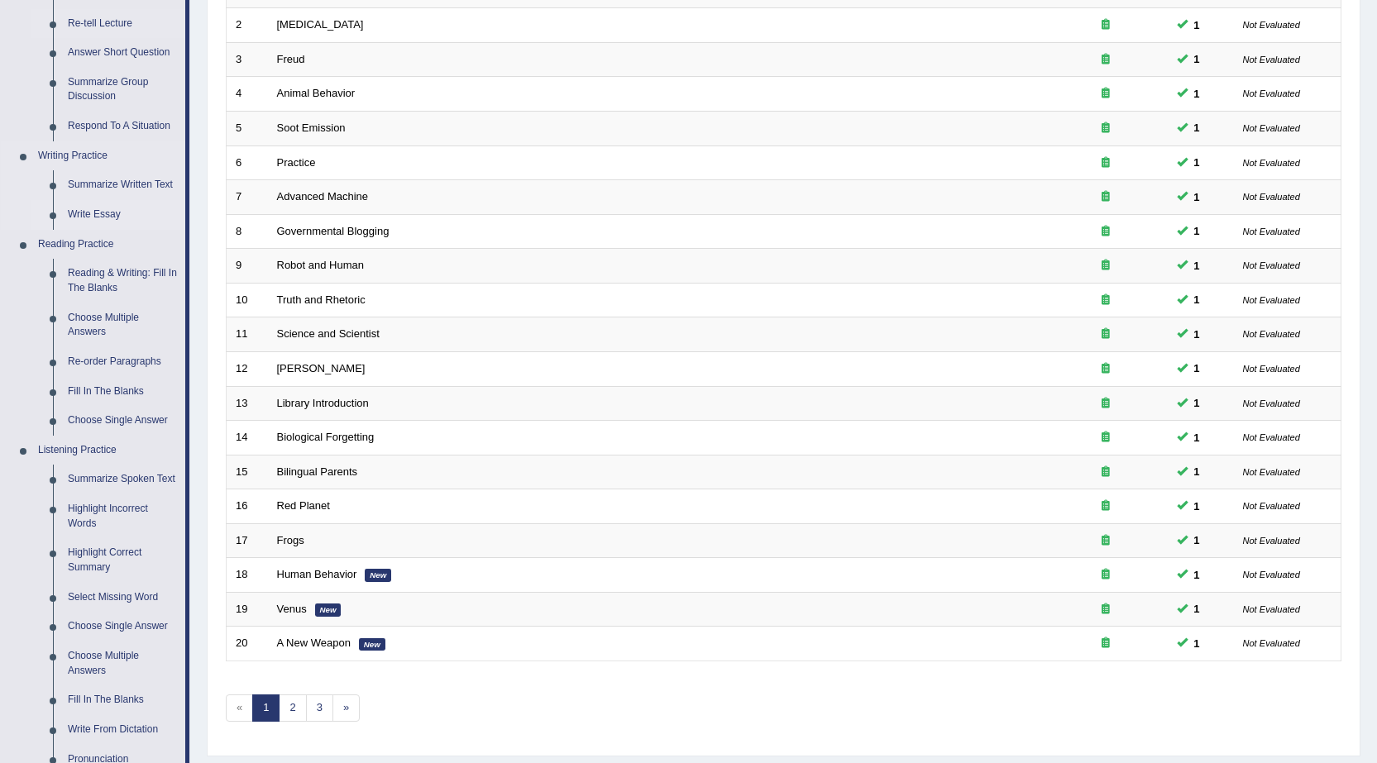
click at [81, 217] on link "Write Essay" at bounding box center [122, 215] width 125 height 30
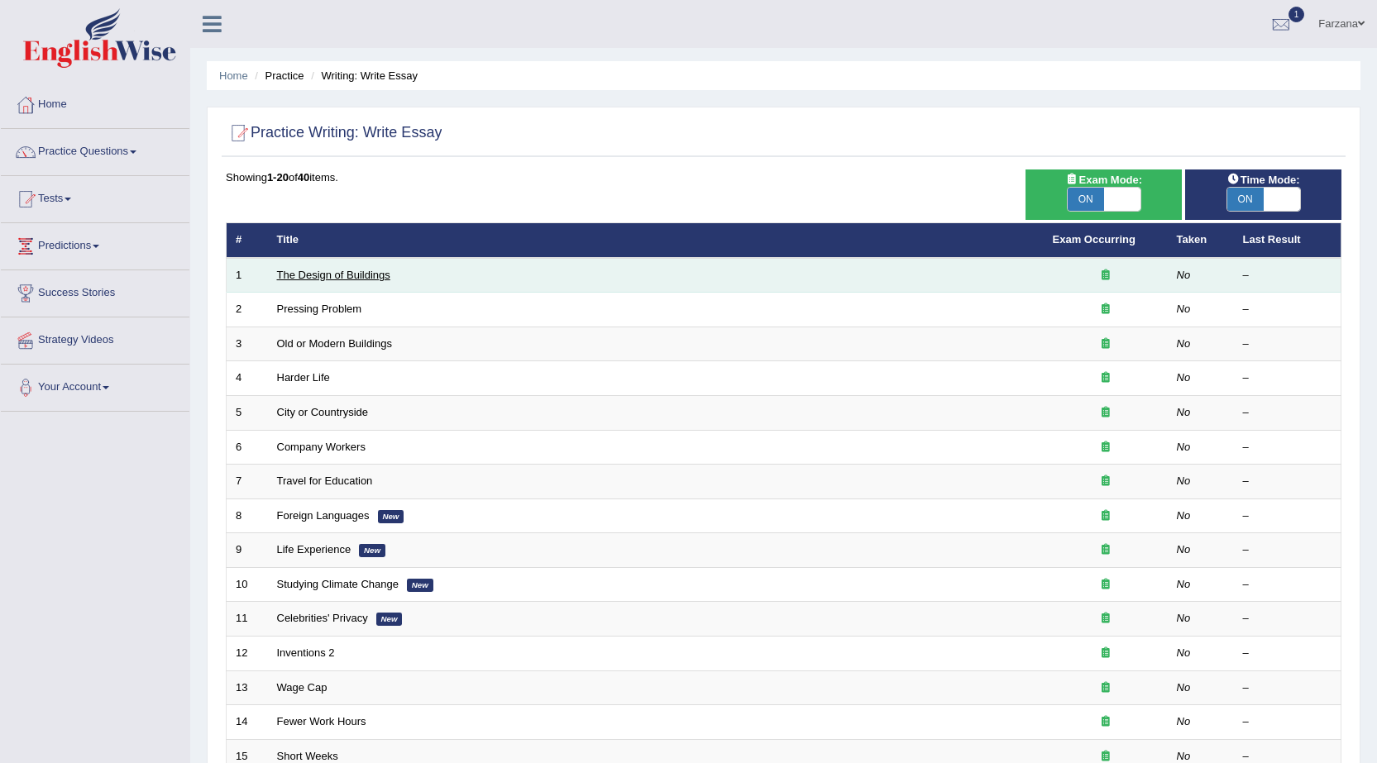
click at [317, 277] on link "The Design of Buildings" at bounding box center [333, 275] width 113 height 12
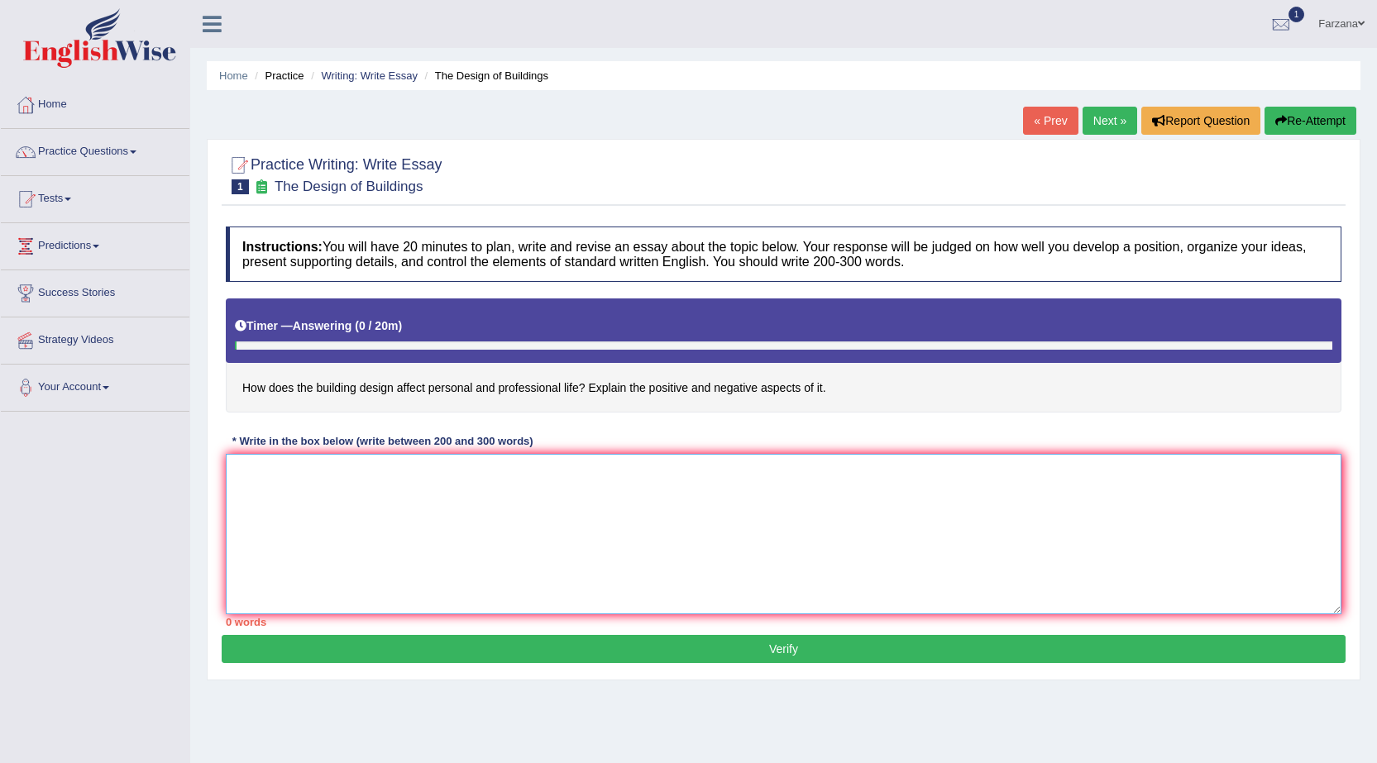
click at [555, 486] on textarea at bounding box center [783, 534] width 1115 height 160
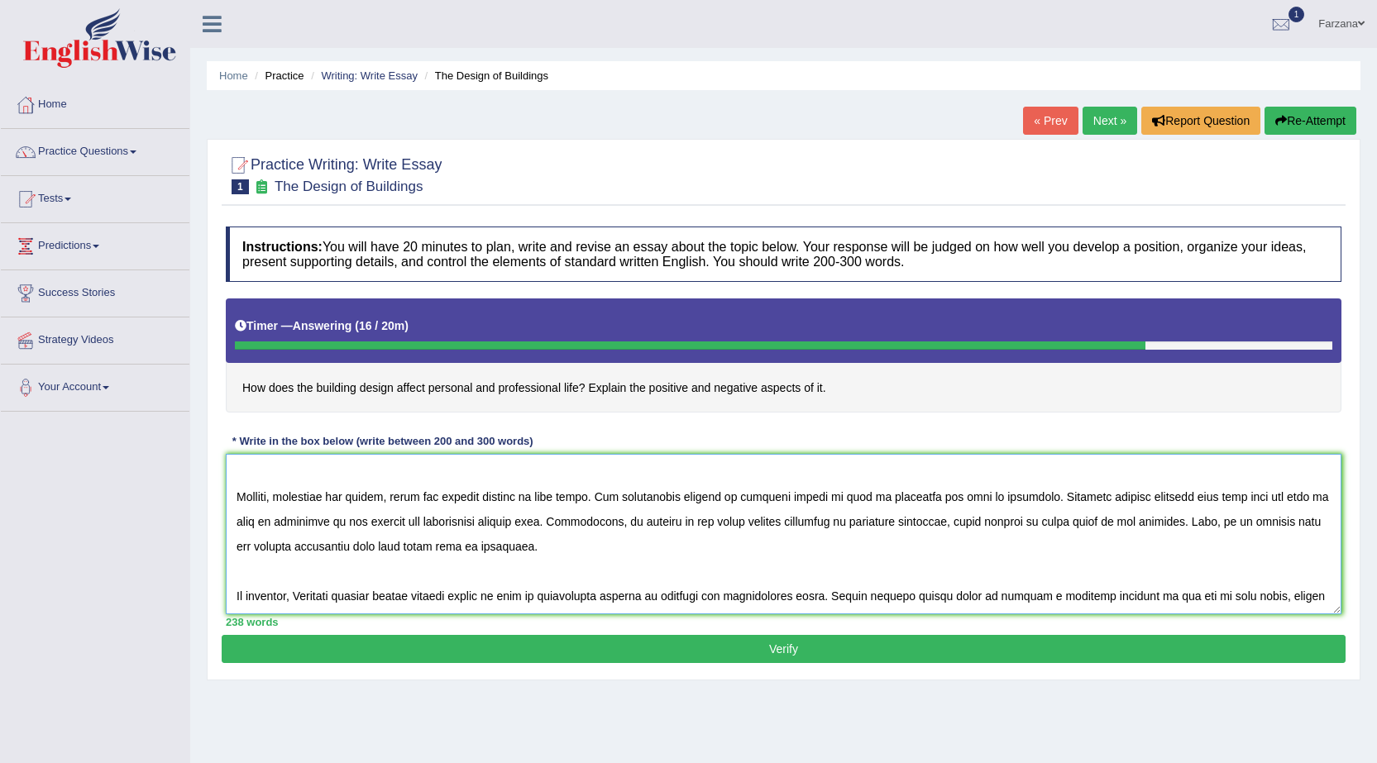
scroll to position [163, 0]
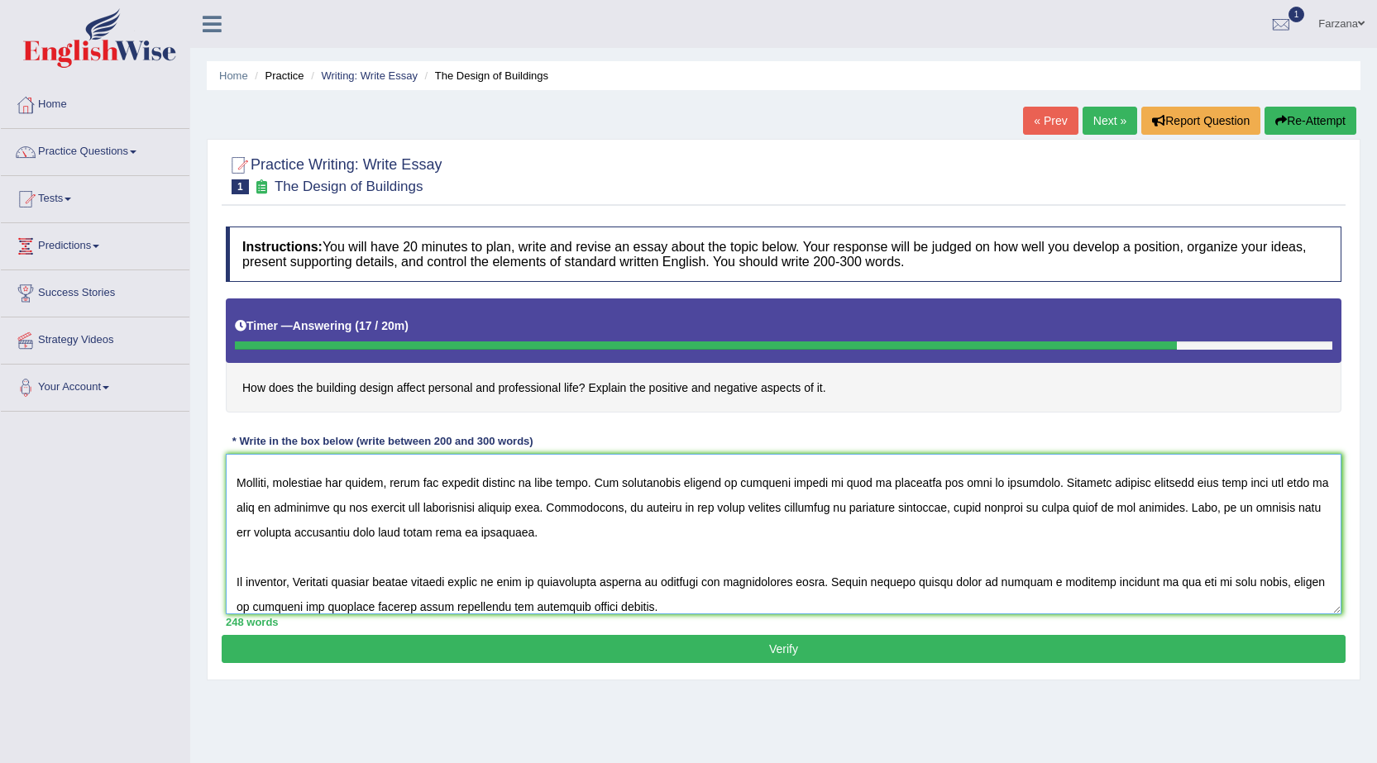
click at [570, 603] on textarea at bounding box center [783, 534] width 1115 height 160
type textarea "The increasing influence of this building design onn over lives has ignited num…"
click at [589, 651] on button "Verify" at bounding box center [784, 649] width 1124 height 28
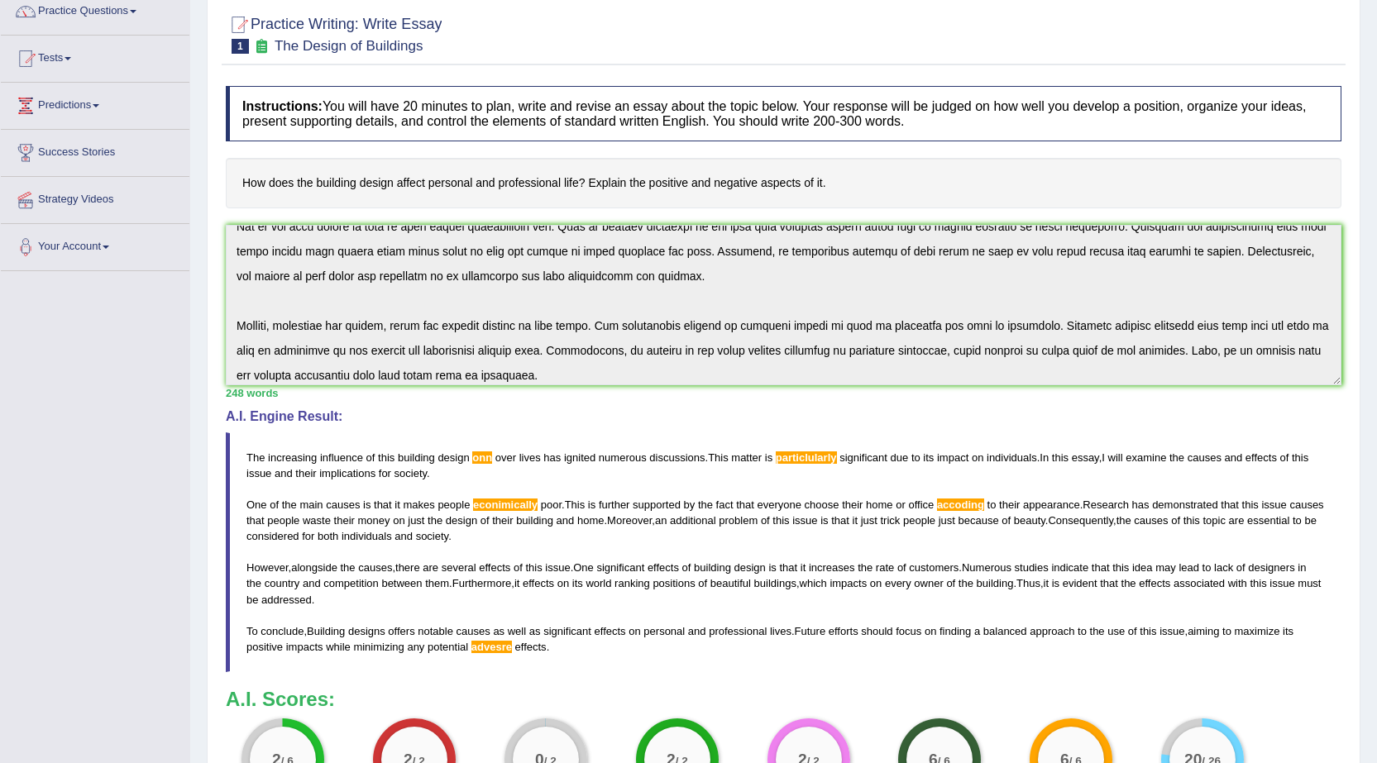
scroll to position [0, 0]
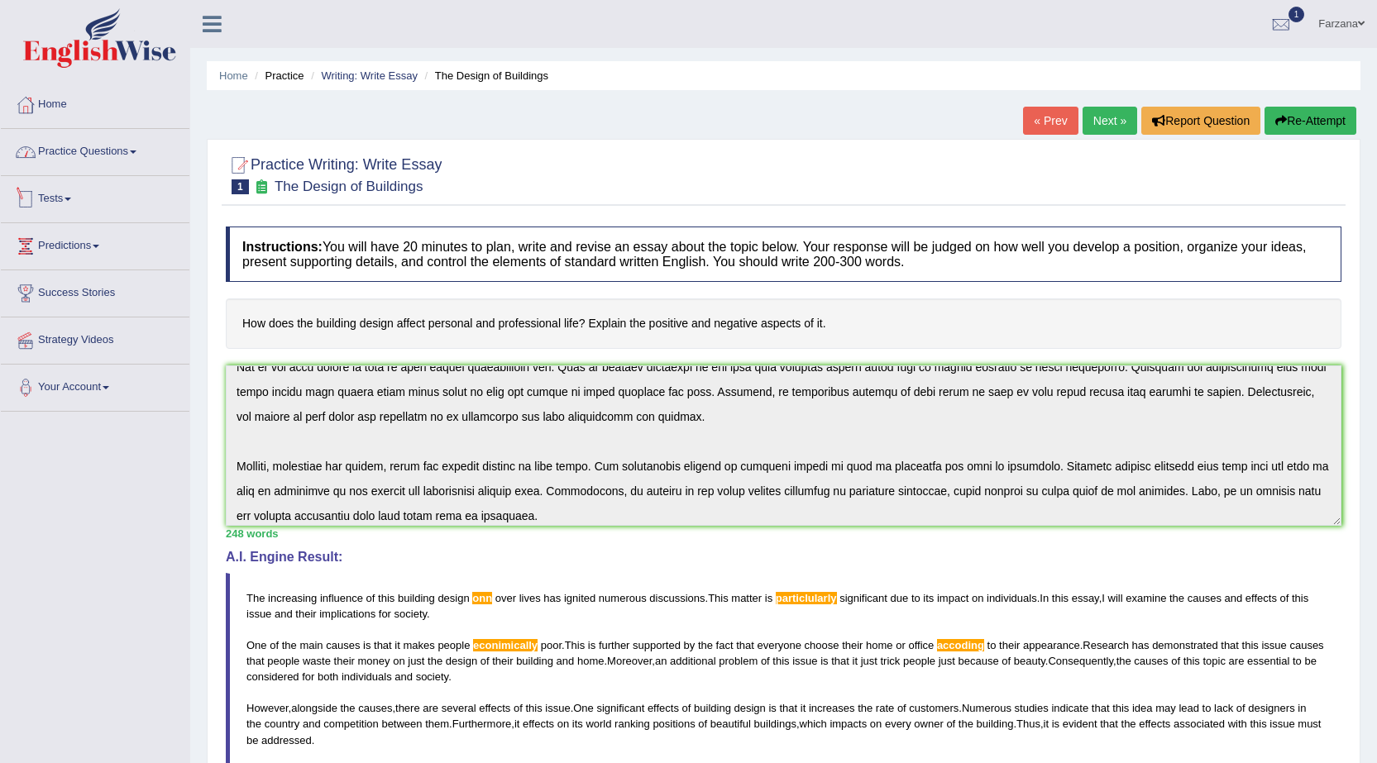
click at [150, 164] on link "Practice Questions" at bounding box center [95, 149] width 188 height 41
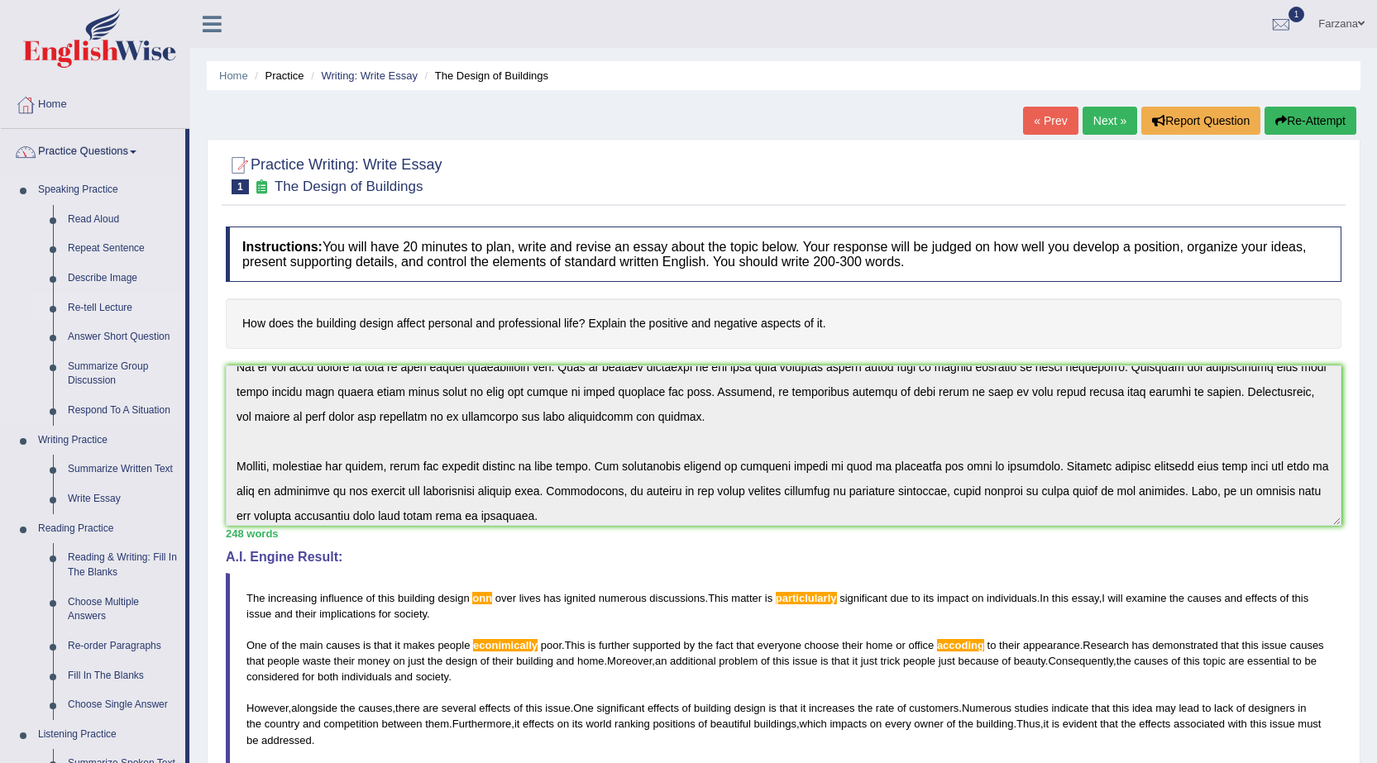
click at [122, 303] on link "Re-tell Lecture" at bounding box center [122, 308] width 125 height 30
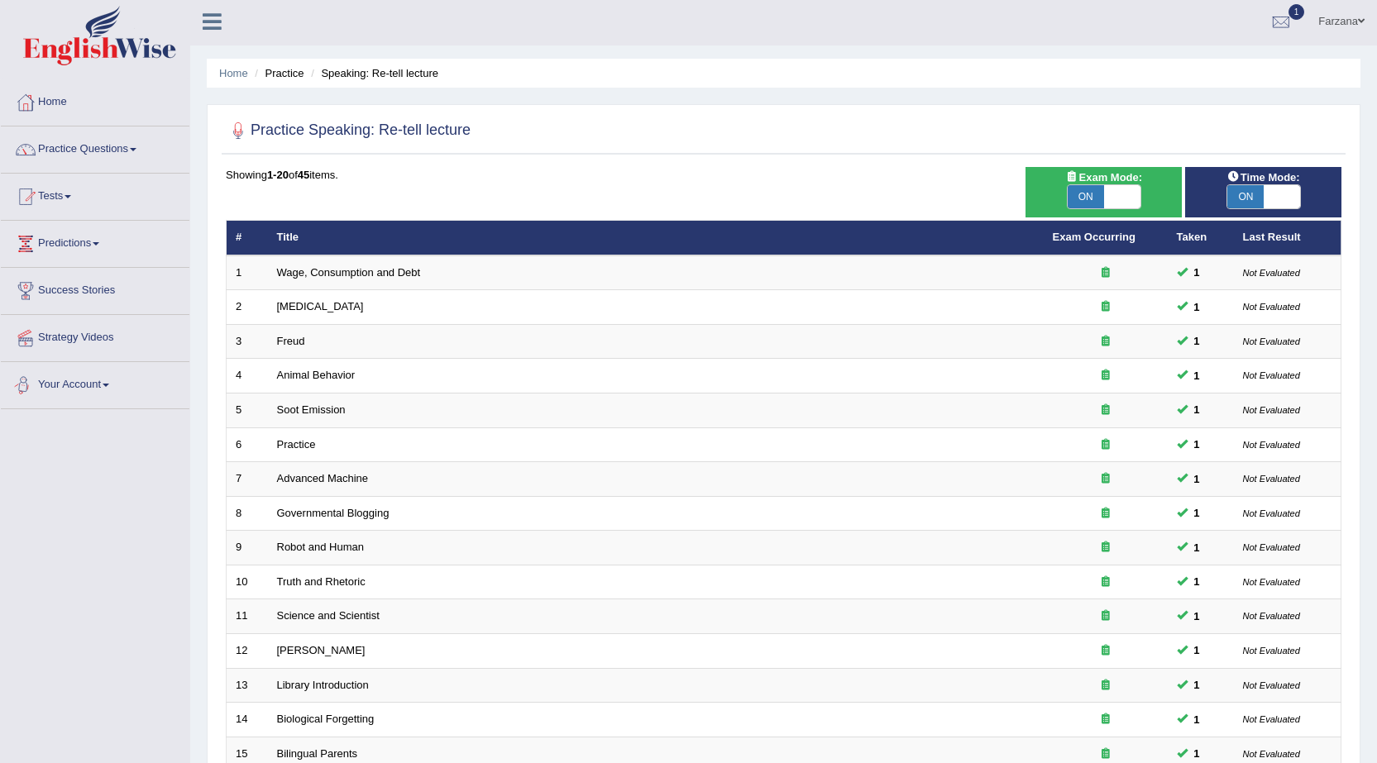
scroll to position [1, 0]
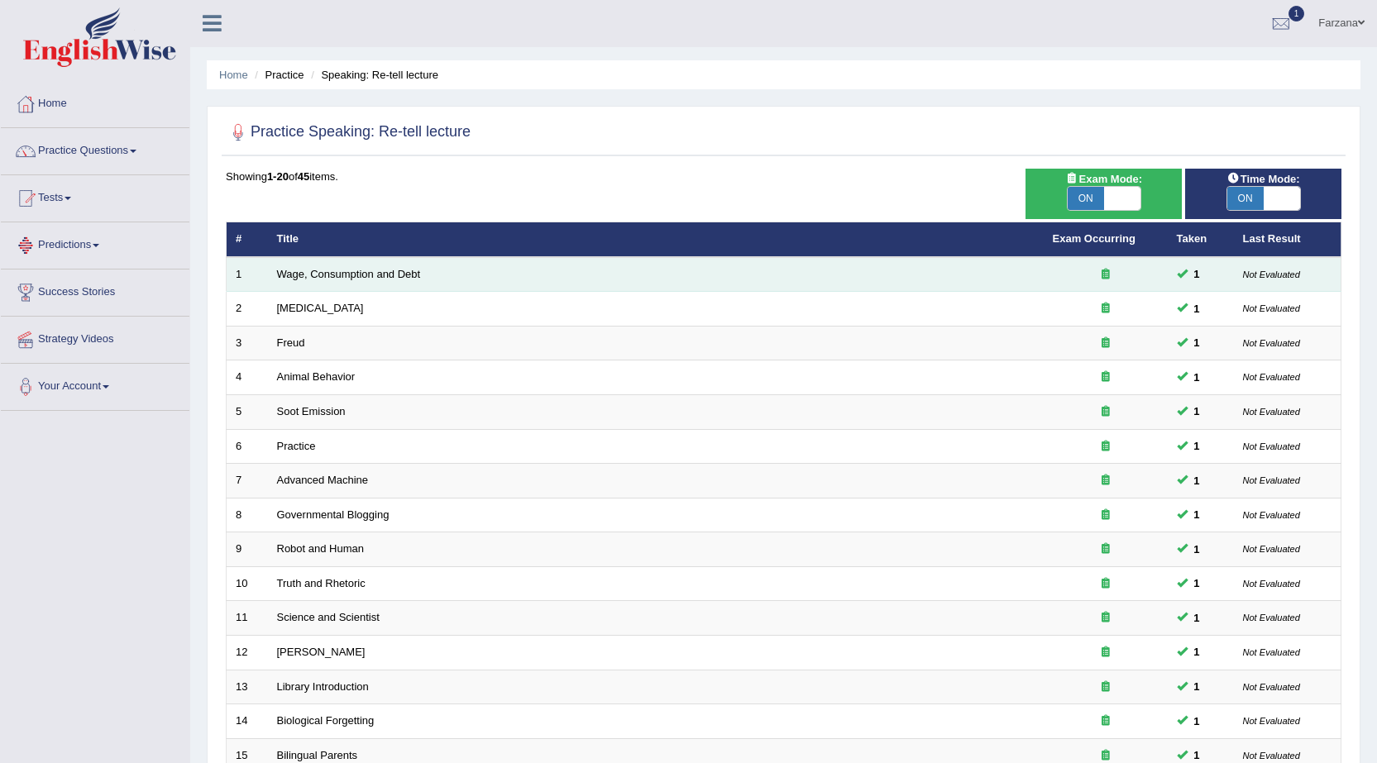
click at [299, 265] on td "Wage, Consumption and Debt" at bounding box center [655, 274] width 775 height 35
click at [332, 276] on link "Wage, Consumption and Debt" at bounding box center [349, 274] width 144 height 12
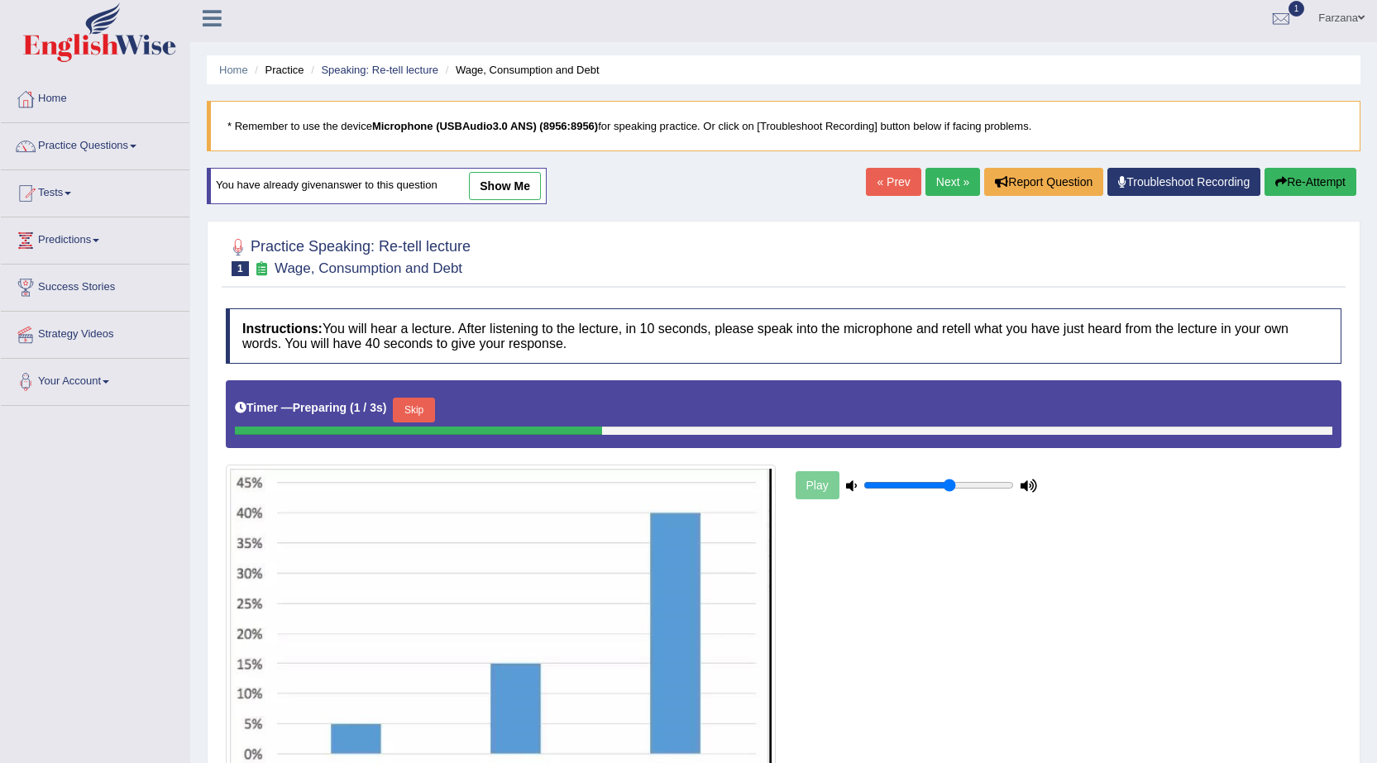
click at [503, 190] on link "show me" at bounding box center [505, 186] width 72 height 28
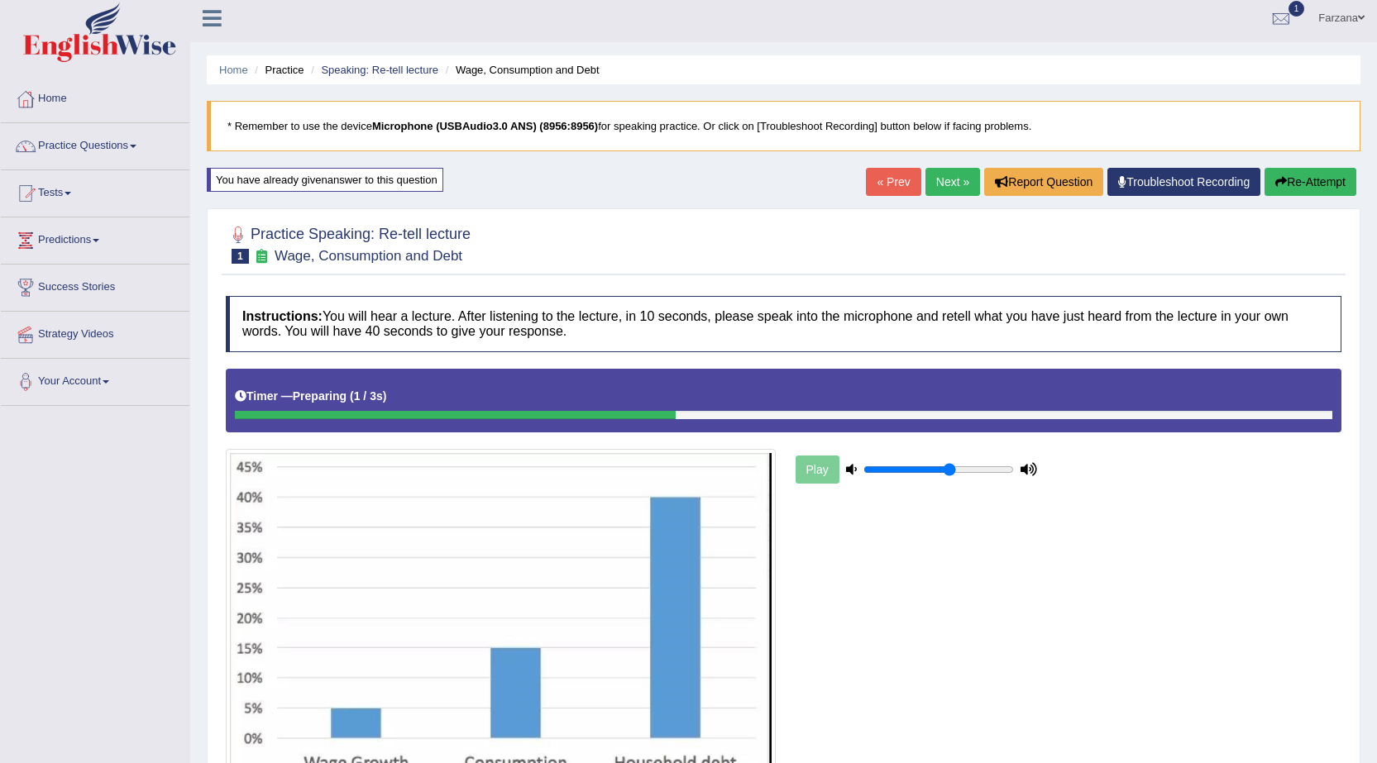
click at [503, 190] on div "Home Practice Speaking: Re-tell lecture Wage, Consumption and Debt * Remember t…" at bounding box center [783, 673] width 1186 height 1359
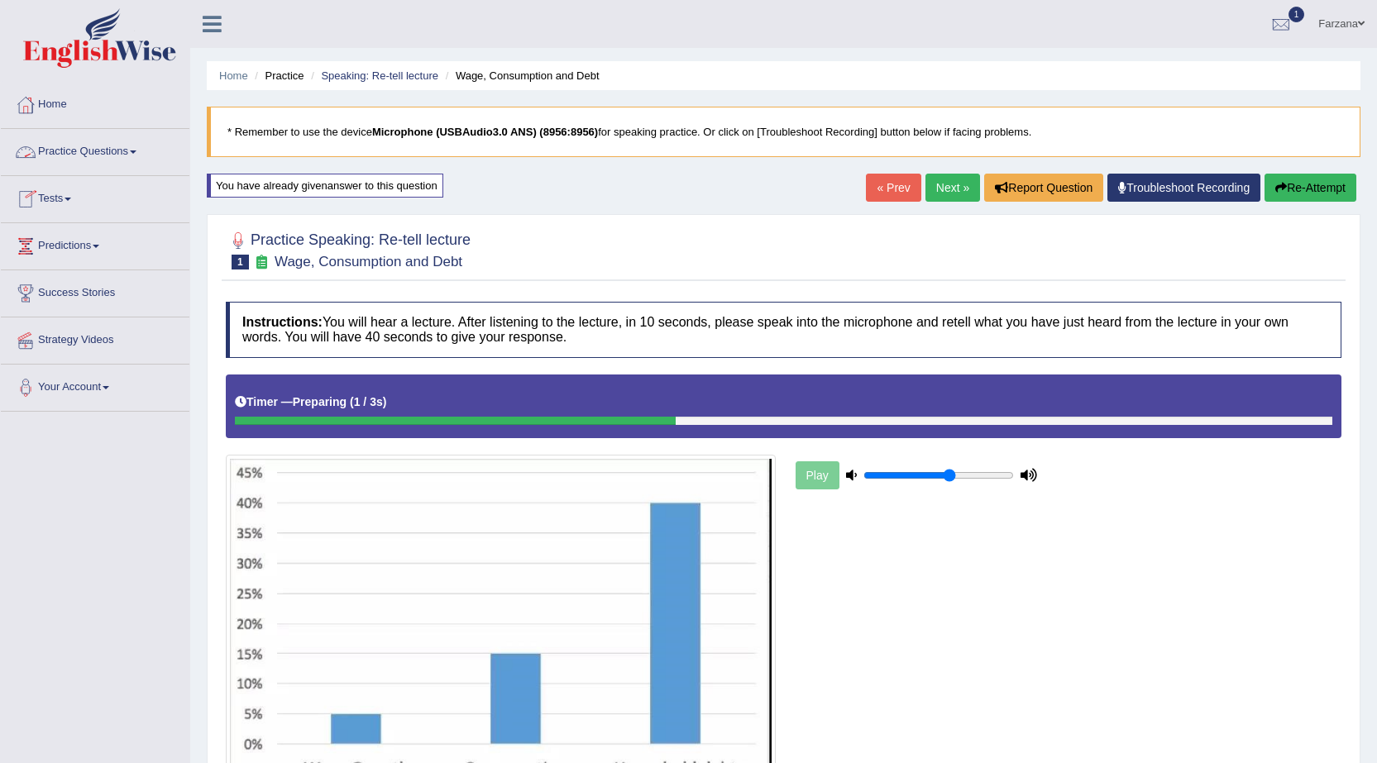
click at [114, 167] on link "Practice Questions" at bounding box center [95, 149] width 188 height 41
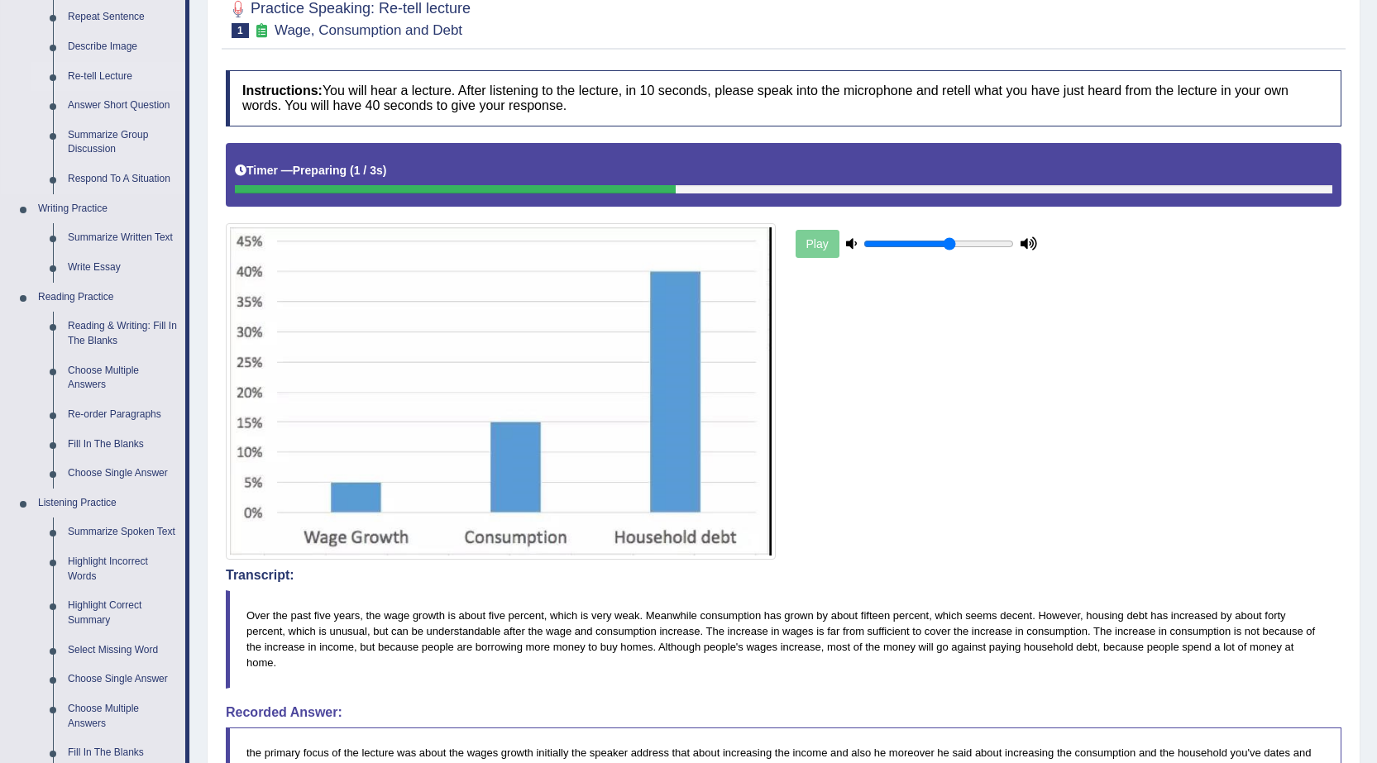
scroll to position [165, 0]
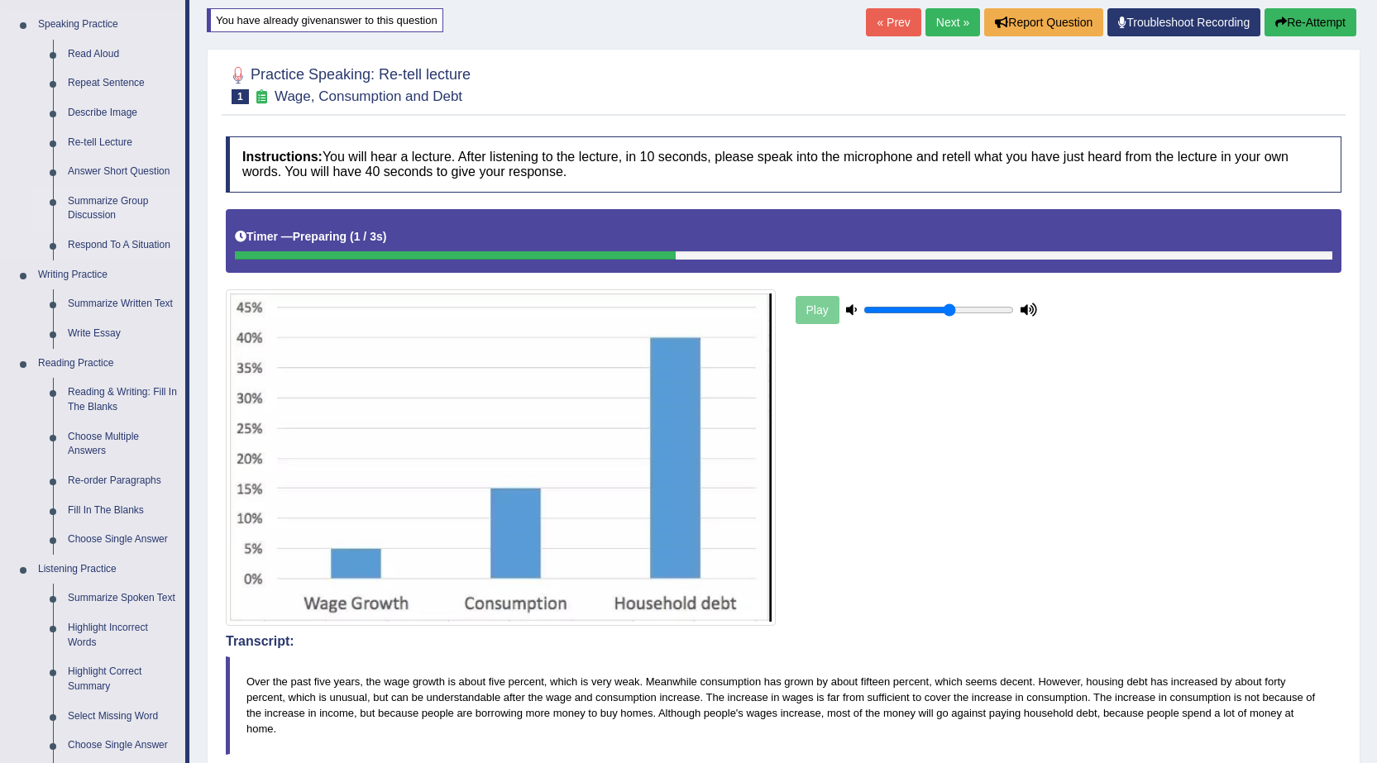
click at [103, 200] on link "Summarize Group Discussion" at bounding box center [122, 209] width 125 height 44
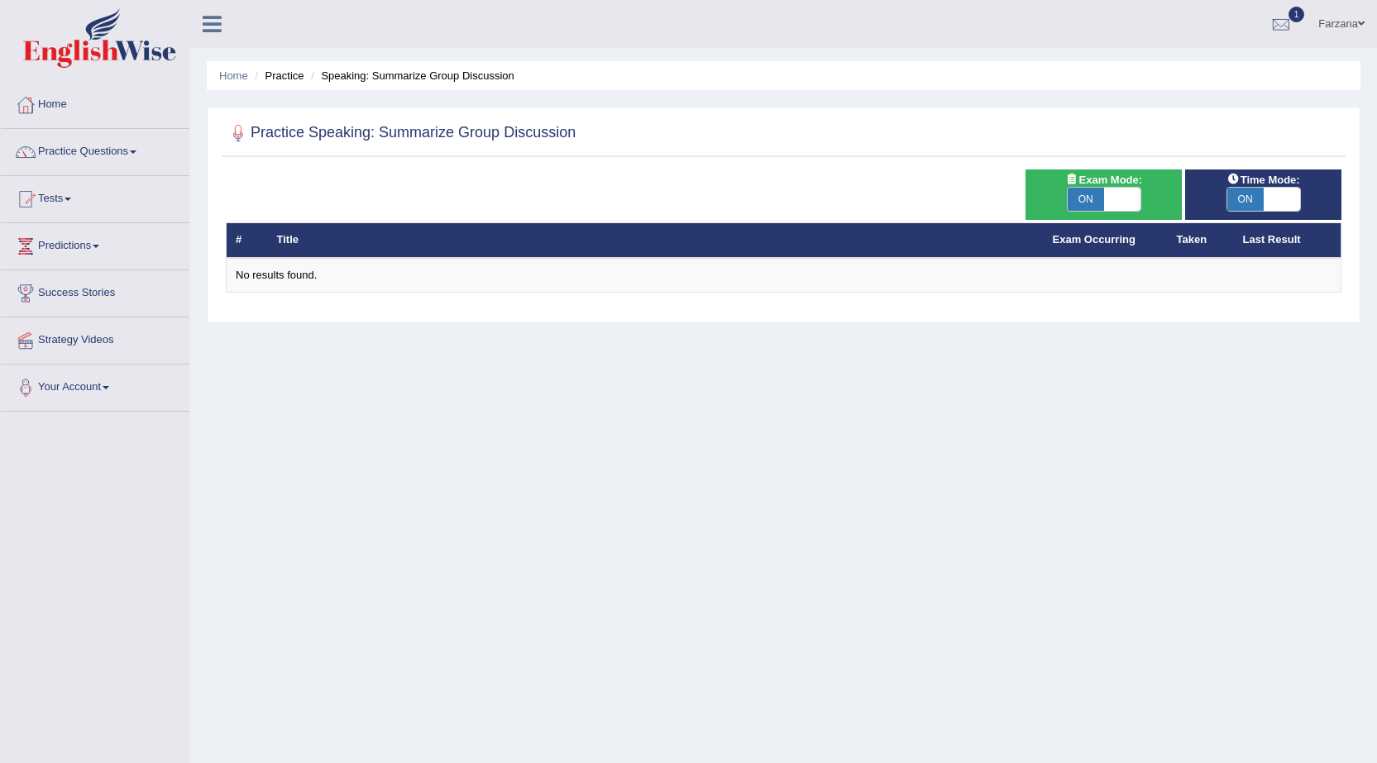
click at [1129, 206] on span at bounding box center [1122, 199] width 36 height 23
checkbox input "false"
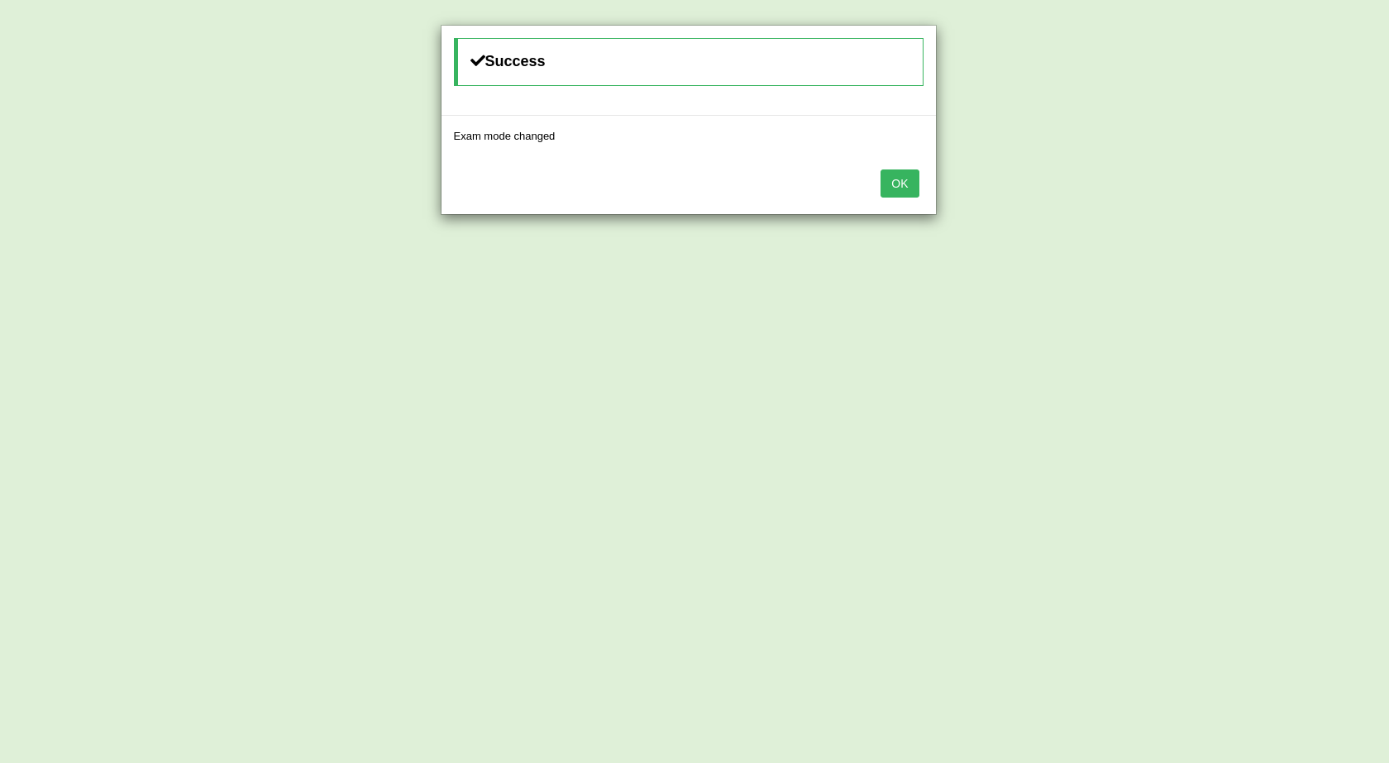
click at [909, 186] on button "OK" at bounding box center [899, 183] width 38 height 28
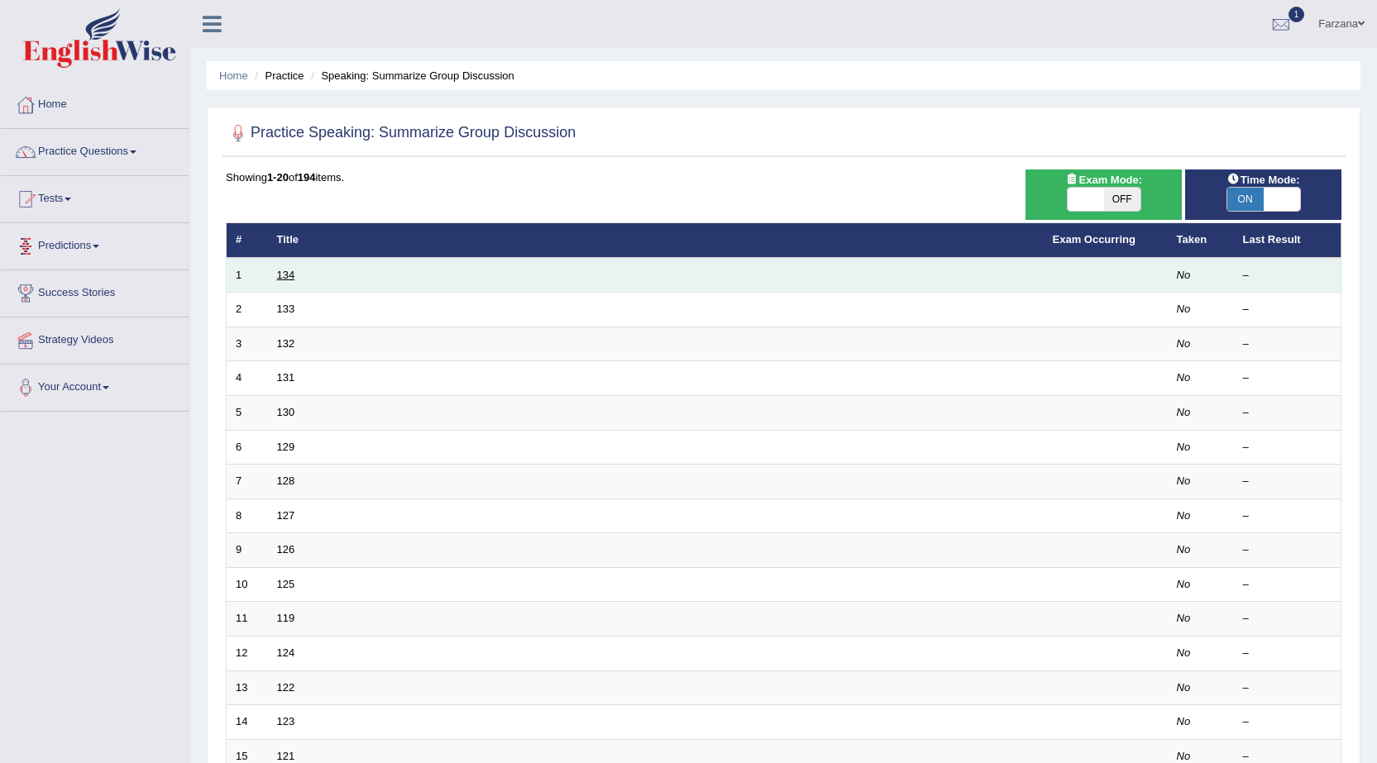
click at [294, 270] on link "134" at bounding box center [286, 275] width 18 height 12
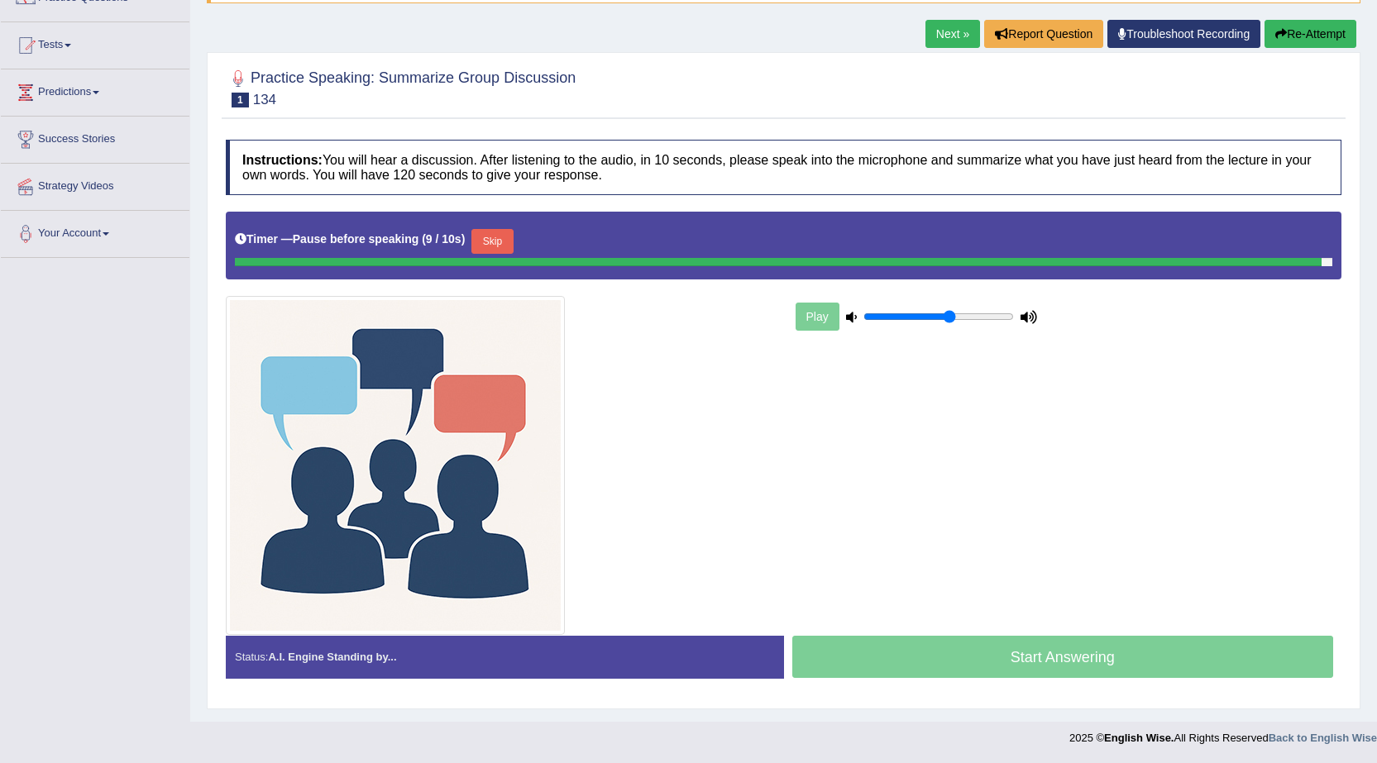
scroll to position [150, 0]
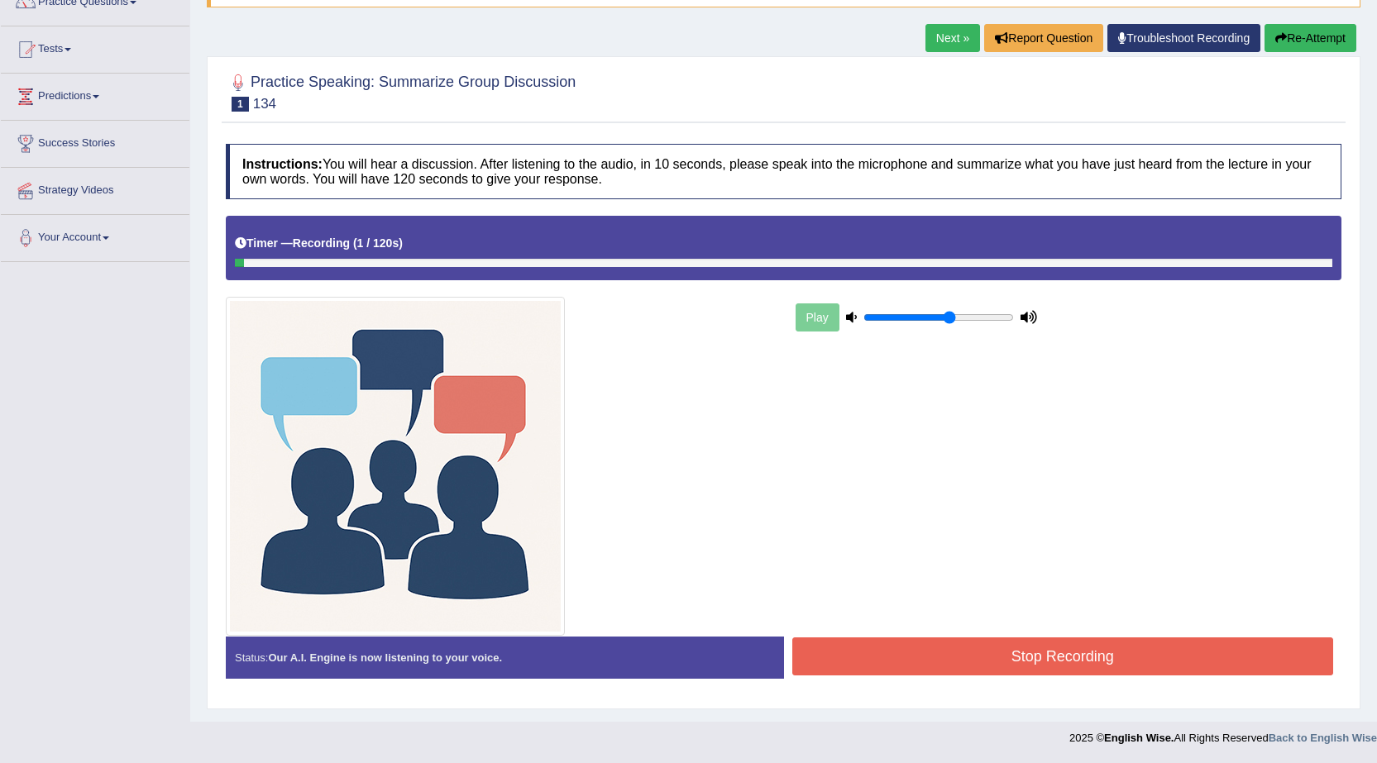
click at [1299, 39] on button "Re-Attempt" at bounding box center [1310, 38] width 92 height 28
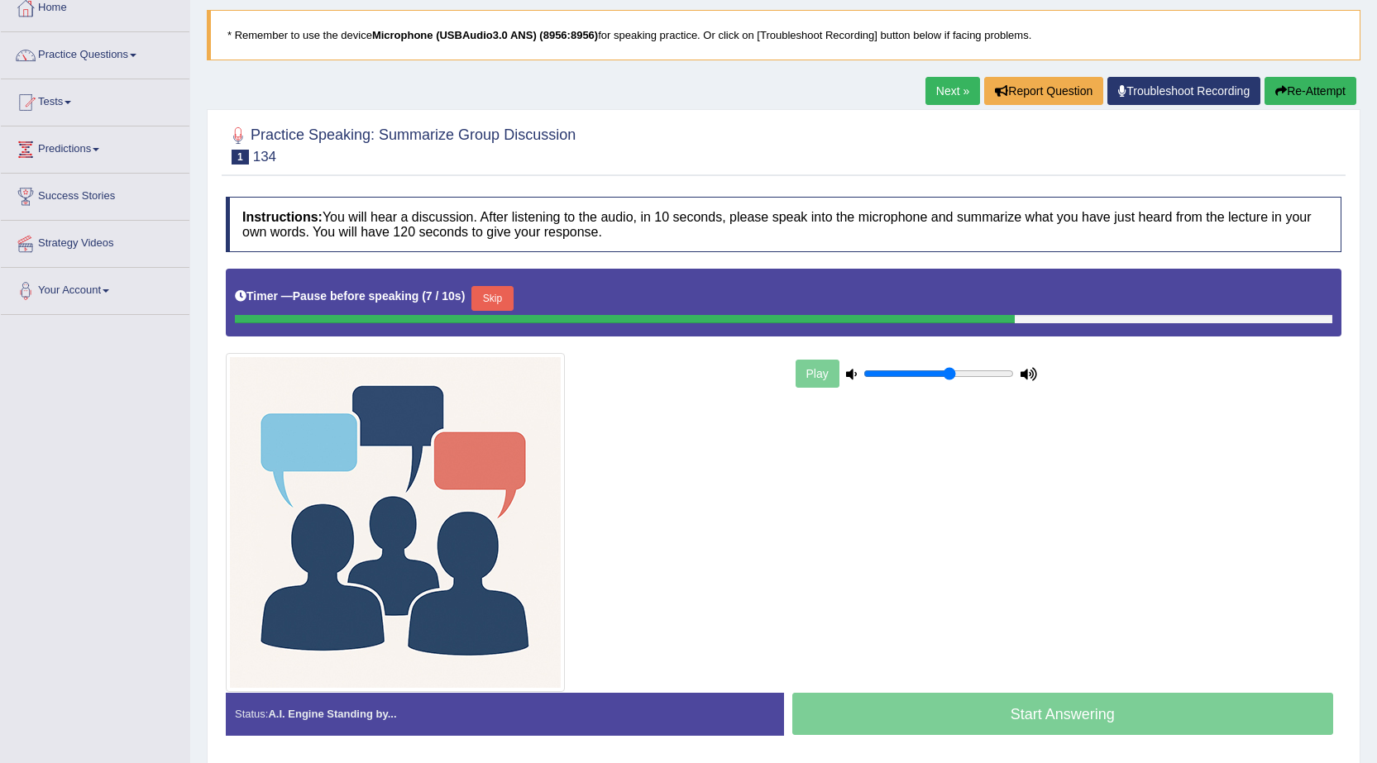
scroll to position [67, 0]
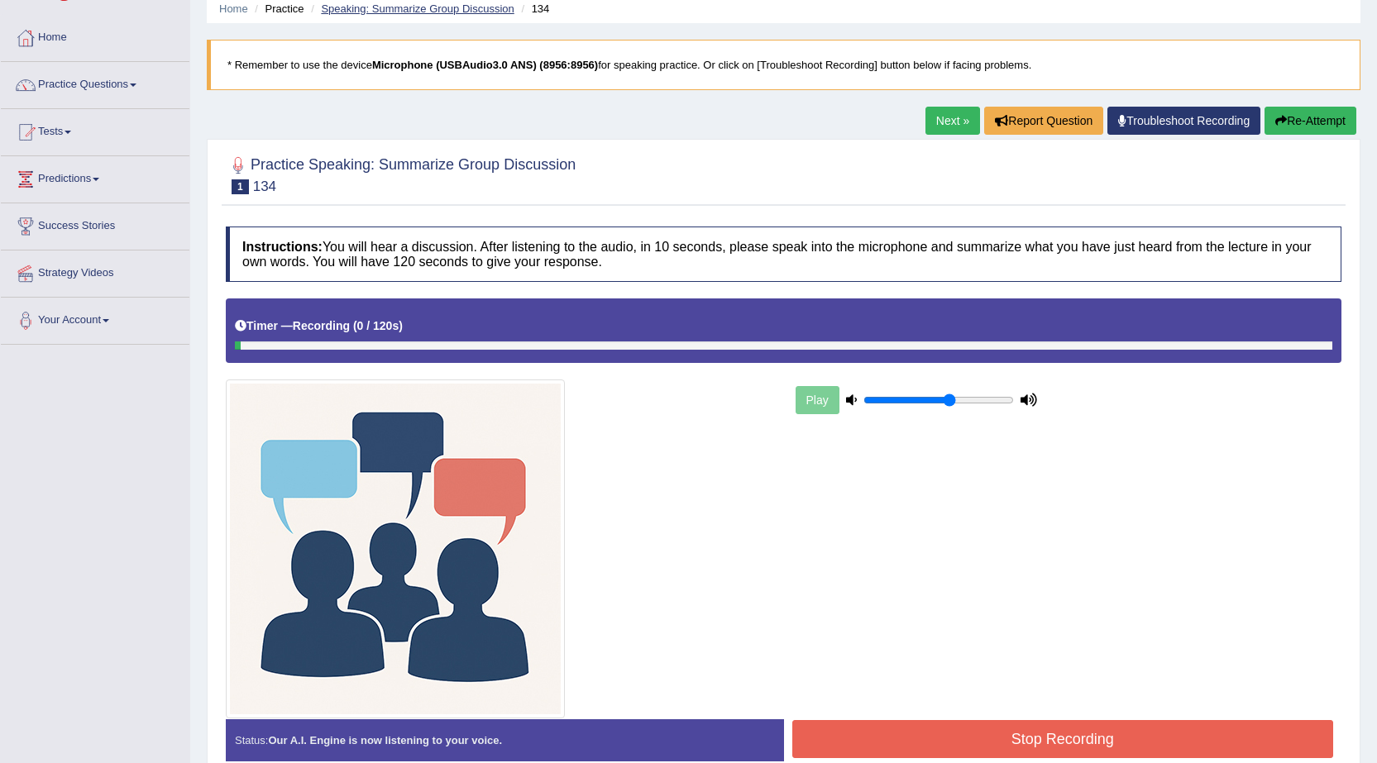
click at [422, 8] on link "Speaking: Summarize Group Discussion" at bounding box center [417, 8] width 193 height 12
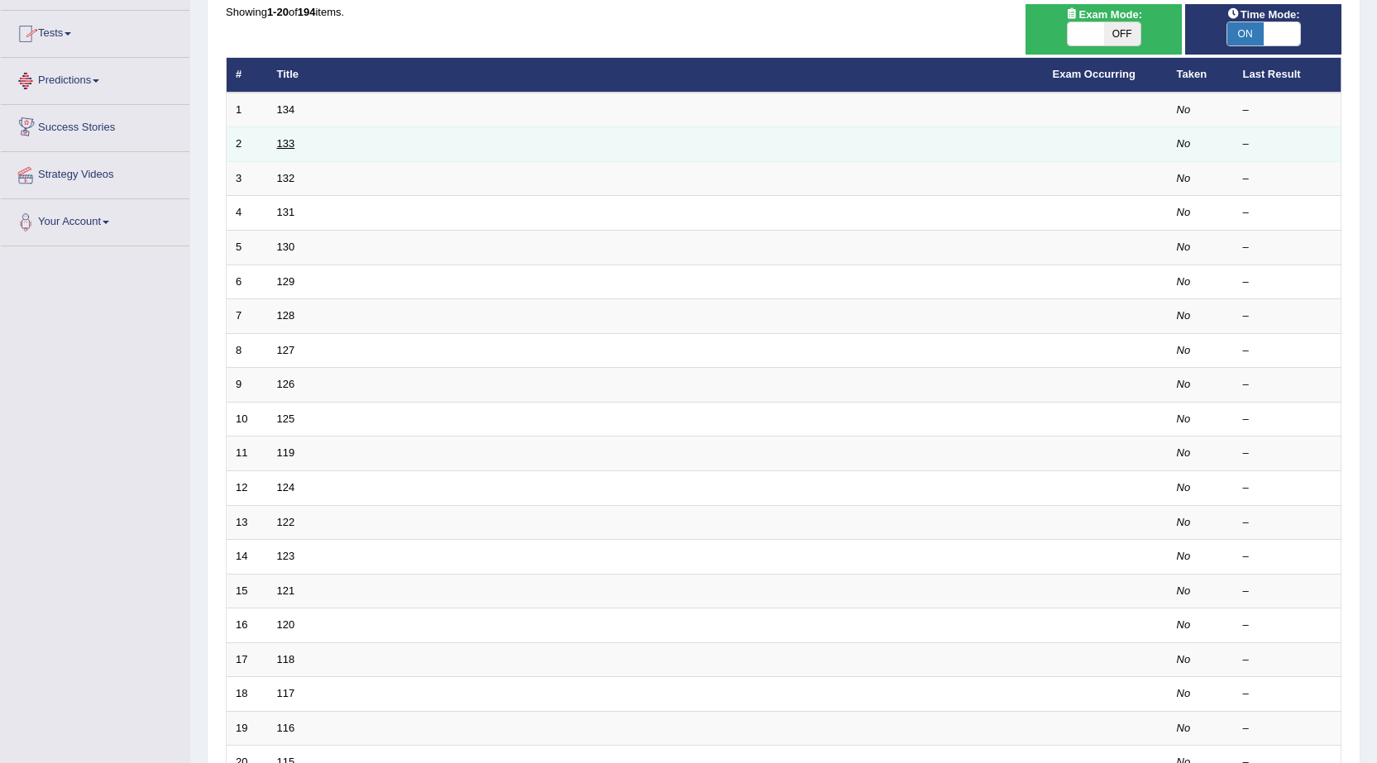
click at [287, 146] on link "133" at bounding box center [286, 143] width 18 height 12
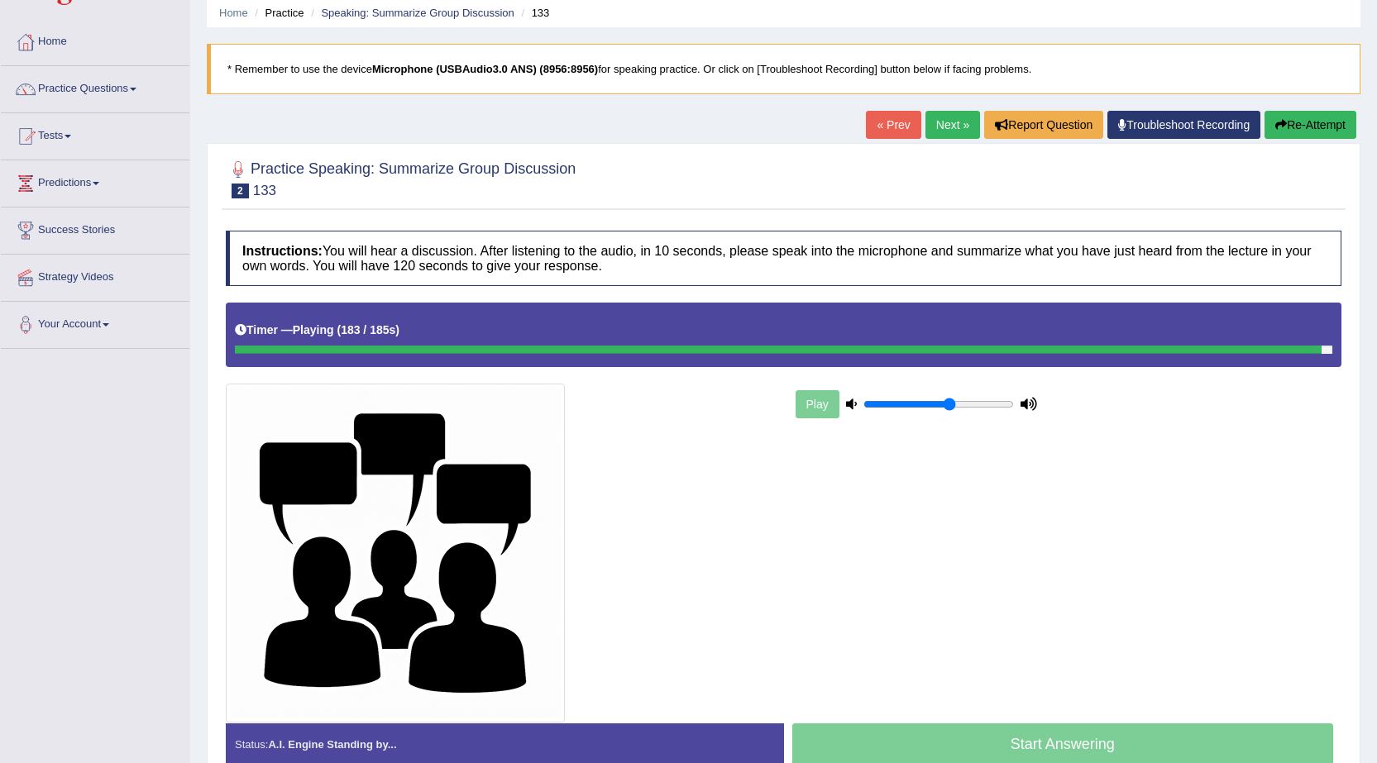
scroll to position [150, 0]
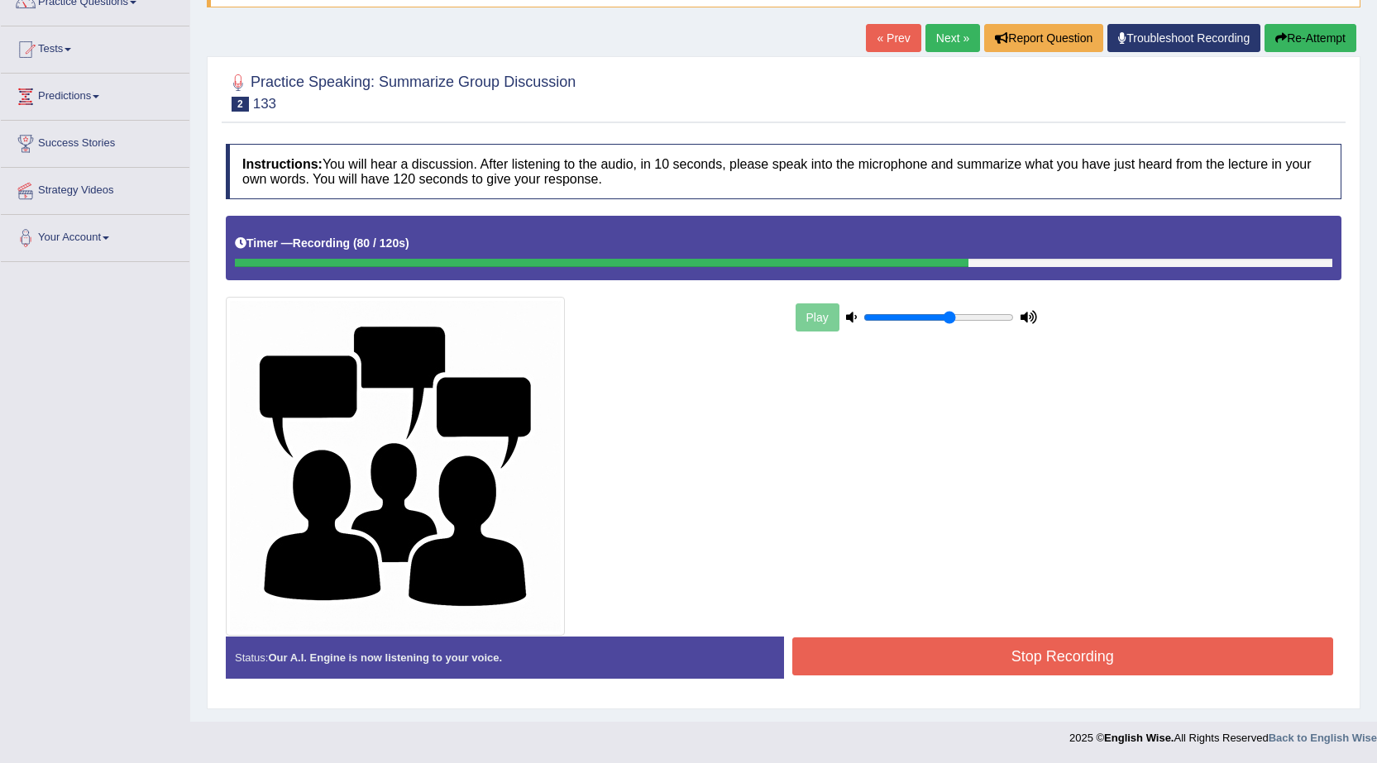
click at [912, 667] on button "Stop Recording" at bounding box center [1063, 656] width 542 height 38
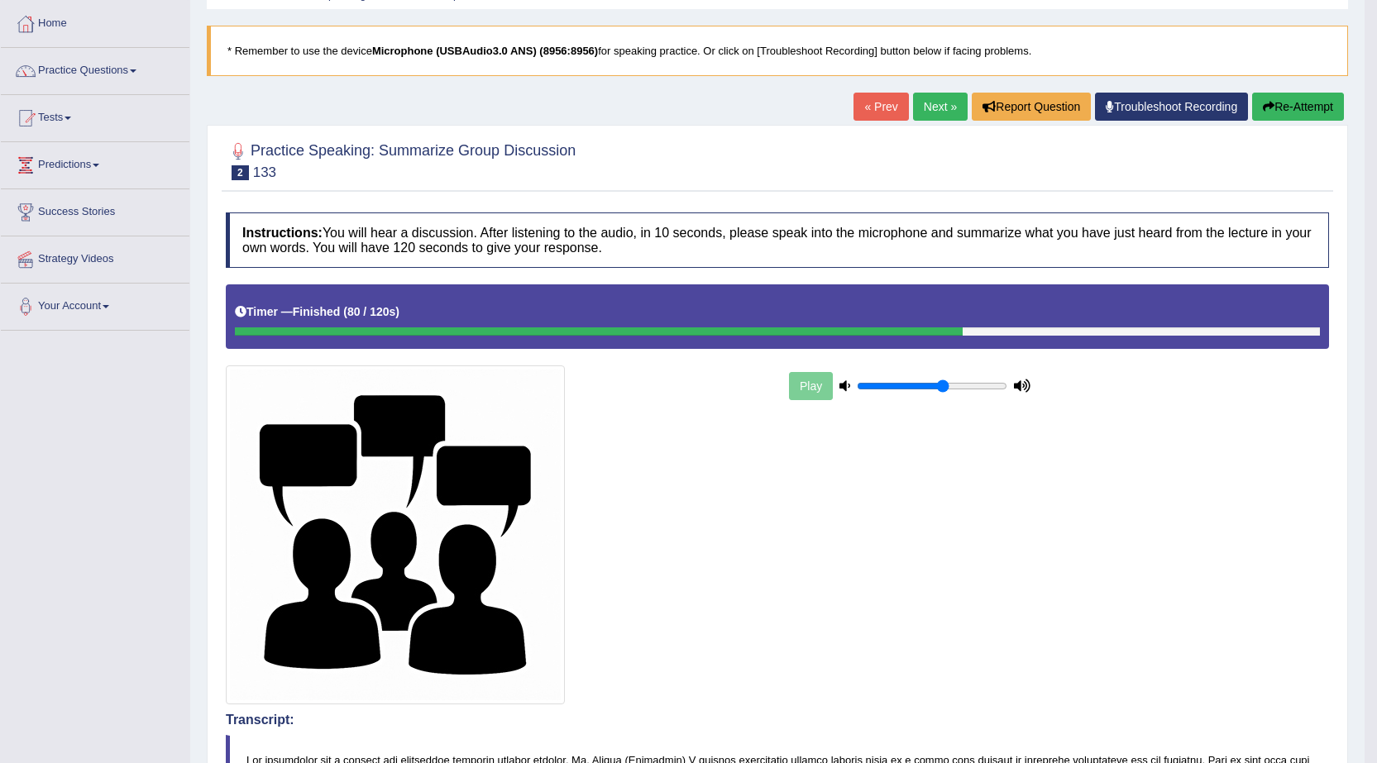
scroll to position [0, 0]
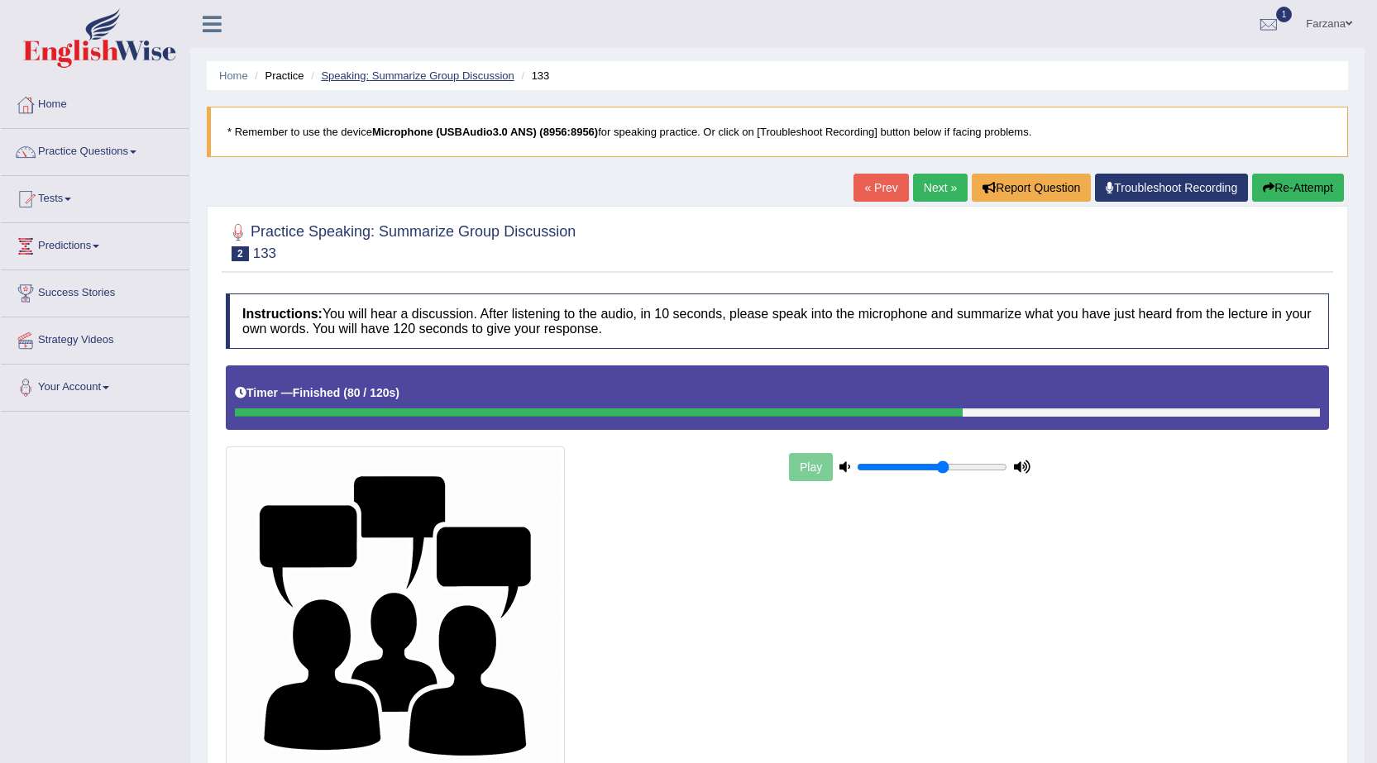
click at [380, 74] on link "Speaking: Summarize Group Discussion" at bounding box center [417, 75] width 193 height 12
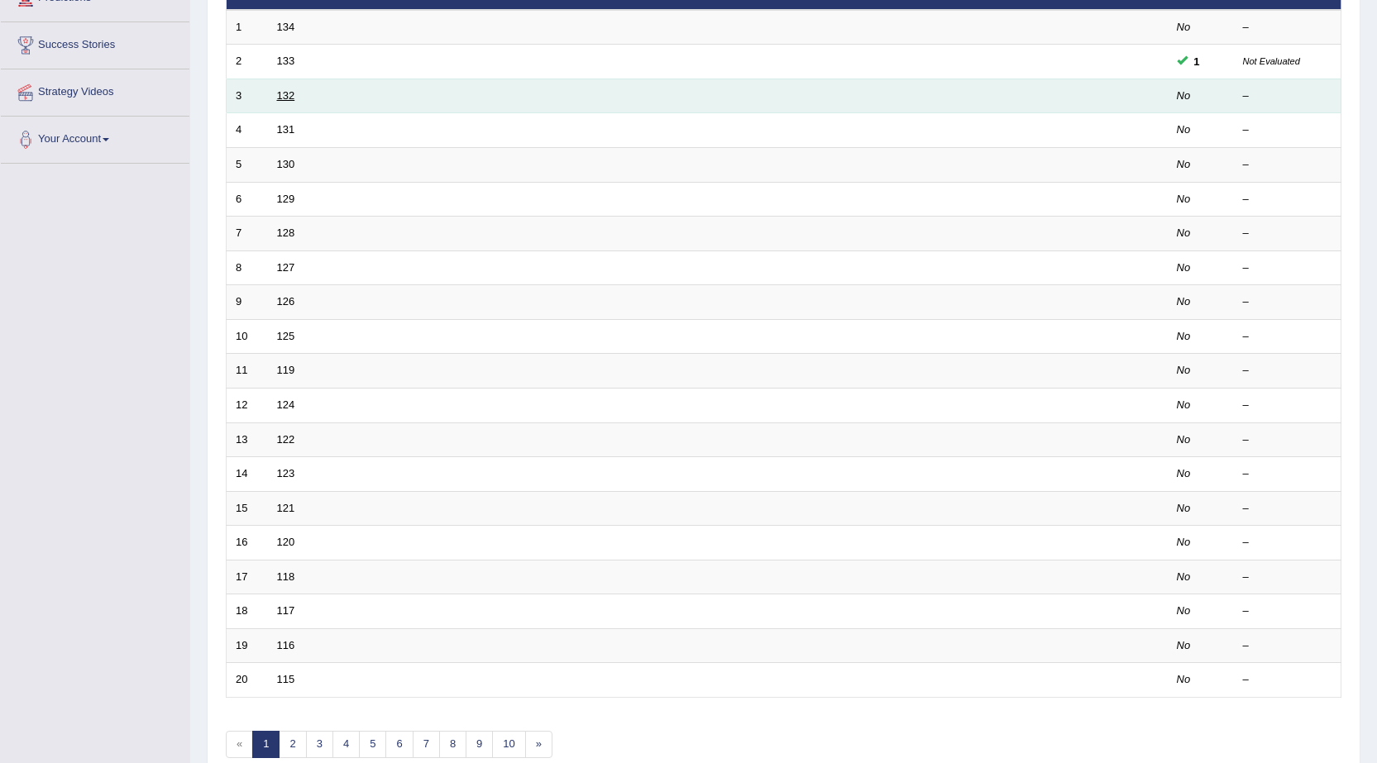
click at [286, 98] on link "132" at bounding box center [286, 95] width 18 height 12
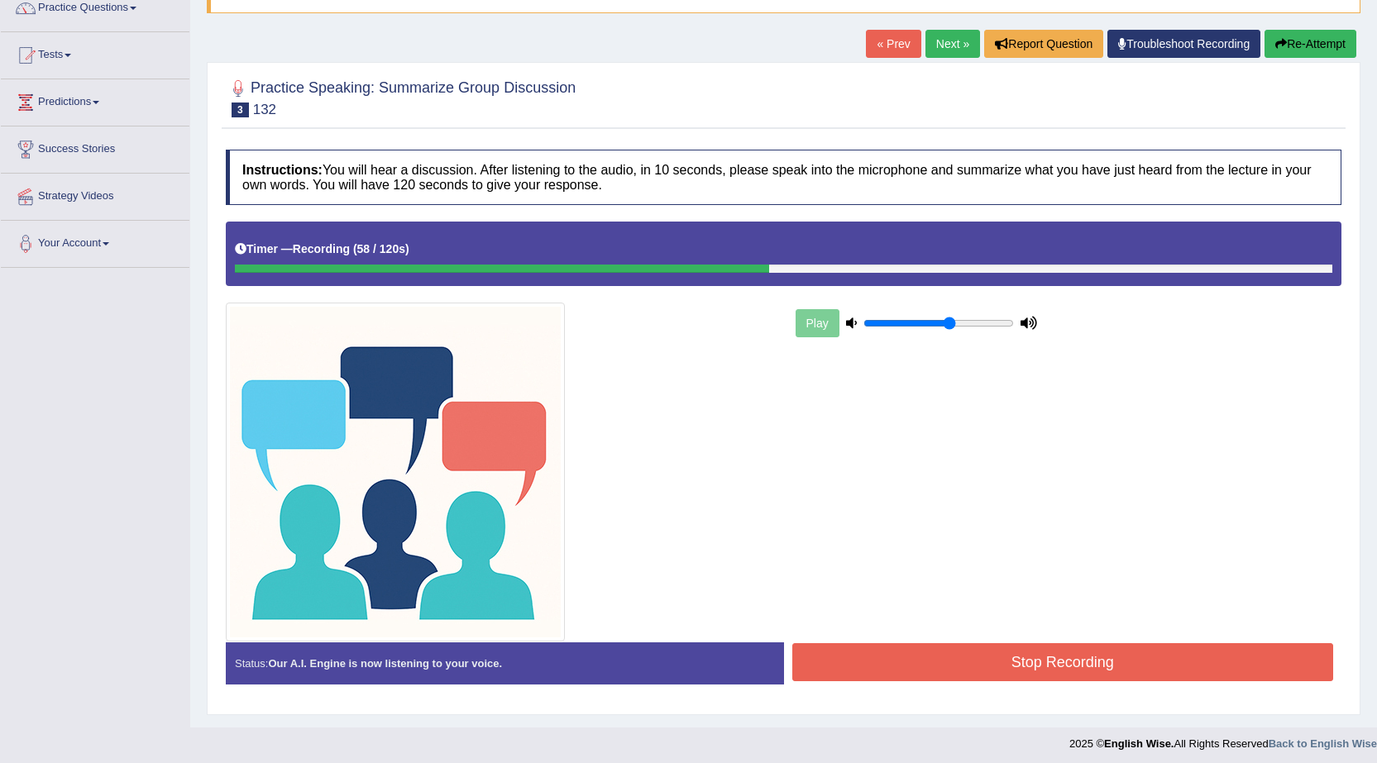
scroll to position [150, 0]
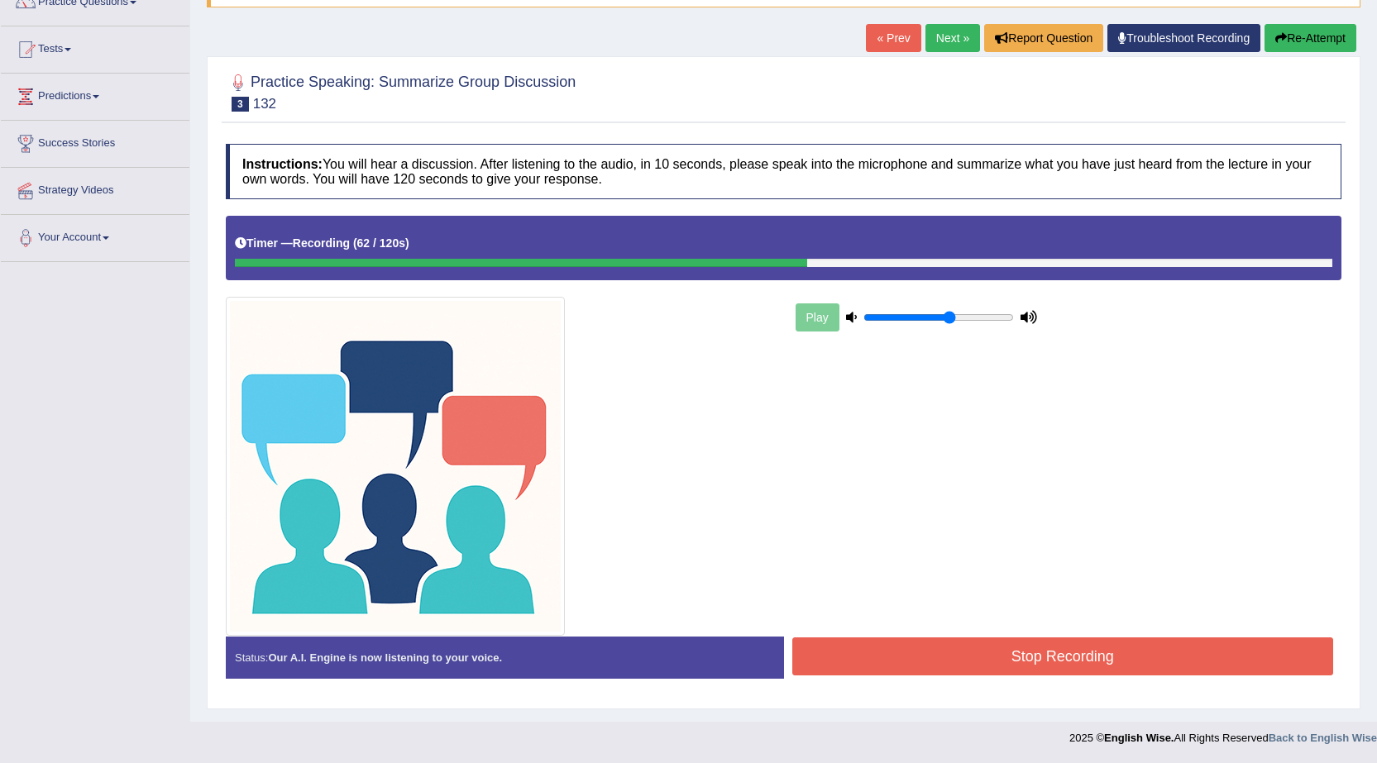
click at [900, 642] on button "Stop Recording" at bounding box center [1063, 656] width 542 height 38
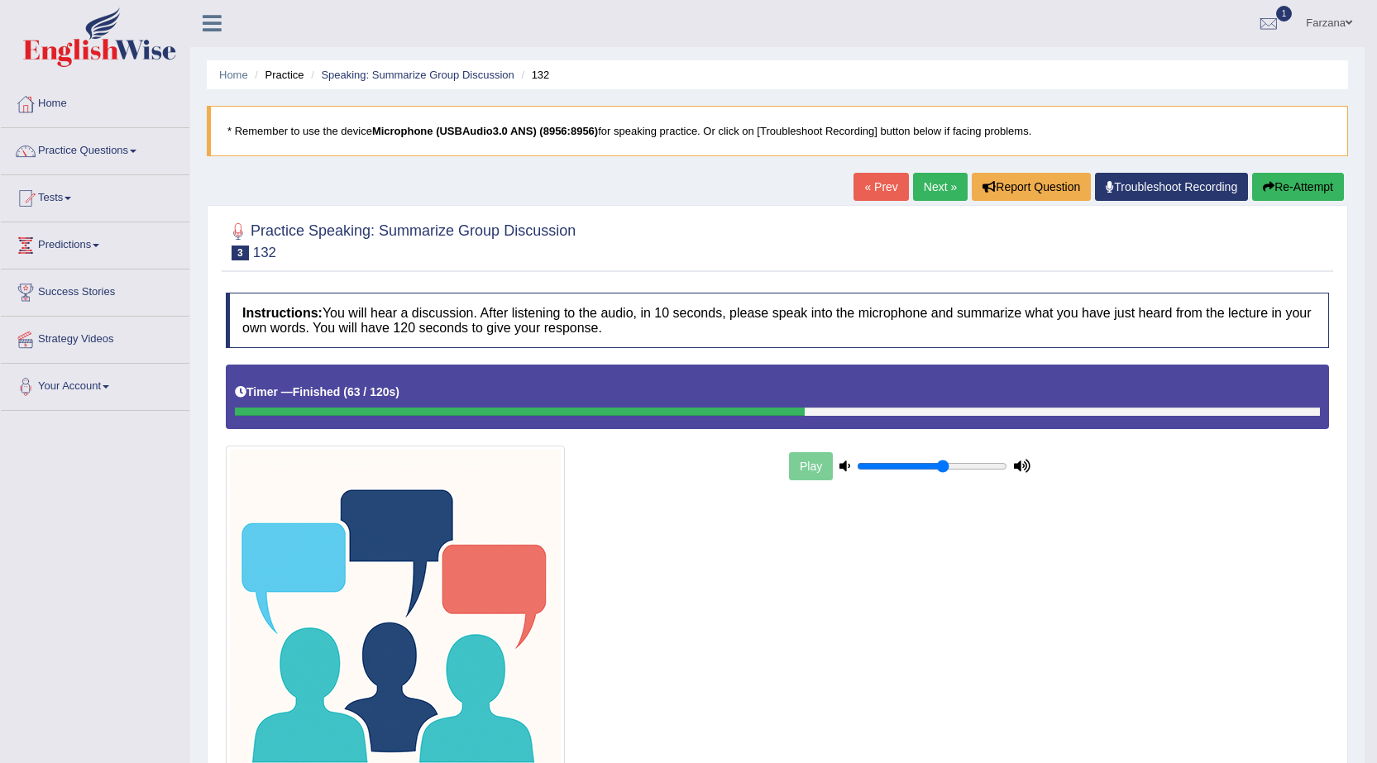
scroll to position [0, 0]
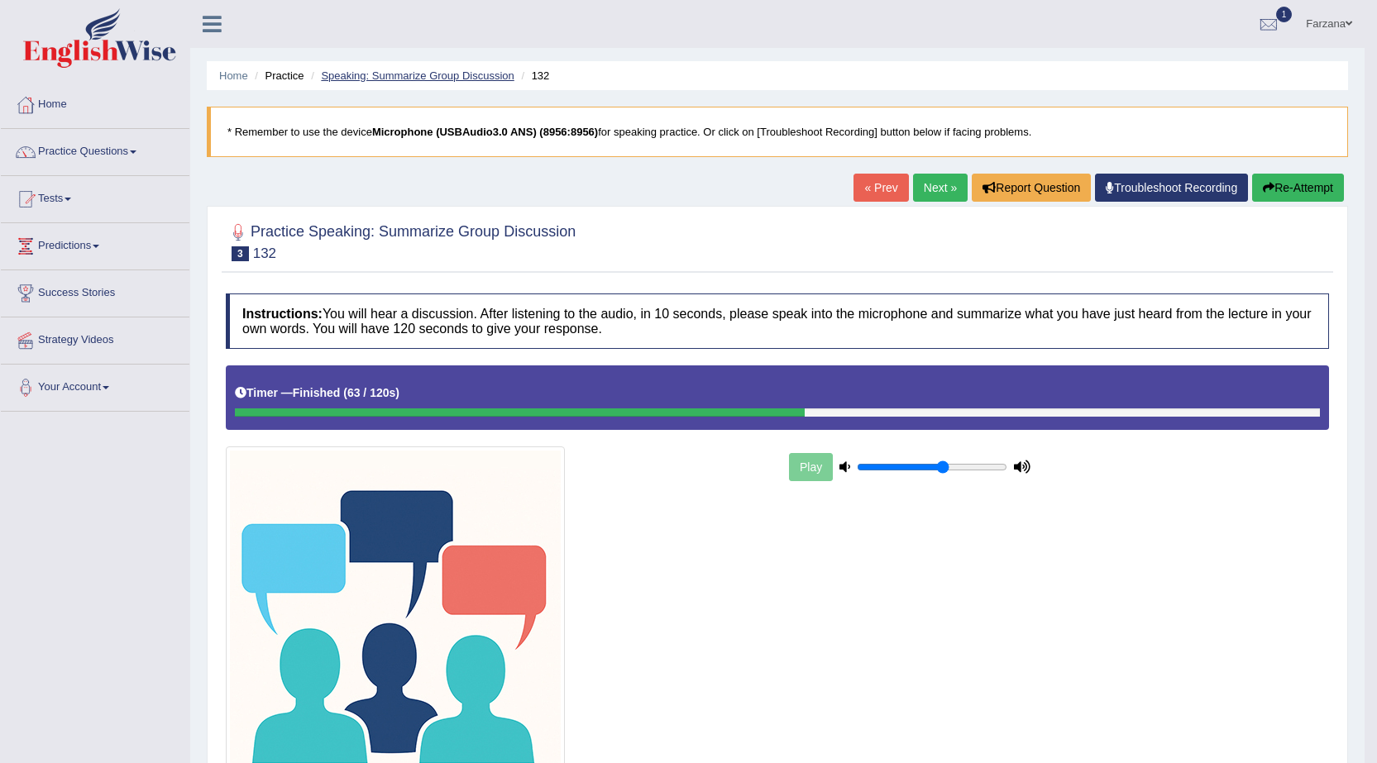
click at [385, 77] on link "Speaking: Summarize Group Discussion" at bounding box center [417, 75] width 193 height 12
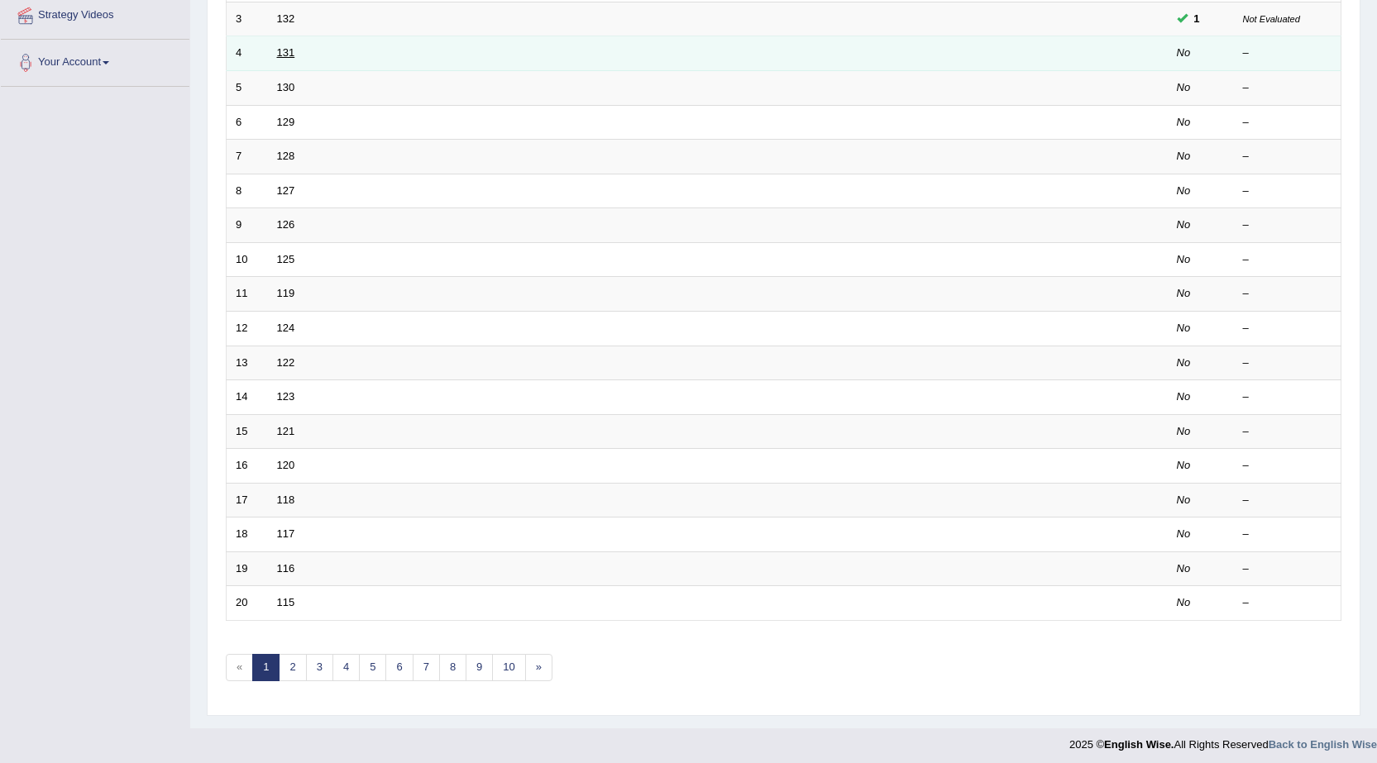
click at [284, 53] on link "131" at bounding box center [286, 52] width 18 height 12
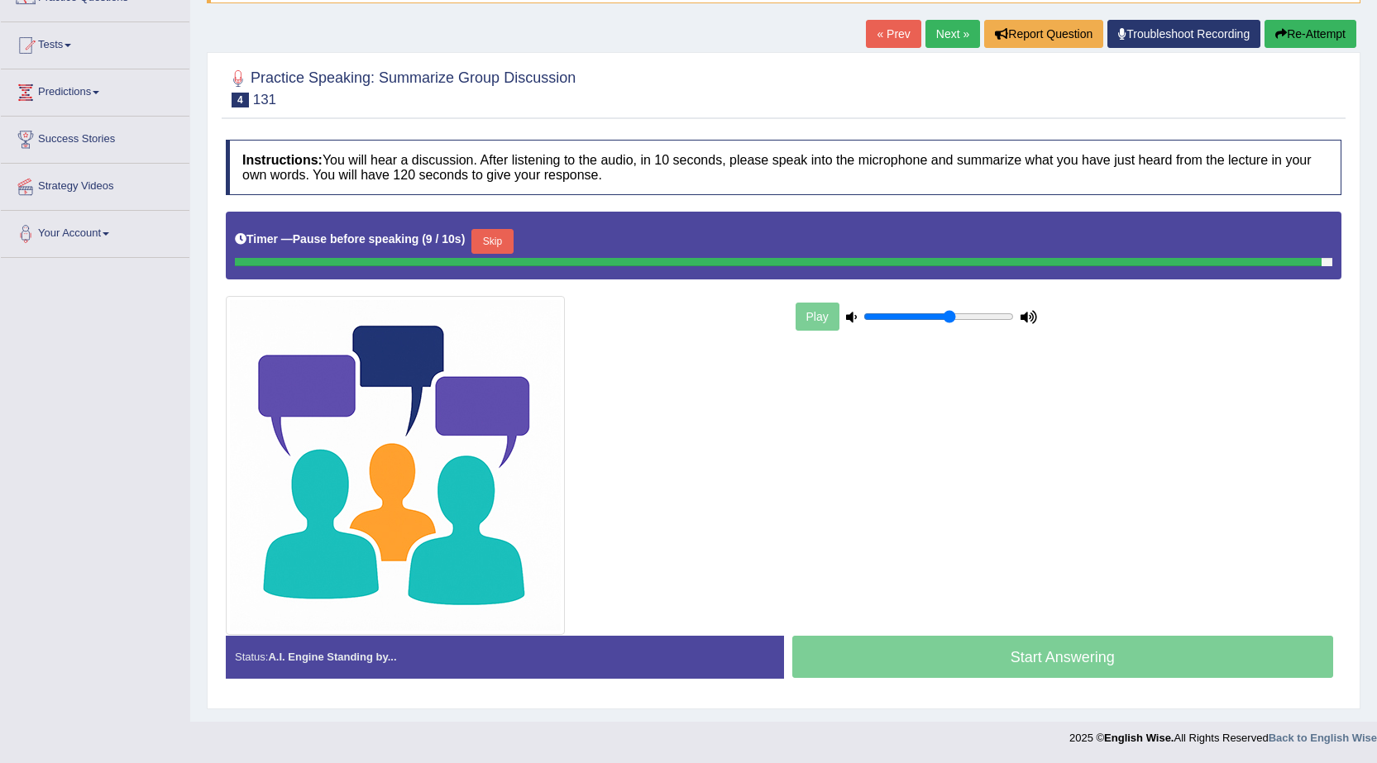
scroll to position [150, 0]
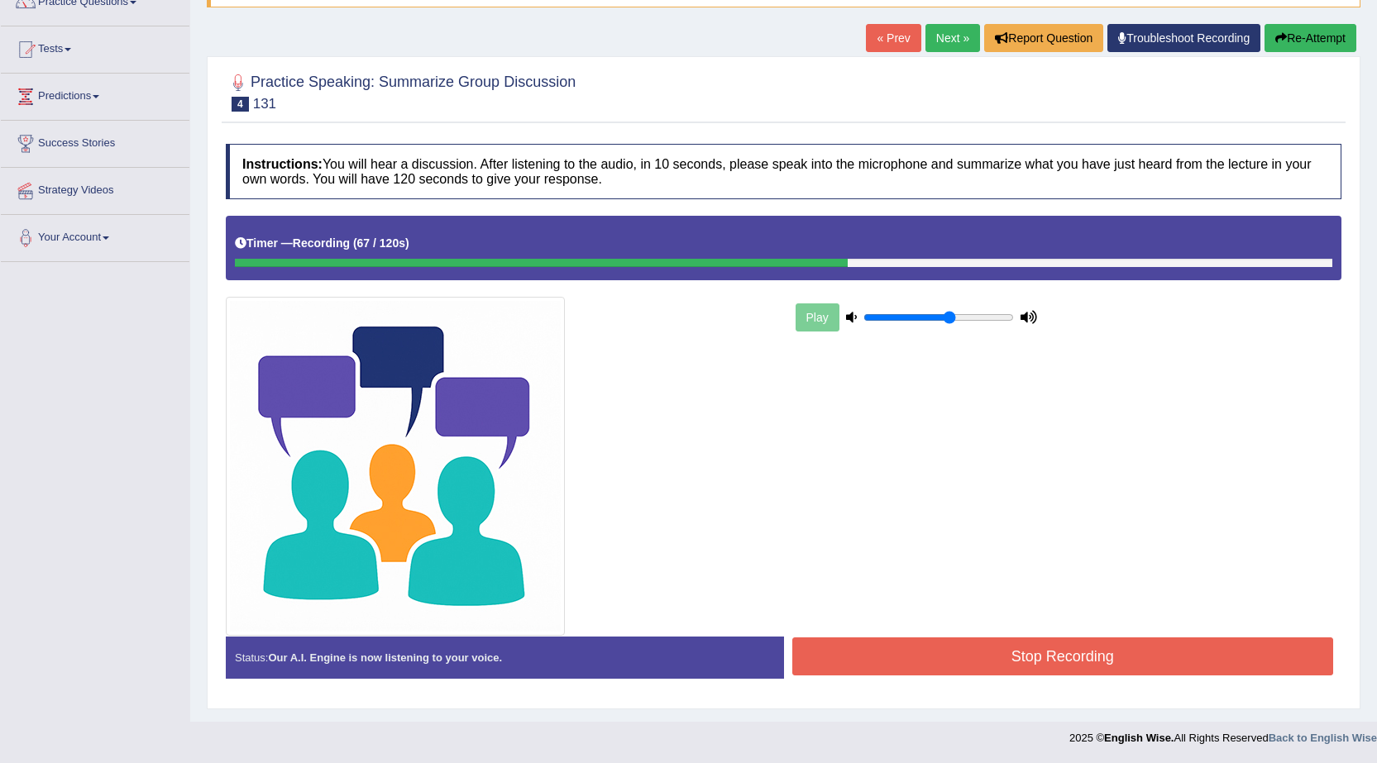
click at [964, 656] on button "Stop Recording" at bounding box center [1063, 656] width 542 height 38
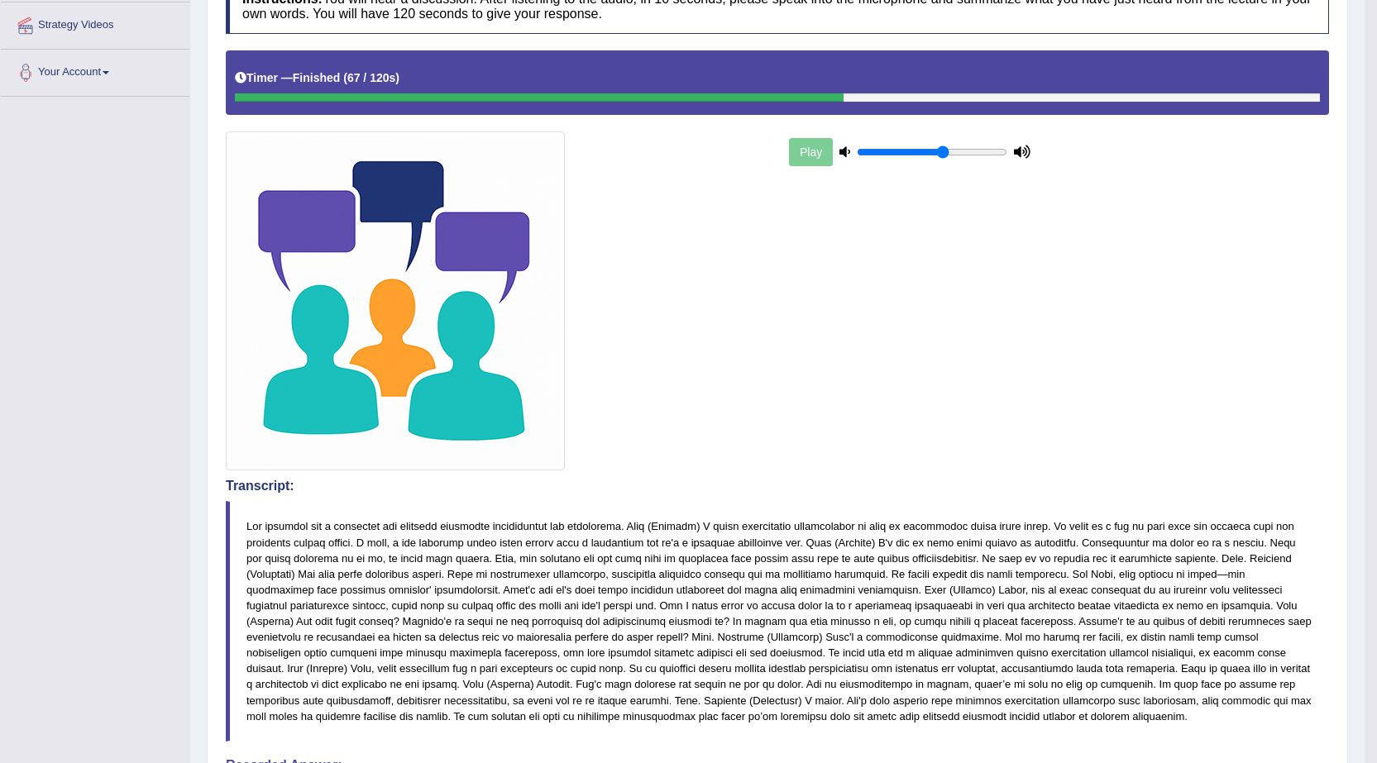
scroll to position [0, 0]
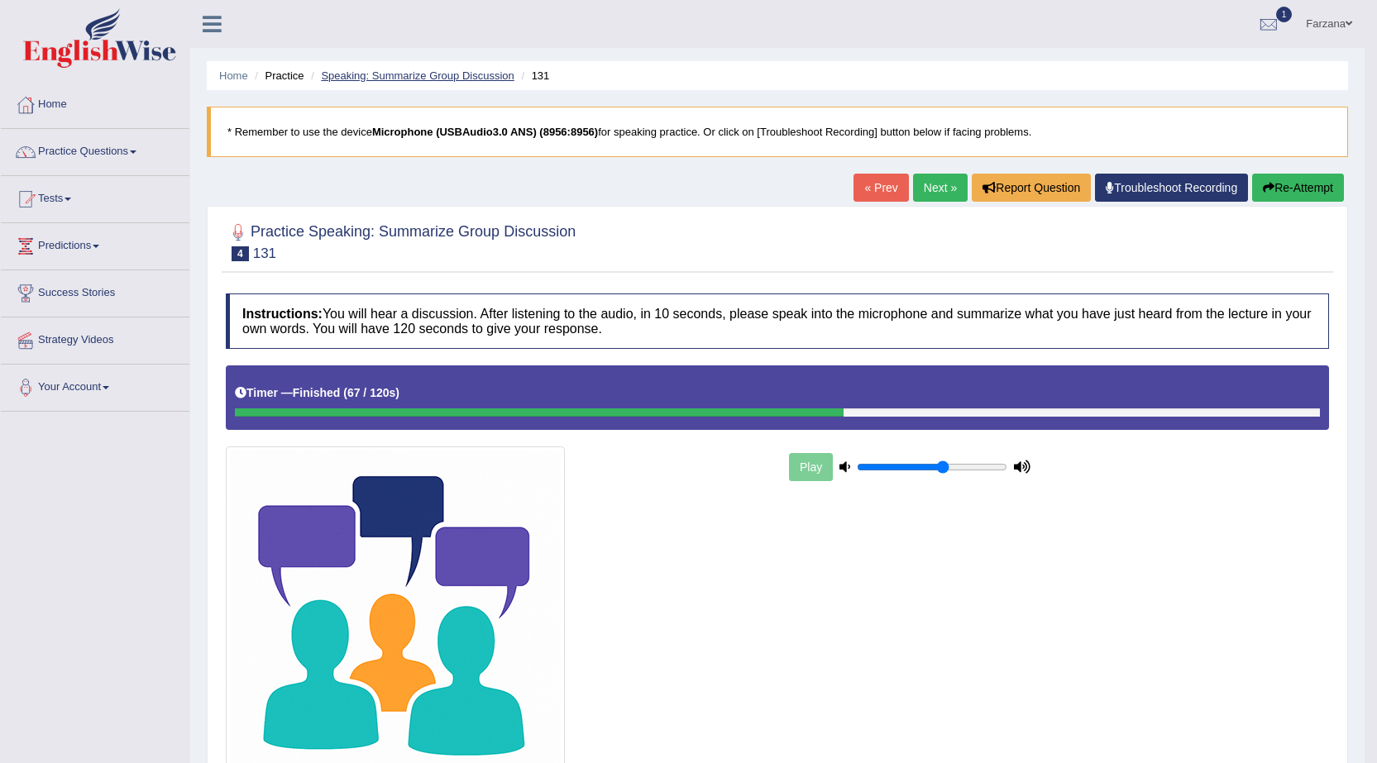
click at [437, 76] on link "Speaking: Summarize Group Discussion" at bounding box center [417, 75] width 193 height 12
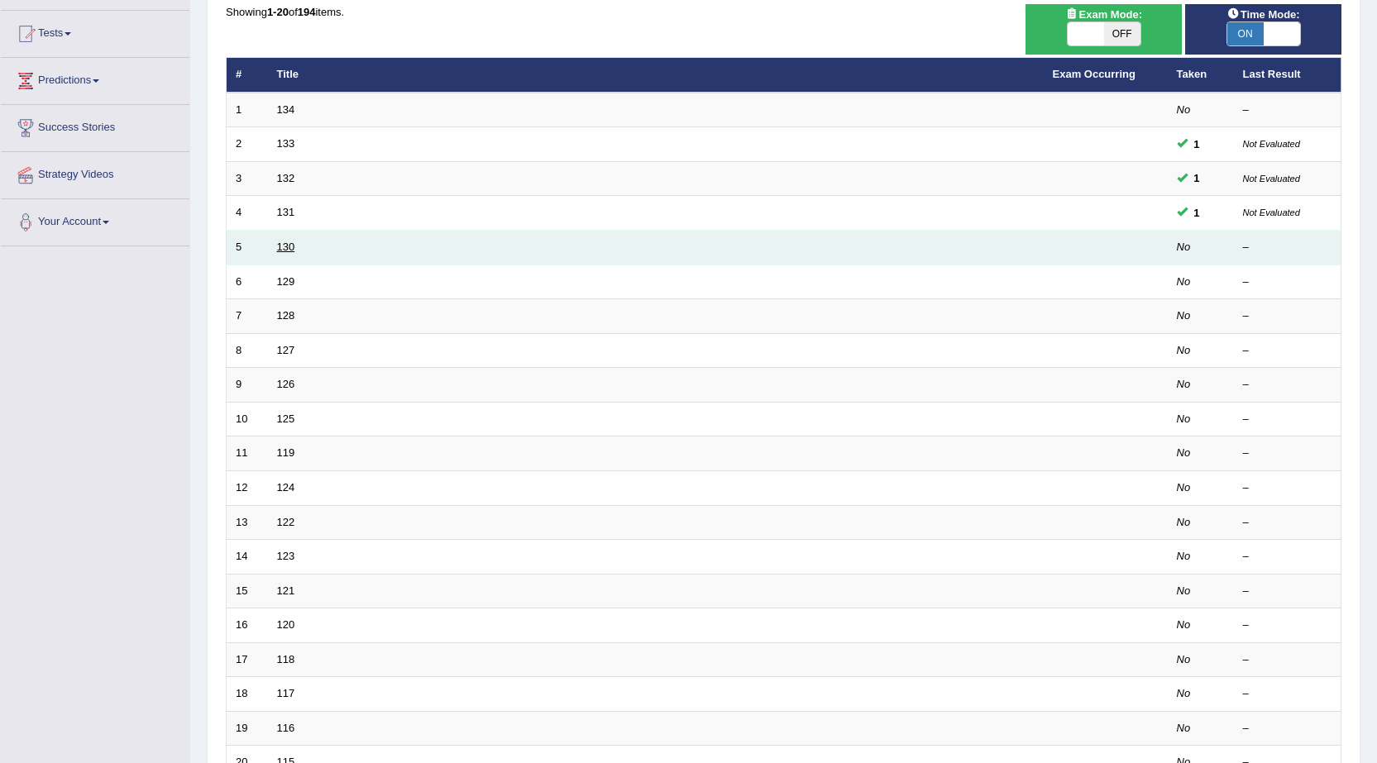
click at [289, 245] on link "130" at bounding box center [286, 247] width 18 height 12
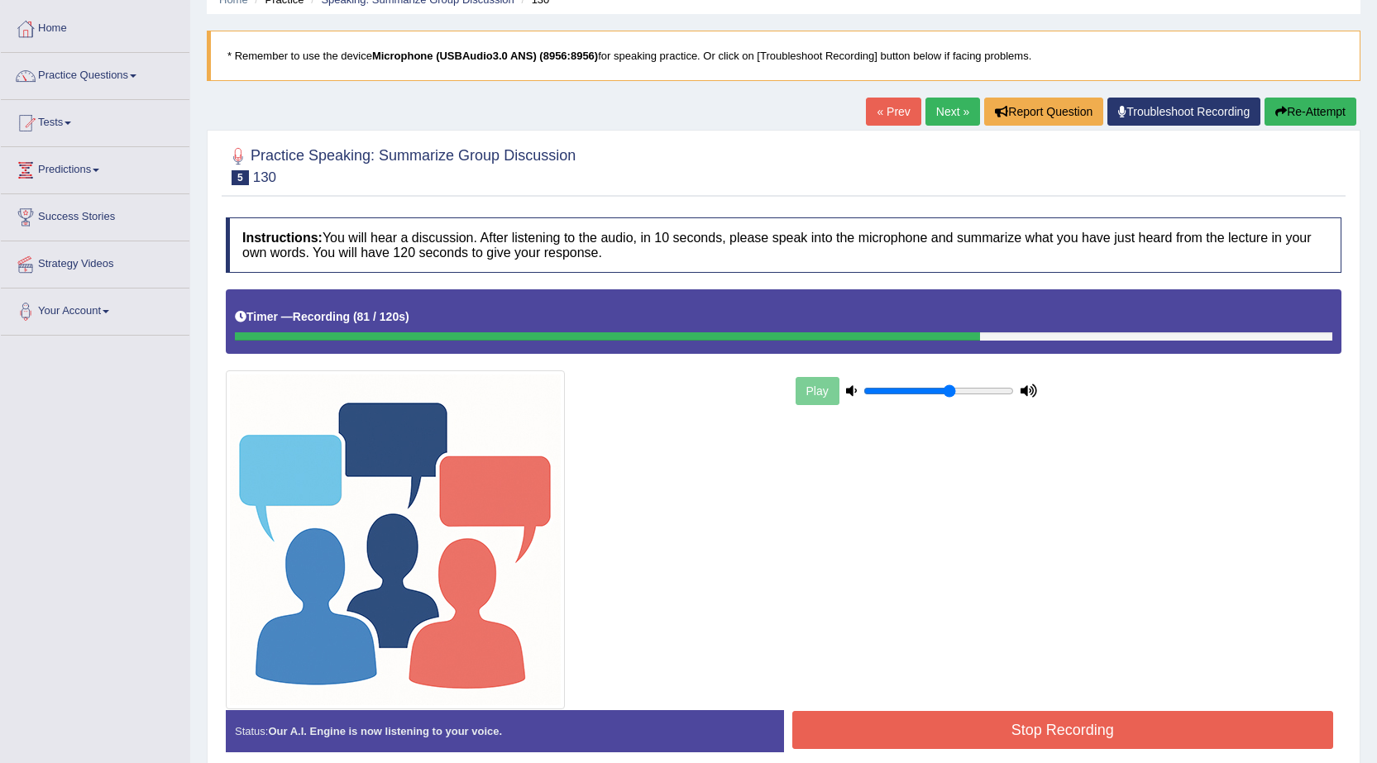
scroll to position [150, 0]
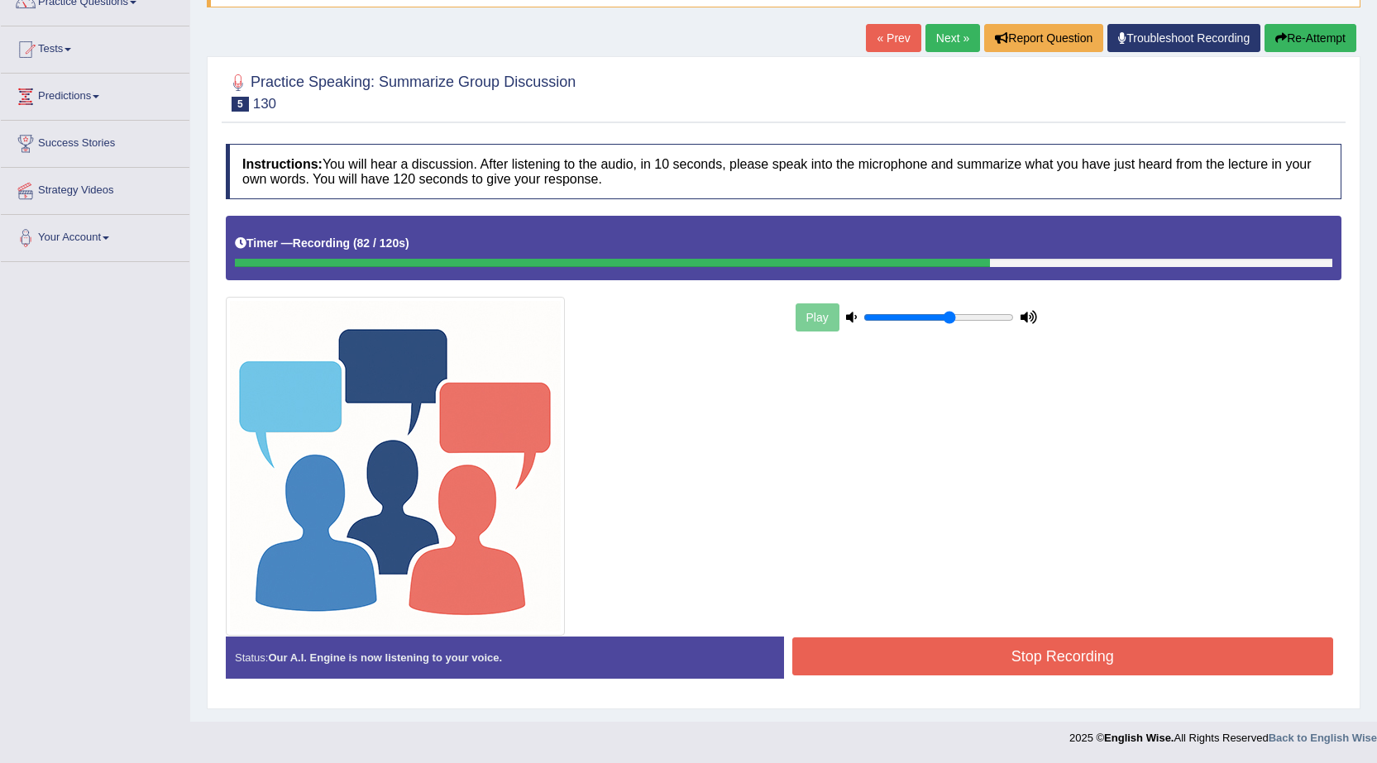
drag, startPoint x: 919, startPoint y: 641, endPoint x: 907, endPoint y: 645, distance: 13.1
click at [913, 643] on button "Stop Recording" at bounding box center [1063, 656] width 542 height 38
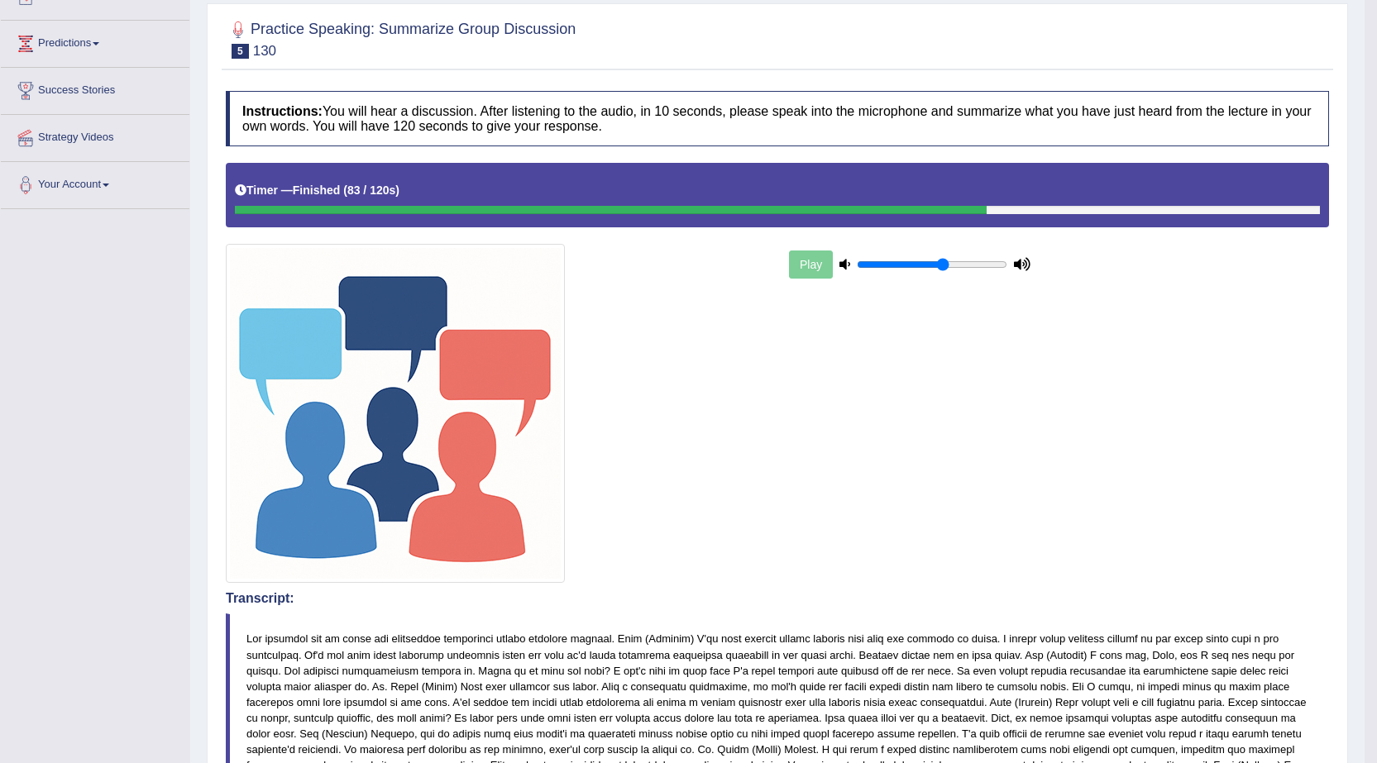
scroll to position [0, 0]
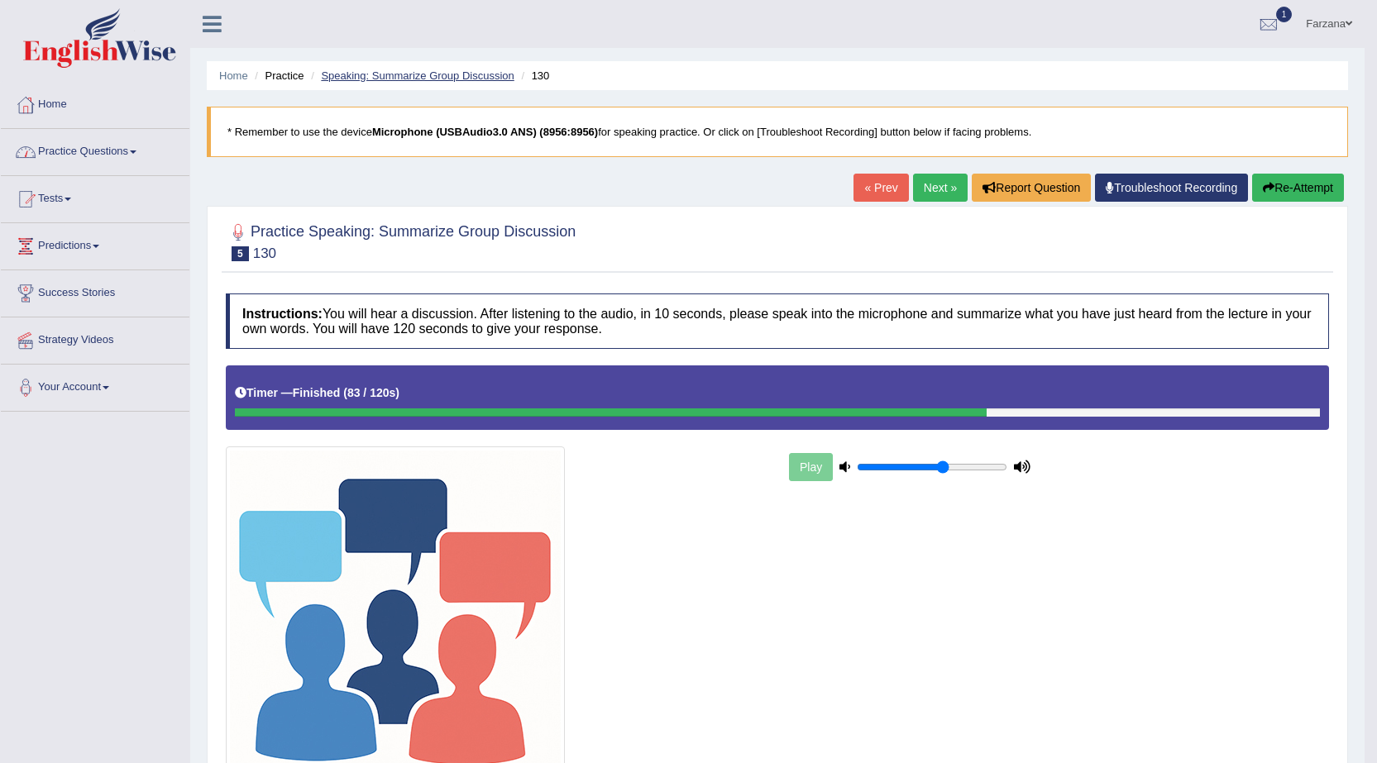
click at [437, 79] on link "Speaking: Summarize Group Discussion" at bounding box center [417, 75] width 193 height 12
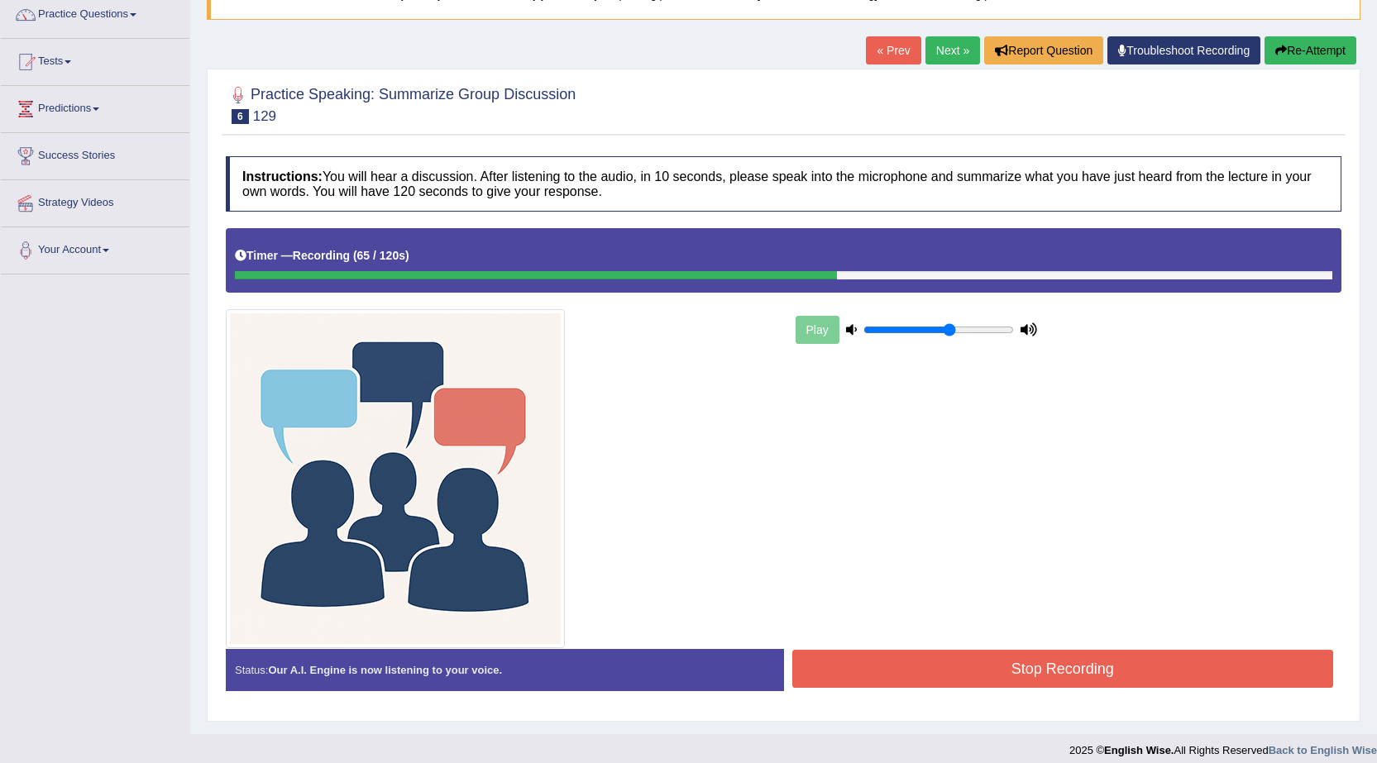
scroll to position [150, 0]
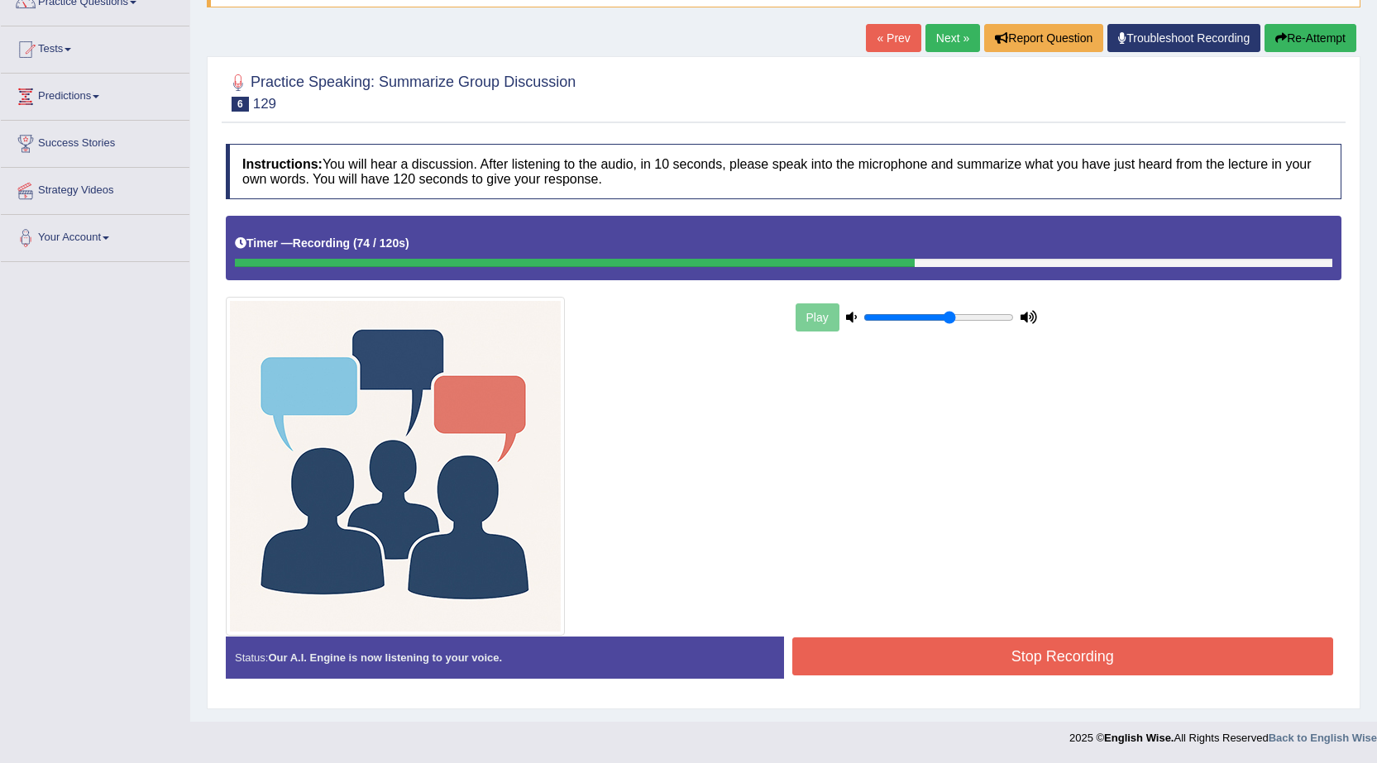
click at [993, 661] on button "Stop Recording" at bounding box center [1063, 656] width 542 height 38
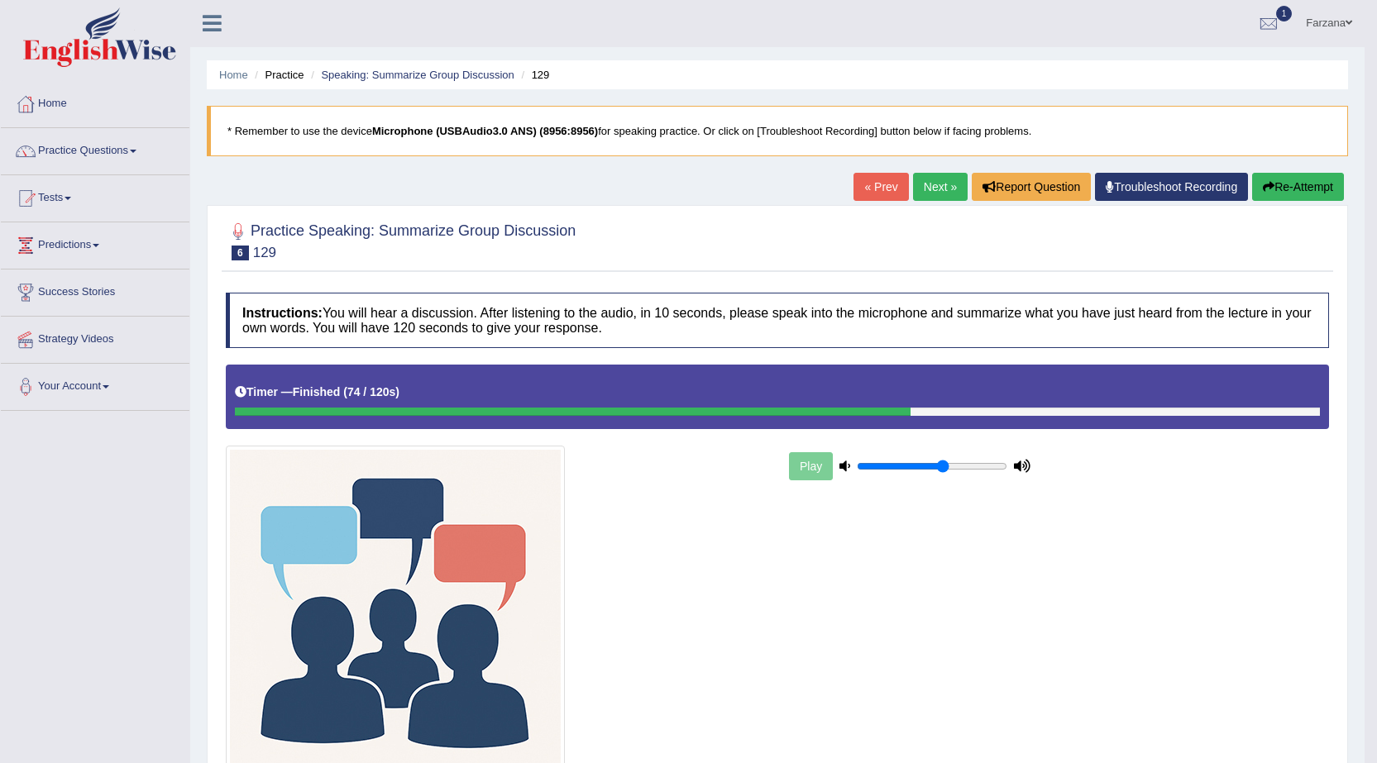
scroll to position [0, 0]
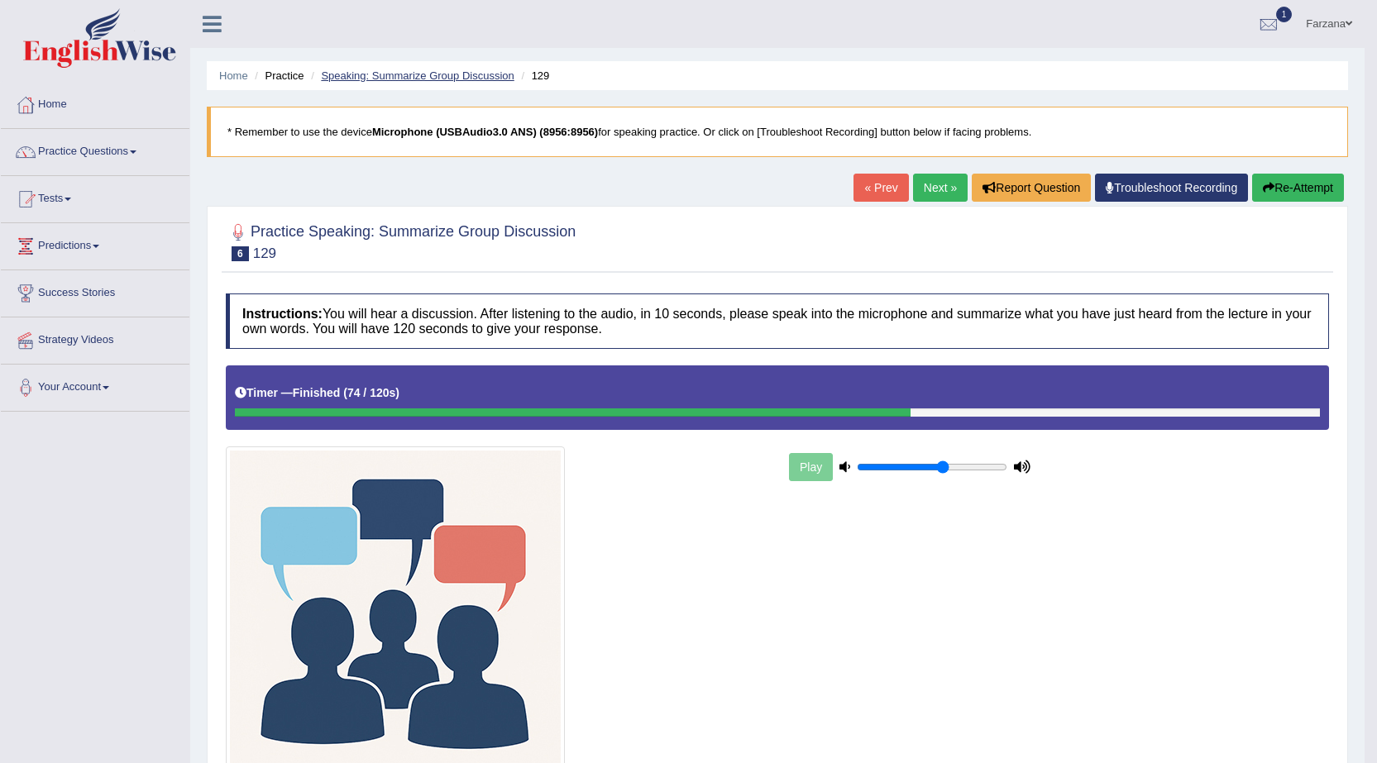
click at [482, 74] on link "Speaking: Summarize Group Discussion" at bounding box center [417, 75] width 193 height 12
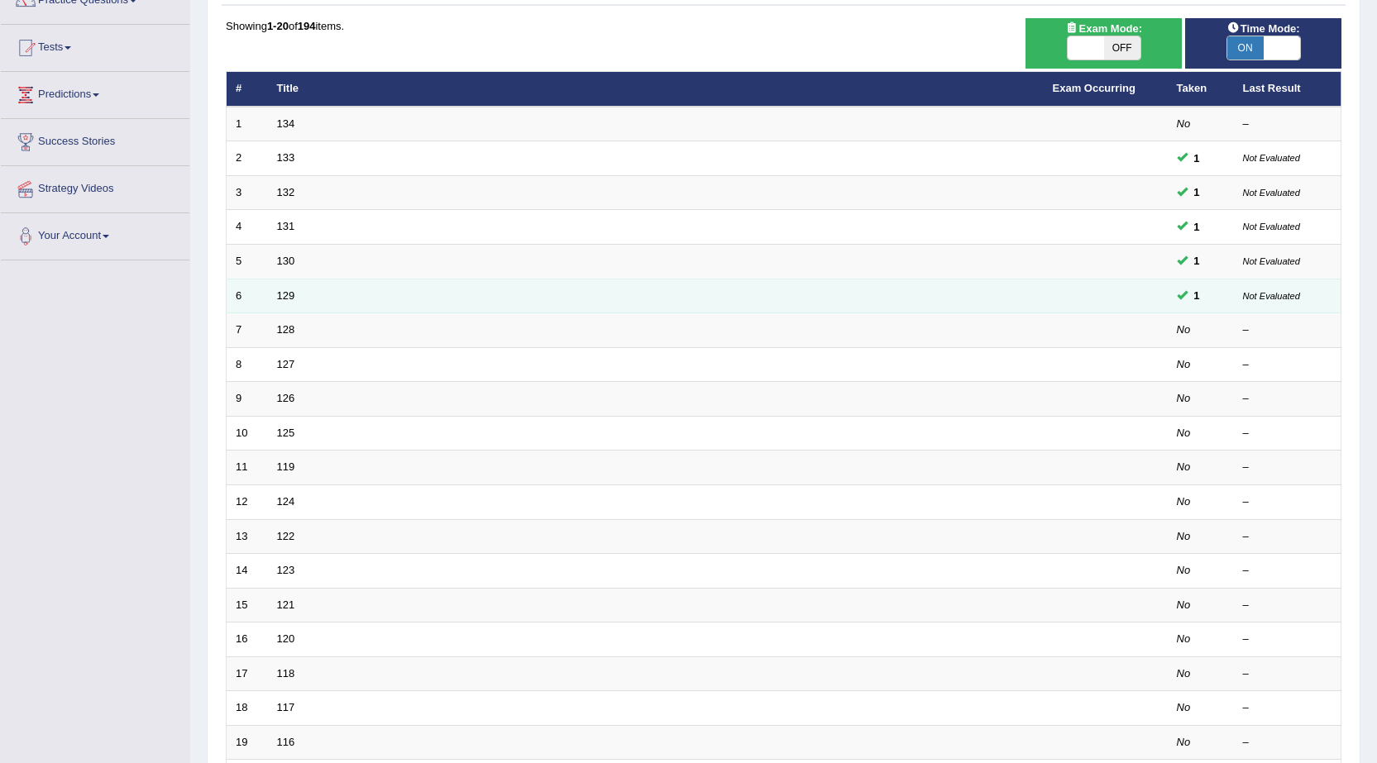
scroll to position [165, 0]
